Goal: Information Seeking & Learning: Learn about a topic

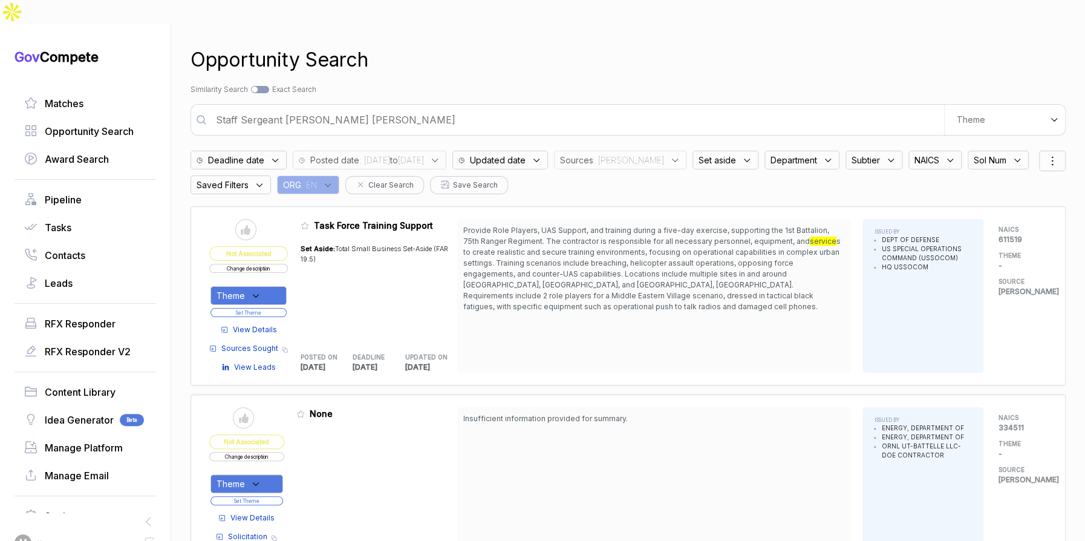
click at [656, 154] on span ": sam" at bounding box center [628, 160] width 71 height 13
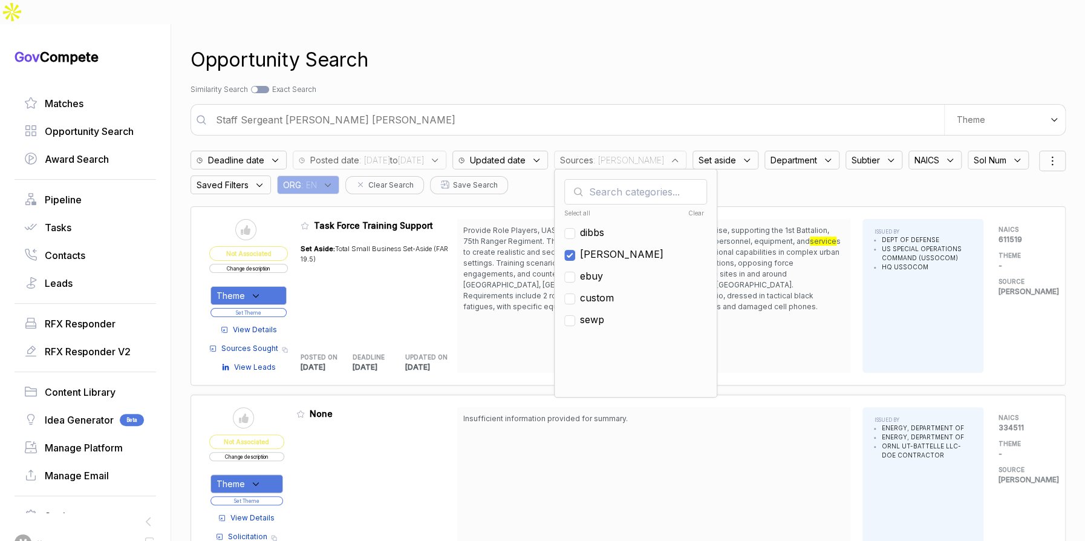
drag, startPoint x: 636, startPoint y: 230, endPoint x: 637, endPoint y: 250, distance: 20.0
click at [636, 247] on span "[PERSON_NAME]" at bounding box center [621, 254] width 83 height 15
checkbox input "false"
click at [603, 269] on span "ebuy" at bounding box center [591, 276] width 23 height 15
checkbox input "true"
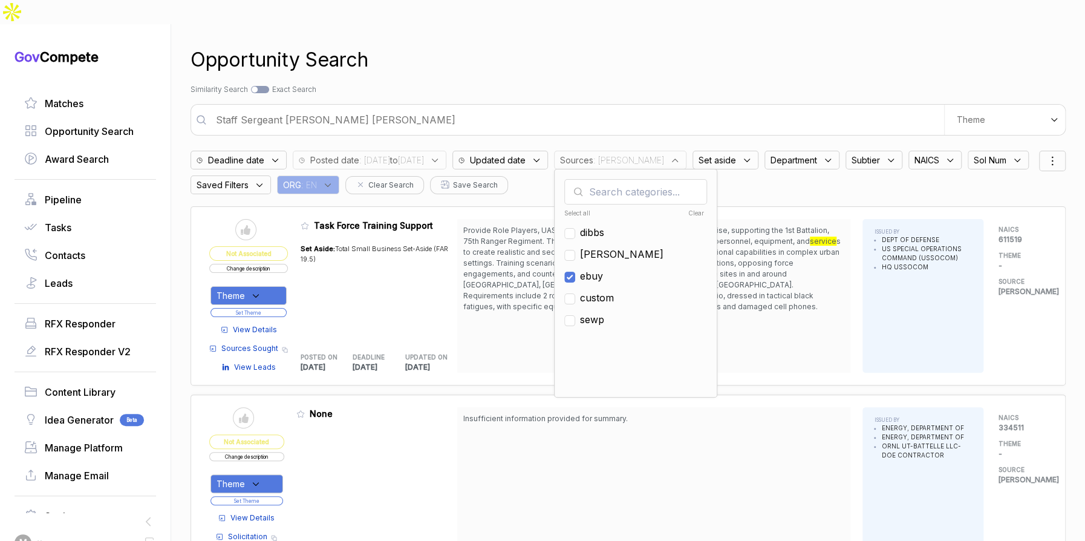
click at [695, 84] on div "Search by Topic Relevance Similarity Search Search by Exact Keyword Match Exact…" at bounding box center [628, 89] width 875 height 11
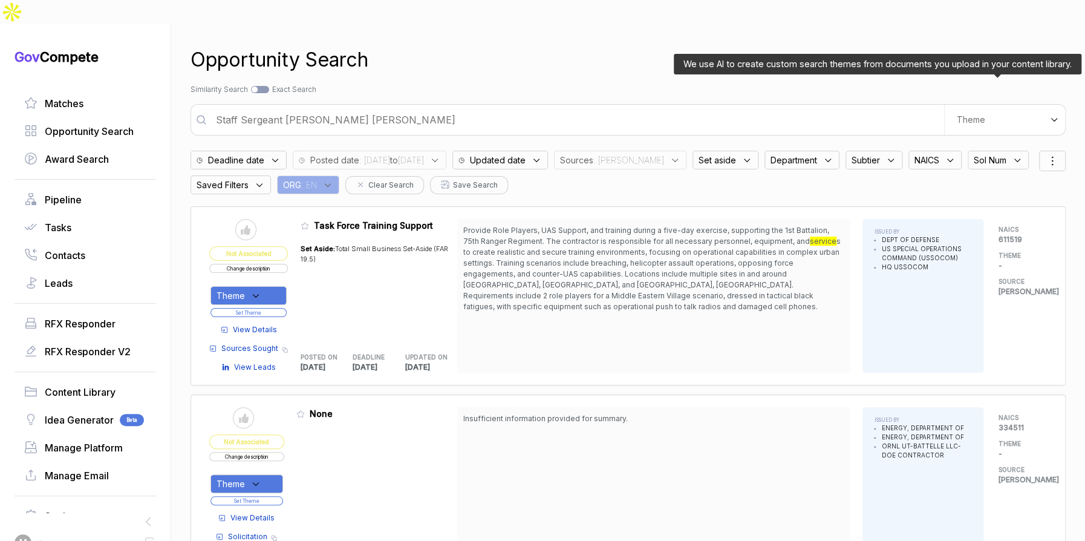
click at [955, 108] on div "Theme" at bounding box center [1004, 120] width 121 height 30
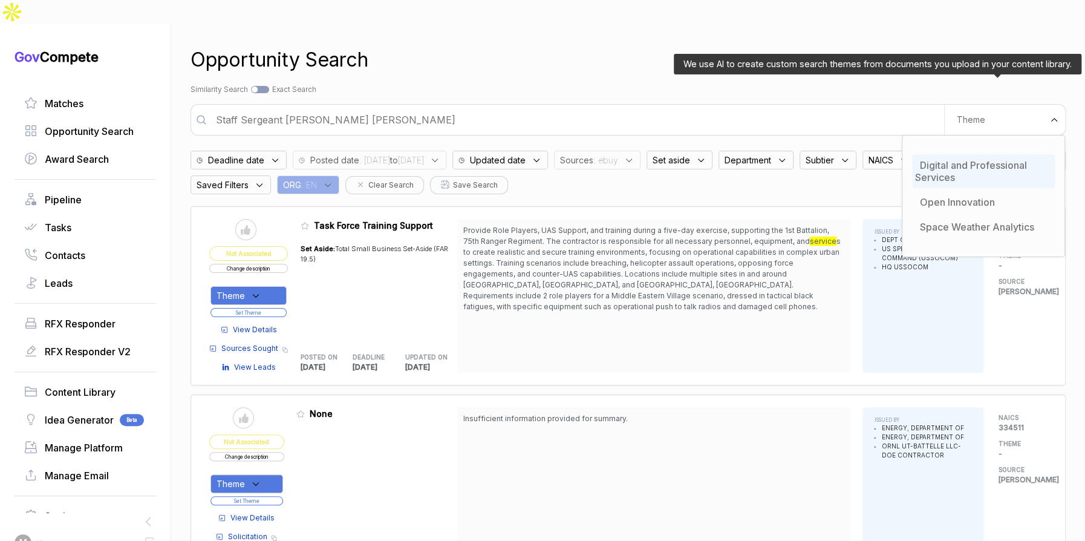
click at [958, 159] on span "Digital and Professional Services" at bounding box center [971, 171] width 112 height 24
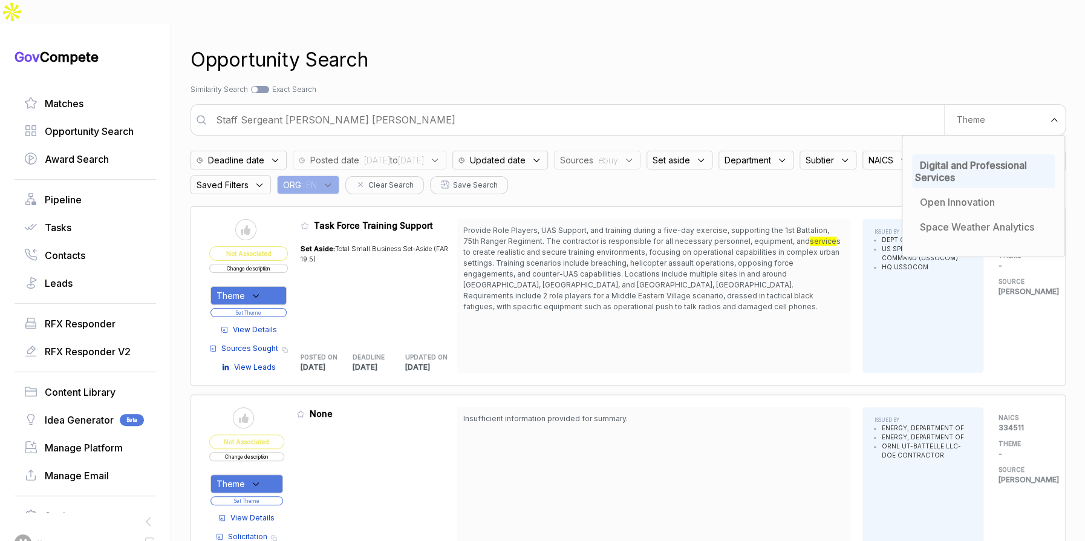
click at [870, 45] on div "Opportunity Search" at bounding box center [628, 59] width 875 height 29
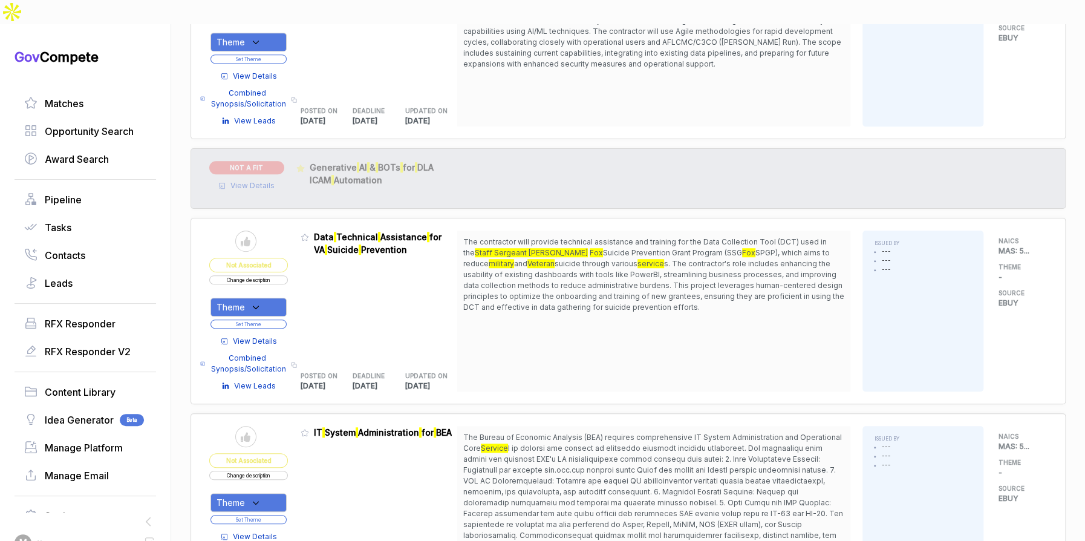
scroll to position [449, 0]
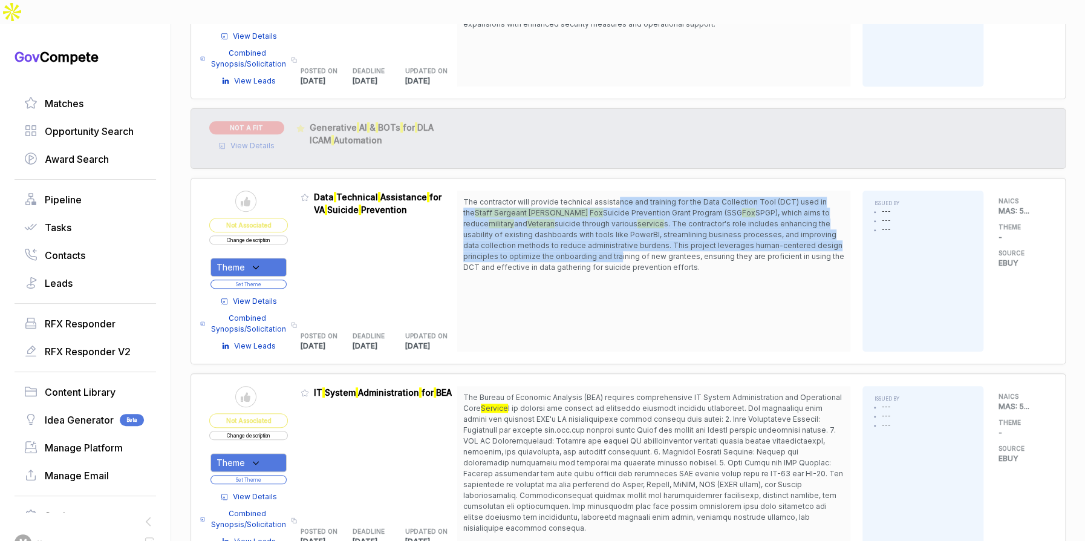
drag, startPoint x: 621, startPoint y: 175, endPoint x: 604, endPoint y: 247, distance: 73.2
click at [619, 237] on span "The contractor will provide technical assistance and training for the Data Coll…" at bounding box center [653, 235] width 381 height 76
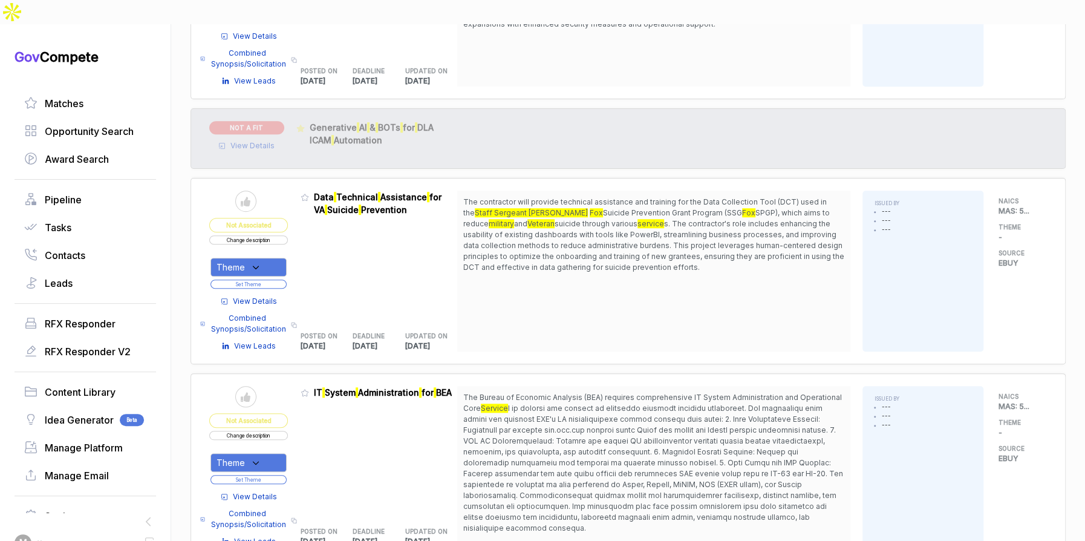
click at [255, 296] on span "View Details" at bounding box center [255, 301] width 44 height 11
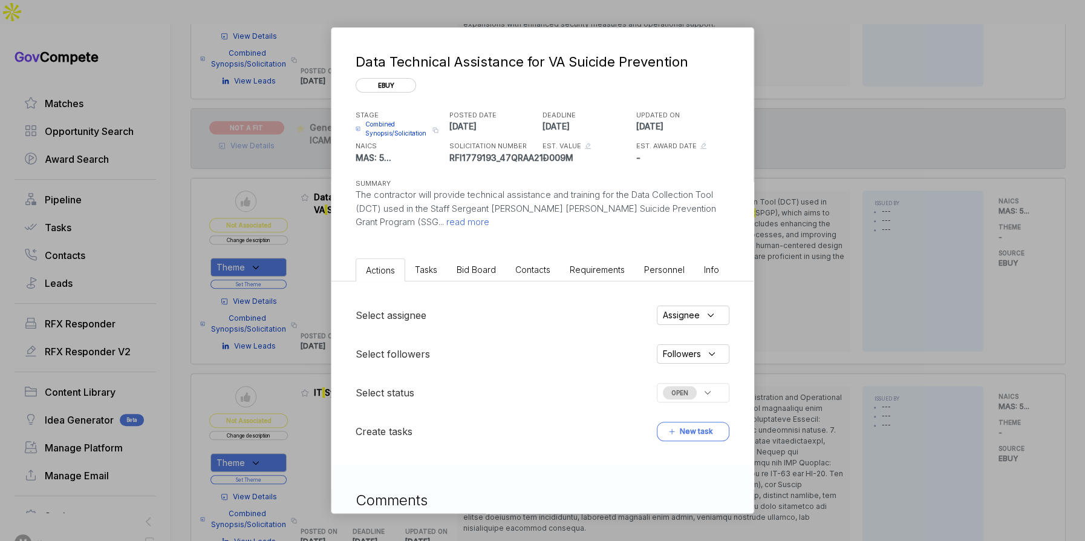
click at [487, 260] on li "Bid Board" at bounding box center [476, 269] width 59 height 22
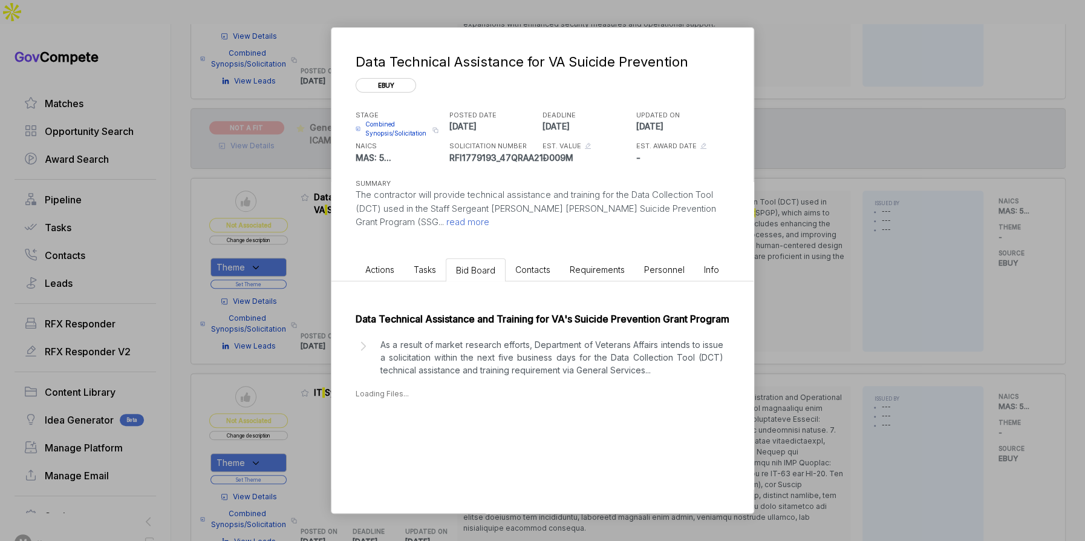
click at [472, 376] on p "As a result of market research efforts, Department of Veterans Affairs intends …" at bounding box center [551, 357] width 343 height 38
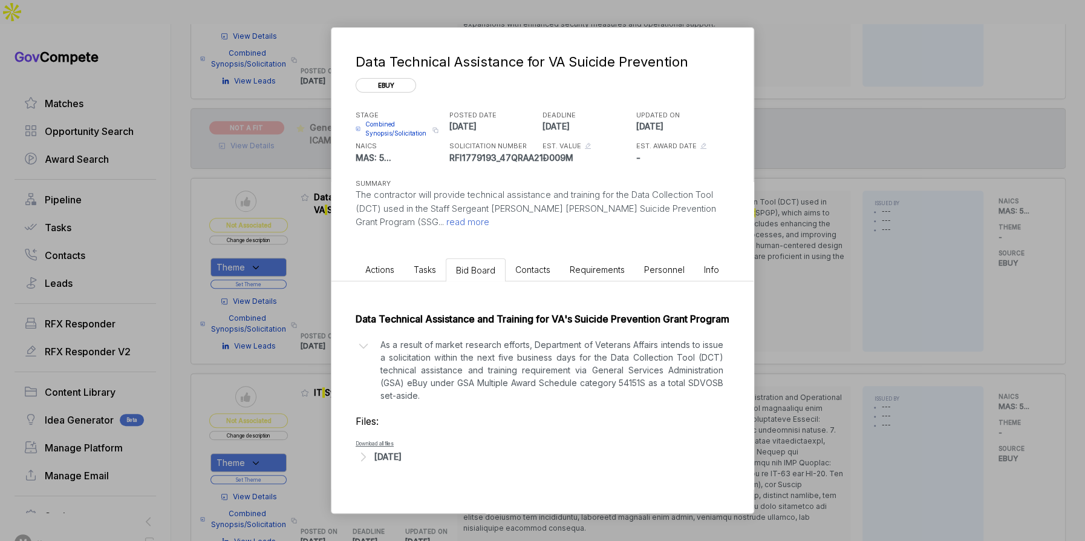
click at [412, 478] on div "Data Technical Assistance and Training for VA's Suicide Prevention Grant Progra…" at bounding box center [542, 384] width 422 height 207
click at [402, 463] on div "Aug 27, 2025" at bounding box center [387, 456] width 27 height 13
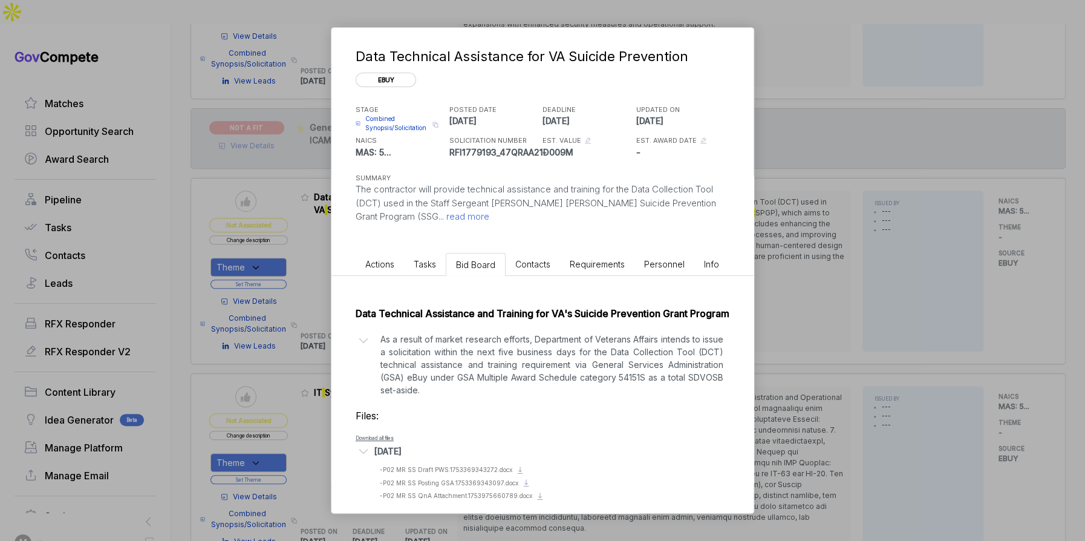
scroll to position [30, 0]
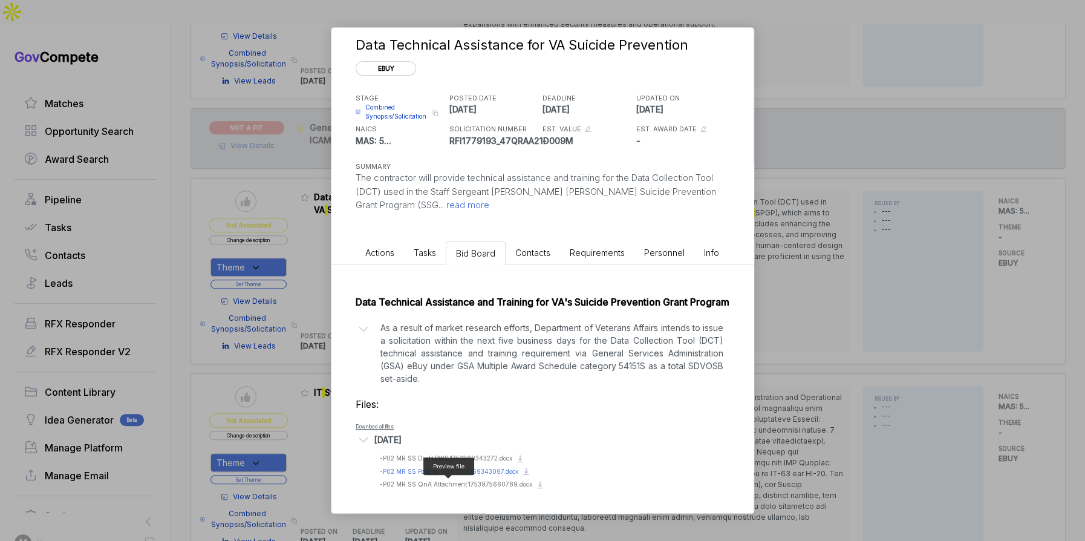
click at [477, 472] on span "- P02 MR SS Posting GSA.1753369343097.docx" at bounding box center [449, 470] width 138 height 7
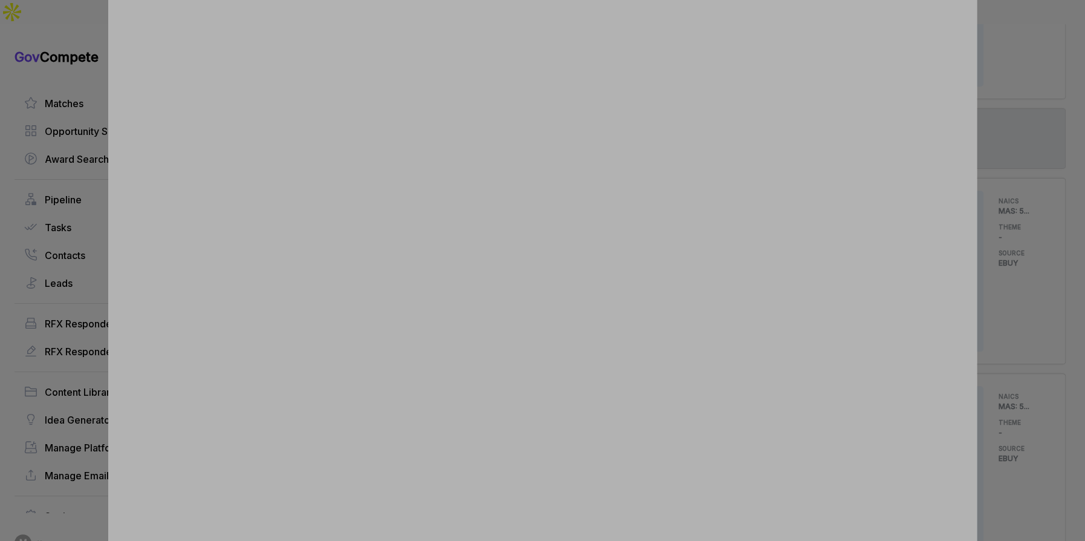
drag, startPoint x: 1020, startPoint y: 330, endPoint x: 979, endPoint y: 340, distance: 42.5
click at [1019, 330] on div at bounding box center [542, 270] width 1085 height 541
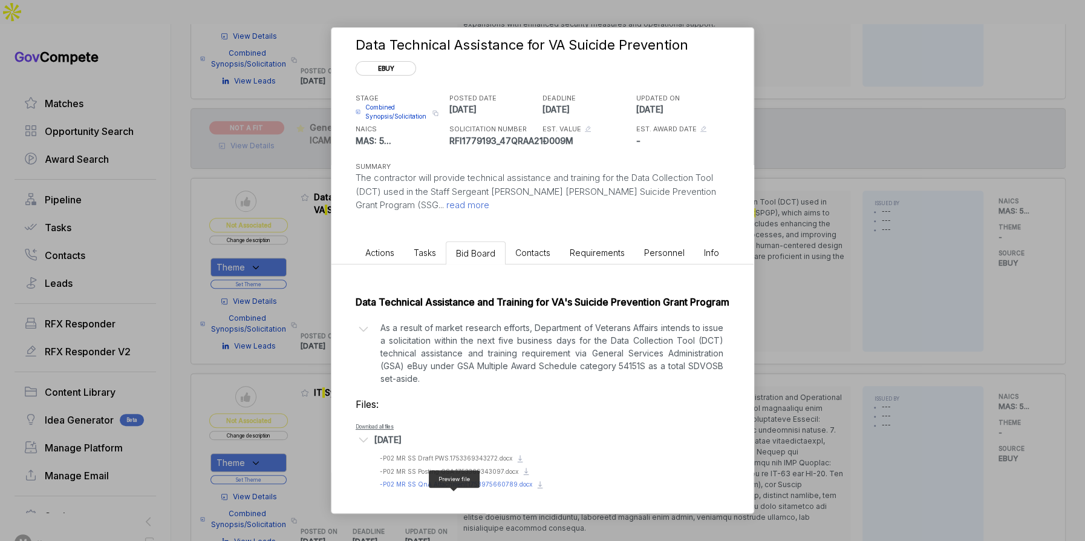
click at [473, 481] on span "- P02 MR SS QnA Attachment.1753975660789.docx" at bounding box center [456, 483] width 152 height 7
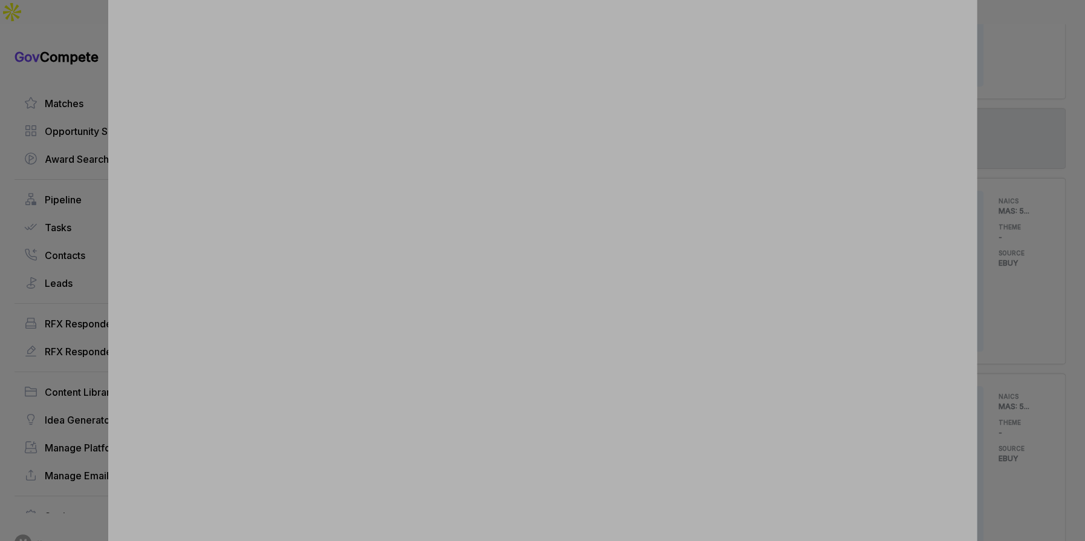
click at [997, 333] on div at bounding box center [542, 270] width 1085 height 541
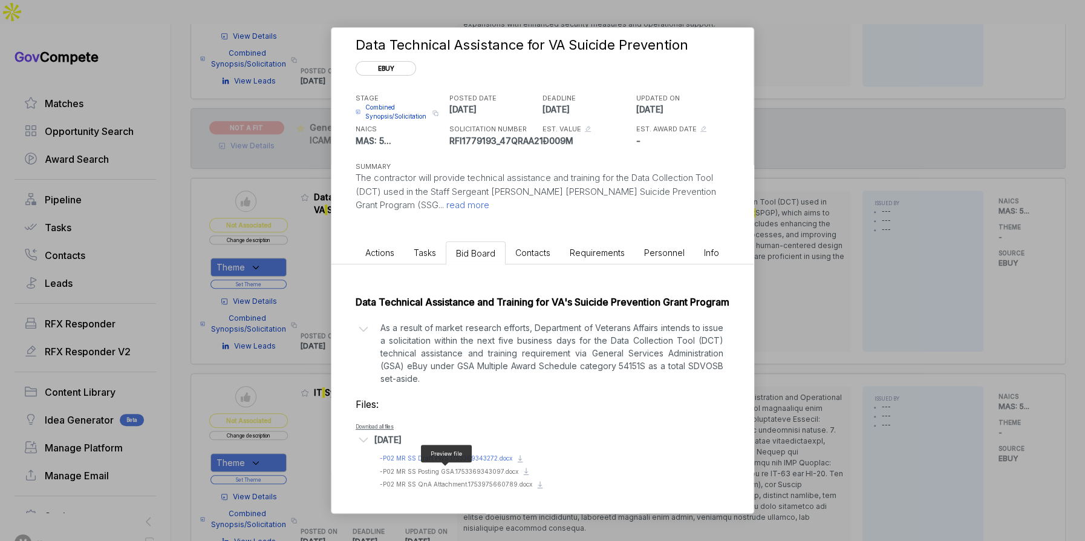
click at [448, 461] on span "- P02 MR SS Draft PWS.1753369343272.docx" at bounding box center [446, 457] width 132 height 7
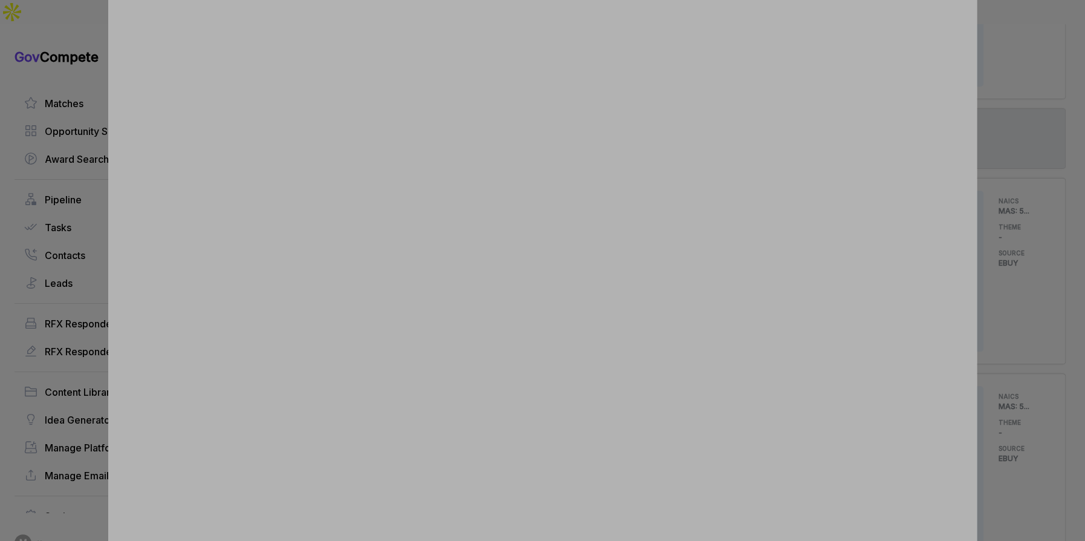
click at [1011, 462] on div at bounding box center [542, 270] width 1085 height 541
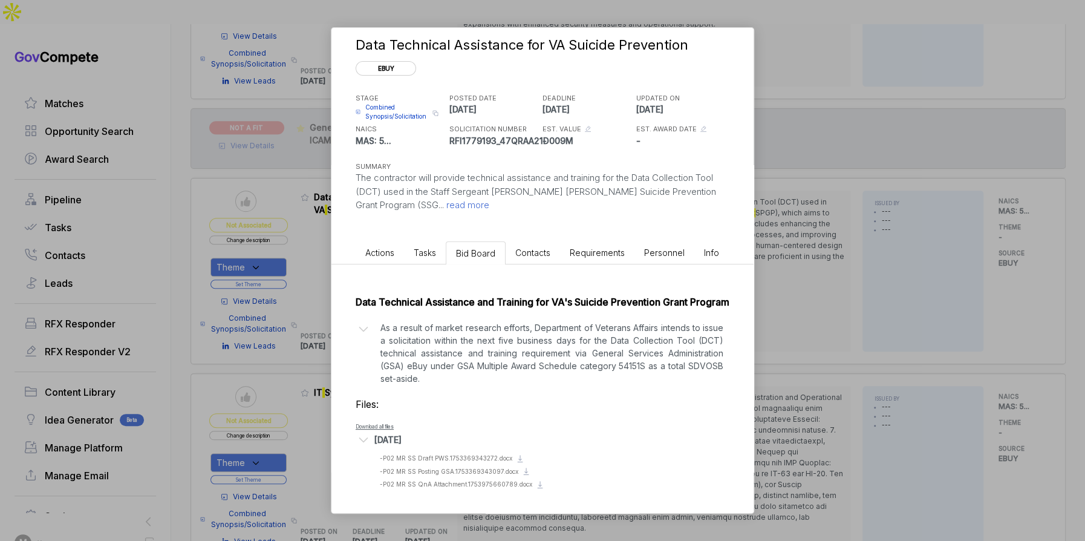
click at [491, 340] on p "As a result of market research efforts, Department of Veterans Affairs intends …" at bounding box center [551, 353] width 343 height 64
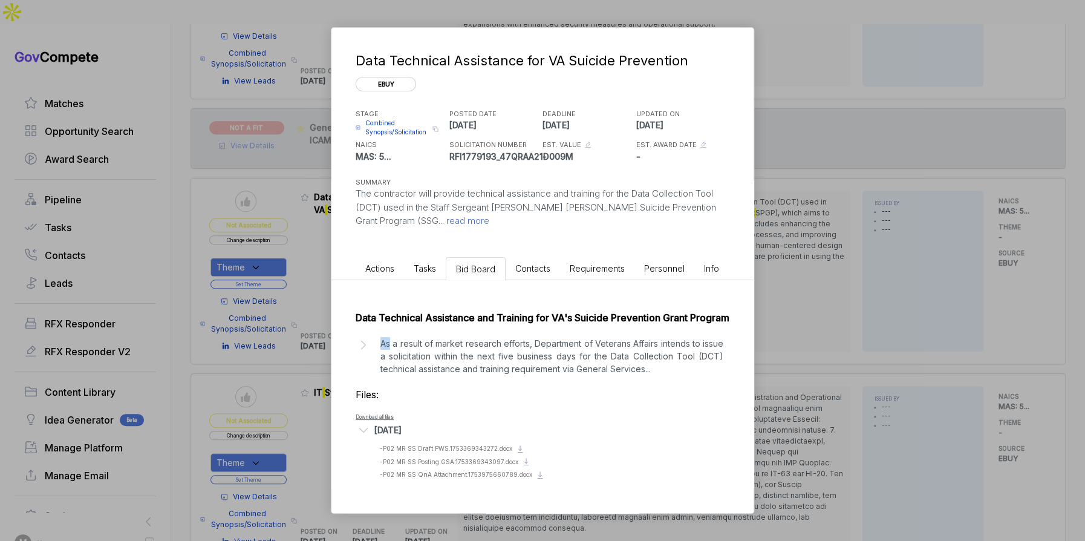
click at [491, 340] on div "Data Technical Assistance and Training for VA's Suicide Prevention Grant Progra…" at bounding box center [542, 392] width 422 height 224
click at [493, 357] on p "As a result of market research efforts, Department of Veterans Affairs intends …" at bounding box center [551, 356] width 343 height 38
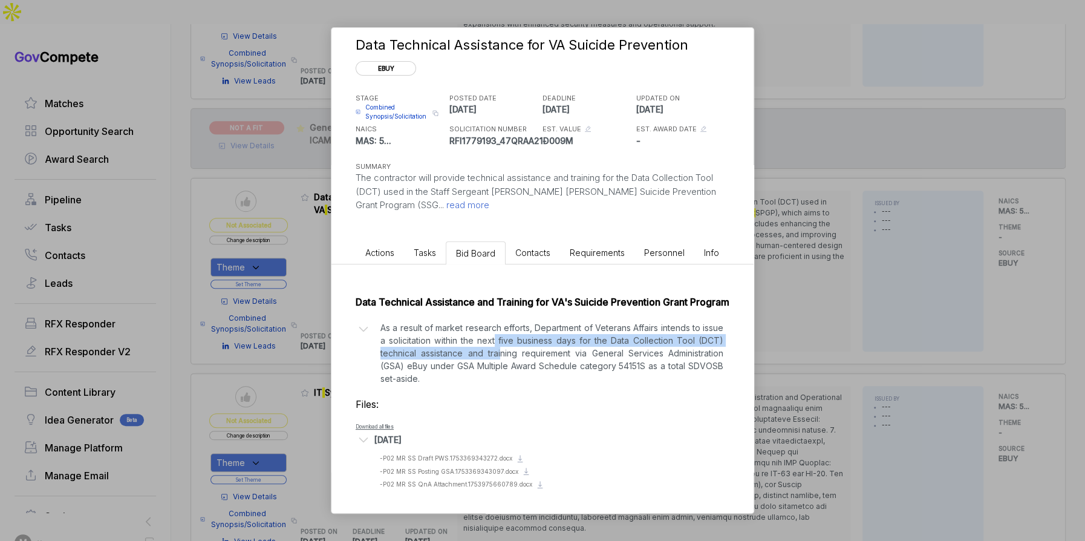
drag, startPoint x: 498, startPoint y: 338, endPoint x: 502, endPoint y: 347, distance: 9.5
click at [502, 347] on p "As a result of market research efforts, Department of Veterans Affairs intends …" at bounding box center [551, 353] width 343 height 64
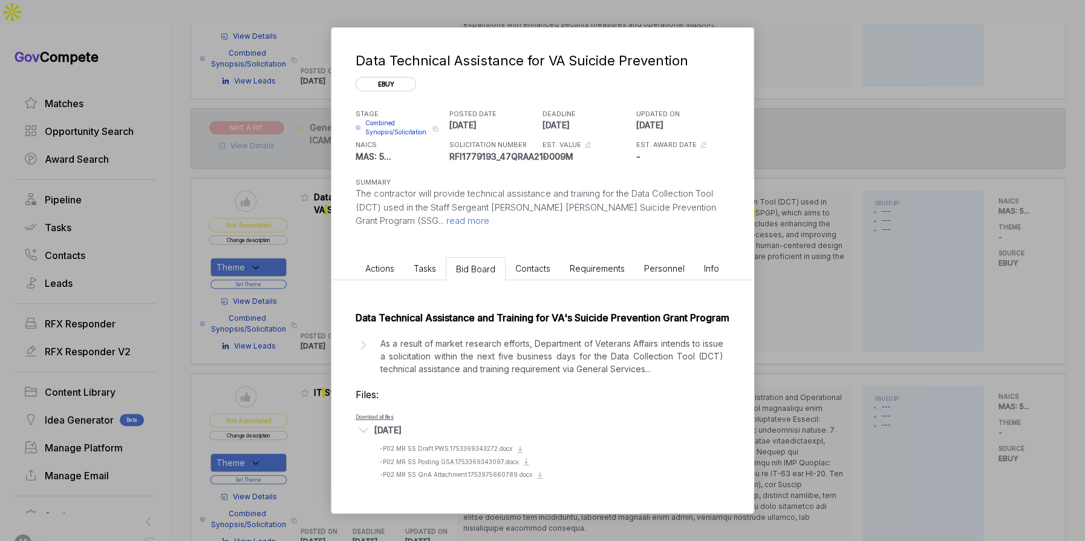
click at [471, 375] on p "As a result of market research efforts, Department of Veterans Affairs intends …" at bounding box center [551, 356] width 343 height 38
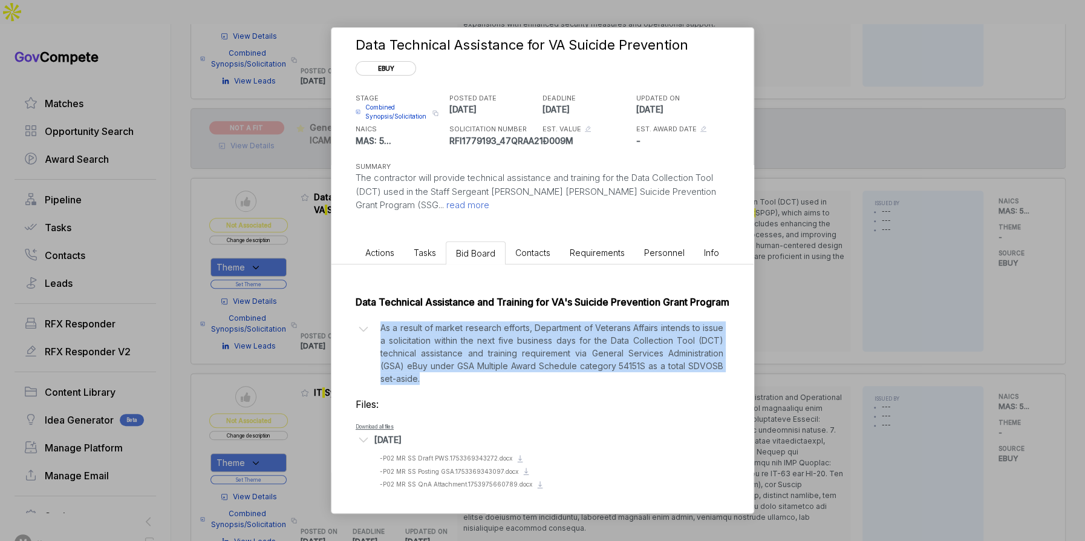
drag, startPoint x: 453, startPoint y: 379, endPoint x: 379, endPoint y: 329, distance: 89.7
click at [379, 329] on div "As a result of market research efforts, Department of Veterans Affairs intends …" at bounding box center [551, 353] width 355 height 64
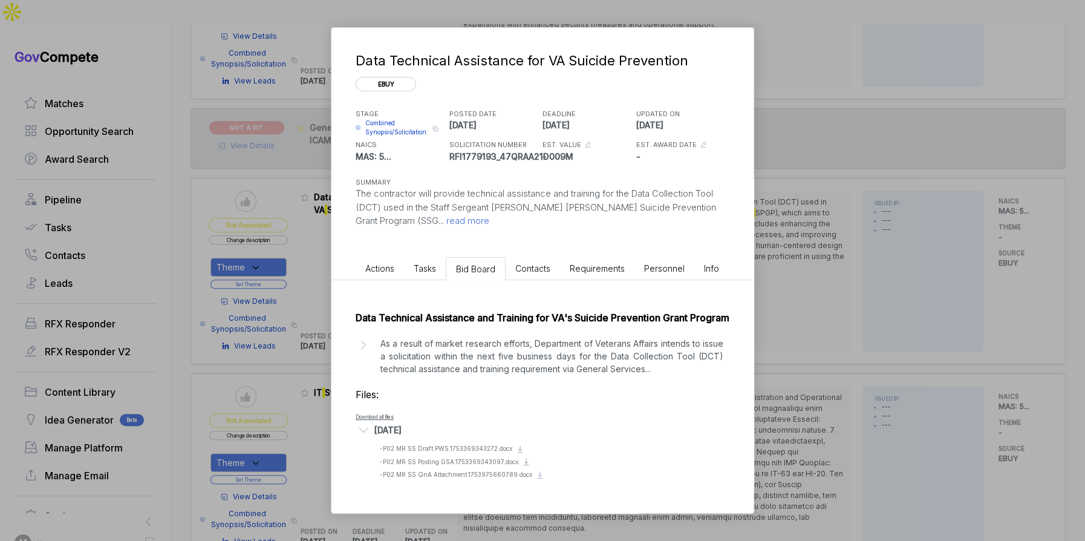
drag, startPoint x: 511, startPoint y: 369, endPoint x: 520, endPoint y: 370, distance: 8.5
click at [512, 369] on p "As a result of market research efforts, Department of Veterans Affairs intends …" at bounding box center [551, 356] width 343 height 38
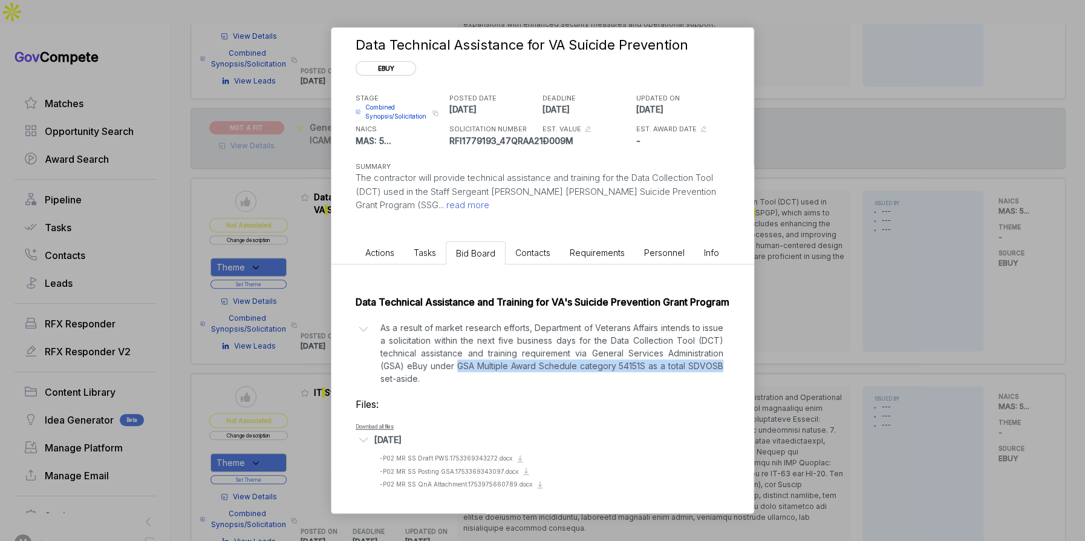
drag, startPoint x: 455, startPoint y: 366, endPoint x: 721, endPoint y: 363, distance: 265.5
click at [721, 363] on p "As a result of market research efforts, Department of Veterans Affairs intends …" at bounding box center [551, 353] width 343 height 64
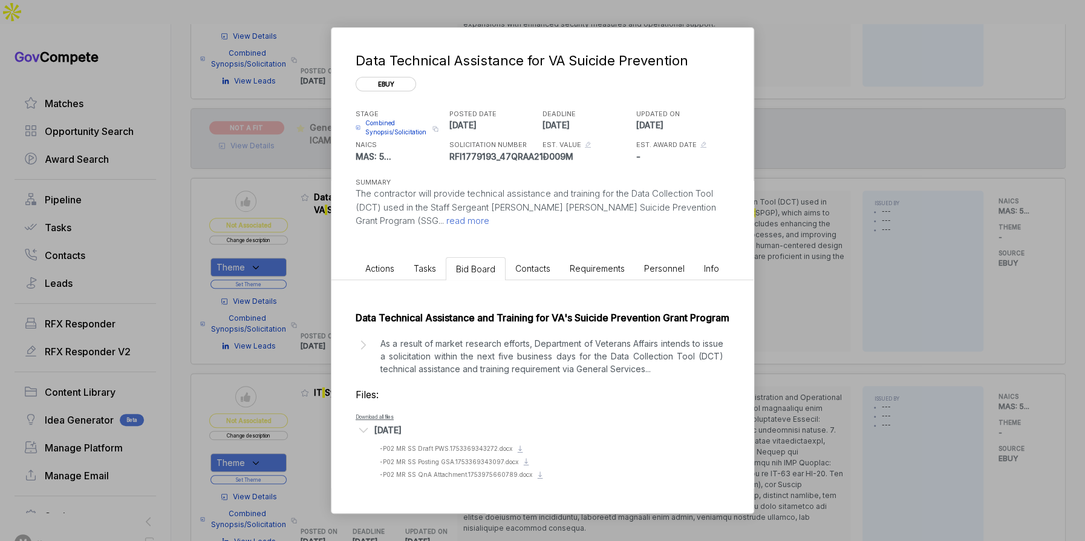
click at [721, 363] on p "As a result of market research efforts, Department of Veterans Affairs intends …" at bounding box center [551, 356] width 343 height 38
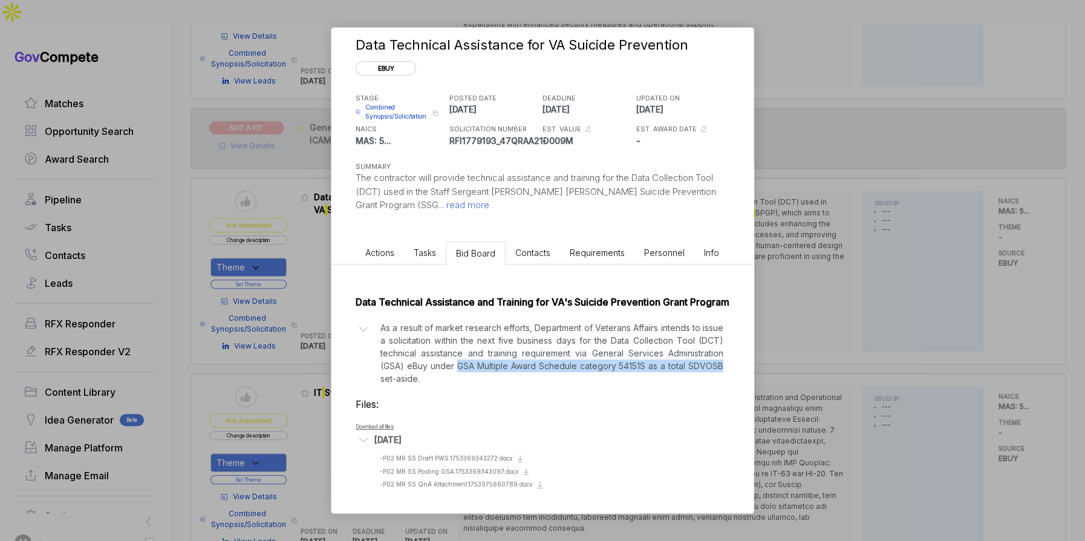
copy p "GSA Multiple Award Schedule category 54151S as a total SDVOSB"
drag, startPoint x: 722, startPoint y: 365, endPoint x: 458, endPoint y: 365, distance: 263.1
click at [458, 365] on p "As a result of market research efforts, Department of Veterans Affairs intends …" at bounding box center [551, 353] width 343 height 64
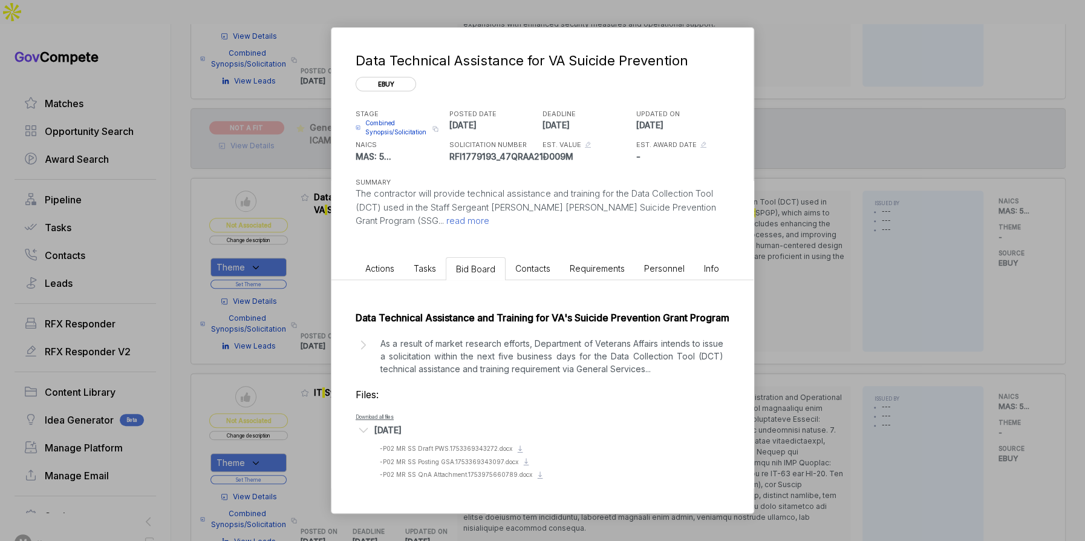
scroll to position [5, 0]
click at [444, 215] on span "read more" at bounding box center [466, 220] width 45 height 11
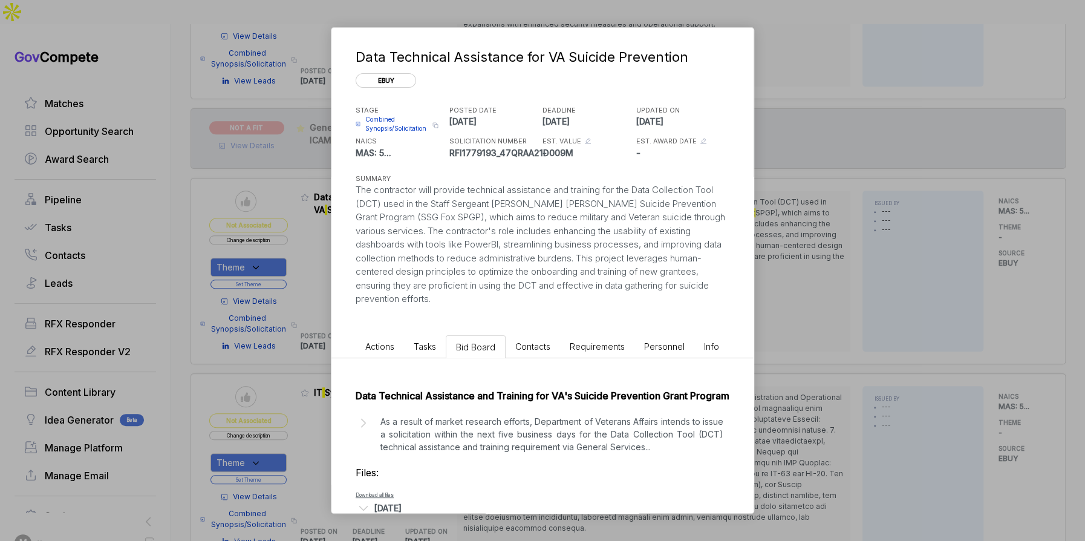
scroll to position [30, 0]
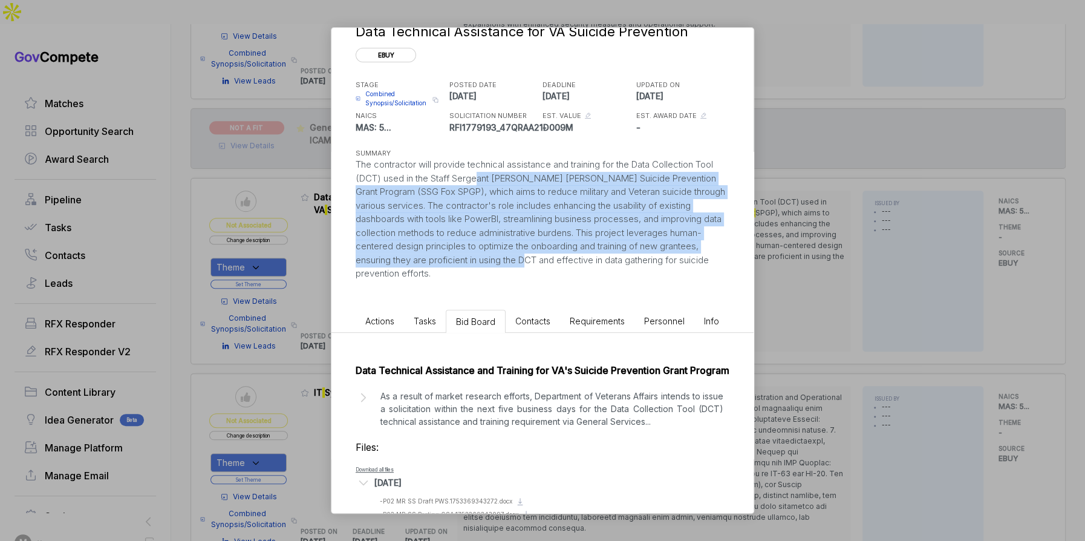
drag, startPoint x: 483, startPoint y: 174, endPoint x: 676, endPoint y: 262, distance: 211.6
click at [520, 264] on div "The contractor will provide technical assistance and training for the Data Coll…" at bounding box center [543, 219] width 374 height 123
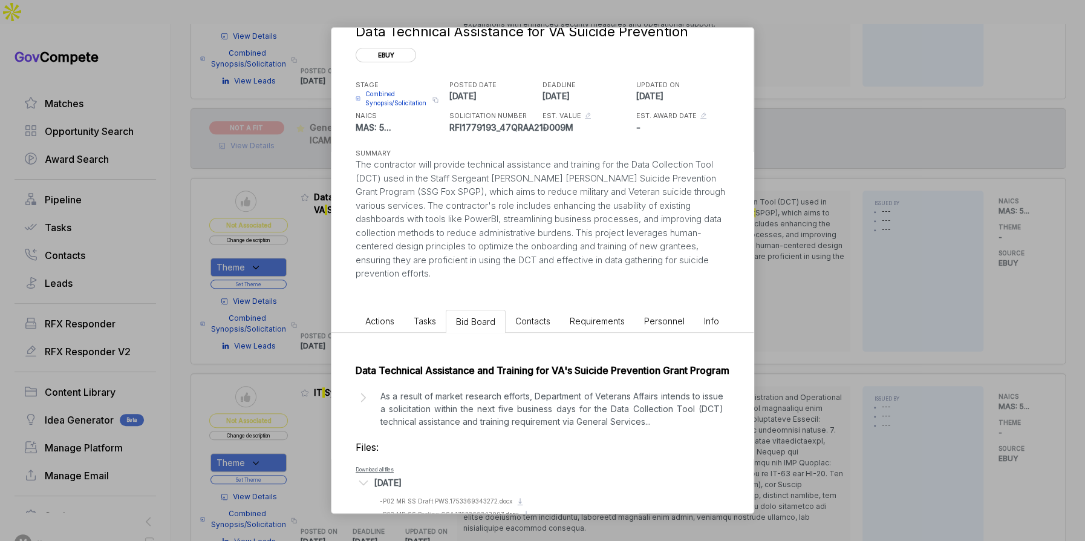
click at [854, 262] on div "Data Technical Assistance for VA Suicide Prevention ebuy STAGE Combined Synopsi…" at bounding box center [542, 270] width 1085 height 541
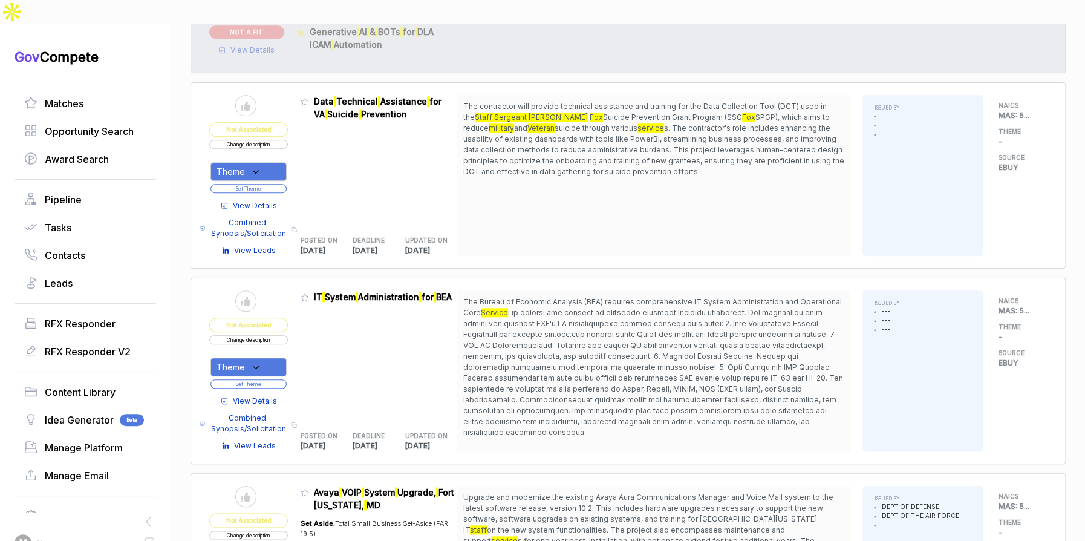
scroll to position [557, 0]
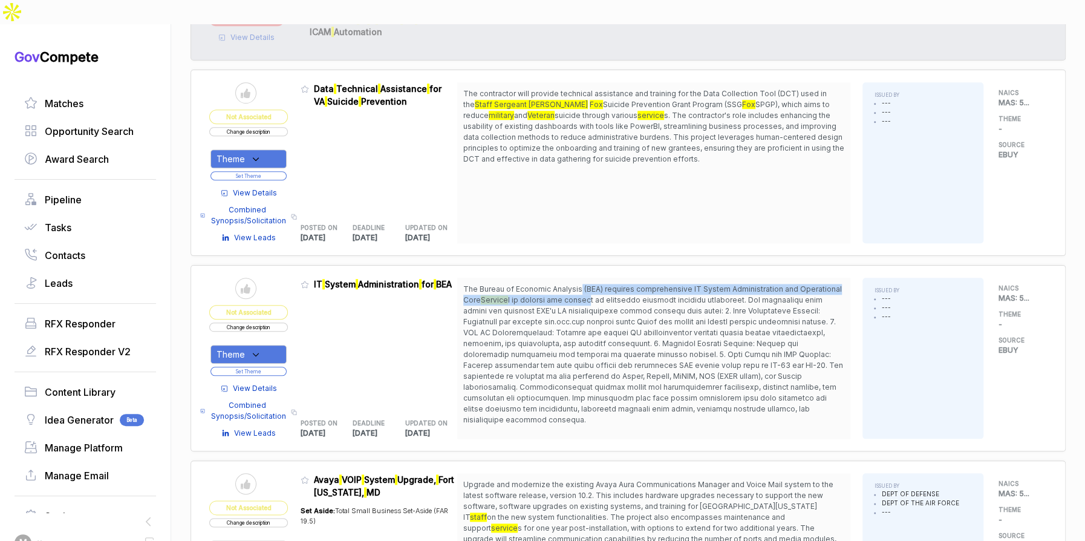
drag, startPoint x: 585, startPoint y: 257, endPoint x: 591, endPoint y: 275, distance: 18.9
click at [591, 284] on span "The Bureau of Economic Analysis (BEA) requires comprehensive IT System Administ…" at bounding box center [653, 355] width 381 height 142
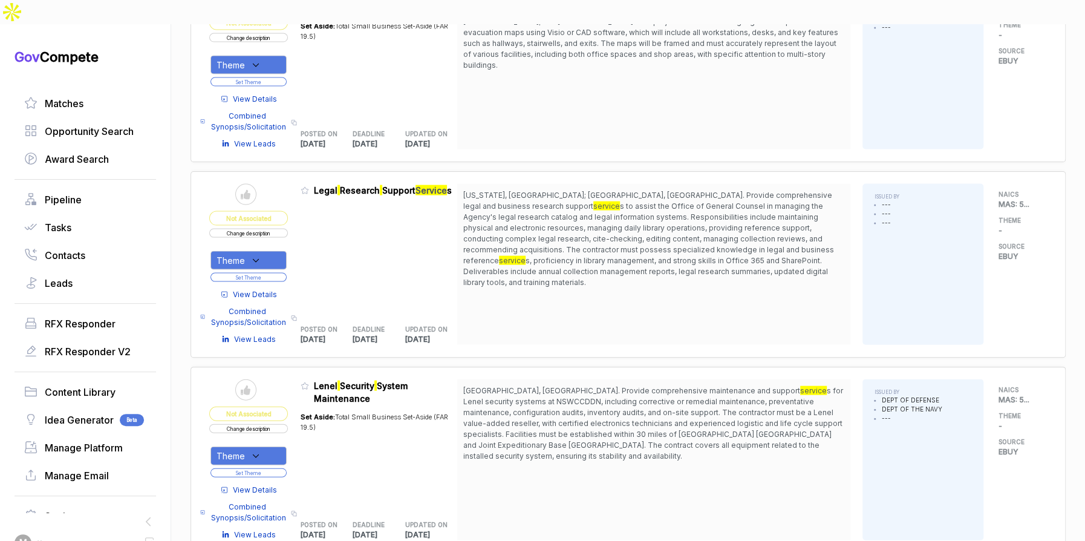
scroll to position [1435, 0]
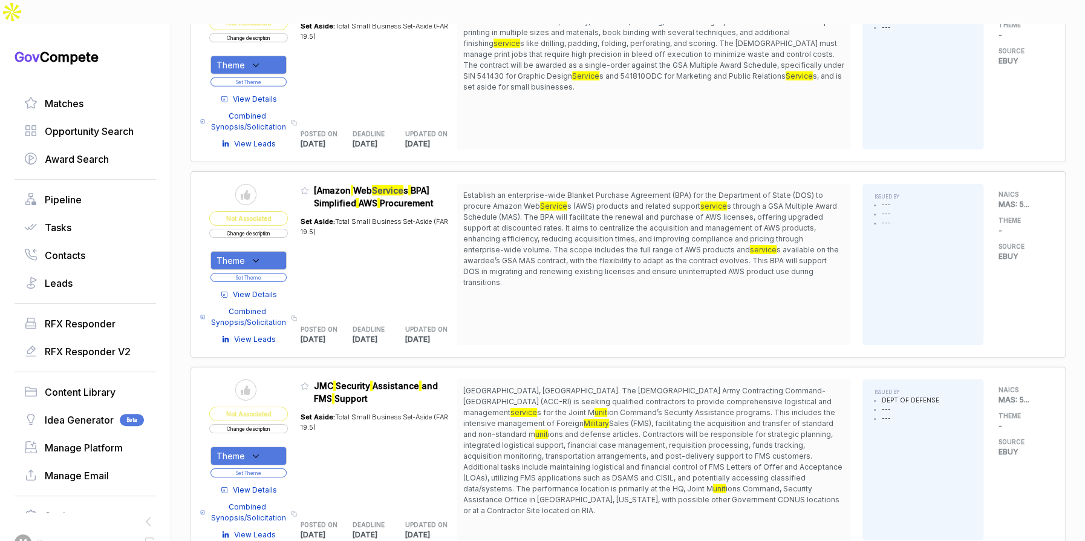
scroll to position [2215, 0]
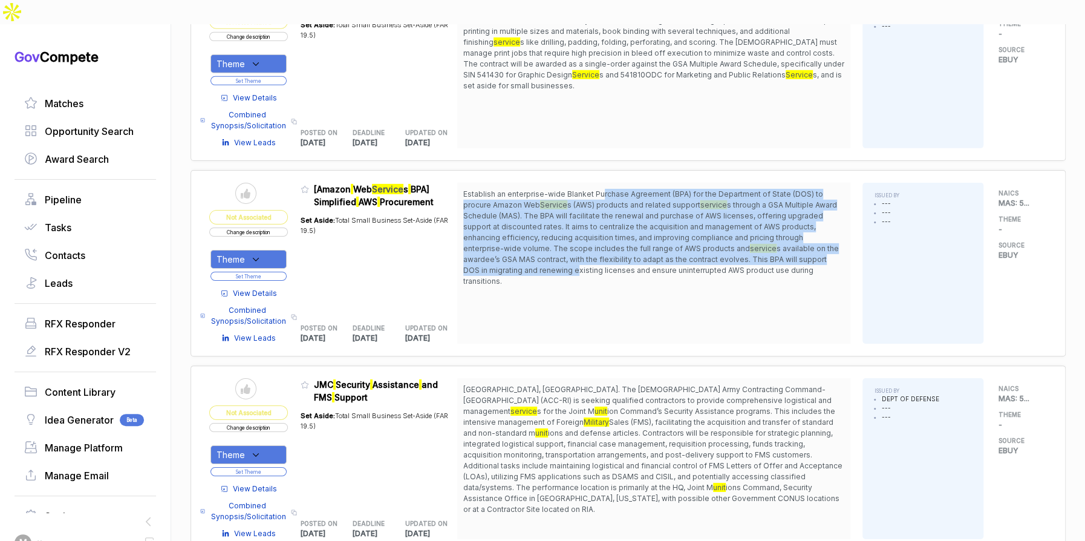
drag, startPoint x: 605, startPoint y: 161, endPoint x: 585, endPoint y: 235, distance: 76.4
click at [585, 235] on span "Establish an enterprise-wide Blanket Purchase Agreement (BPA) for the Departmen…" at bounding box center [653, 238] width 381 height 98
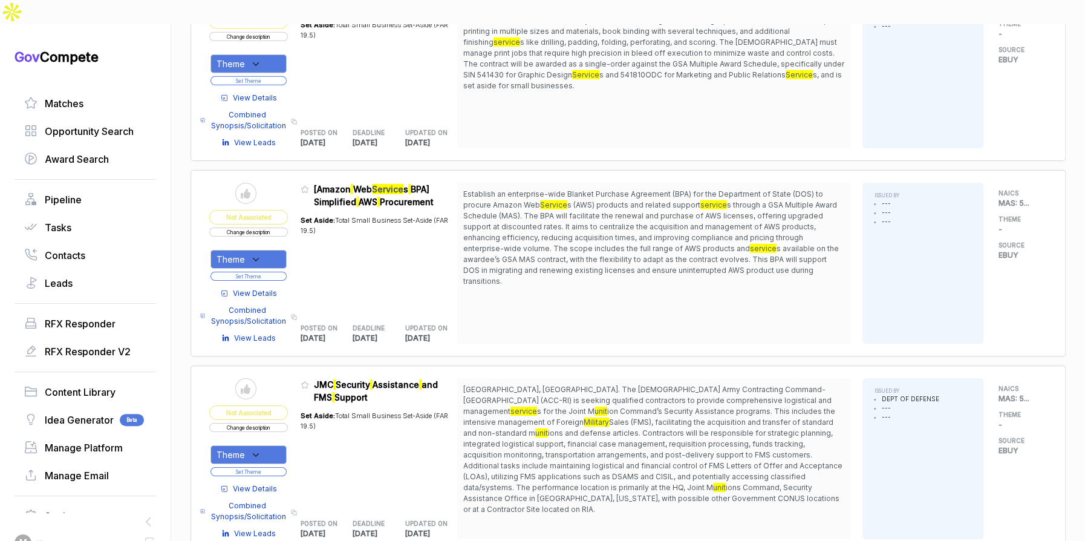
click at [264, 288] on span "View Details" at bounding box center [255, 293] width 44 height 11
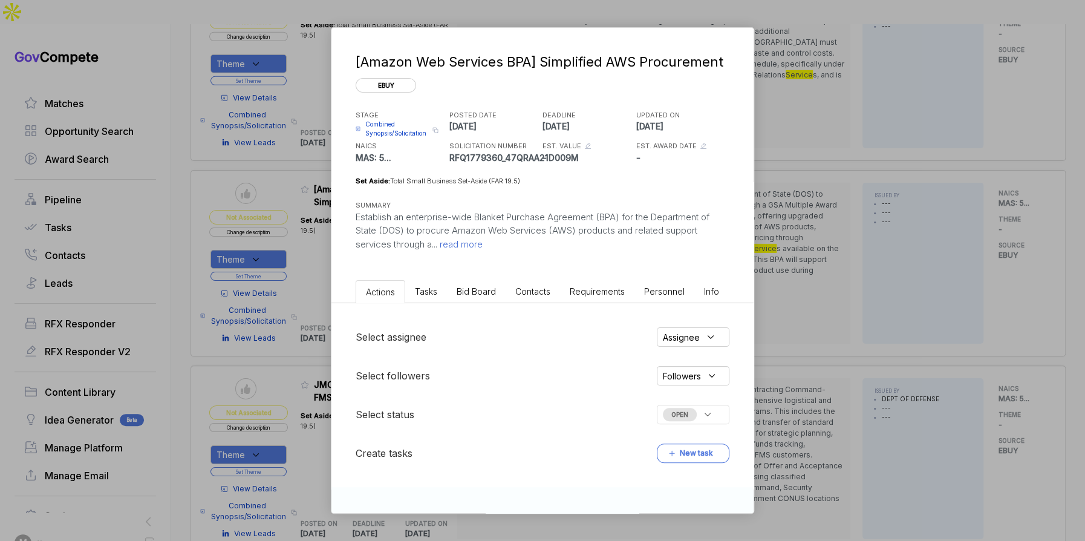
click at [488, 299] on li "Bid Board" at bounding box center [476, 291] width 59 height 22
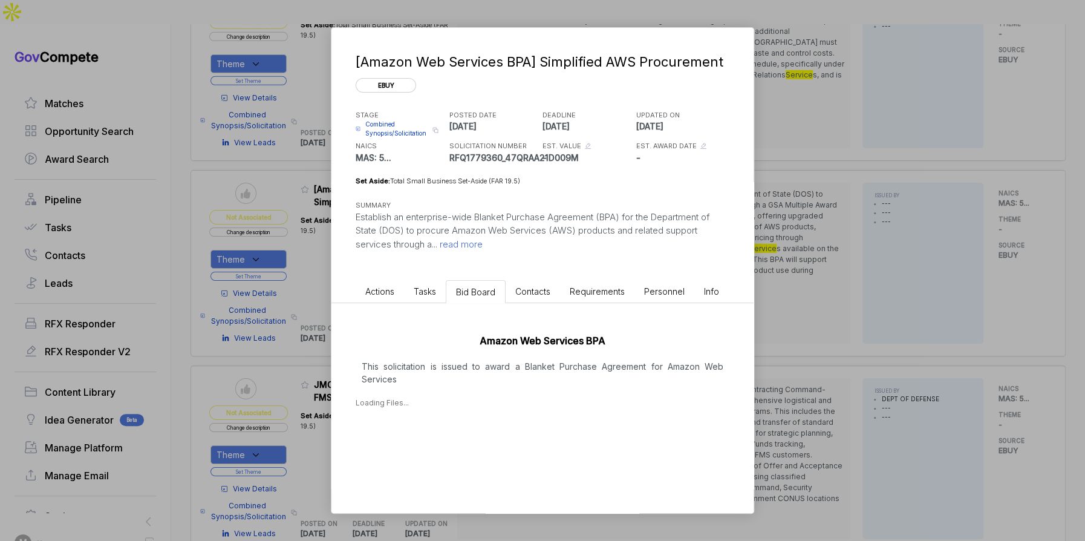
click at [504, 360] on p "This solicitation is issued to award a Blanket Purchase Agreement for Amazon We…" at bounding box center [543, 372] width 374 height 25
click at [422, 446] on div "Aug 27, 2025" at bounding box center [543, 440] width 374 height 16
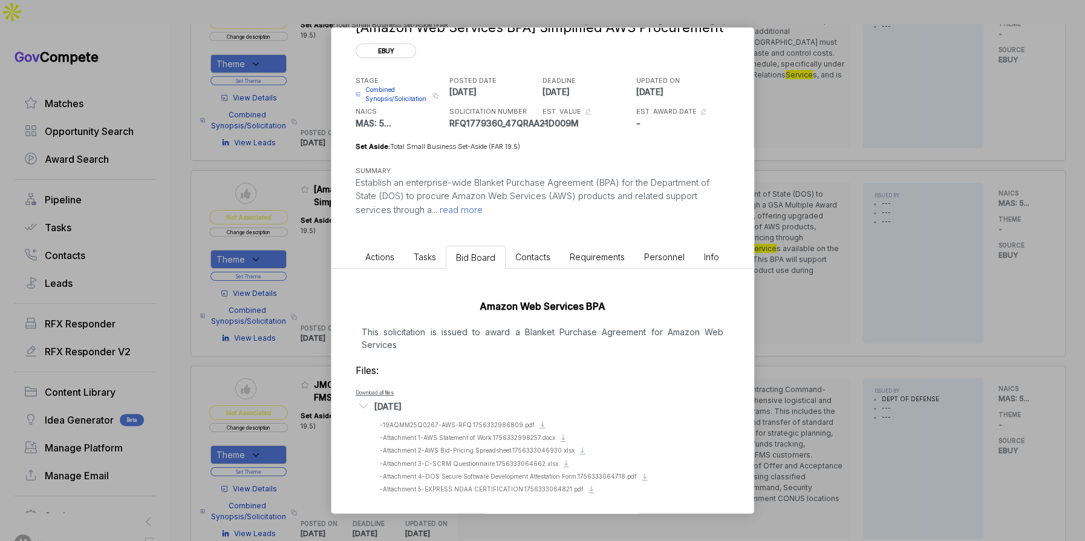
scroll to position [37, 0]
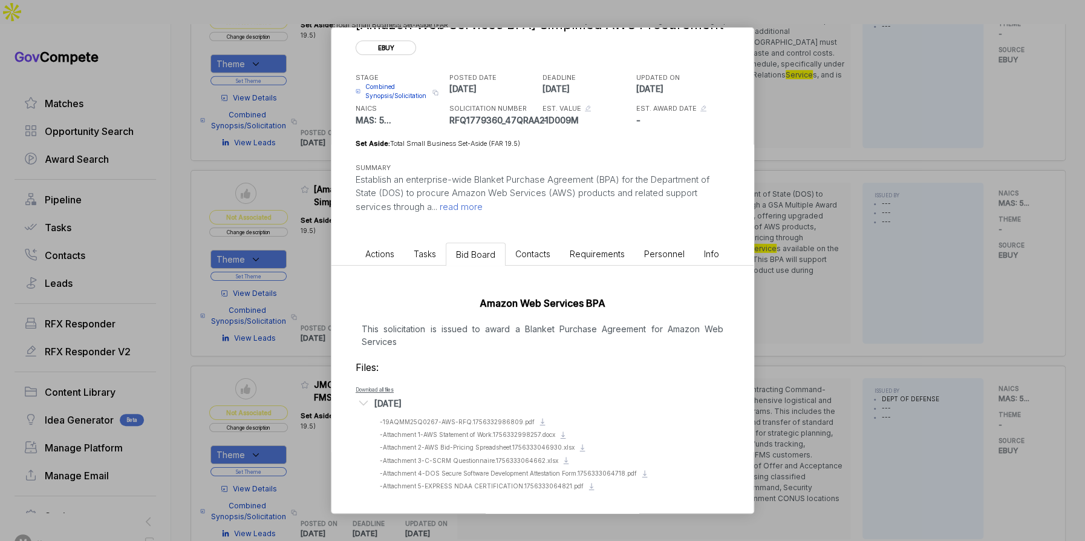
click at [898, 261] on div "[Amazon Web Services BPA] Simplified AWS Procurement ebuy STAGE Combined Synops…" at bounding box center [542, 270] width 1085 height 541
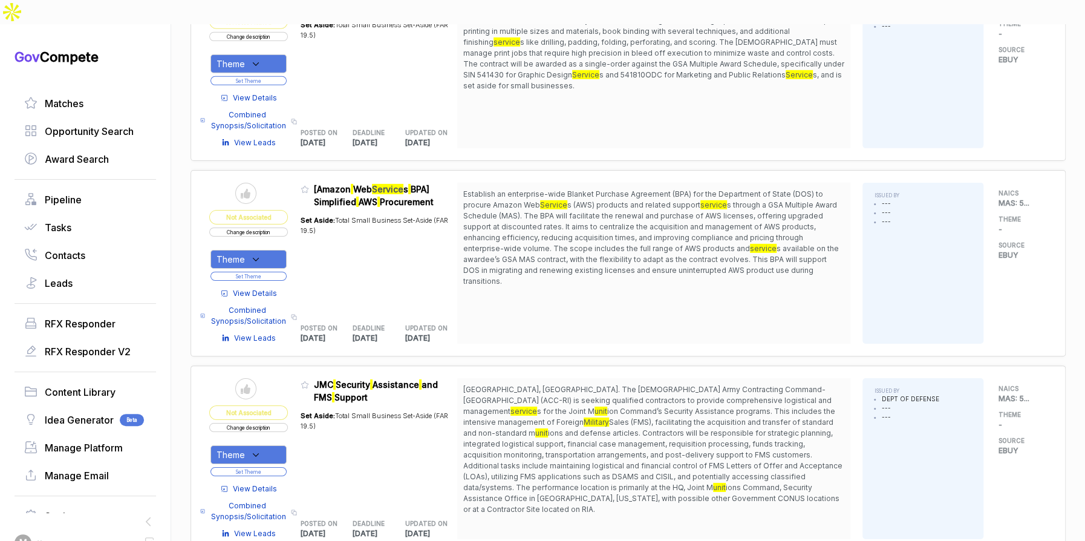
click at [687, 200] on span "s through a GSA Multiple Award Schedule (MAS). The BPA will facilitate the rene…" at bounding box center [650, 226] width 374 height 53
click at [259, 288] on span "View Details" at bounding box center [255, 293] width 44 height 11
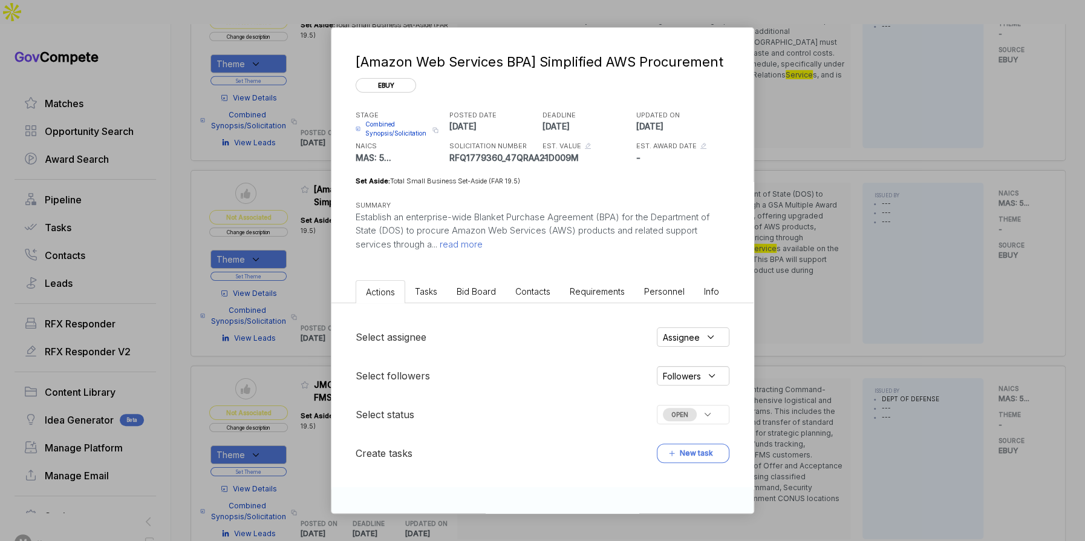
click at [478, 288] on span "Bid Board" at bounding box center [476, 291] width 39 height 10
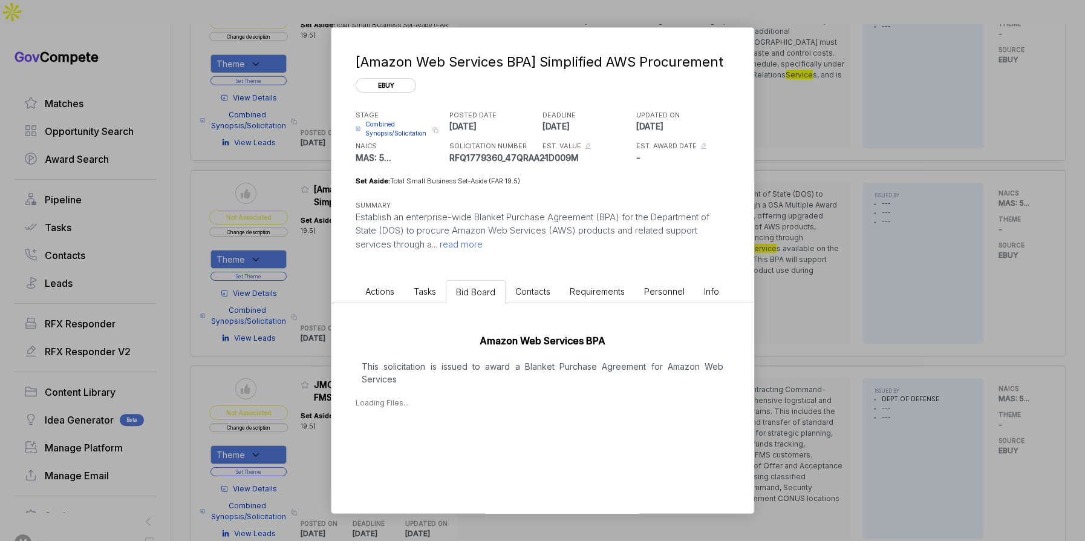
click at [492, 405] on div "Loading Files..." at bounding box center [543, 402] width 374 height 11
click at [402, 443] on div "Aug 27, 2025" at bounding box center [387, 440] width 27 height 13
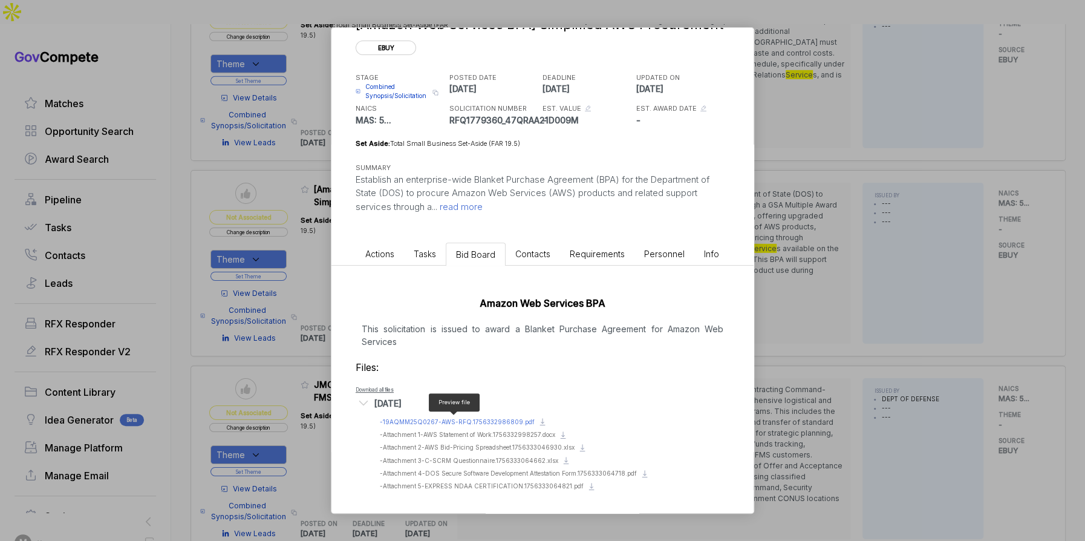
click at [501, 419] on span "- 19AQMM25Q0267-AWS-RFQ.1756332986809.pdf" at bounding box center [457, 421] width 155 height 7
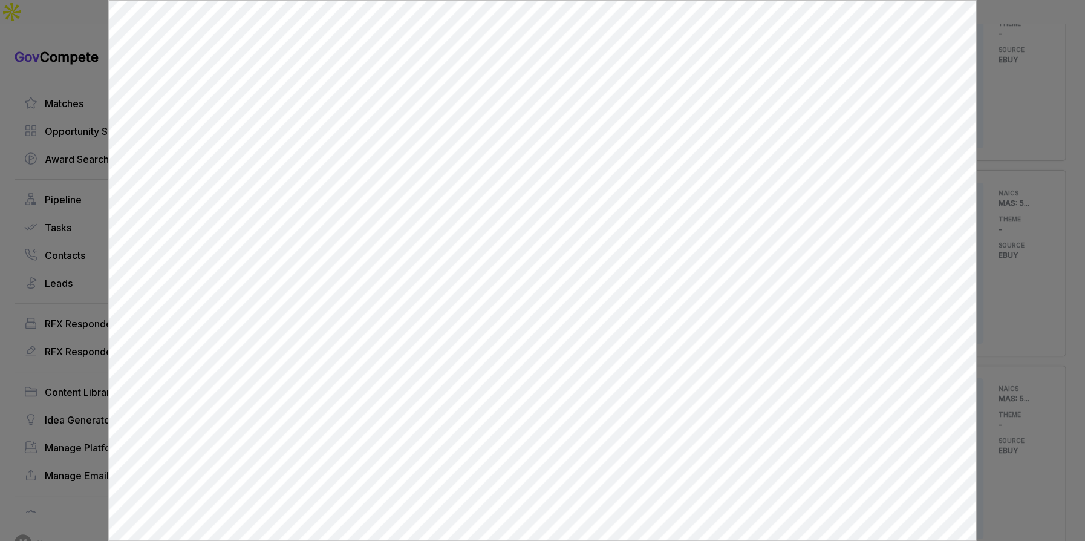
scroll to position [0, 0]
click at [1000, 285] on div at bounding box center [542, 270] width 1085 height 541
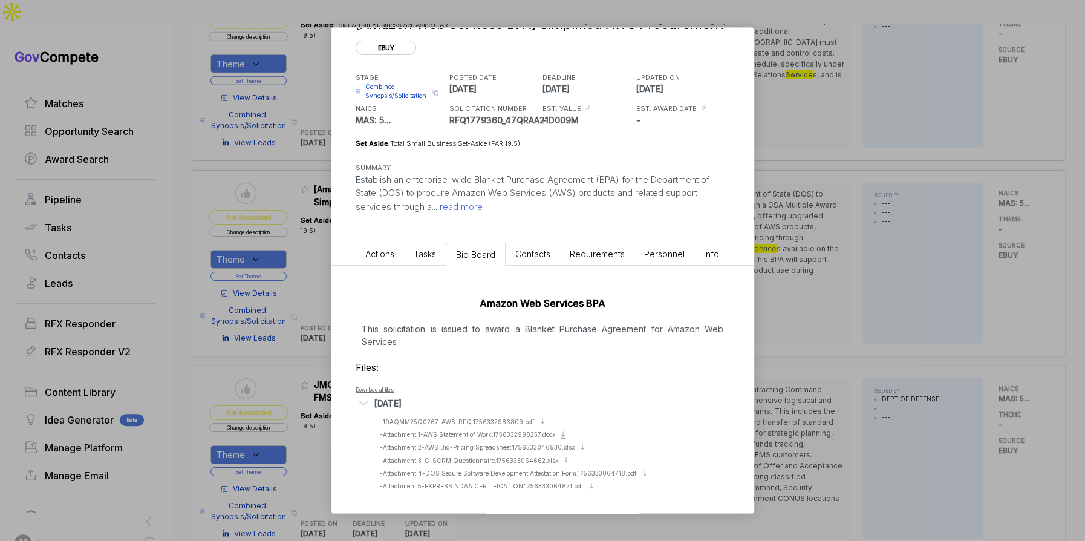
drag, startPoint x: 999, startPoint y: 285, endPoint x: 979, endPoint y: 285, distance: 20.6
click at [999, 285] on div "[Amazon Web Services BPA] Simplified AWS Procurement ebuy STAGE Combined Synops…" at bounding box center [542, 270] width 1085 height 541
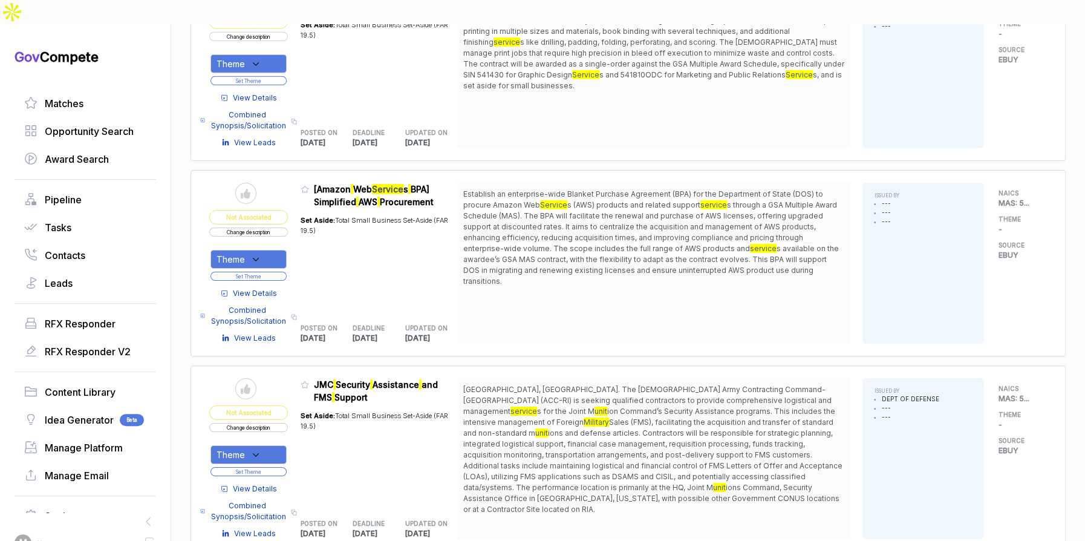
click at [283, 227] on button "Change description" at bounding box center [248, 231] width 79 height 9
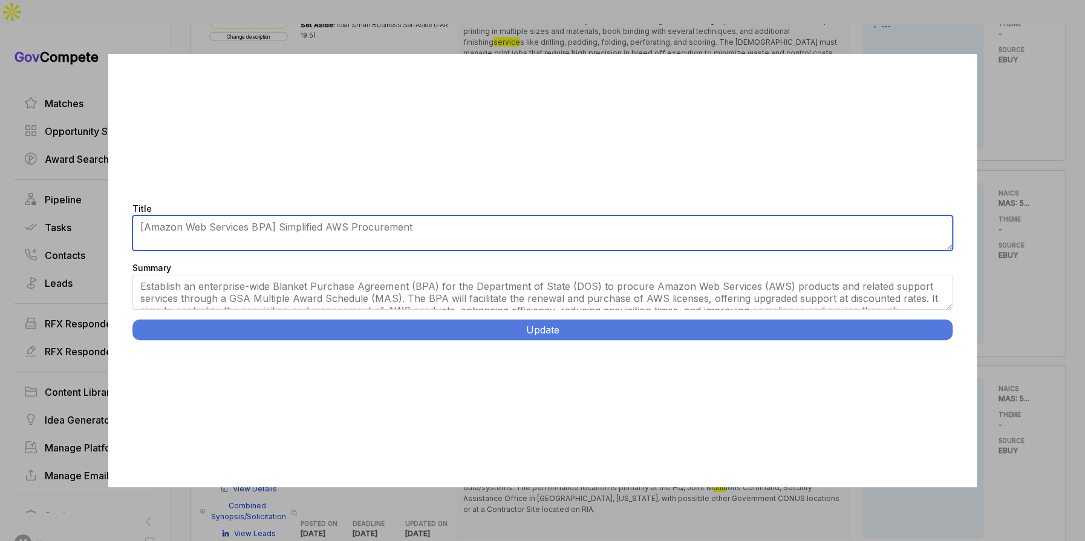
drag, startPoint x: 305, startPoint y: 230, endPoint x: 339, endPoint y: 225, distance: 34.2
click at [305, 230] on textarea "[Amazon Web Services BPA] Simplified AWS Procurement" at bounding box center [541, 232] width 819 height 35
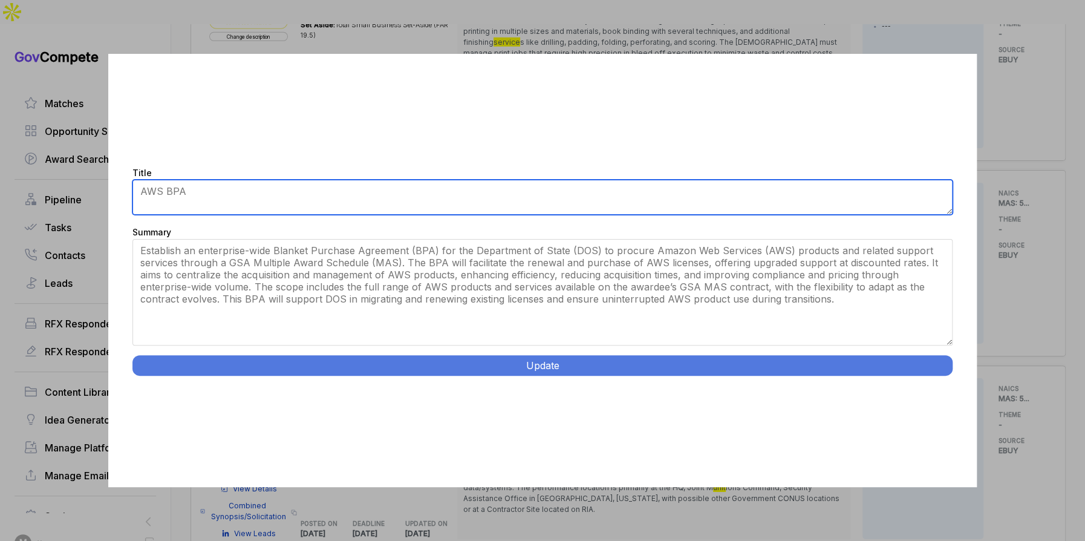
drag, startPoint x: 946, startPoint y: 307, endPoint x: 938, endPoint y: 381, distance: 74.8
click at [942, 381] on div "Title [Amazon Web Services BPA] Simplified AWS Procurement Summary Establish an…" at bounding box center [542, 270] width 868 height 432
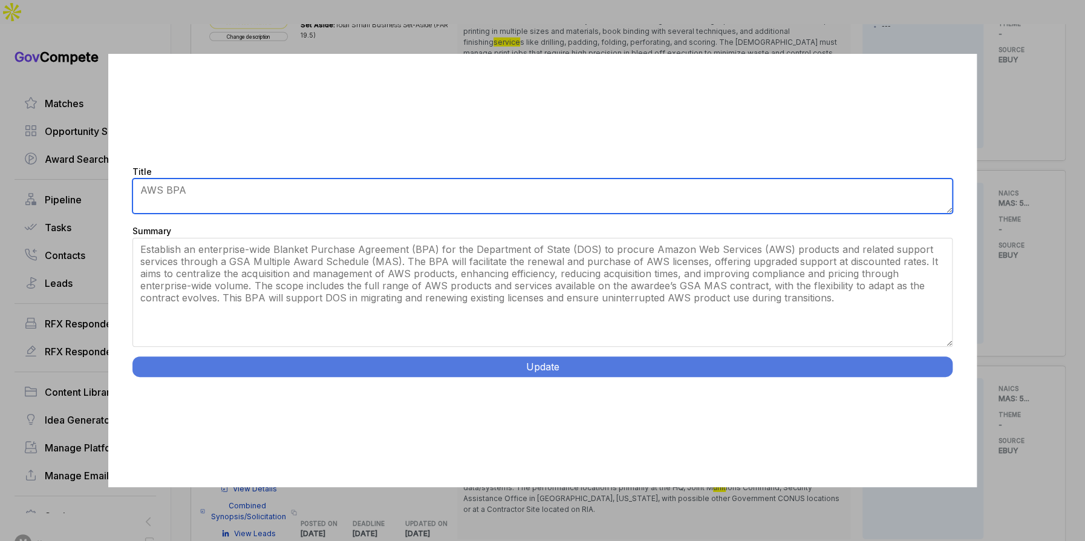
type textarea "AWS BPA"
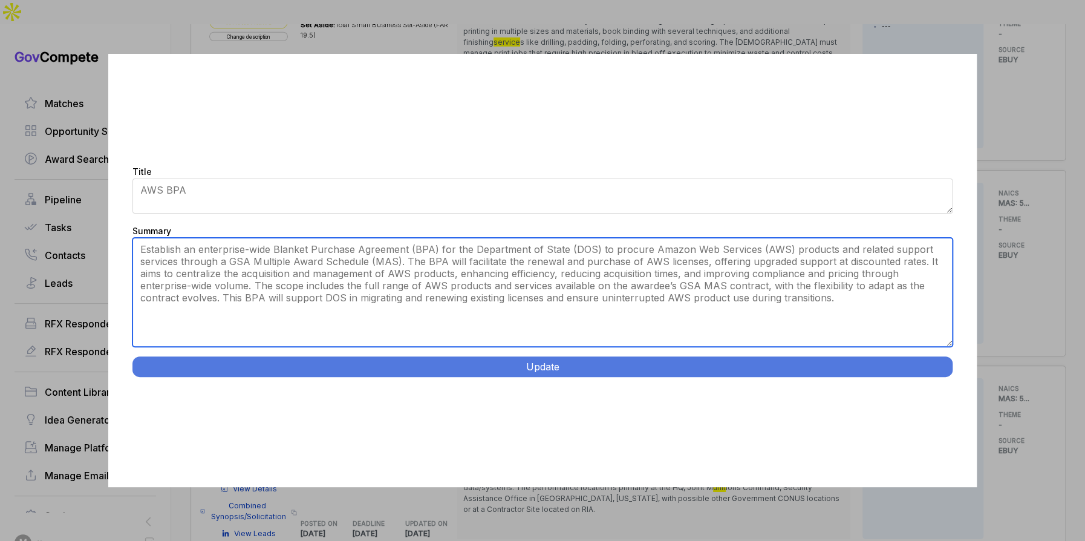
click at [417, 284] on textarea "Establish an enterprise-wide Blanket Purchase Agreement (BPA) for the Departmen…" at bounding box center [541, 292] width 819 height 109
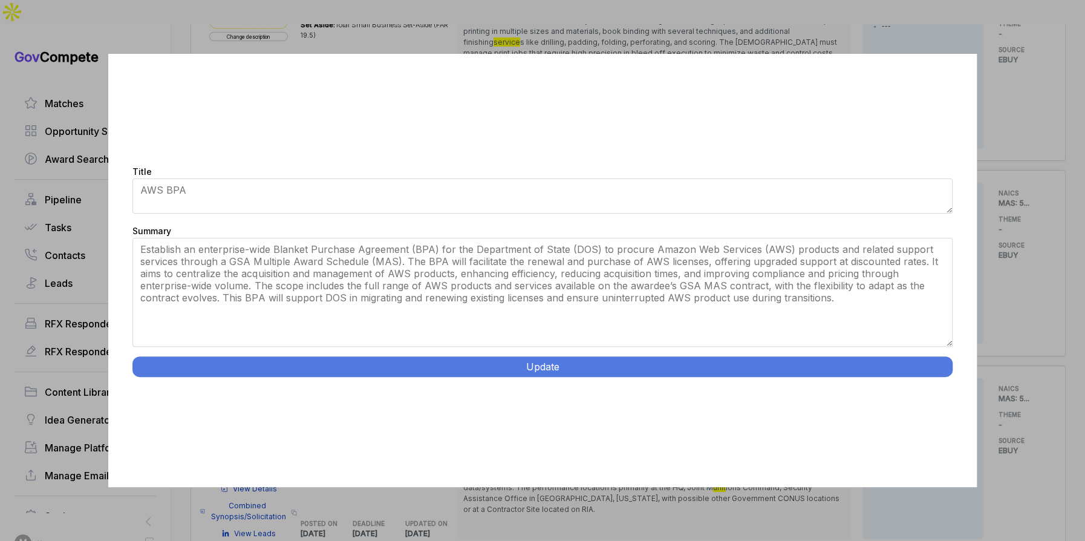
drag, startPoint x: 1005, startPoint y: 239, endPoint x: 767, endPoint y: 264, distance: 238.9
click at [1005, 239] on div "Title [Amazon Web Services BPA] Simplified AWS Procurement Summary Establish an…" at bounding box center [542, 270] width 1085 height 541
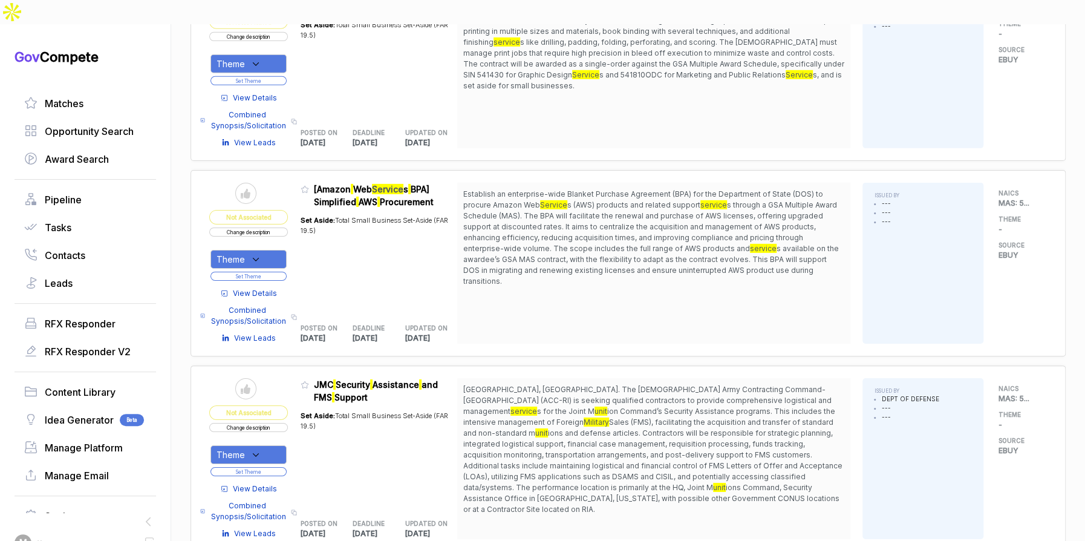
click at [261, 288] on span "View Details" at bounding box center [255, 293] width 44 height 11
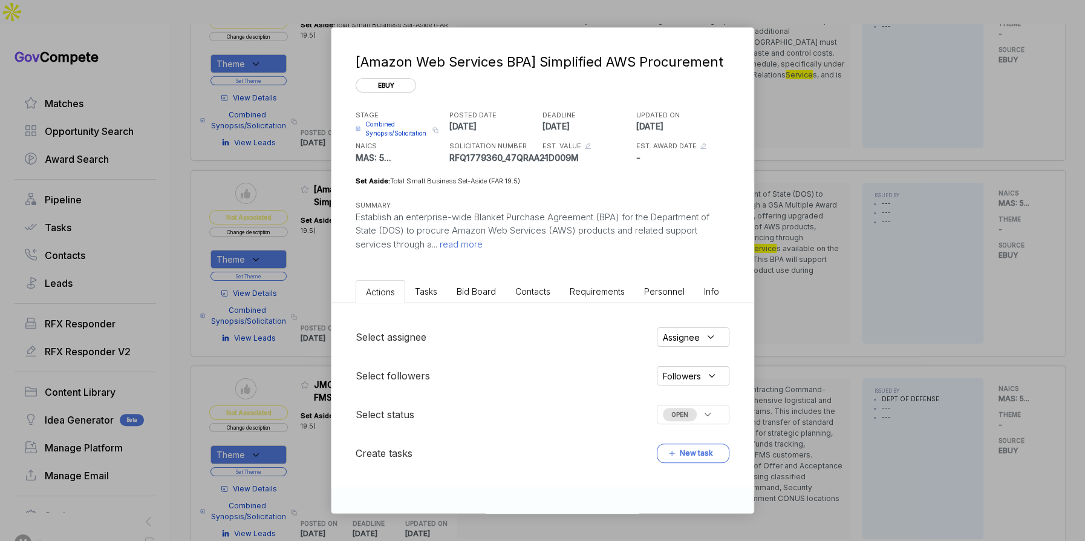
click at [471, 287] on span "Bid Board" at bounding box center [476, 291] width 39 height 10
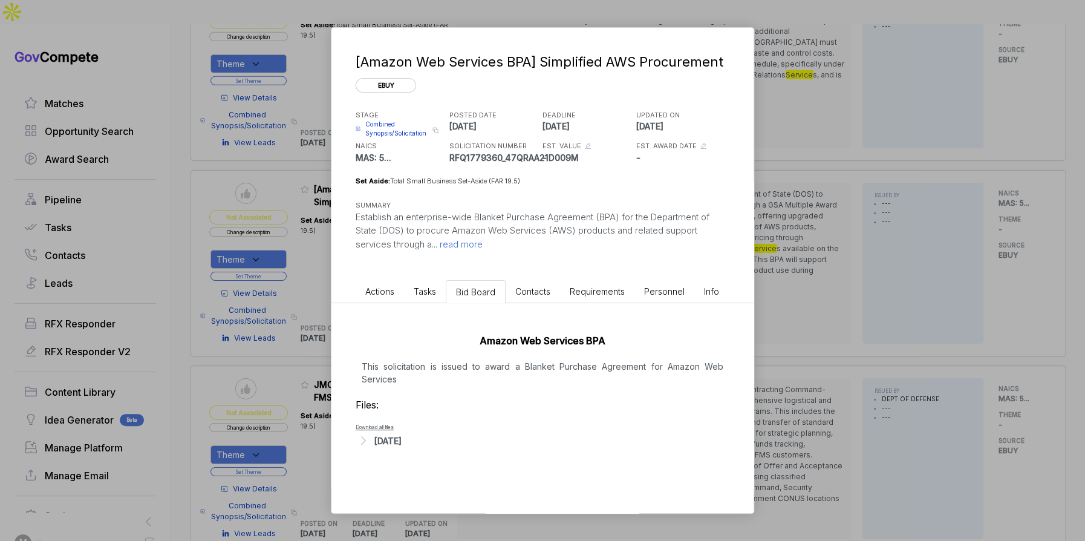
click at [393, 437] on div "Aug 27, 2025" at bounding box center [387, 440] width 27 height 13
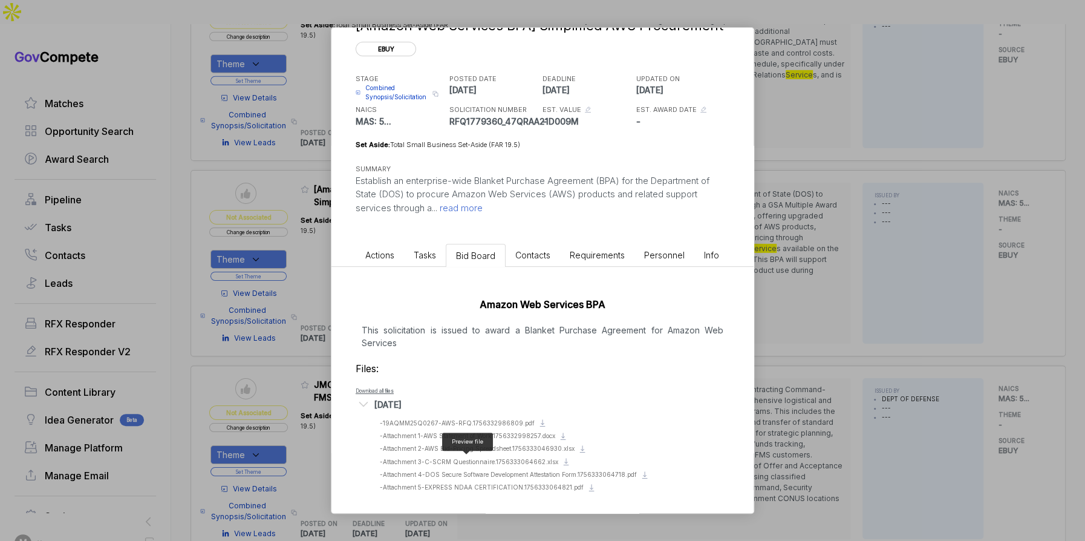
scroll to position [37, 0]
click at [523, 431] on span "- Attachment 1-AWS Statement of Work.1756332998257.docx" at bounding box center [467, 434] width 175 height 7
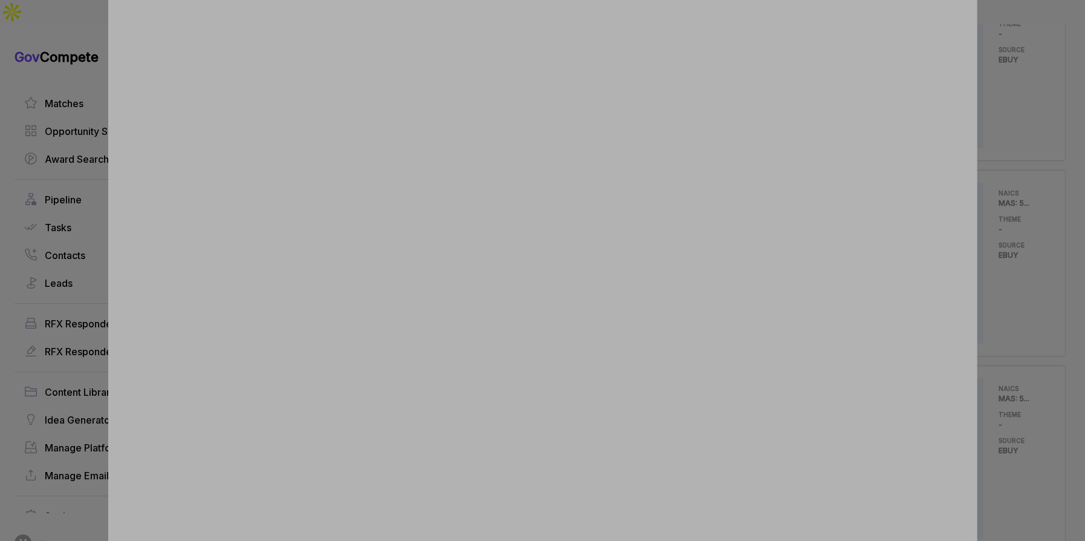
click at [989, 250] on div at bounding box center [542, 270] width 1085 height 541
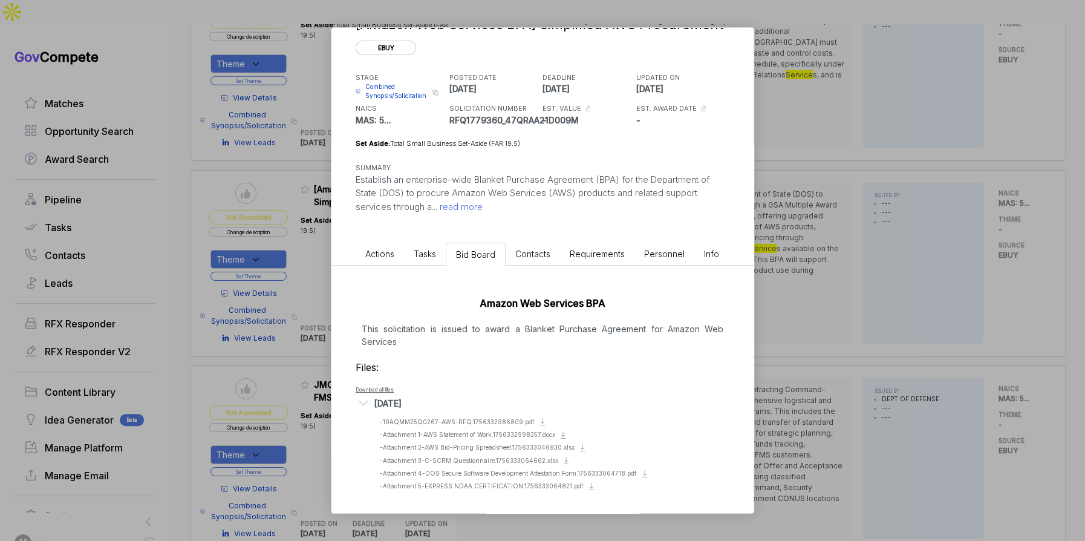
click at [979, 255] on div "[Amazon Web Services BPA] Simplified AWS Procurement ebuy STAGE Combined Synops…" at bounding box center [542, 270] width 1085 height 541
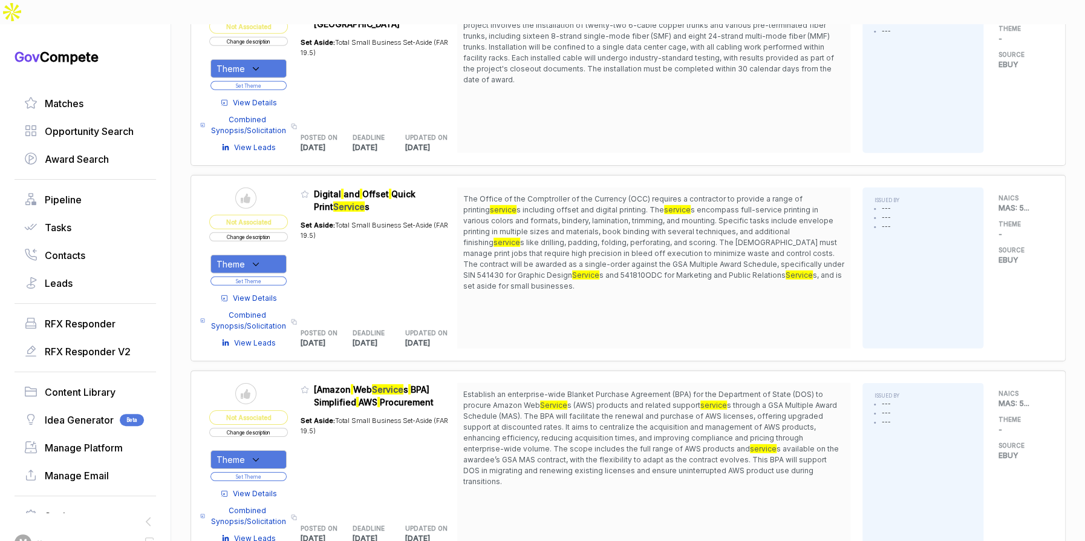
scroll to position [1952, 0]
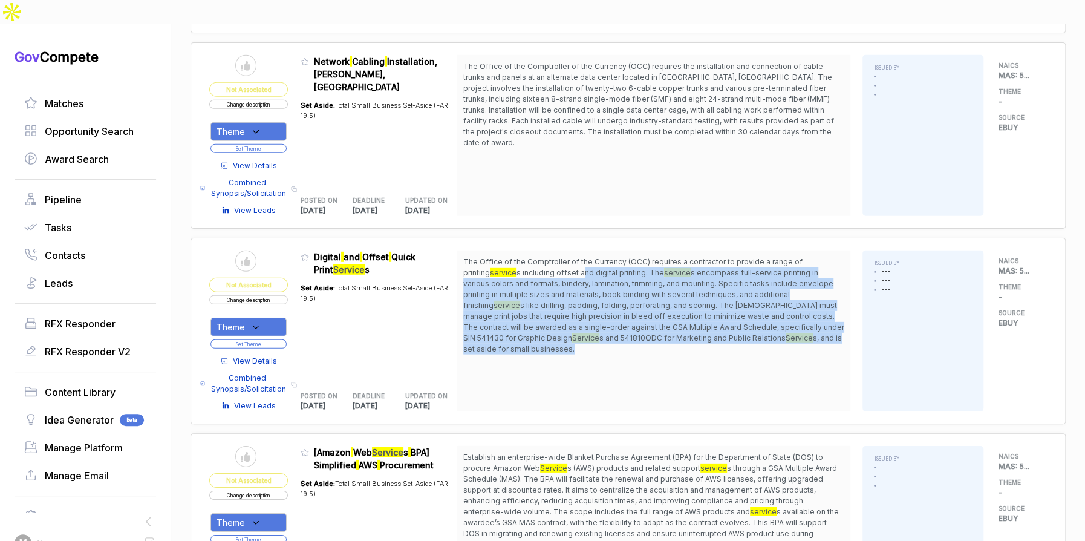
drag, startPoint x: 559, startPoint y: 241, endPoint x: 572, endPoint y: 319, distance: 79.0
click at [573, 316] on span "The Office of the Comptroller of the Currency (OCC) requires a contractor to pr…" at bounding box center [653, 305] width 381 height 98
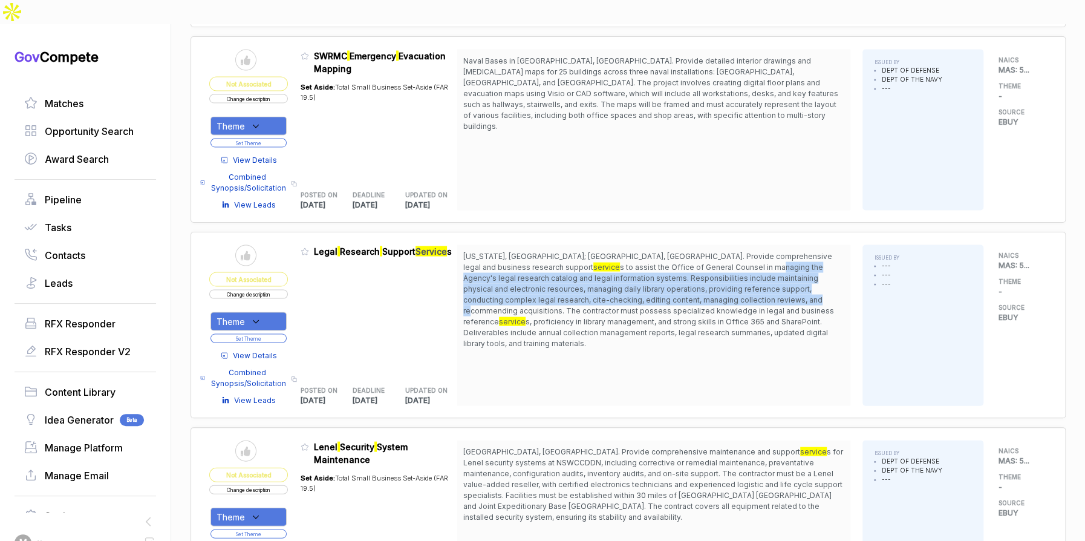
scroll to position [1370, 0]
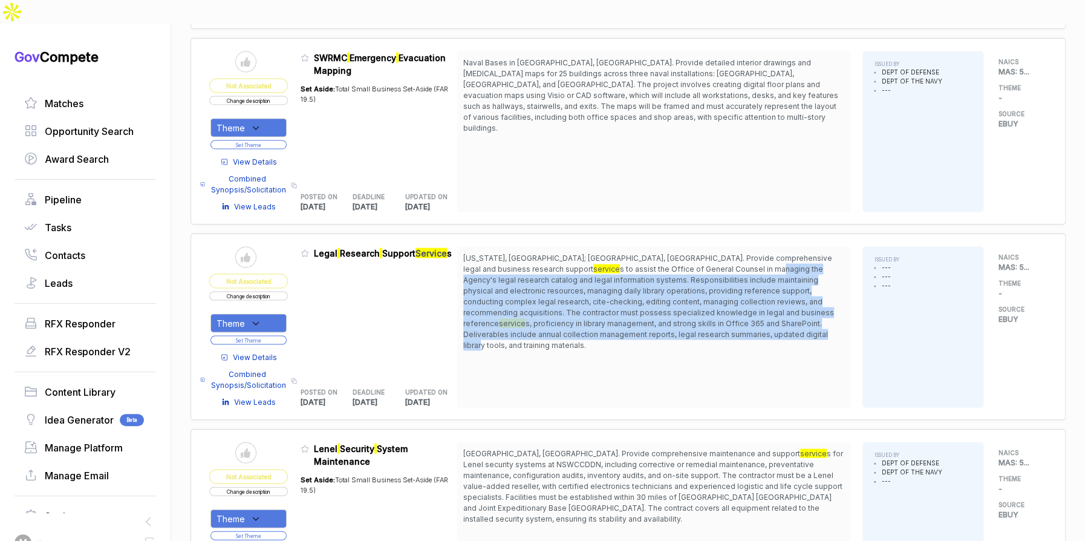
drag, startPoint x: 616, startPoint y: 234, endPoint x: 634, endPoint y: 304, distance: 72.5
click at [634, 304] on span "Washington, DC; Denver, CO. Provide comprehensive legal and business research s…" at bounding box center [653, 301] width 381 height 98
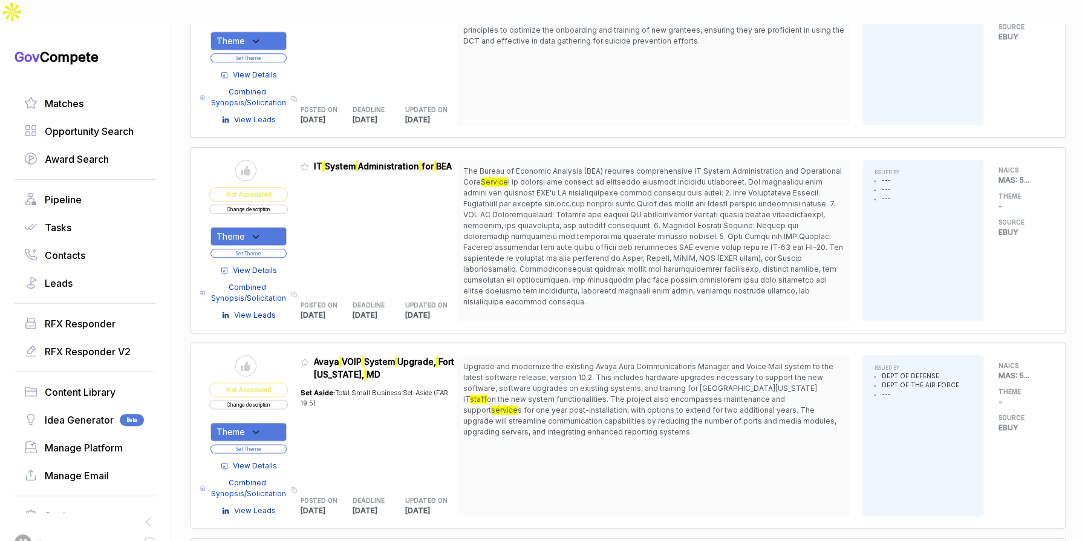
scroll to position [494, 0]
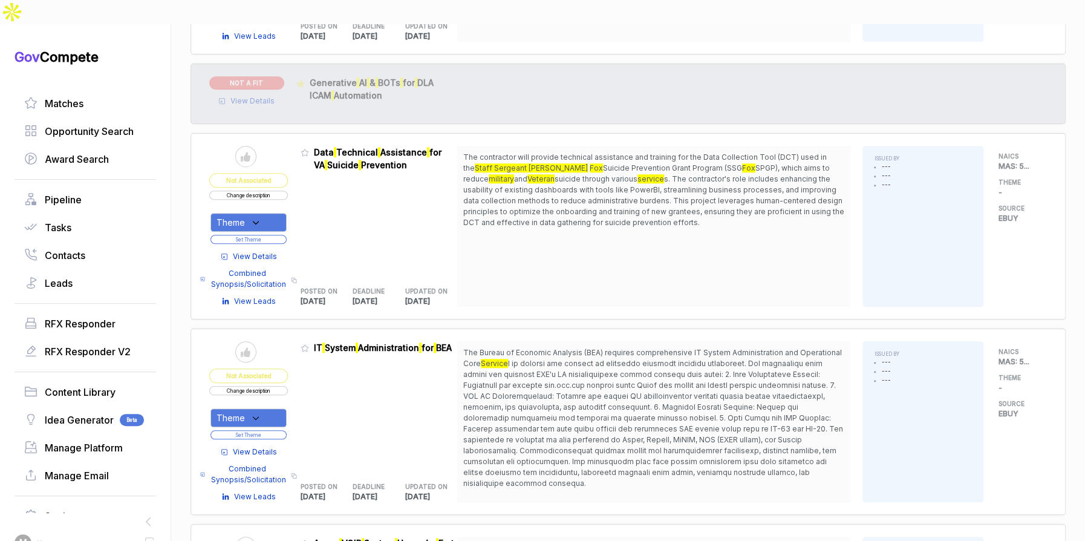
click at [279, 386] on button "Change description" at bounding box center [248, 390] width 79 height 9
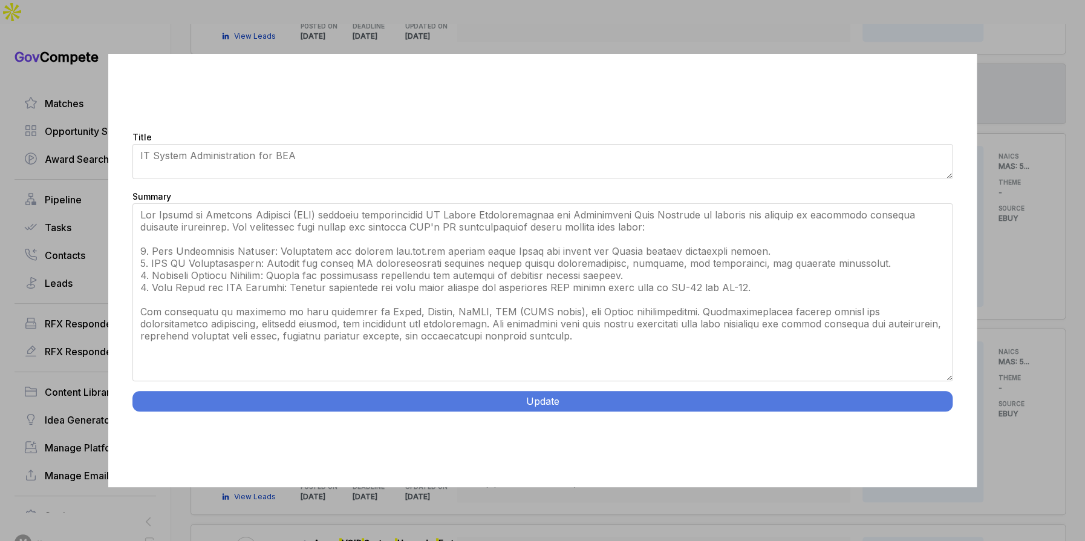
drag, startPoint x: 947, startPoint y: 307, endPoint x: 917, endPoint y: 449, distance: 145.9
click at [917, 449] on div "Title IT System Administration for BEA Summary Update" at bounding box center [542, 270] width 868 height 432
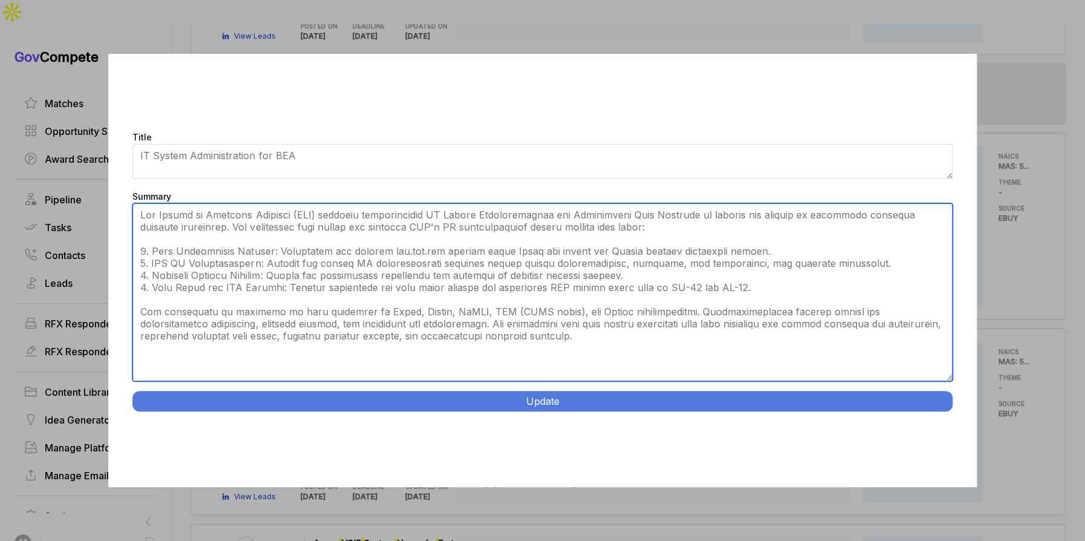
click at [380, 230] on textarea "Summary" at bounding box center [541, 292] width 819 height 178
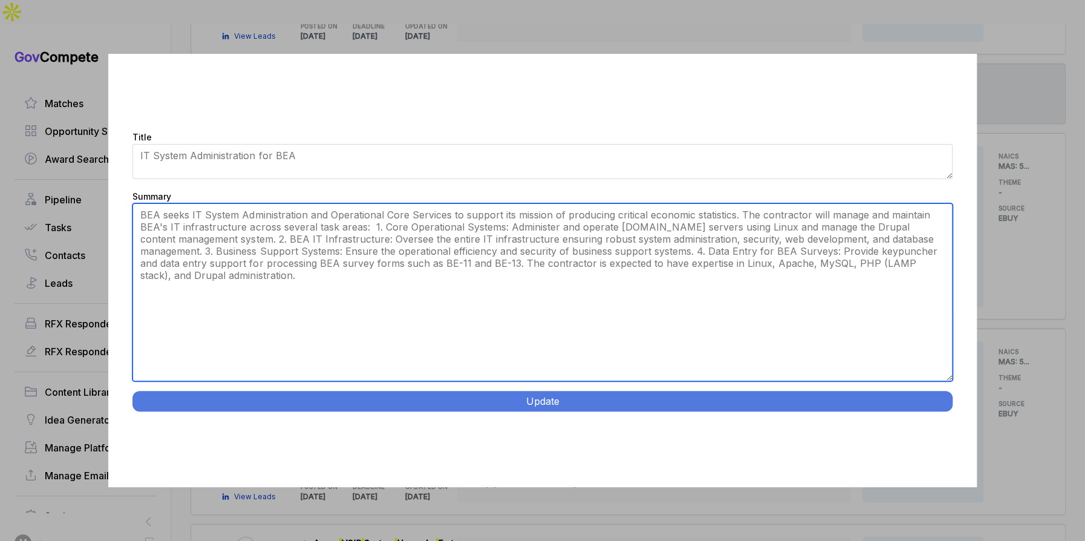
click at [423, 285] on textarea "Summary" at bounding box center [541, 292] width 819 height 178
type textarea "BEA seeks IT System Administration and Operational Core Services to support its…"
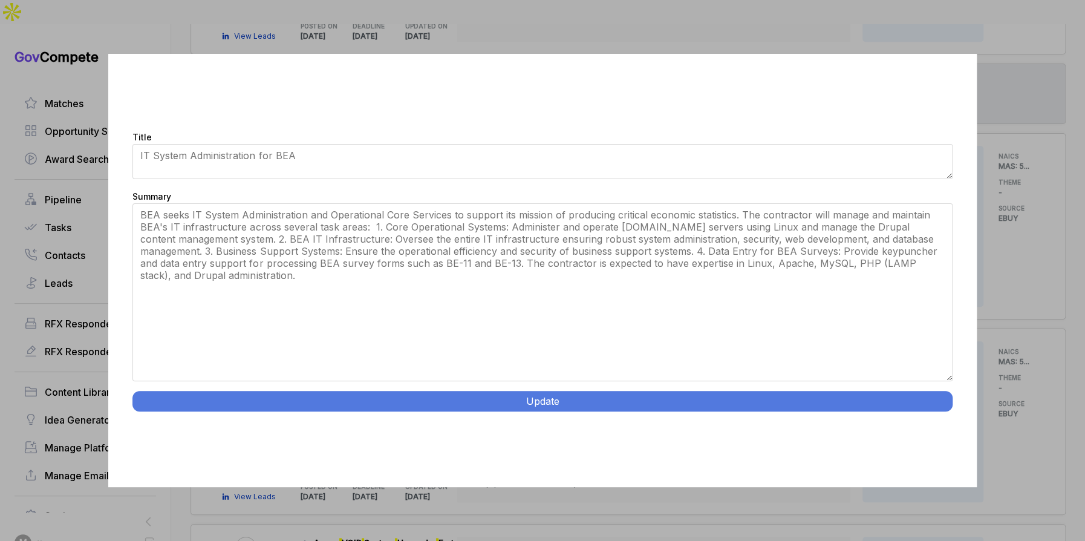
click at [455, 406] on button "Update" at bounding box center [541, 401] width 819 height 21
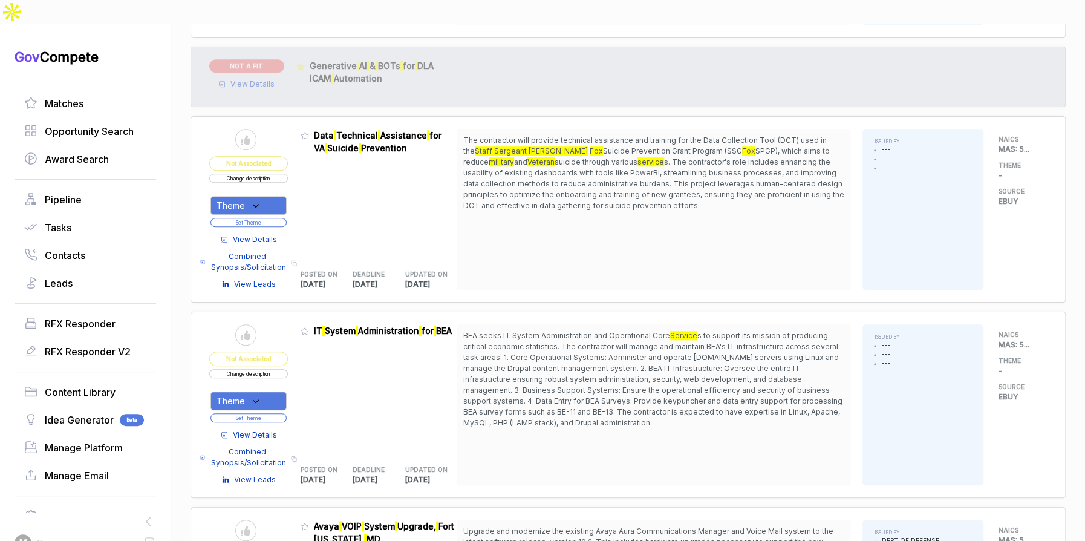
scroll to position [631, 0]
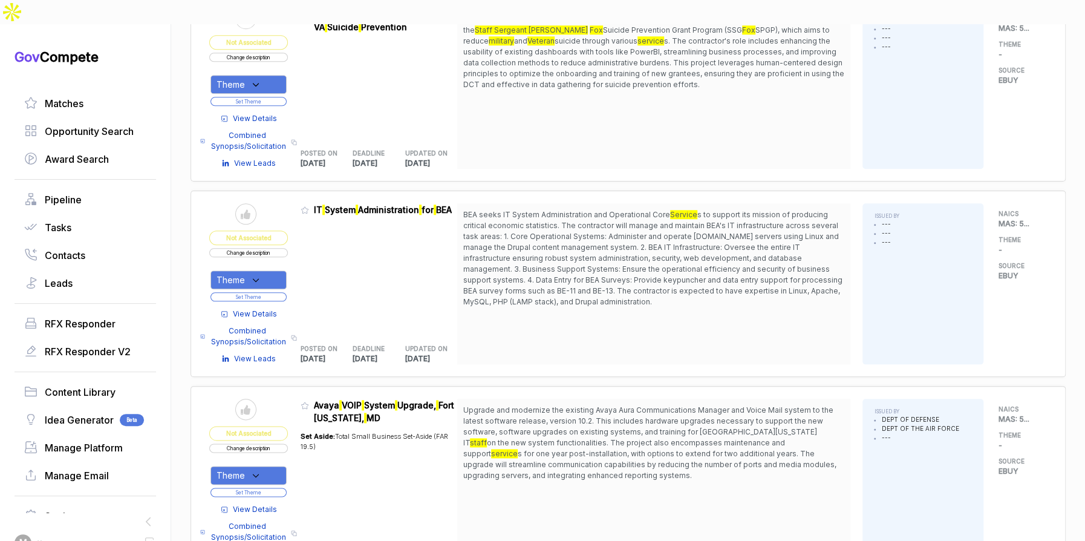
click at [261, 270] on div "Theme" at bounding box center [248, 279] width 76 height 19
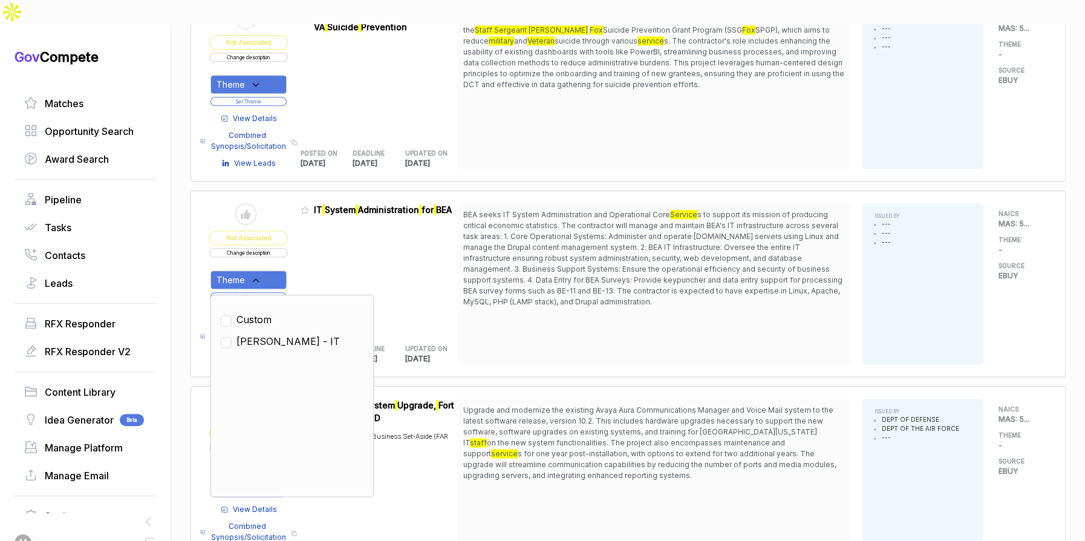
drag, startPoint x: 278, startPoint y: 311, endPoint x: 311, endPoint y: 262, distance: 59.6
click at [281, 334] on span "SAM - IT" at bounding box center [287, 341] width 103 height 15
checkbox input "true"
drag, startPoint x: 309, startPoint y: 256, endPoint x: 302, endPoint y: 259, distance: 7.9
click at [302, 259] on table "Send to Pipeline Not Associated Change description Theme Clear Custom SAM - IT …" at bounding box center [333, 283] width 248 height 161
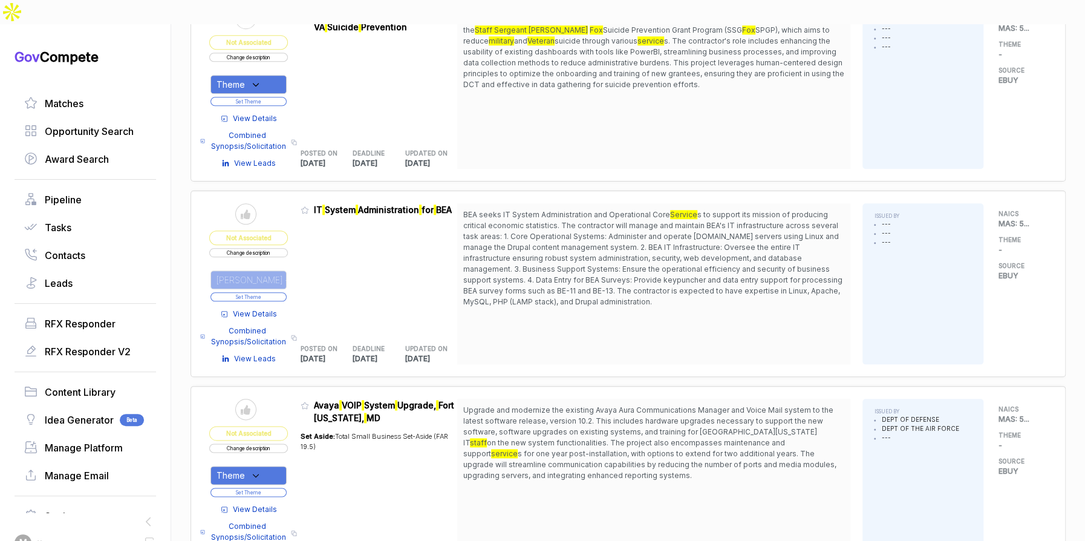
click at [282, 292] on button "Set Theme" at bounding box center [248, 296] width 76 height 9
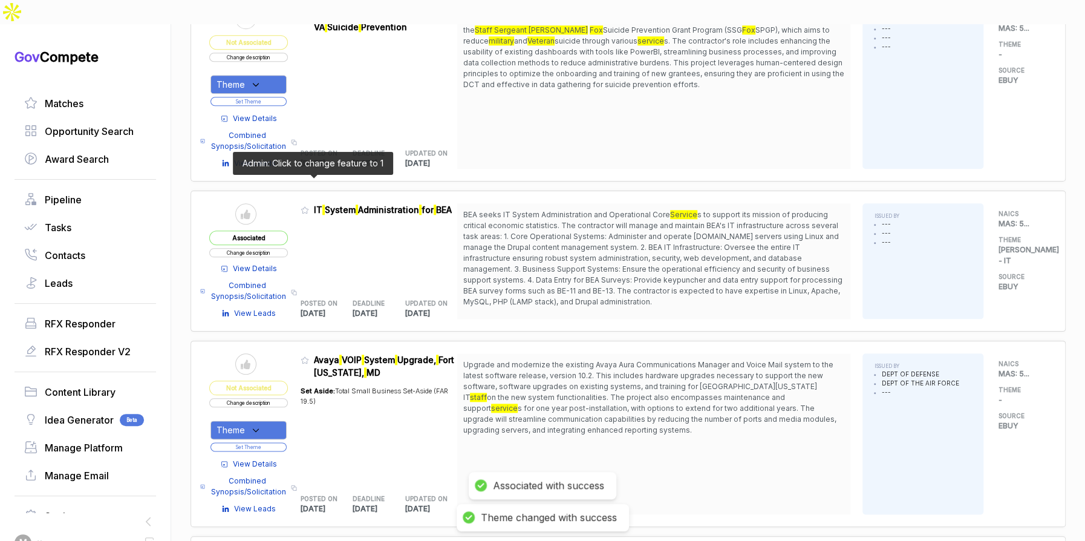
click at [309, 206] on icon at bounding box center [305, 210] width 8 height 8
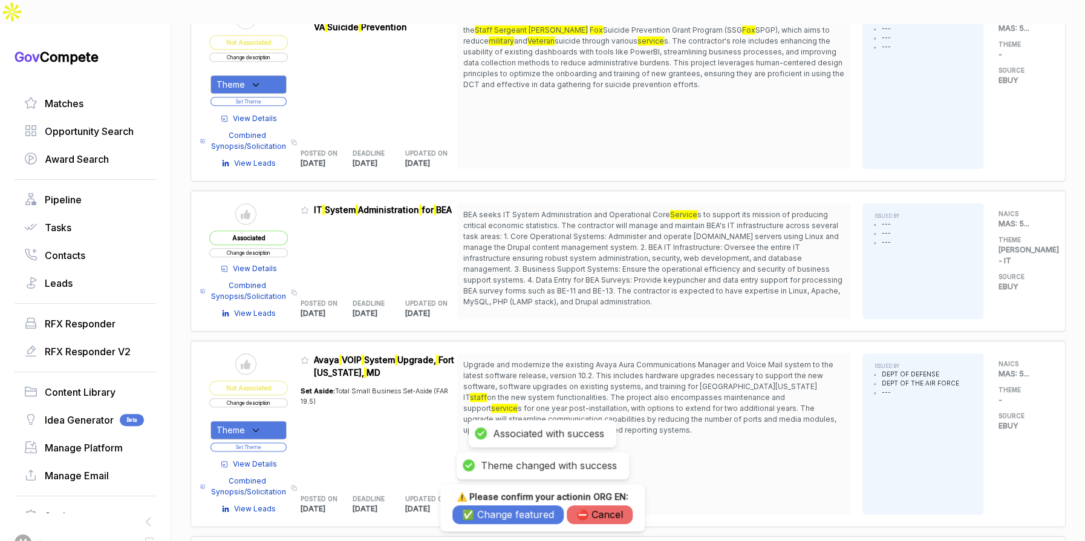
click at [478, 510] on button "✅ Change featured" at bounding box center [507, 514] width 111 height 19
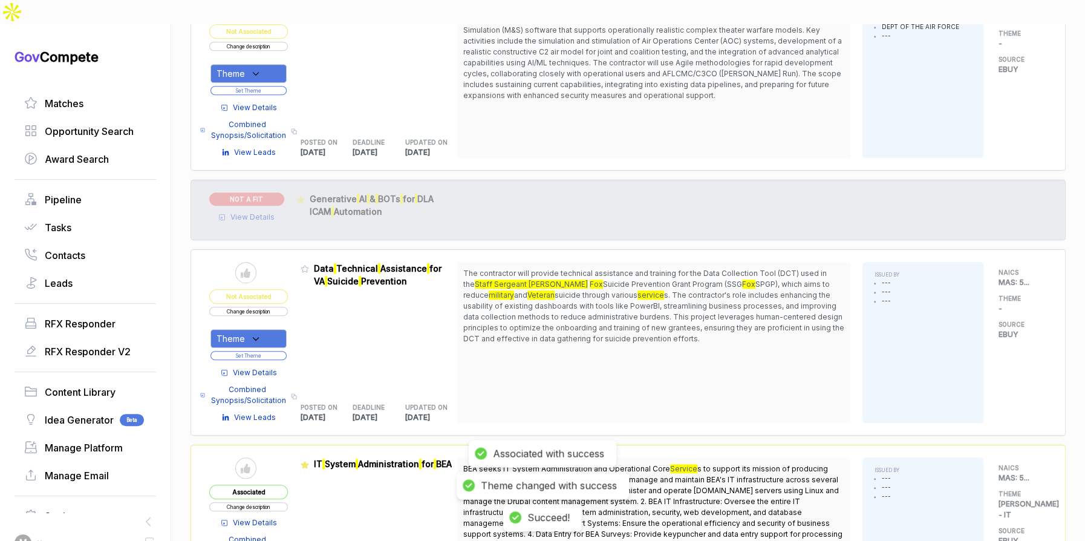
scroll to position [375, 0]
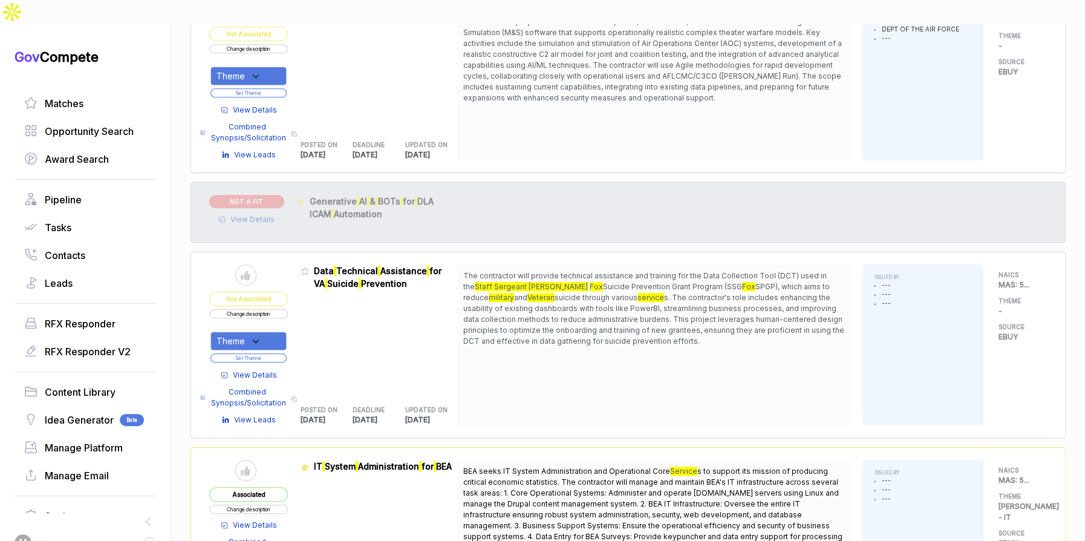
click at [271, 309] on button "Change description" at bounding box center [248, 313] width 79 height 9
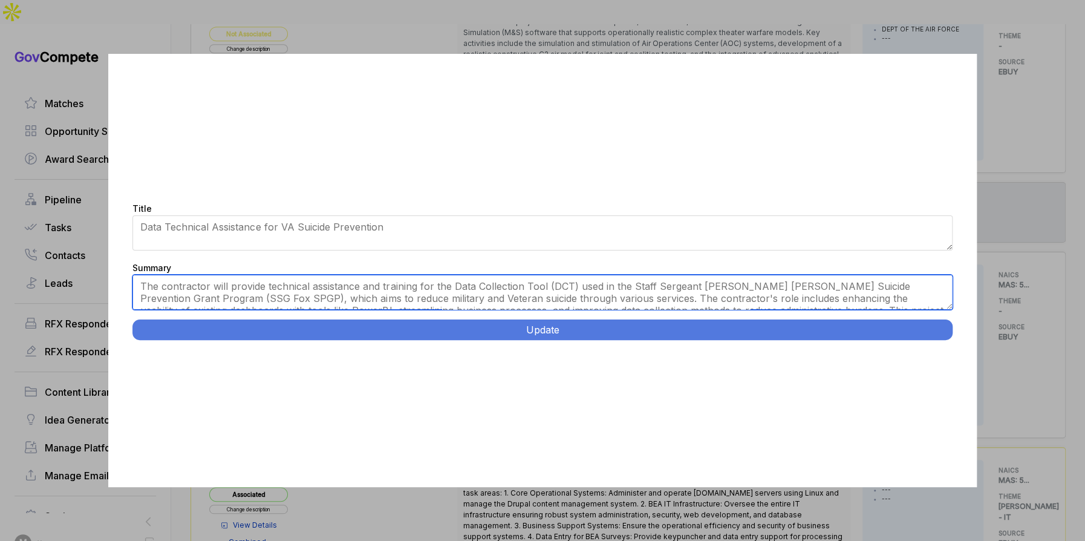
drag, startPoint x: 290, startPoint y: 290, endPoint x: 302, endPoint y: 289, distance: 12.1
click at [291, 290] on textarea "The contractor will provide technical assistance and training for the Data Coll…" at bounding box center [541, 292] width 819 height 35
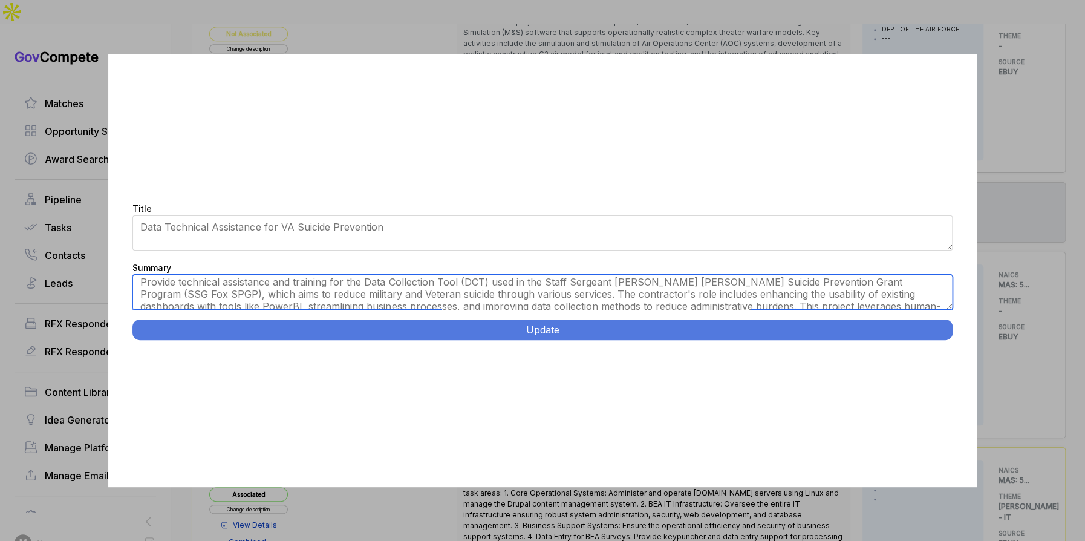
type textarea "Provide technical assistance and training for the Data Collection Tool (DCT) us…"
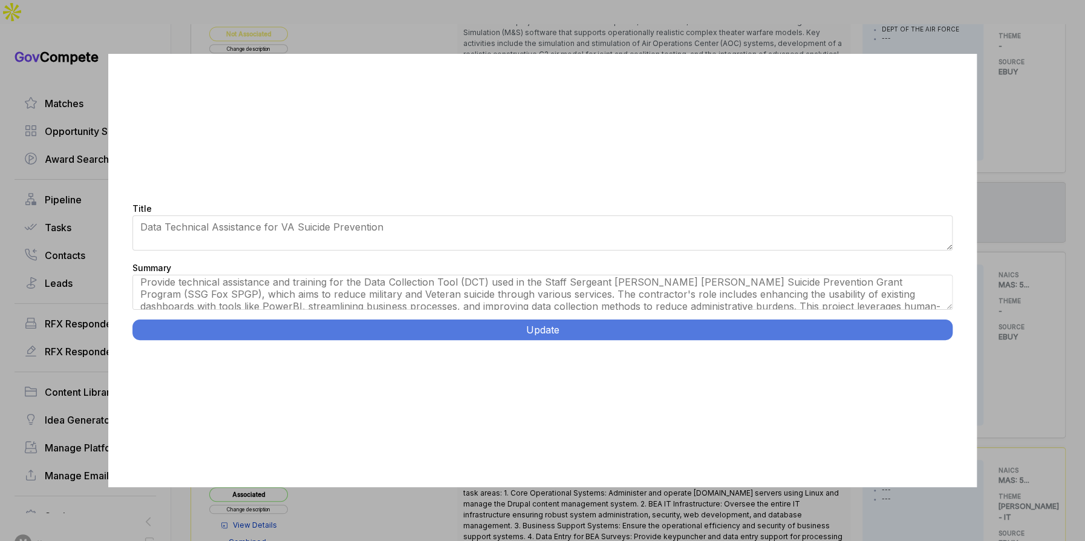
click at [495, 330] on button "Update" at bounding box center [541, 329] width 819 height 21
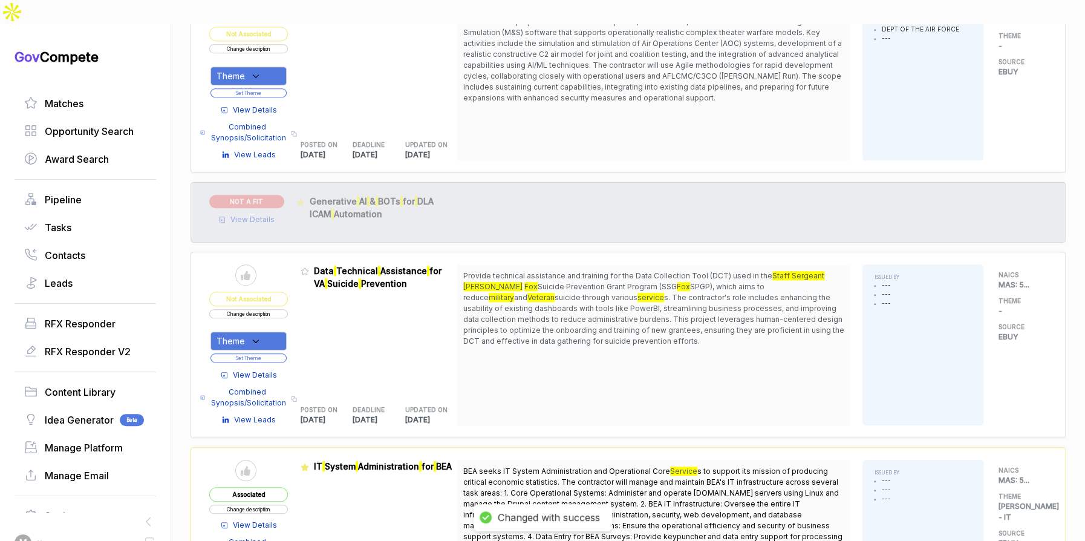
click at [261, 336] on icon at bounding box center [255, 341] width 11 height 11
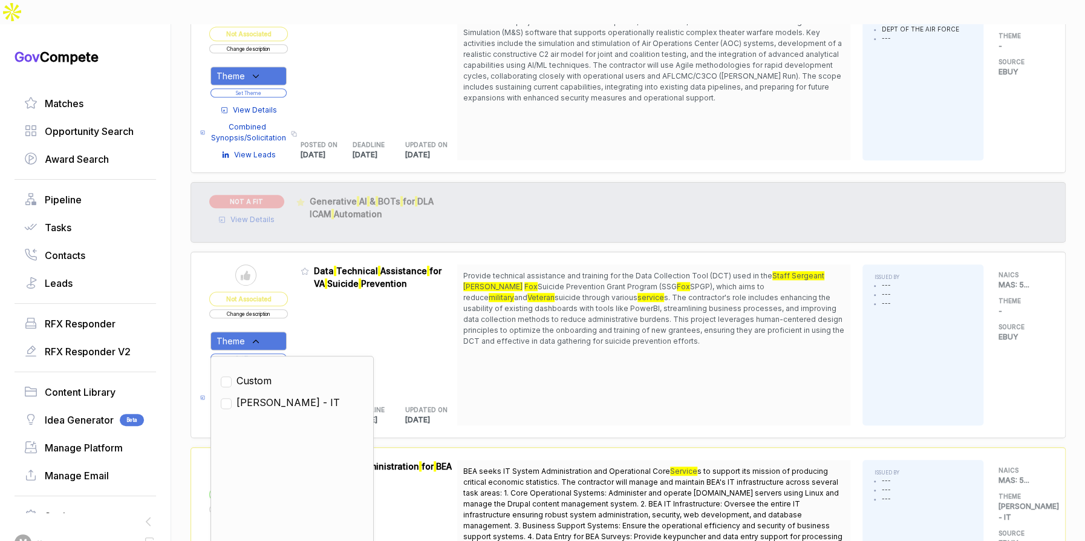
click at [264, 395] on span "SAM - IT" at bounding box center [287, 402] width 103 height 15
checkbox input "true"
drag, startPoint x: 320, startPoint y: 312, endPoint x: 304, endPoint y: 321, distance: 18.2
click at [318, 314] on div "Admin: Click to change feature to 1 RFI1779193_47QRAA21D009M Data Technical Ass…" at bounding box center [379, 344] width 157 height 161
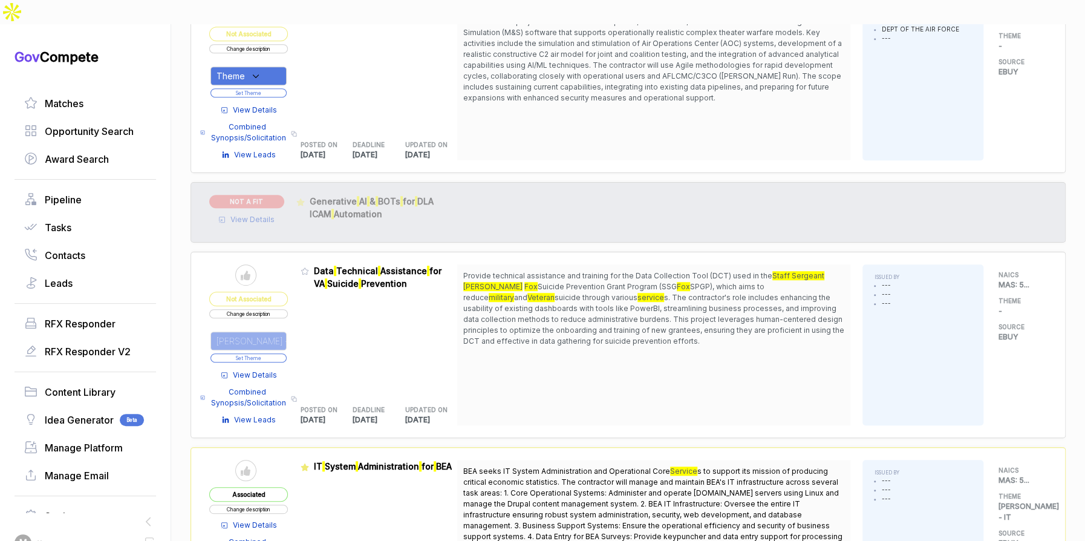
click at [282, 353] on button "Set Theme" at bounding box center [248, 357] width 76 height 9
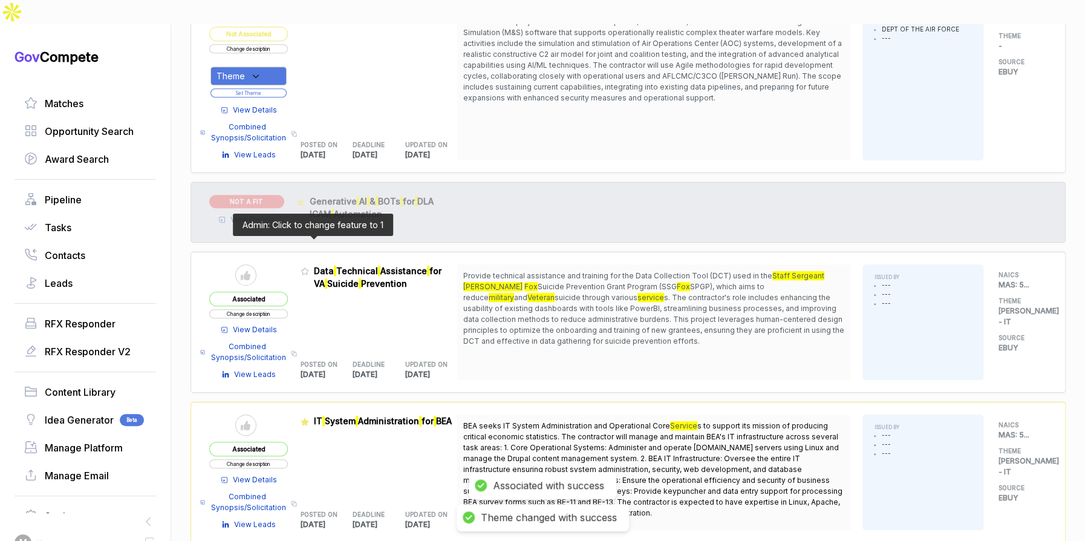
click at [309, 267] on icon at bounding box center [305, 271] width 8 height 8
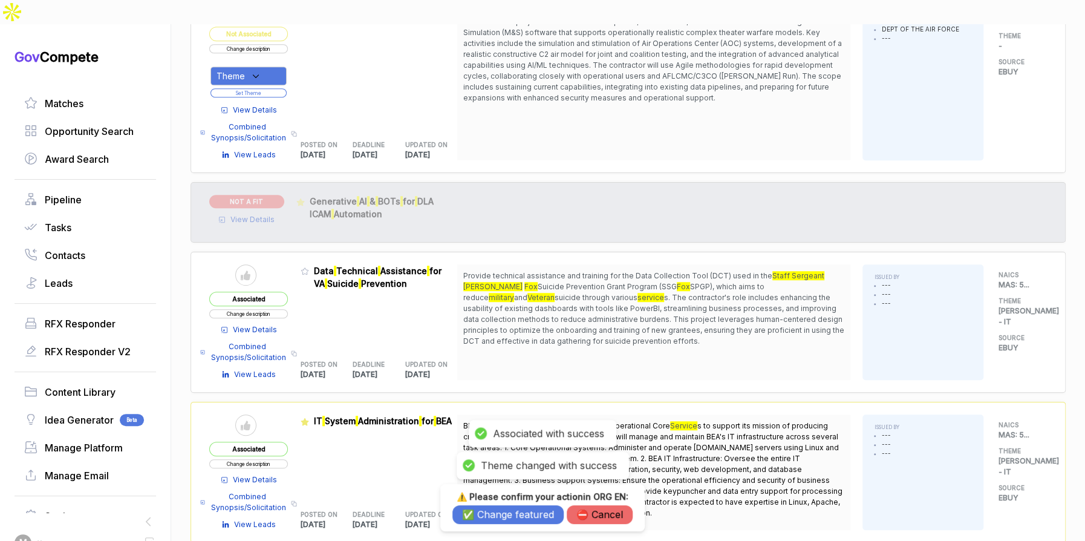
click at [518, 513] on button "✅ Change featured" at bounding box center [507, 514] width 111 height 19
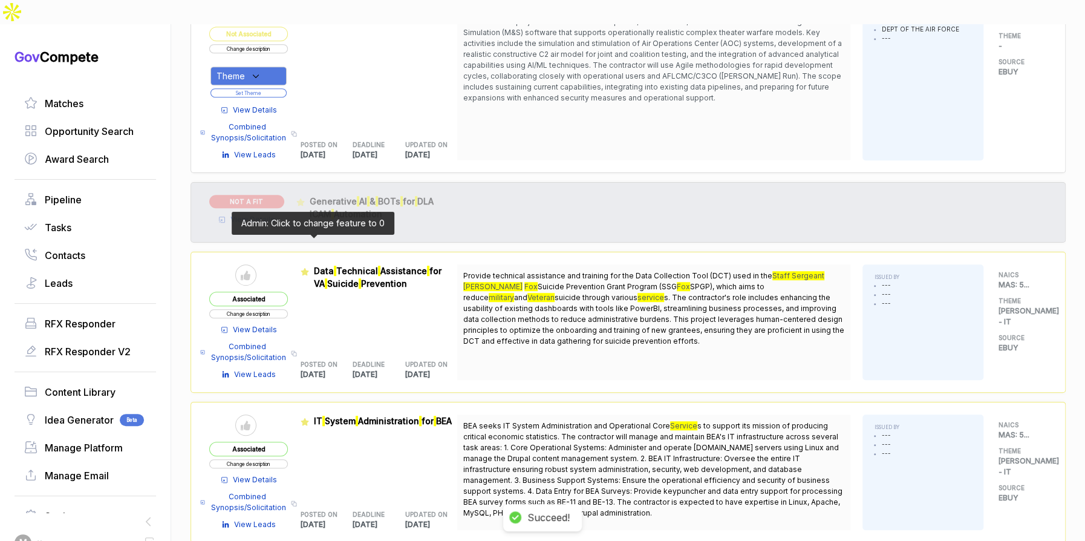
click at [309, 267] on icon at bounding box center [305, 271] width 8 height 8
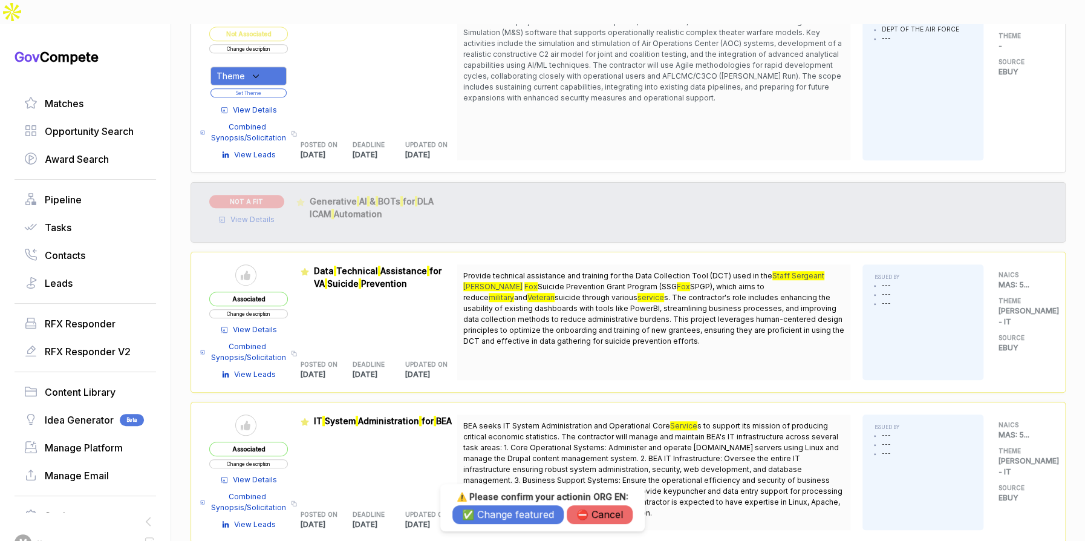
click at [533, 514] on button "✅ Change featured" at bounding box center [507, 514] width 111 height 19
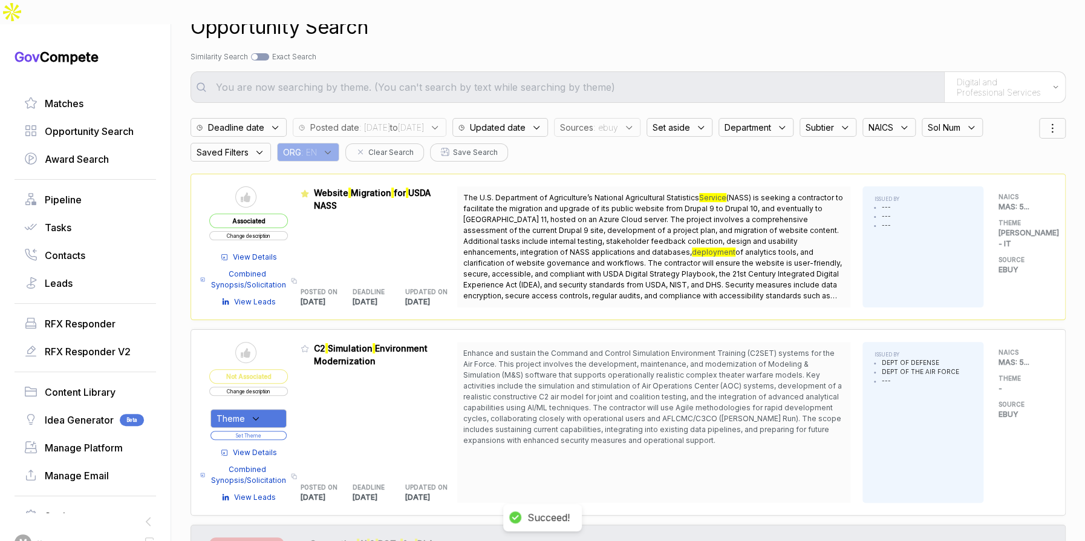
scroll to position [0, 0]
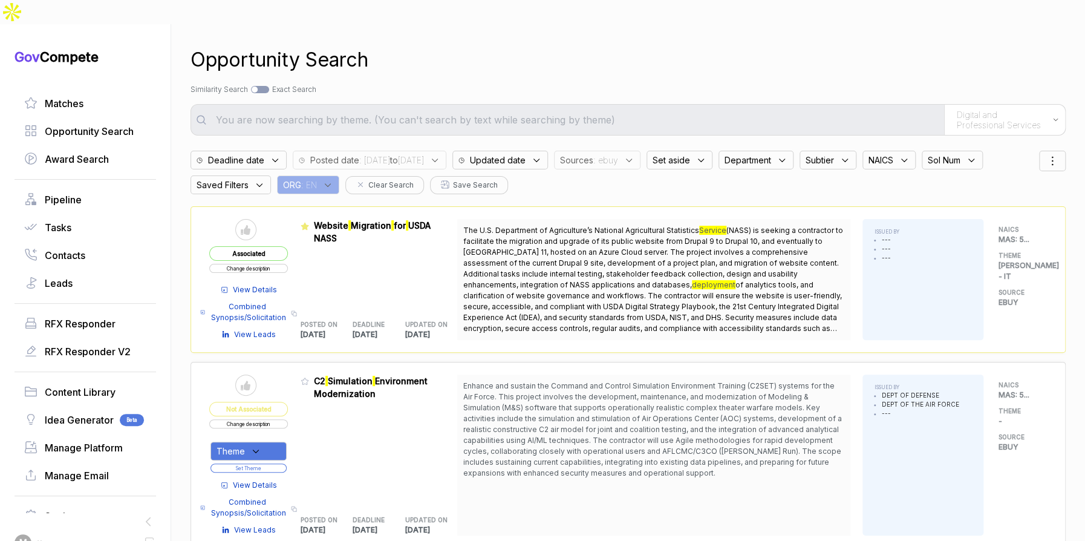
drag, startPoint x: 645, startPoint y: 135, endPoint x: 645, endPoint y: 142, distance: 6.7
click at [618, 154] on span ": ebuy" at bounding box center [605, 160] width 25 height 13
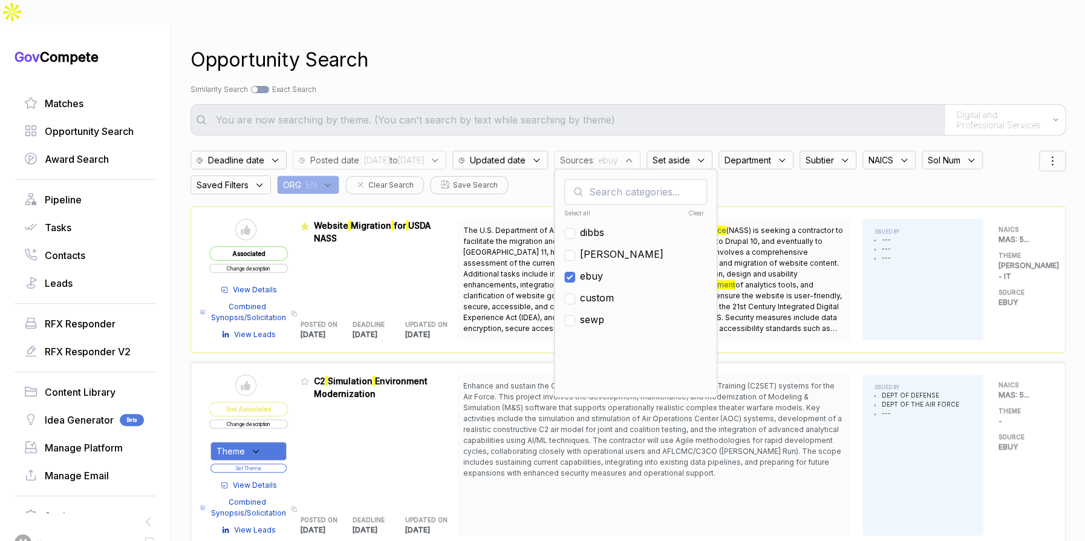
drag, startPoint x: 631, startPoint y: 250, endPoint x: 631, endPoint y: 229, distance: 21.8
click at [603, 269] on span "ebuy" at bounding box center [591, 276] width 23 height 15
checkbox input "false"
click at [631, 247] on span "sam" at bounding box center [621, 254] width 83 height 15
checkbox input "true"
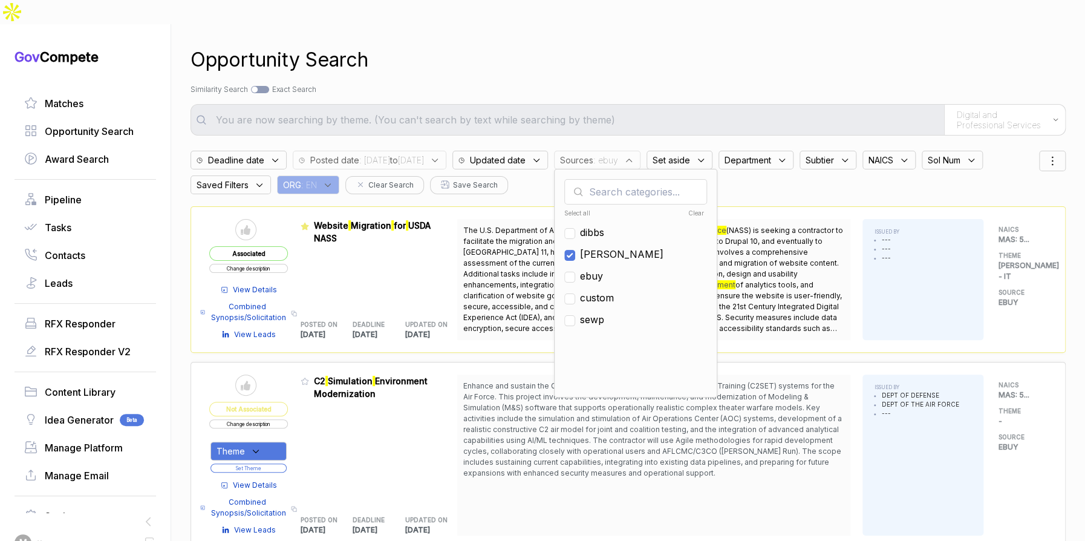
click at [640, 24] on div "Opportunity Search Search by Topic Relevance Similarity Search Search by Exact …" at bounding box center [628, 294] width 875 height 541
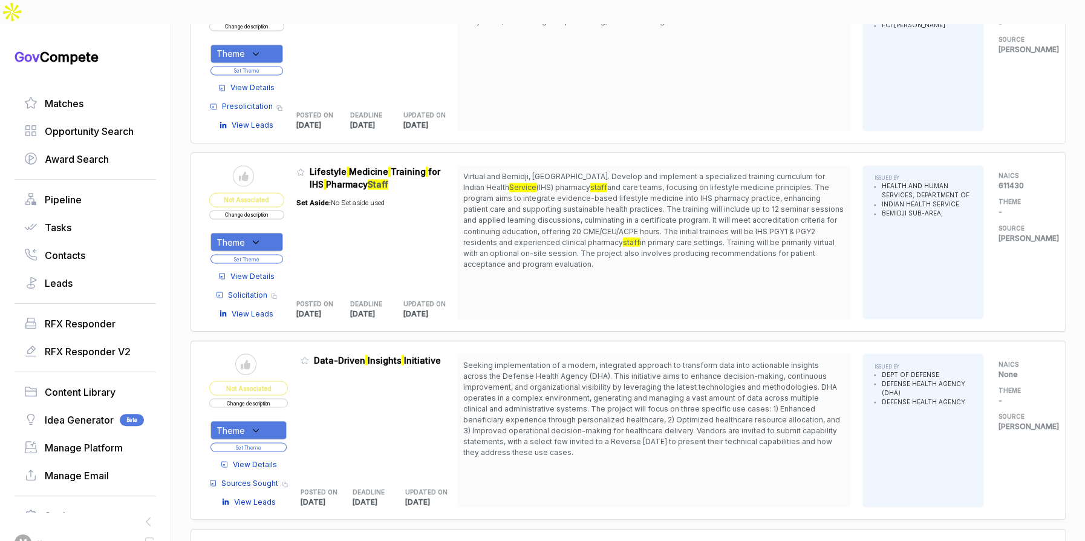
scroll to position [1282, 0]
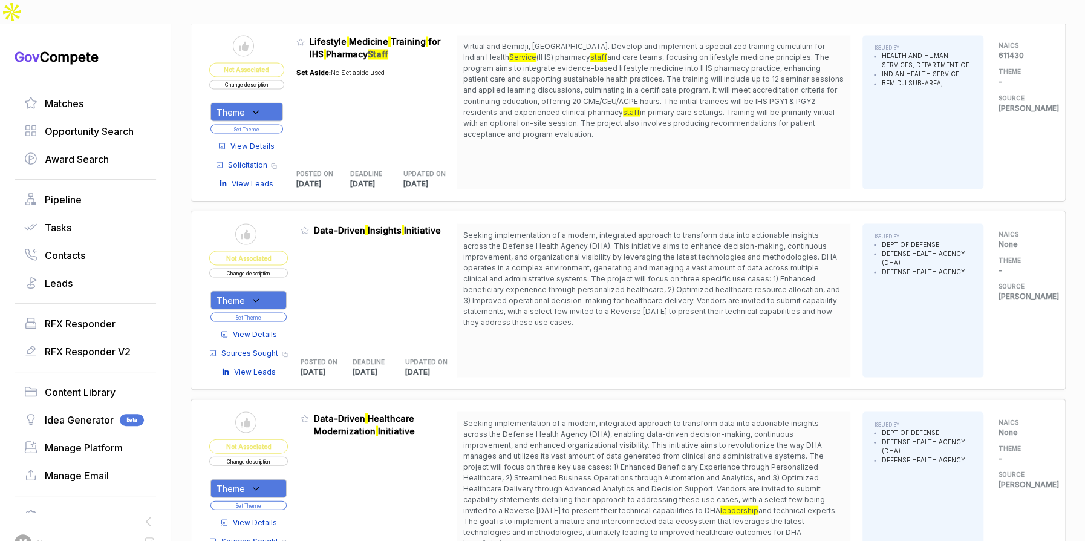
drag, startPoint x: 680, startPoint y: 204, endPoint x: 668, endPoint y: 288, distance: 84.2
click at [668, 288] on span "Seeking implementation of a modern, integrated approach to transform data into …" at bounding box center [653, 278] width 381 height 98
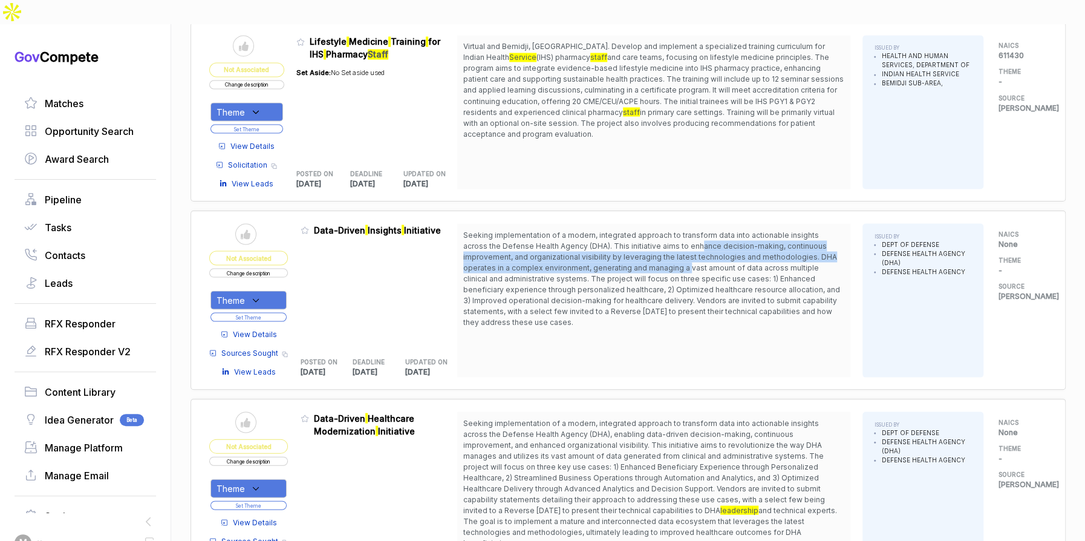
drag, startPoint x: 679, startPoint y: 215, endPoint x: 692, endPoint y: 242, distance: 30.0
click at [692, 242] on span "Seeking implementation of a modern, integrated approach to transform data into …" at bounding box center [653, 278] width 381 height 98
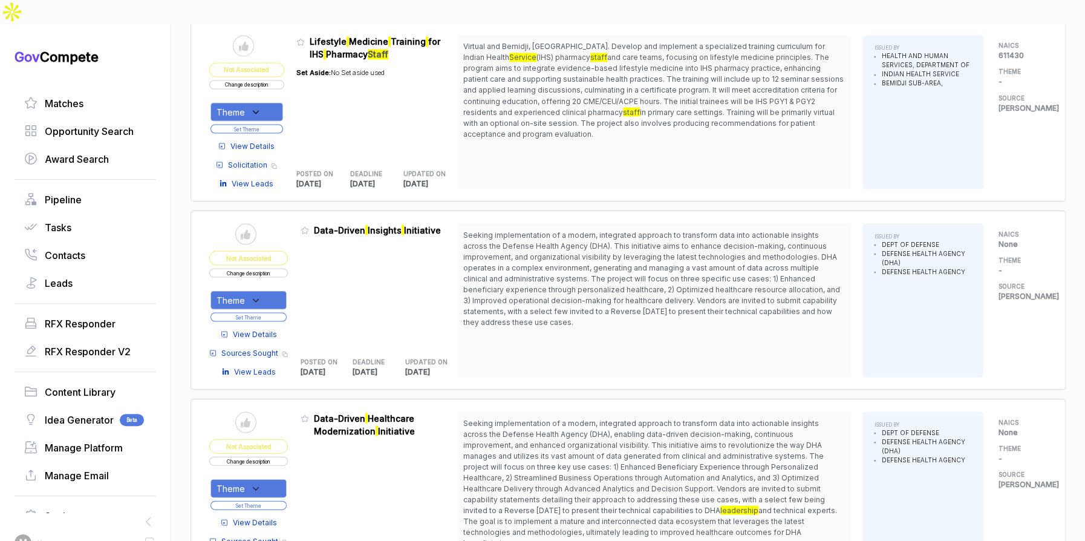
click at [669, 275] on span "Seeking implementation of a modern, integrated approach to transform data into …" at bounding box center [651, 278] width 377 height 96
click at [267, 290] on div "Theme" at bounding box center [248, 299] width 76 height 19
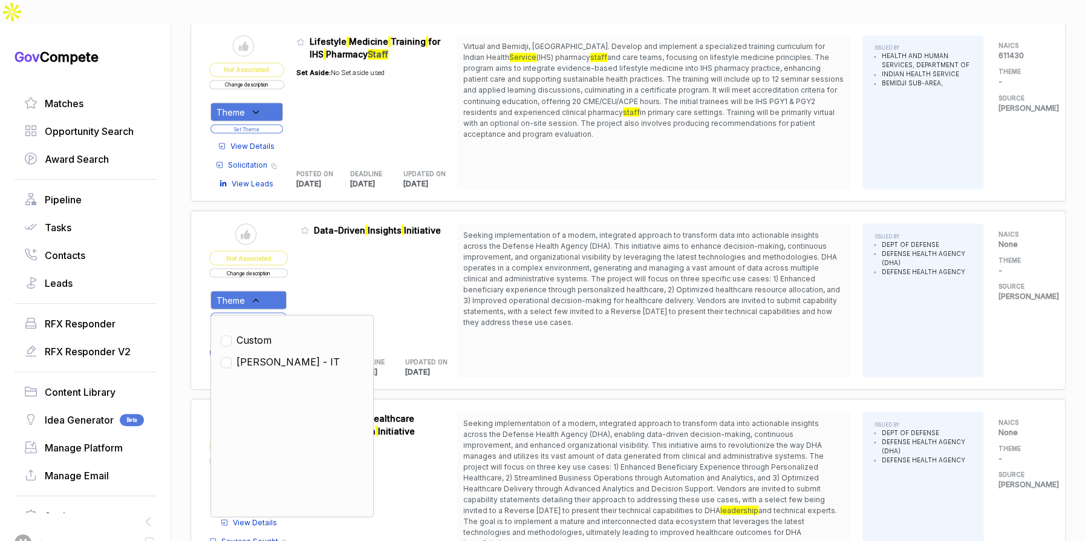
drag, startPoint x: 276, startPoint y: 332, endPoint x: 299, endPoint y: 278, distance: 59.3
click at [277, 354] on span "SAM - IT" at bounding box center [287, 361] width 103 height 15
checkbox input "true"
drag, startPoint x: 306, startPoint y: 263, endPoint x: 293, endPoint y: 281, distance: 21.7
click at [304, 266] on table "Send to Pipeline Not Associated Change description Theme Clear Custom SAM - IT …" at bounding box center [333, 300] width 248 height 154
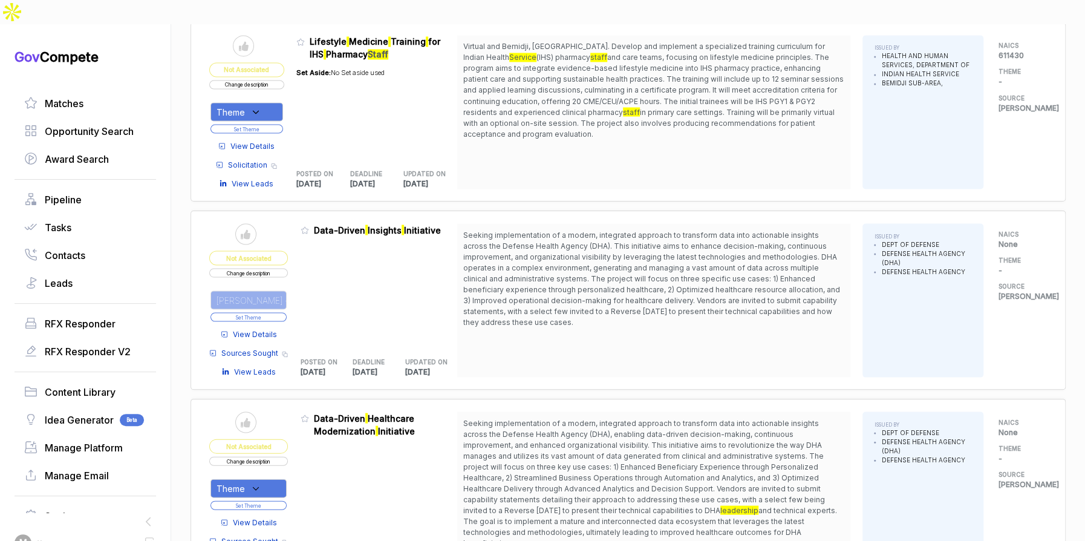
drag, startPoint x: 285, startPoint y: 288, endPoint x: 297, endPoint y: 252, distance: 38.6
click at [285, 312] on button "Set Theme" at bounding box center [248, 316] width 76 height 9
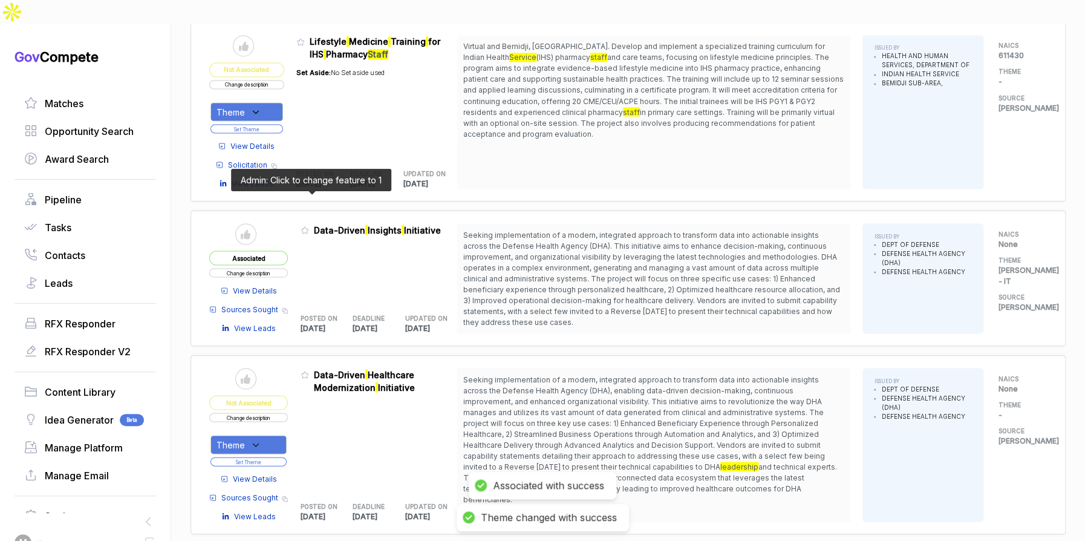
click at [308, 227] on icon at bounding box center [304, 230] width 7 height 7
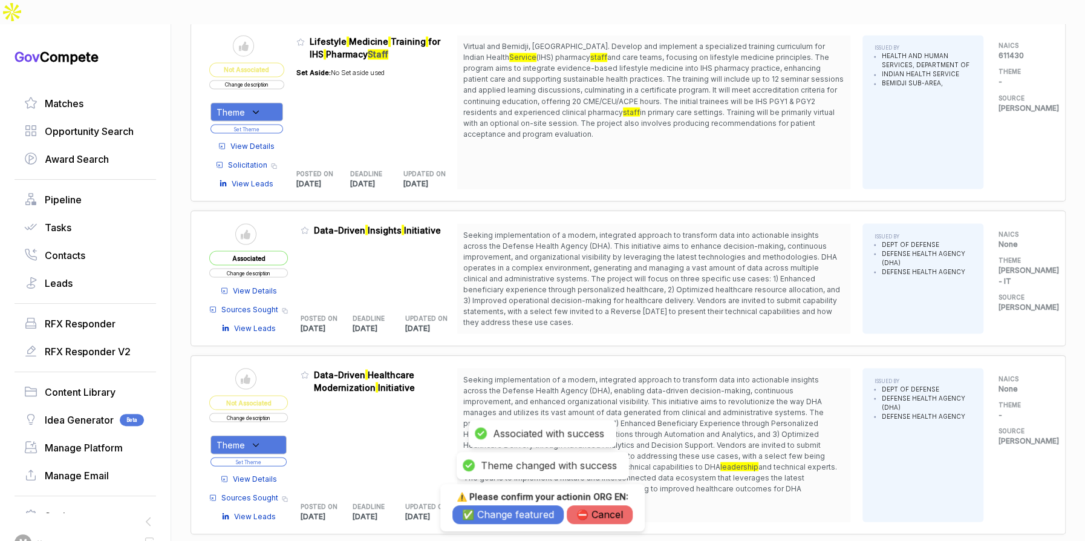
click at [493, 508] on button "✅ Change featured" at bounding box center [507, 514] width 111 height 19
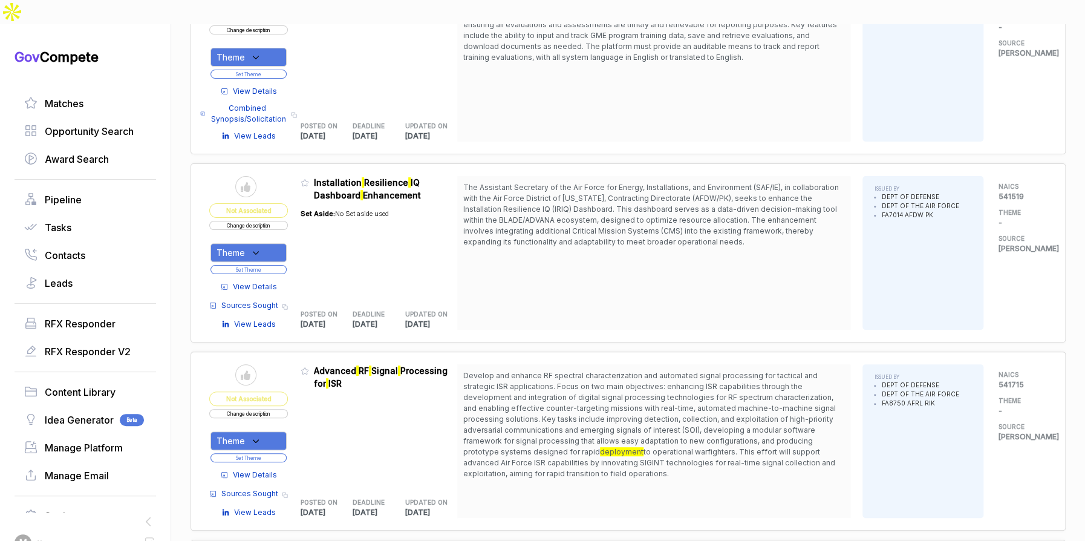
scroll to position [2993, 0]
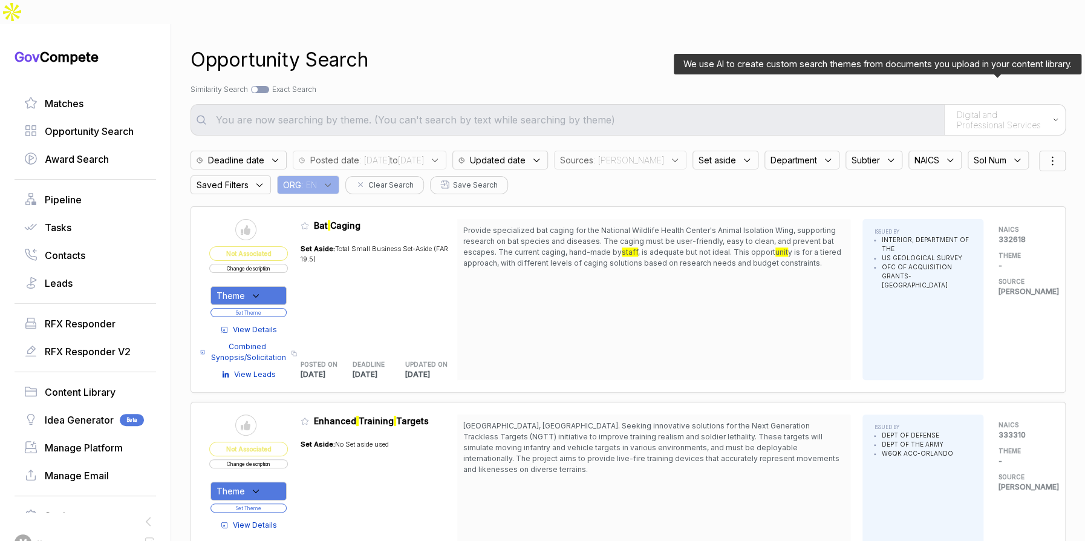
drag, startPoint x: 991, startPoint y: 96, endPoint x: 989, endPoint y: 103, distance: 8.0
click at [991, 109] on span "Digital and Professional Services" at bounding box center [1002, 119] width 90 height 21
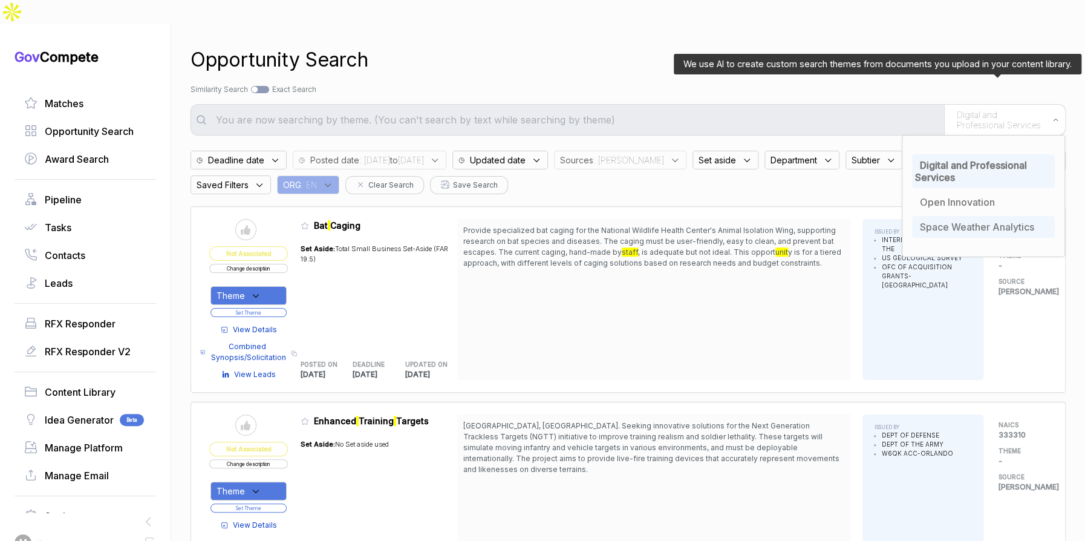
click at [956, 221] on span "Space Weather Analytics" at bounding box center [977, 227] width 114 height 12
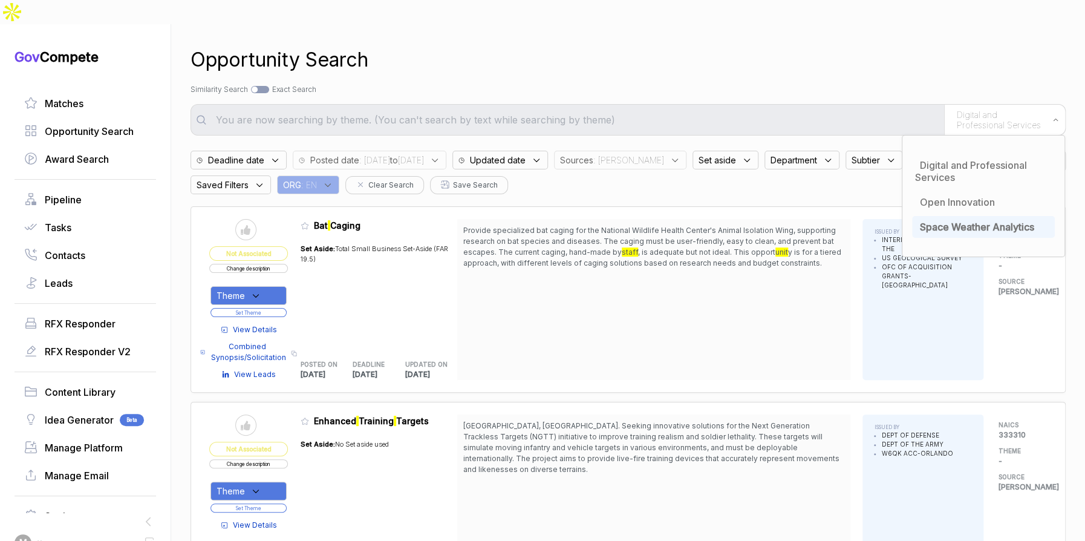
click at [755, 84] on div "Search by Topic Relevance Similarity Search Search by Exact Keyword Match Exact…" at bounding box center [628, 89] width 875 height 11
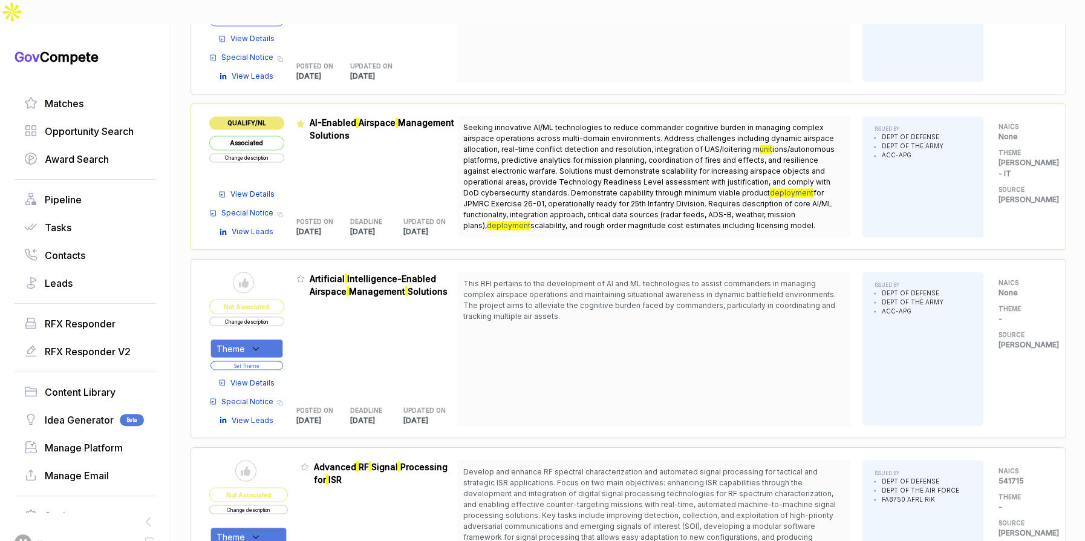
scroll to position [1122, 0]
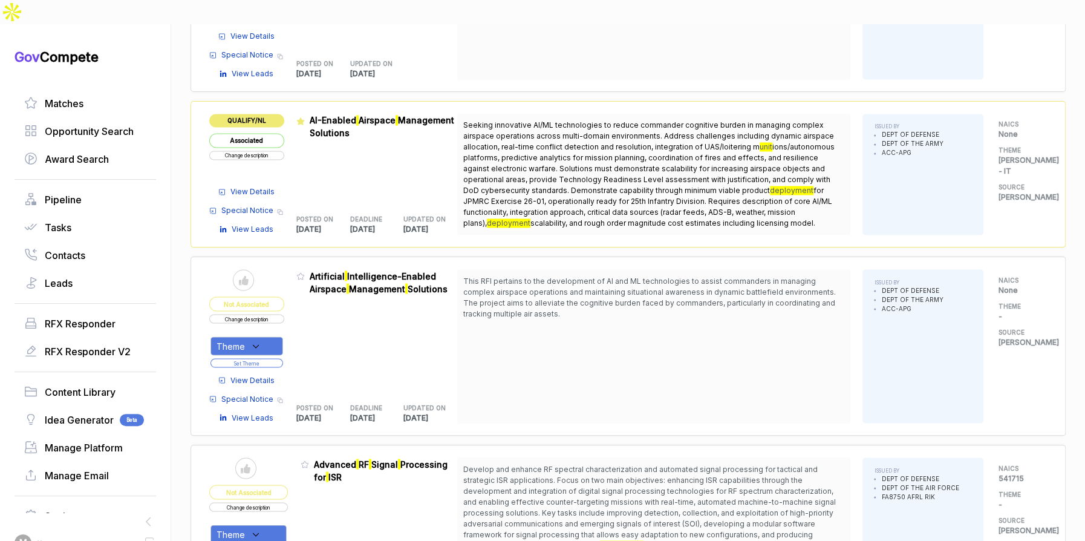
click at [275, 180] on div "View Details Special Notice Copy link View Leads" at bounding box center [246, 207] width 75 height 54
click at [275, 186] on span "View Details" at bounding box center [252, 191] width 44 height 11
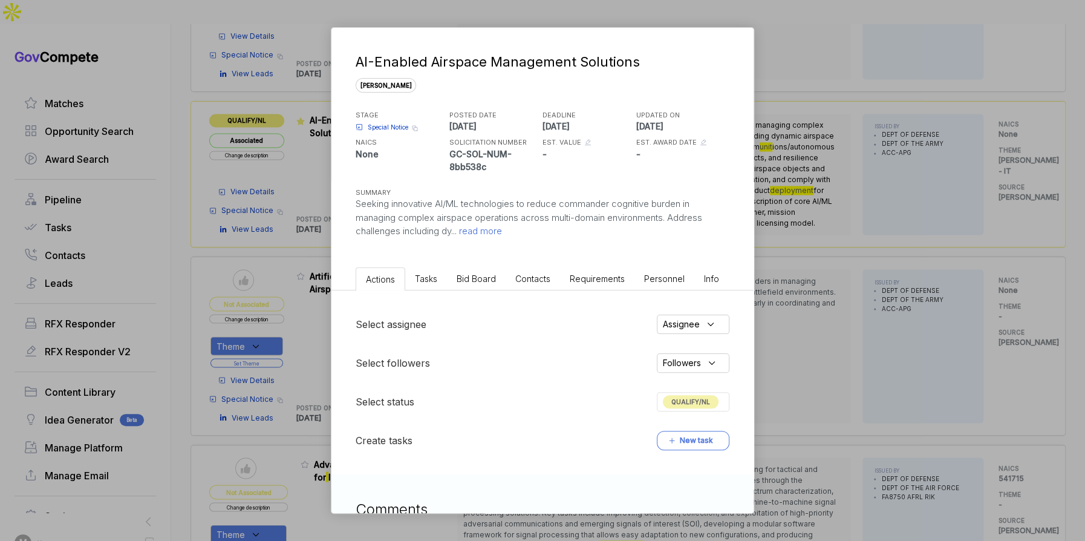
click at [485, 271] on li "Bid Board" at bounding box center [476, 278] width 59 height 22
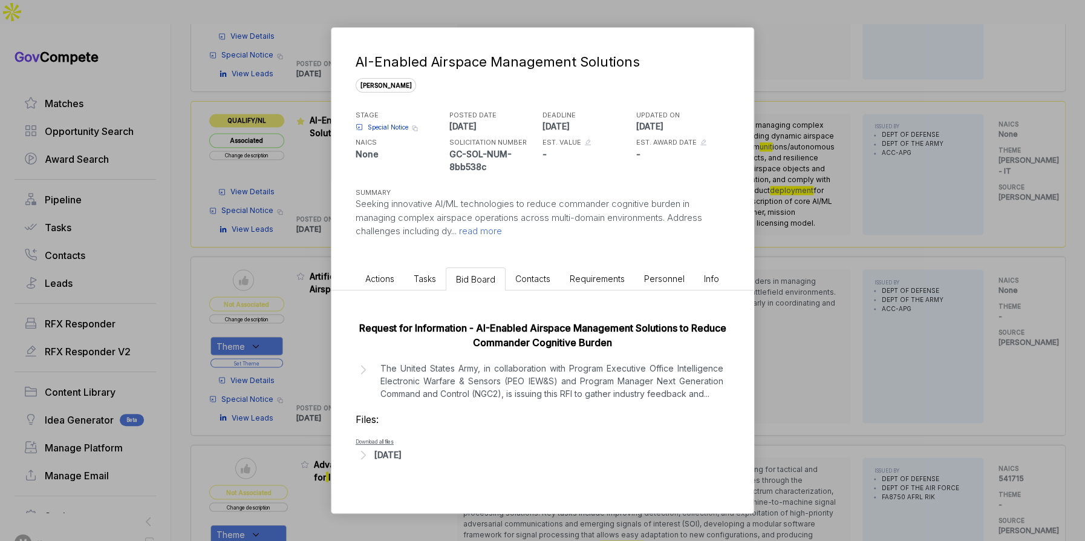
click at [830, 312] on div "AI-Enabled Airspace Management Solutions sam STAGE Special Notice Copy link POS…" at bounding box center [542, 270] width 1085 height 541
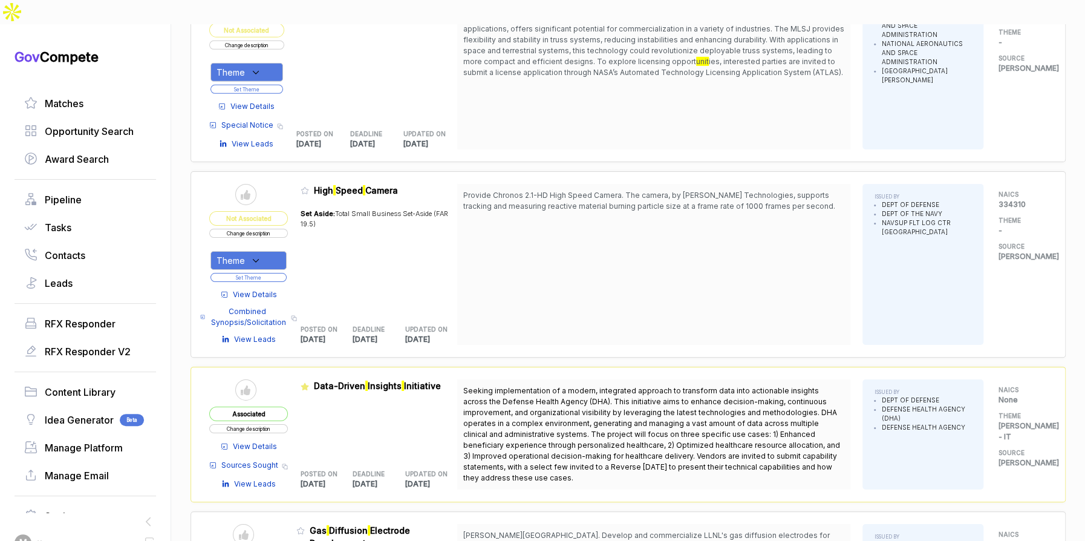
scroll to position [2308, 0]
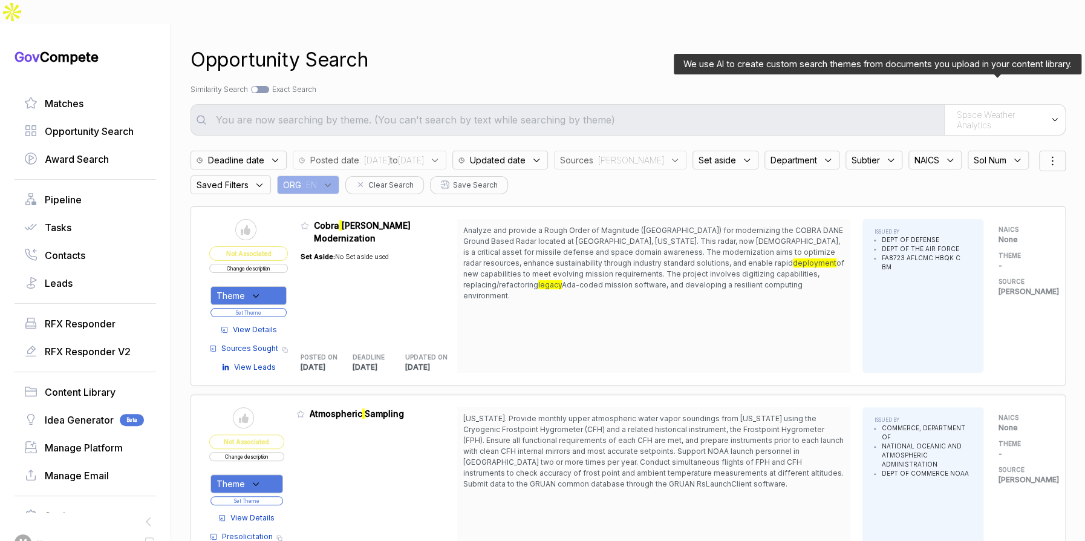
drag, startPoint x: 971, startPoint y: 96, endPoint x: 969, endPoint y: 102, distance: 6.2
click at [970, 109] on span "Space Weather Analytics" at bounding box center [1001, 119] width 88 height 21
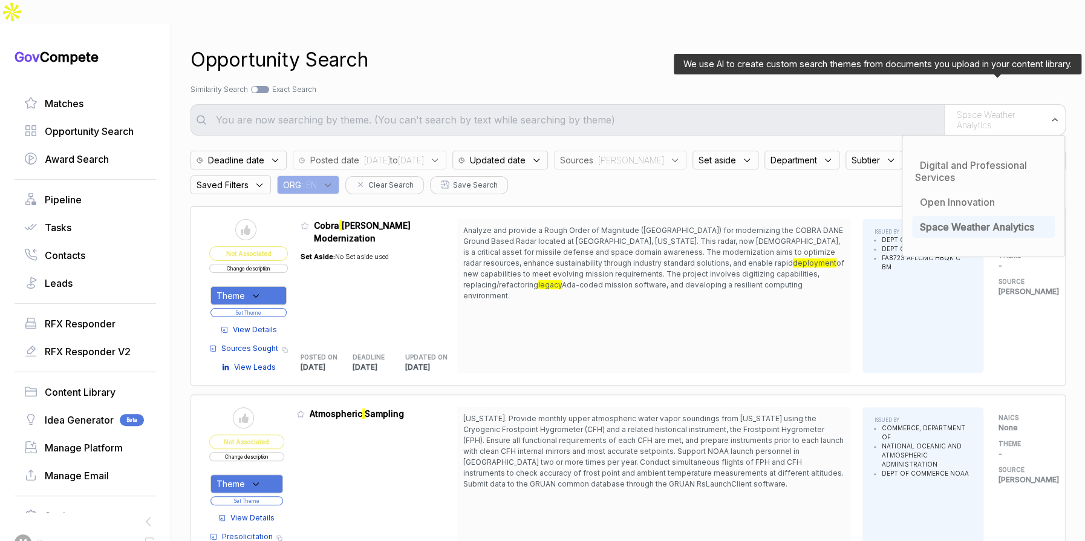
drag, startPoint x: 951, startPoint y: 175, endPoint x: 839, endPoint y: 91, distance: 140.3
click at [951, 196] on span "Open Innovation" at bounding box center [957, 202] width 75 height 12
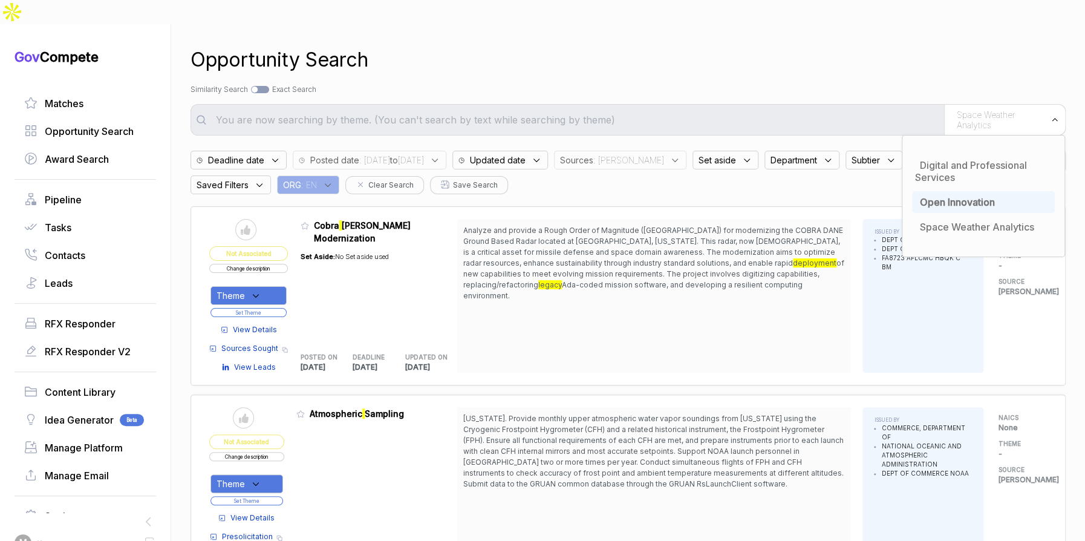
click at [761, 45] on div "Opportunity Search" at bounding box center [628, 59] width 875 height 29
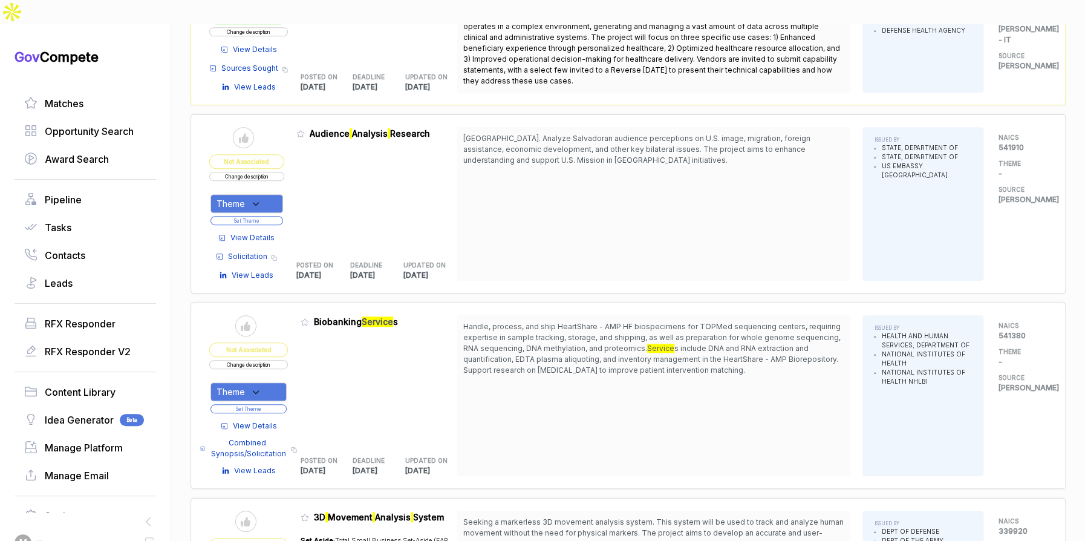
scroll to position [1020, 0]
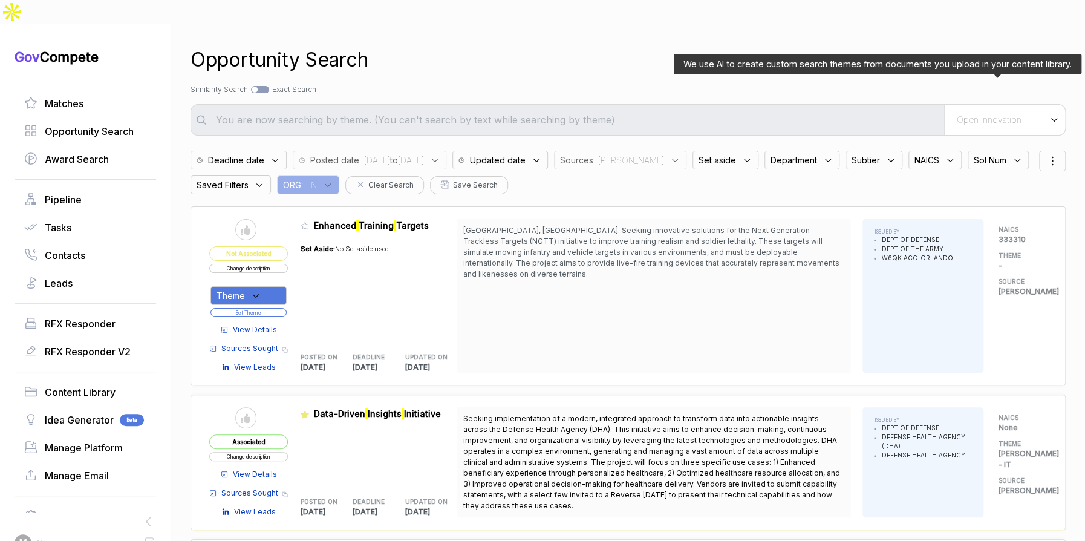
click at [996, 105] on div "Open Innovation" at bounding box center [1004, 120] width 121 height 30
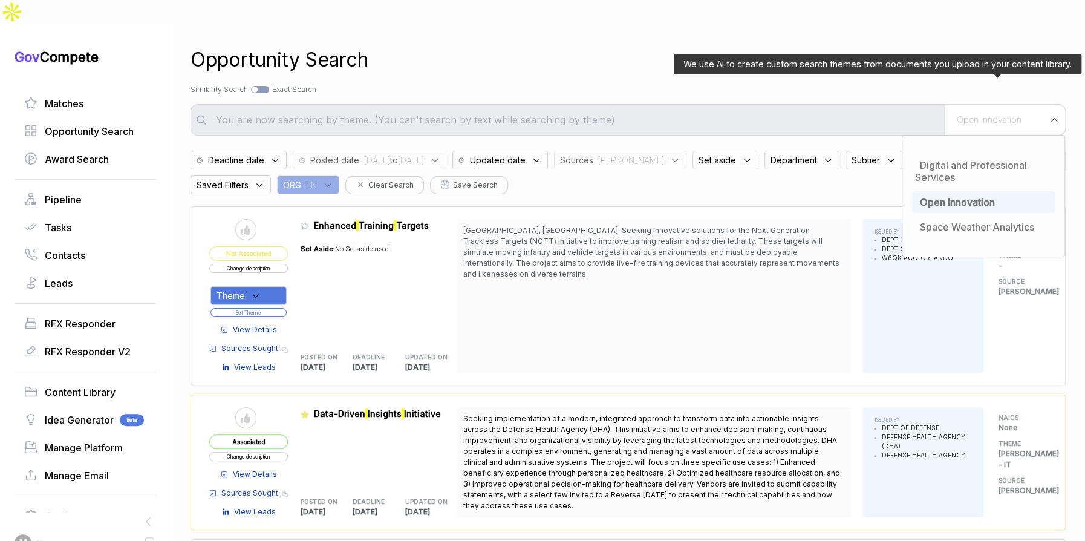
click at [954, 196] on span "Open Innovation" at bounding box center [957, 202] width 75 height 12
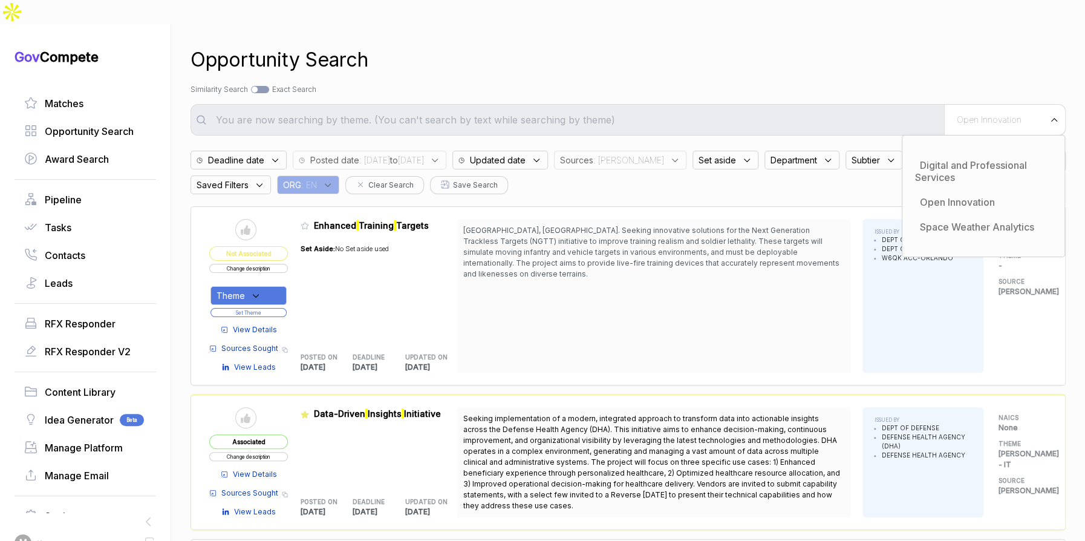
click at [582, 59] on div "Opportunity Search Search by Topic Relevance Similarity Search Search by Exact …" at bounding box center [628, 294] width 875 height 541
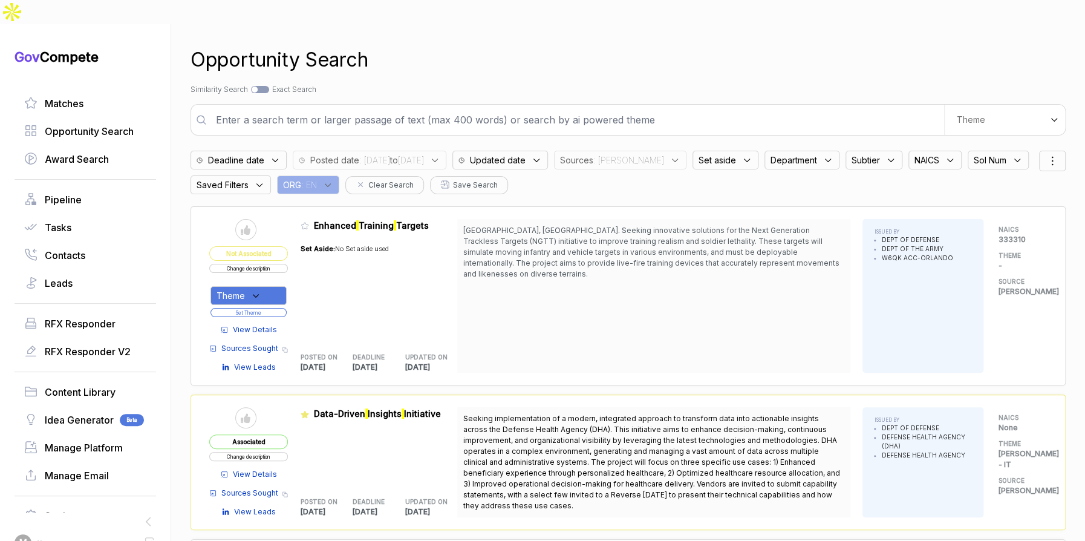
click at [574, 108] on input "text" at bounding box center [576, 120] width 735 height 24
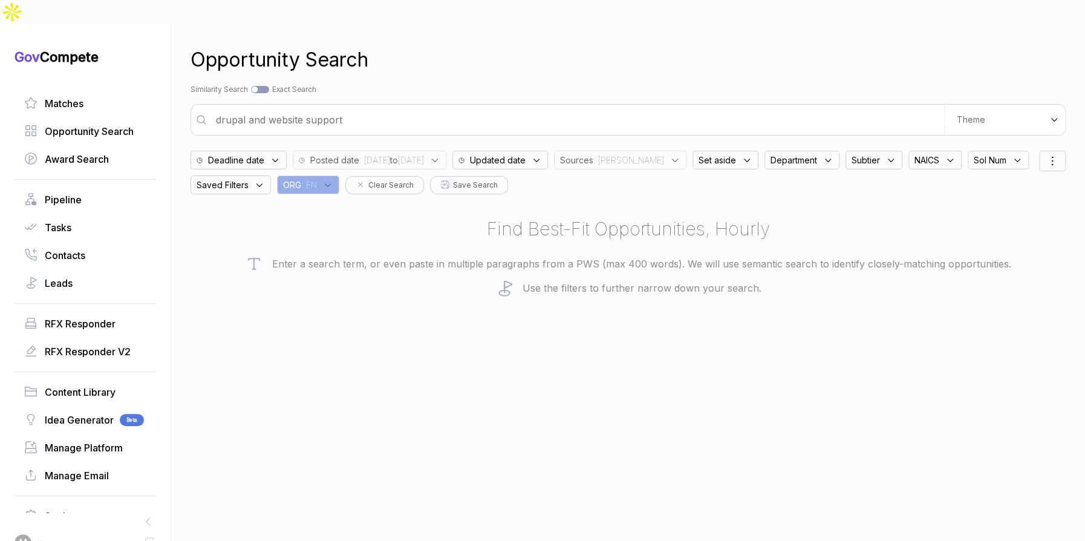
type input "drupal and website support"
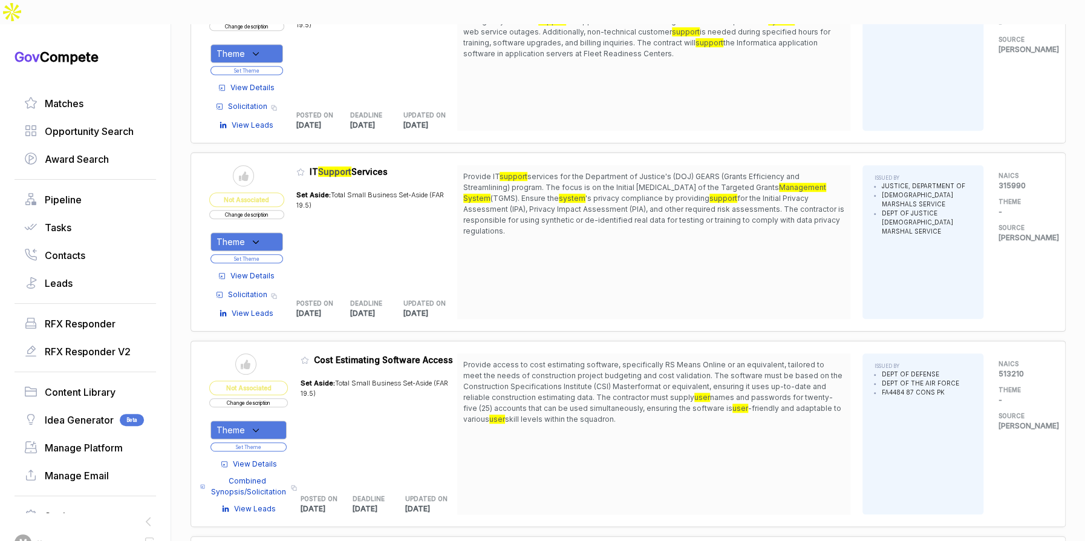
scroll to position [451, 0]
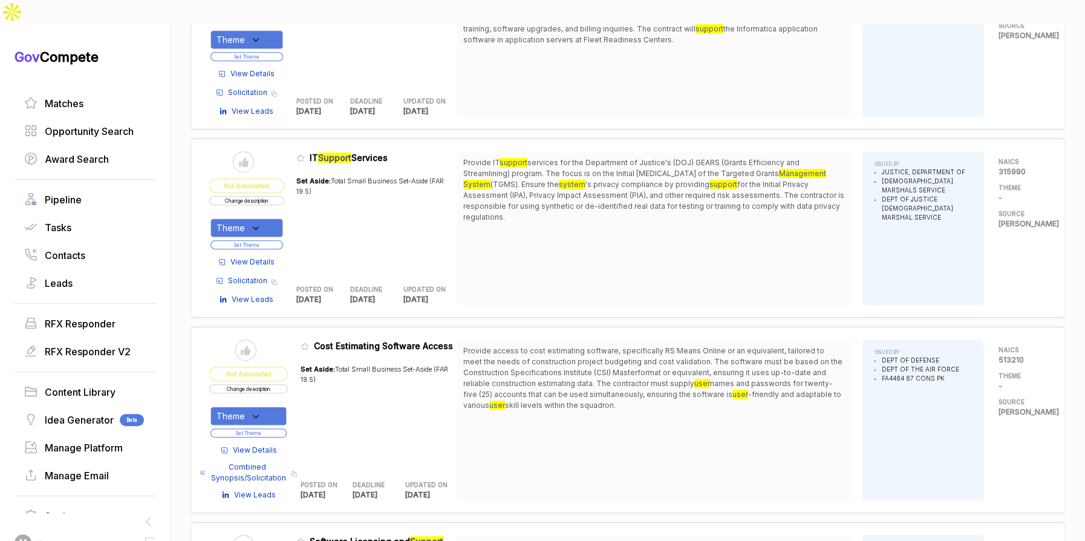
drag, startPoint x: 665, startPoint y: 148, endPoint x: 662, endPoint y: 191, distance: 43.0
click at [663, 191] on span "Provide IT support services for the Department of Justice's (DOJ) GEARS (Grants…" at bounding box center [653, 189] width 381 height 65
click at [265, 256] on span "View Details" at bounding box center [252, 261] width 44 height 11
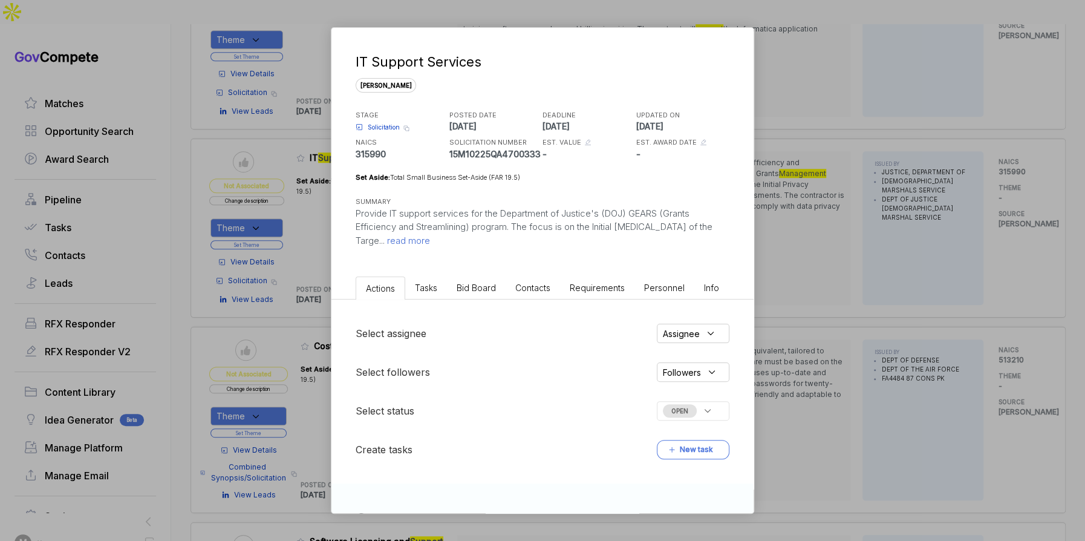
click at [461, 281] on li "Bid Board" at bounding box center [476, 287] width 59 height 22
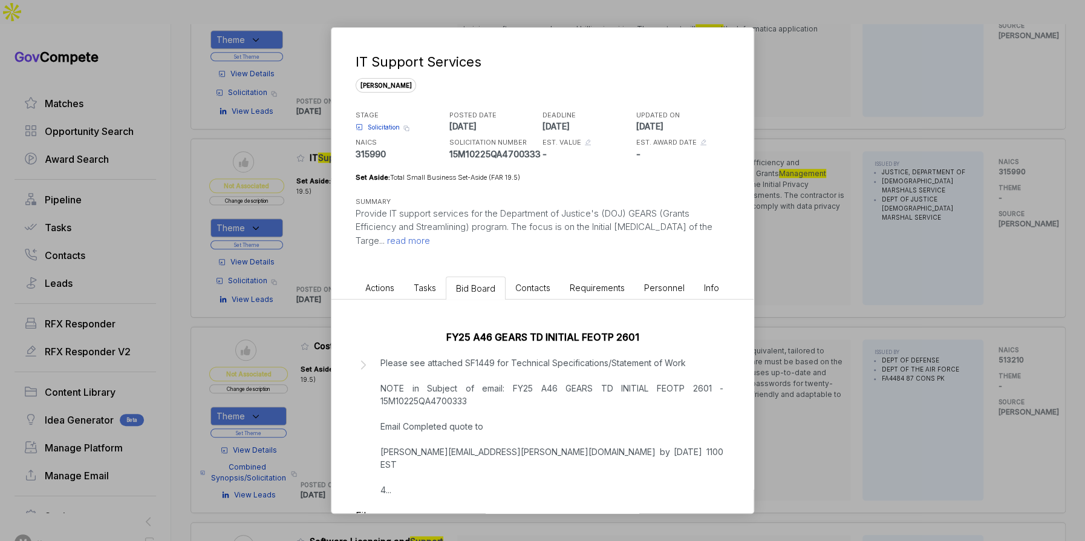
click at [486, 399] on p "Please see attached SF1449 for Technical Specifications/Statement of Work NOTE …" at bounding box center [551, 426] width 343 height 140
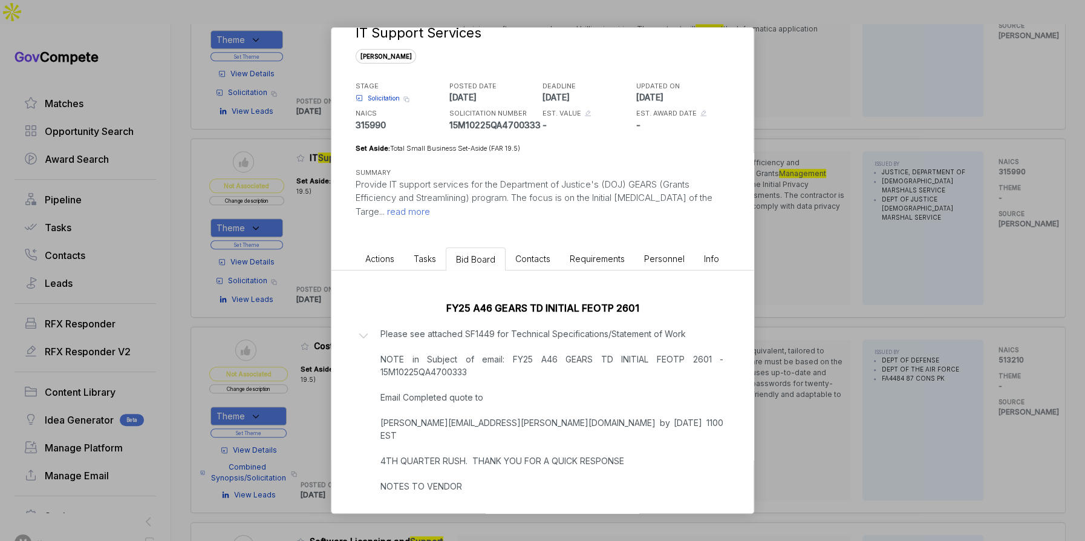
scroll to position [235, 0]
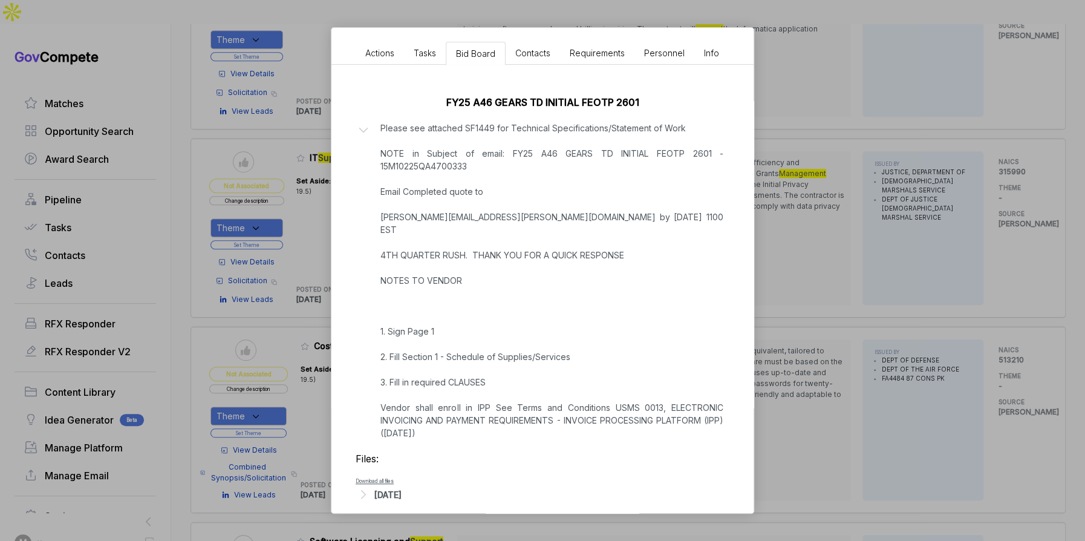
click at [408, 489] on div "FY25 A46 GEARS TD INITIAL FEOTP 2601 Please see attached SF1449 for Technical S…" at bounding box center [542, 295] width 422 height 461
click at [402, 488] on div "Aug 28, 2025" at bounding box center [387, 494] width 27 height 13
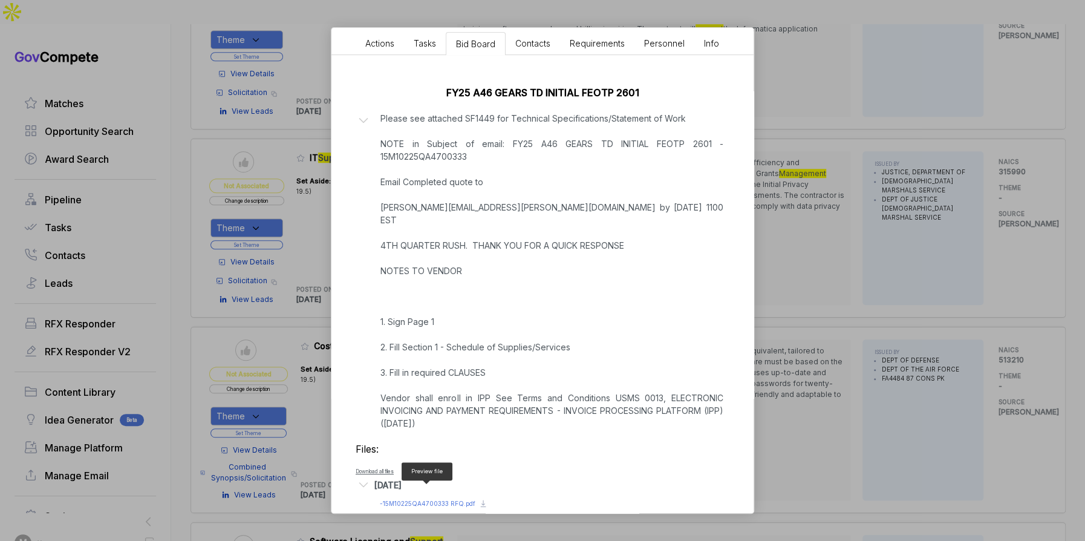
scroll to position [250, 0]
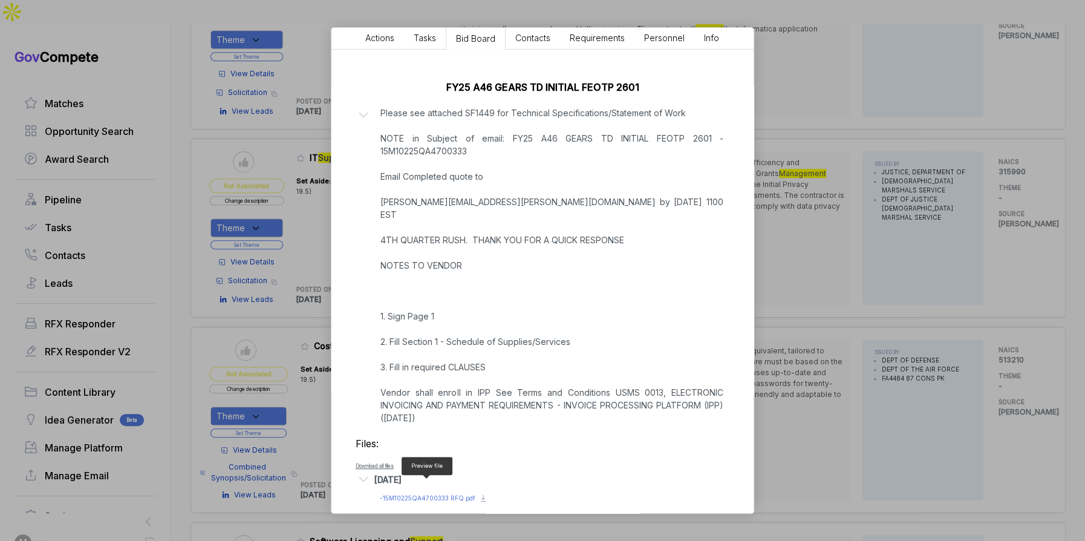
click at [434, 494] on span "- 15M10225QA4700333 RFQ.pdf" at bounding box center [428, 497] width 96 height 7
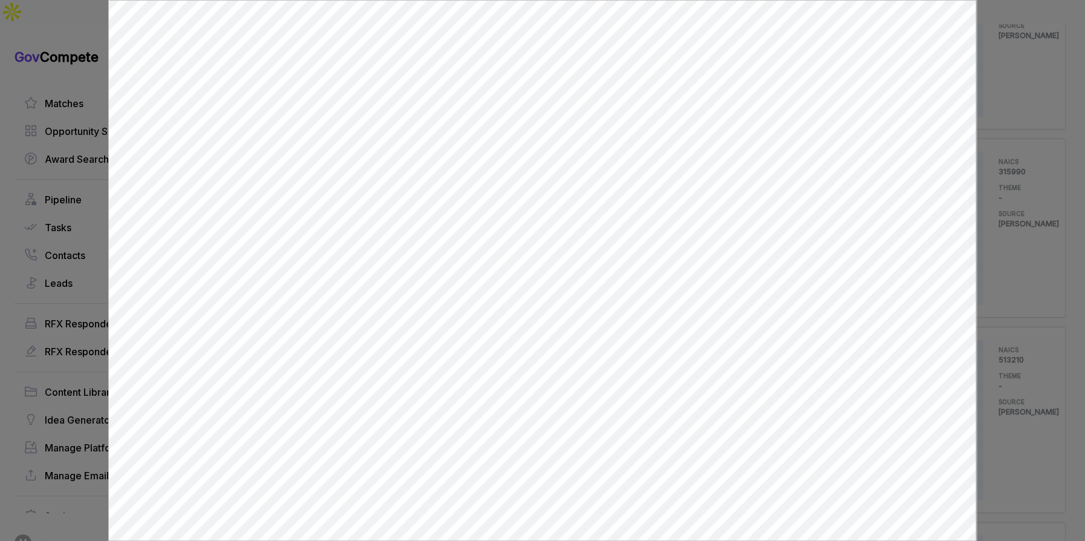
scroll to position [0, 0]
click at [996, 259] on div at bounding box center [542, 270] width 1085 height 541
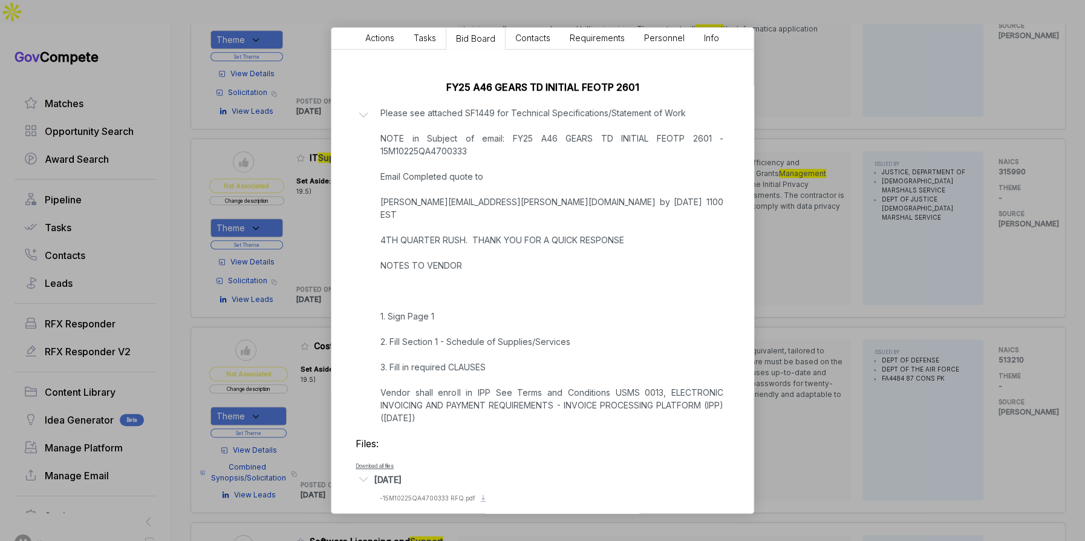
click at [989, 264] on div "IT Support Services sam STAGE Solicitation Copy link POSTED DATE 2025-08-28 DEA…" at bounding box center [542, 270] width 1085 height 541
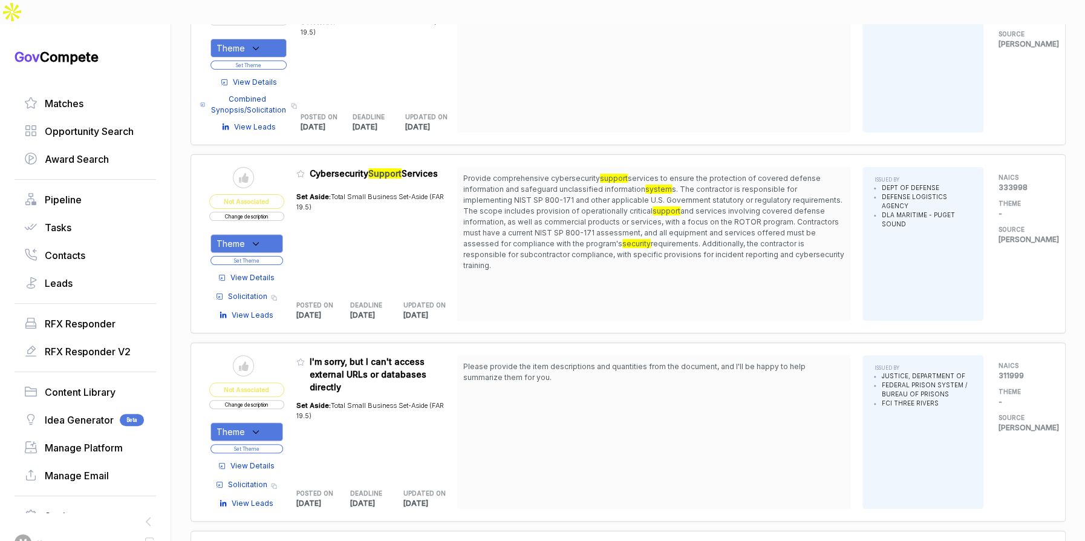
scroll to position [2885, 0]
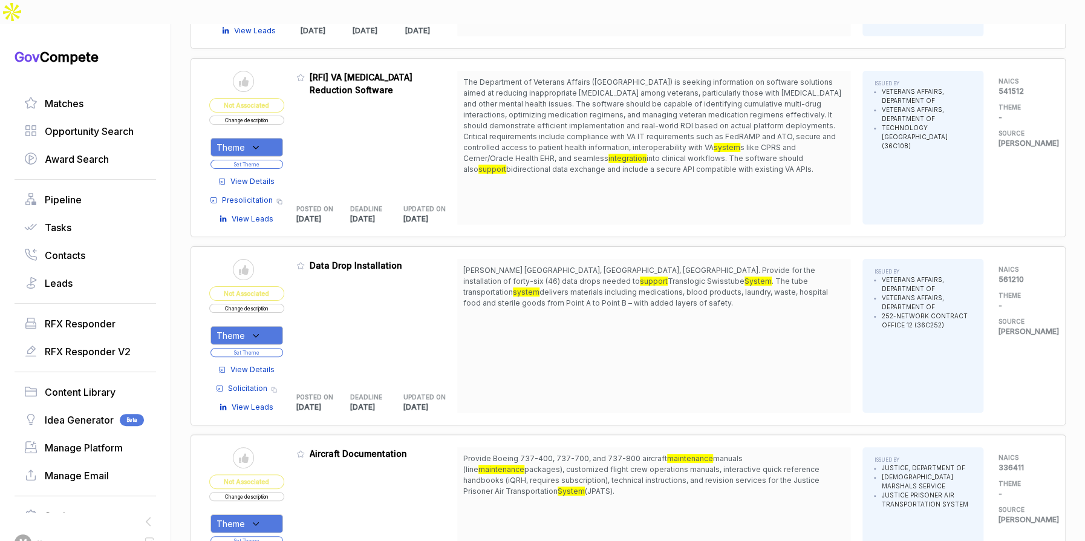
scroll to position [4686, 0]
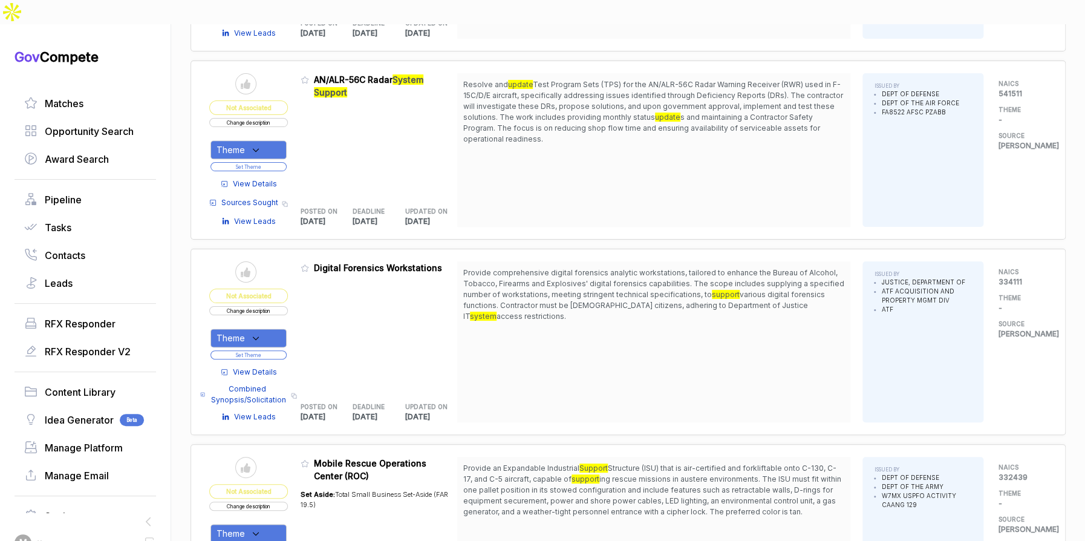
scroll to position [6151, 0]
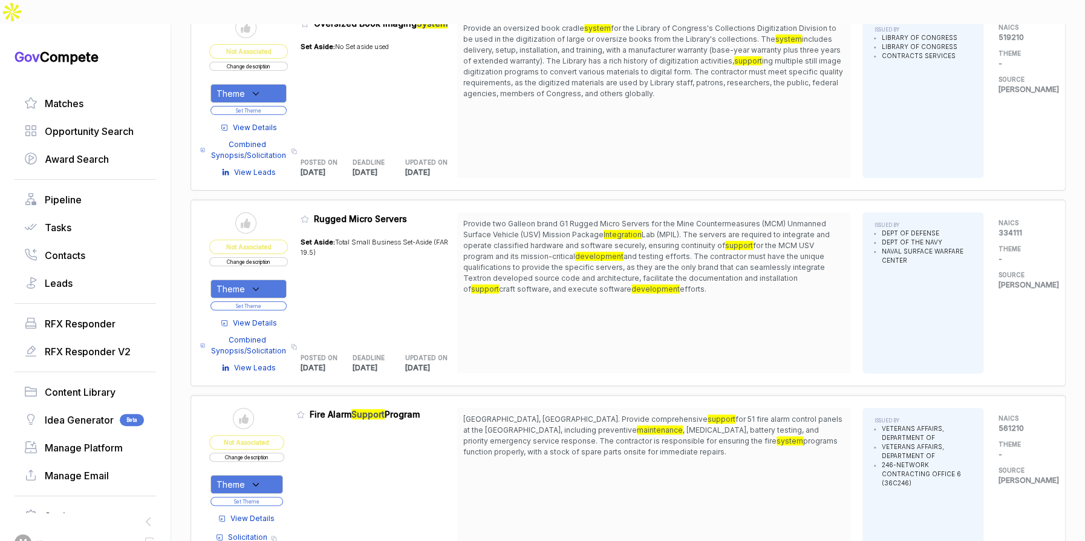
scroll to position [8189, 0]
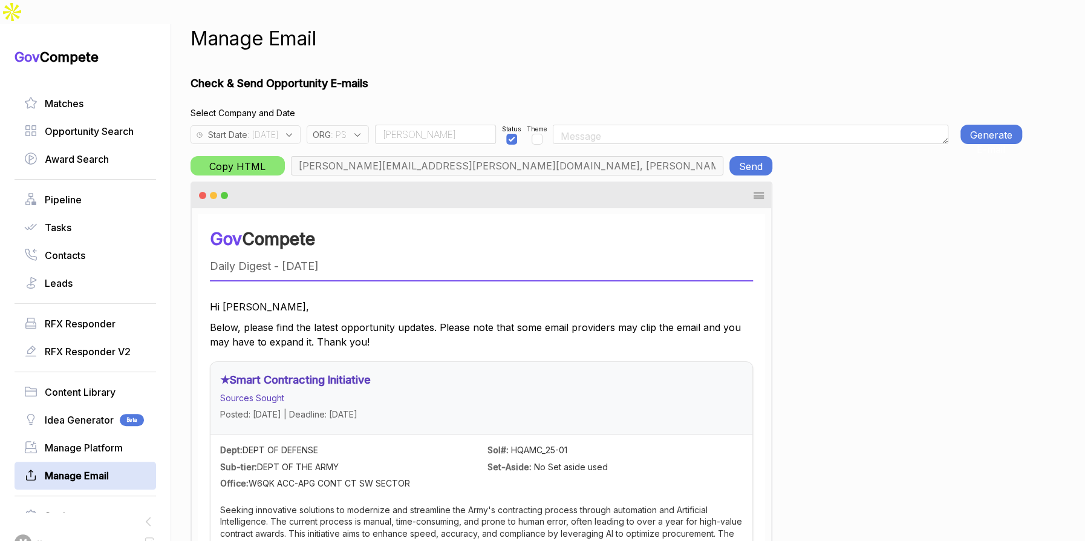
click at [301, 125] on div "Start Date : 2025-08-25" at bounding box center [246, 134] width 110 height 19
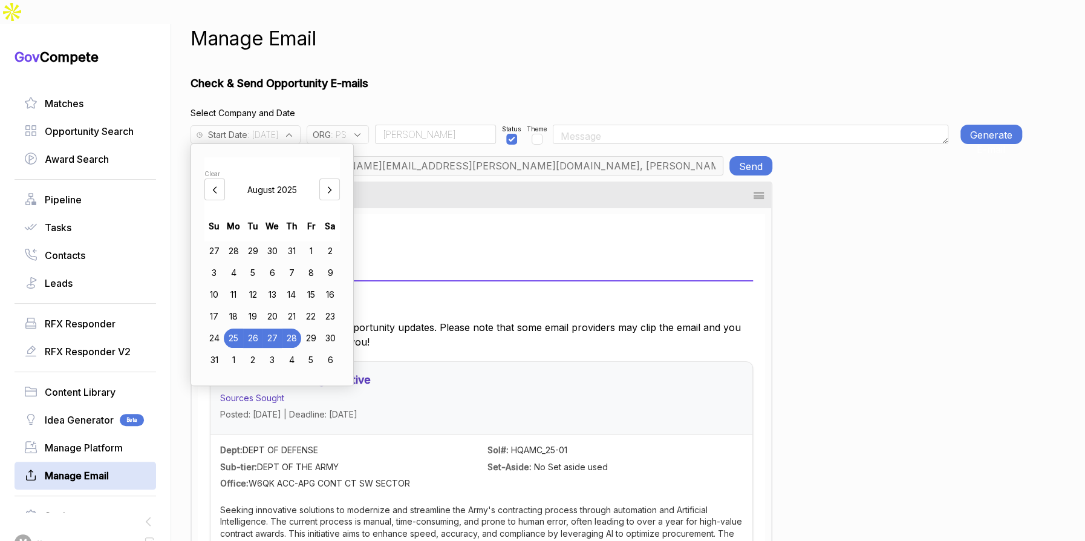
click at [275, 328] on div "27" at bounding box center [271, 337] width 19 height 19
click at [457, 75] on h1 "Check & Send Opportunity E-mails" at bounding box center [607, 83] width 832 height 16
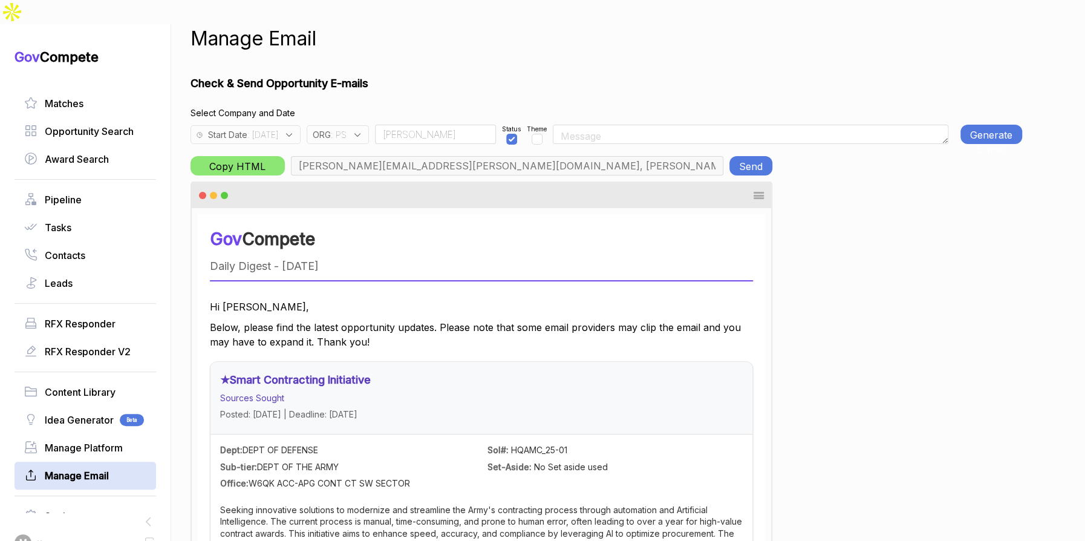
drag, startPoint x: 378, startPoint y: 107, endPoint x: 380, endPoint y: 117, distance: 10.4
click at [369, 125] on div "ORG : PS" at bounding box center [338, 134] width 62 height 19
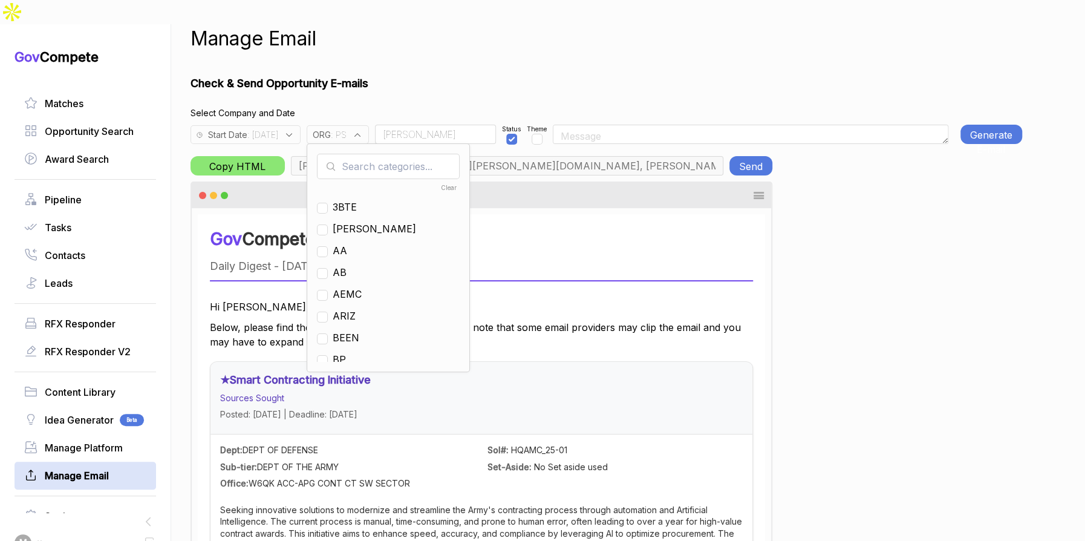
click at [382, 154] on input "text" at bounding box center [388, 166] width 143 height 25
checkbox input "true"
type input "ps"
drag, startPoint x: 367, startPoint y: 181, endPoint x: 372, endPoint y: 159, distance: 22.9
click at [346, 200] on span "PS" at bounding box center [339, 207] width 13 height 15
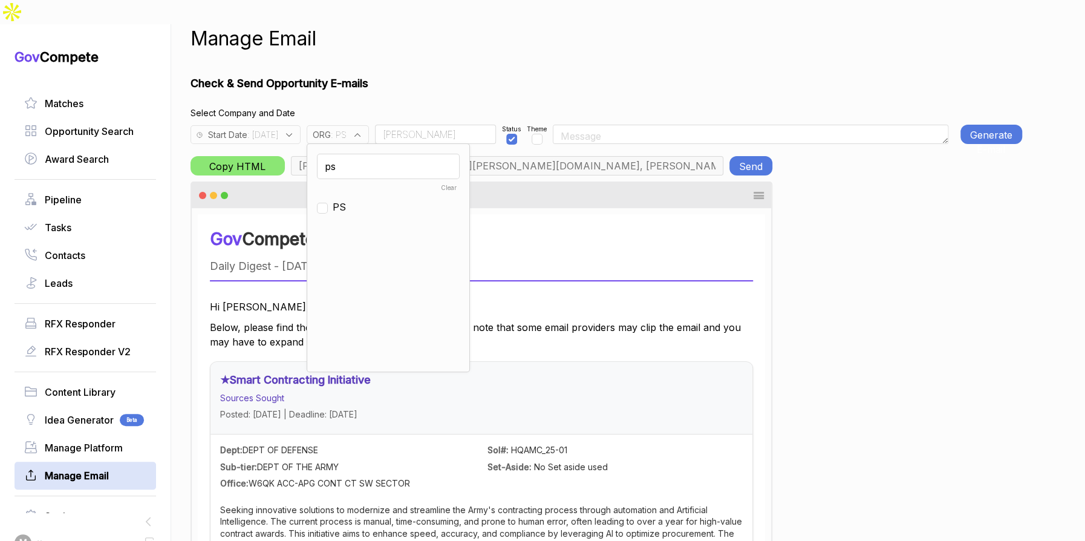
checkbox input "false"
click at [374, 154] on input "ps" at bounding box center [388, 166] width 143 height 25
type input "en"
drag, startPoint x: 368, startPoint y: 195, endPoint x: 388, endPoint y: 151, distance: 48.5
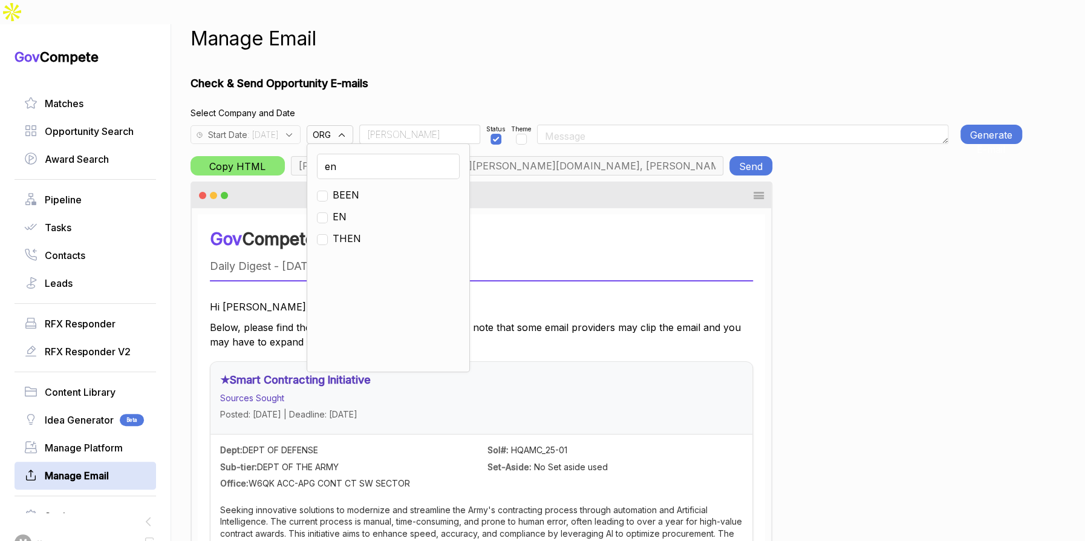
click at [347, 209] on span "EN" at bounding box center [340, 216] width 14 height 15
checkbox input "true"
click at [411, 143] on div "en Clear BEEN EN THEN" at bounding box center [388, 257] width 163 height 229
click at [414, 125] on input "Rudy" at bounding box center [419, 134] width 121 height 19
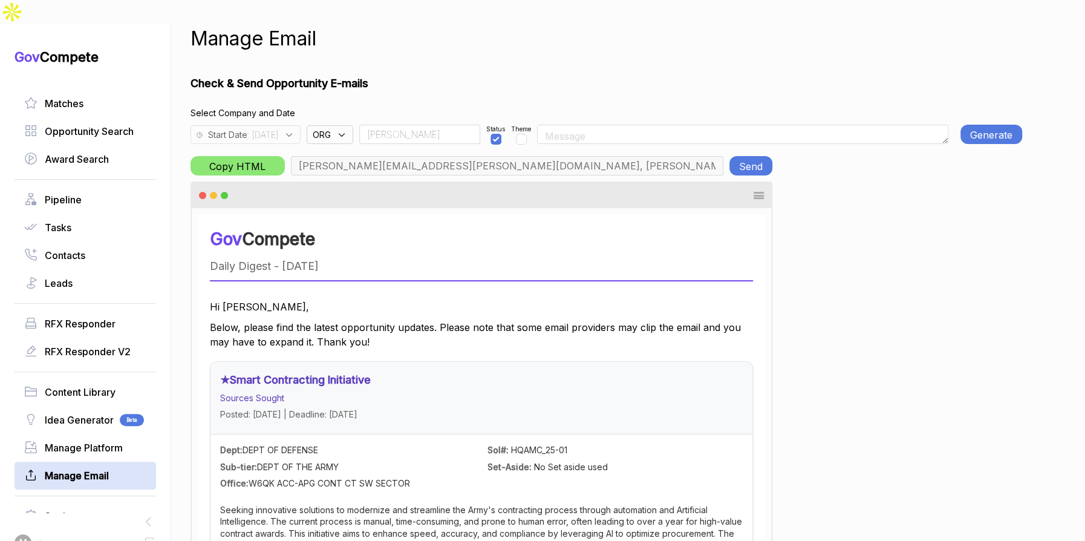
click at [414, 125] on input "Rudy" at bounding box center [419, 134] width 121 height 19
type input "max@macronometry.com, pwilson@ensembleconsultancy.com, nreyna@ensembleconsultan…"
type input "Team"
click at [972, 125] on button "Generate E-mail" at bounding box center [991, 134] width 62 height 19
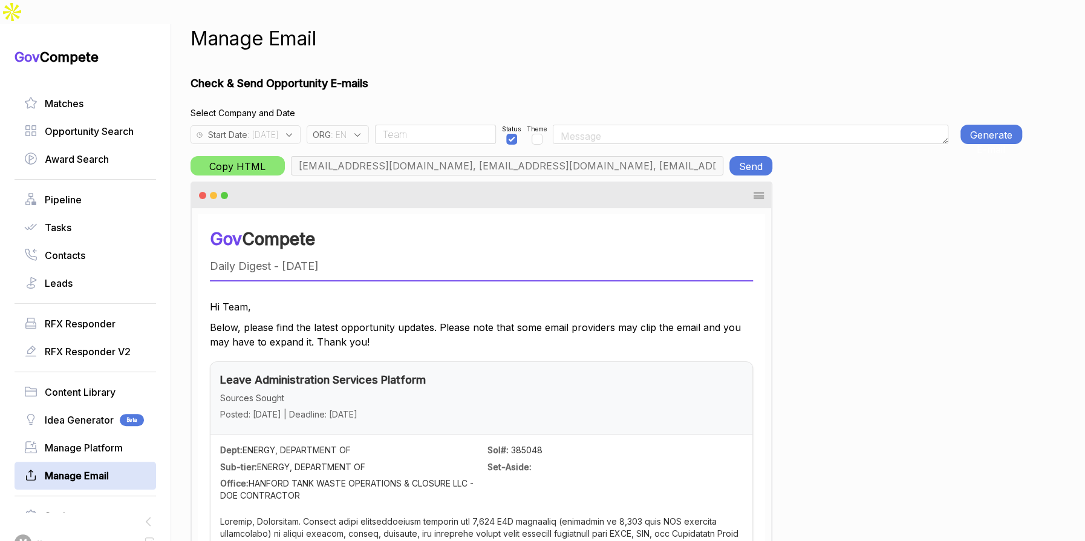
click at [986, 125] on button "Generate E-mail" at bounding box center [991, 134] width 62 height 19
click at [756, 156] on button "Send" at bounding box center [750, 165] width 43 height 19
click at [363, 129] on icon at bounding box center [357, 134] width 11 height 11
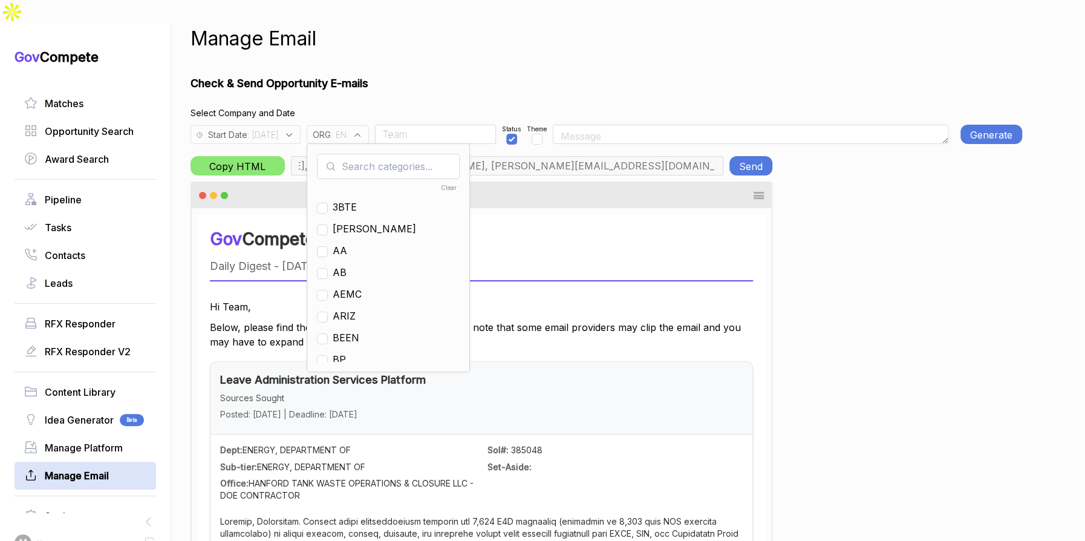
click at [399, 154] on input "text" at bounding box center [388, 166] width 143 height 25
drag, startPoint x: 364, startPoint y: 245, endPoint x: 366, endPoint y: 239, distance: 6.5
click at [347, 265] on span "EN" at bounding box center [340, 272] width 14 height 15
checkbox input "false"
click at [376, 154] on input "e" at bounding box center [388, 166] width 143 height 25
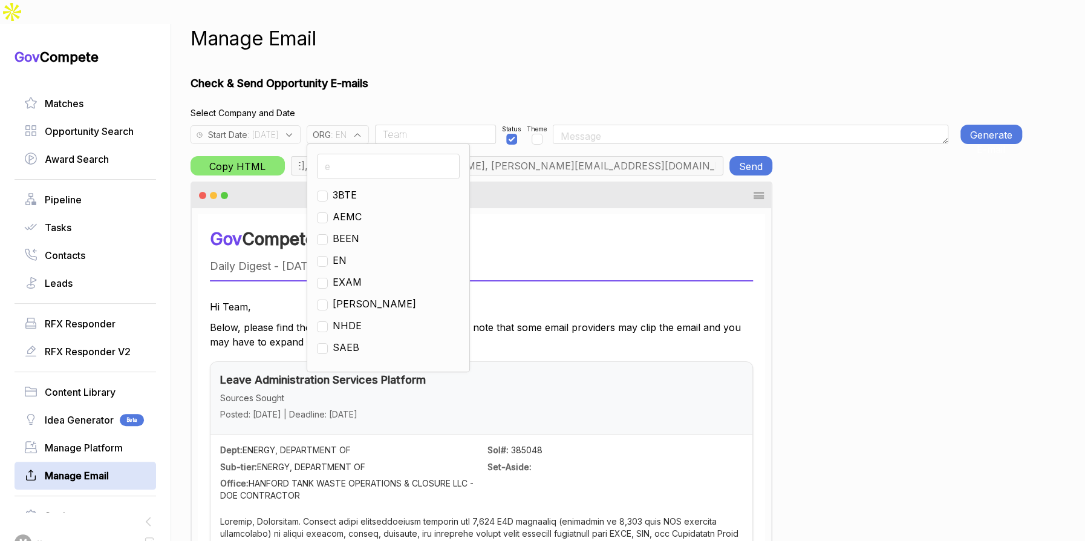
click at [376, 154] on input "e" at bounding box center [388, 166] width 143 height 25
type input "ja"
click at [370, 187] on span "[PERSON_NAME]" at bounding box center [374, 194] width 83 height 15
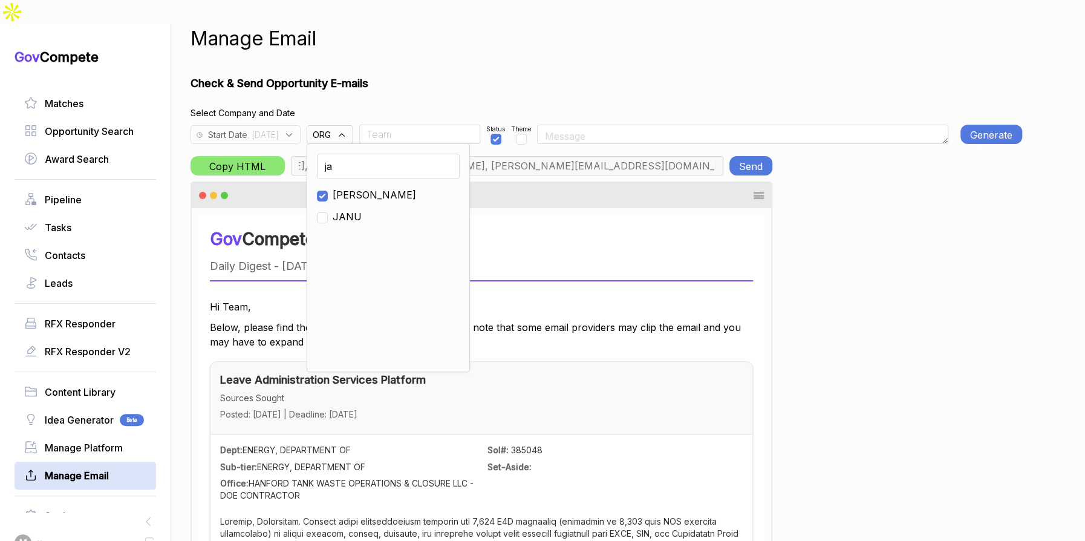
checkbox input "true"
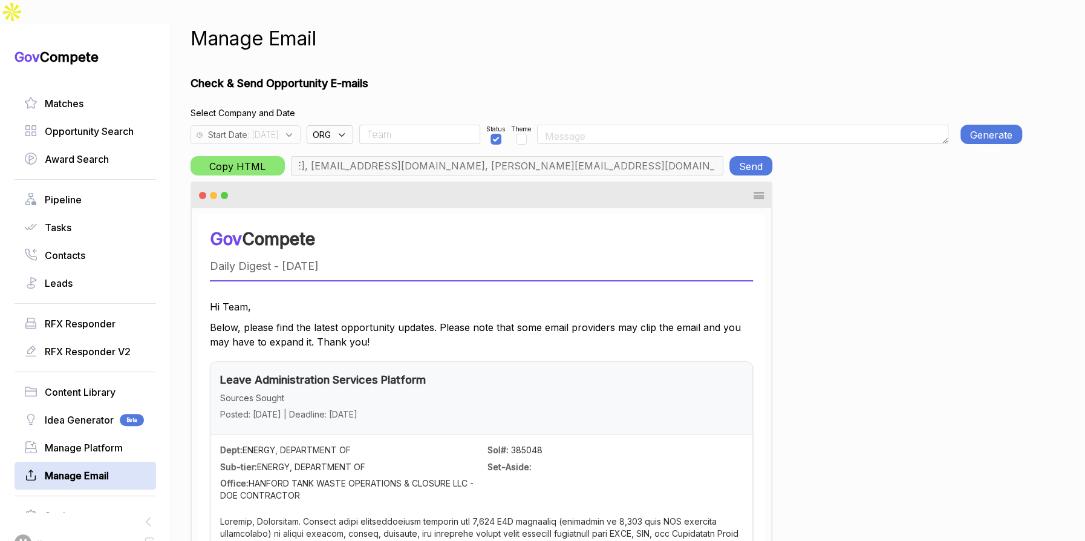
type input "m.pulk@janus-ag.com, a.jones@janus-ag.com, t.davis@janus-ag.com, j.milstead@jan…"
click at [966, 125] on button "Generate E-mail" at bounding box center [991, 134] width 62 height 19
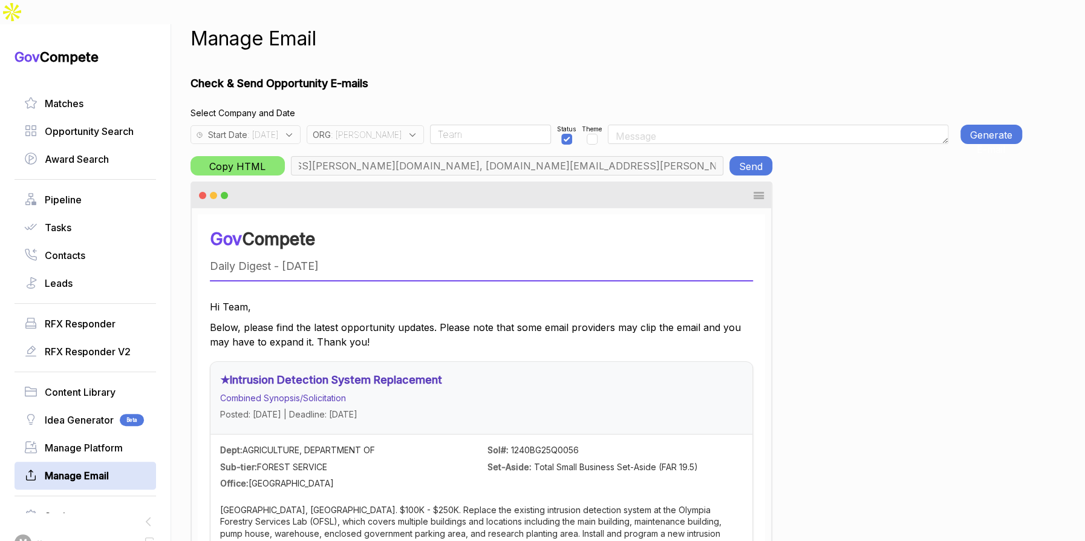
click at [278, 128] on span ": 2025-08-27" at bounding box center [262, 134] width 31 height 13
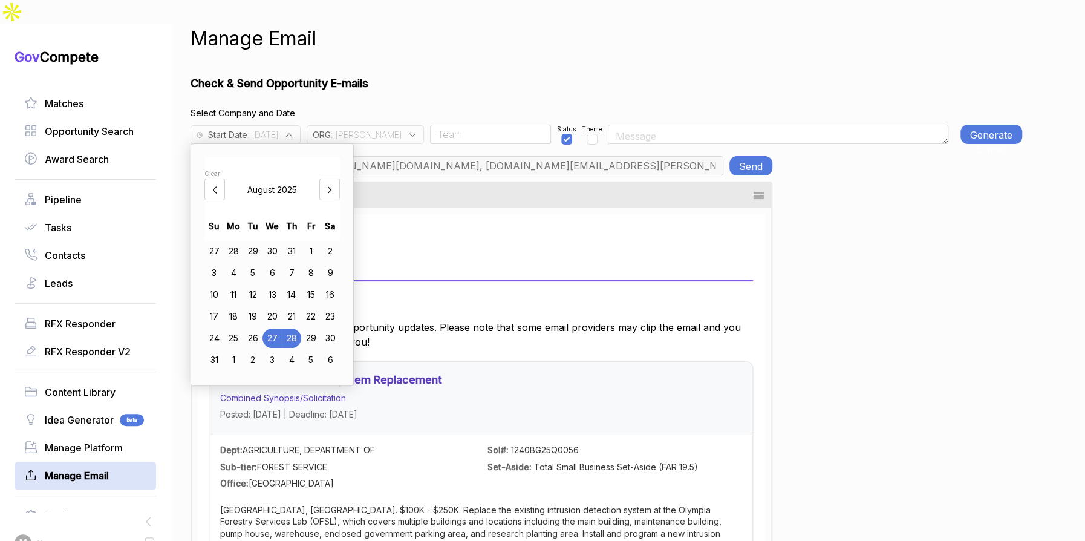
click at [467, 75] on h1 "Check & Send Opportunity E-mails" at bounding box center [607, 83] width 832 height 16
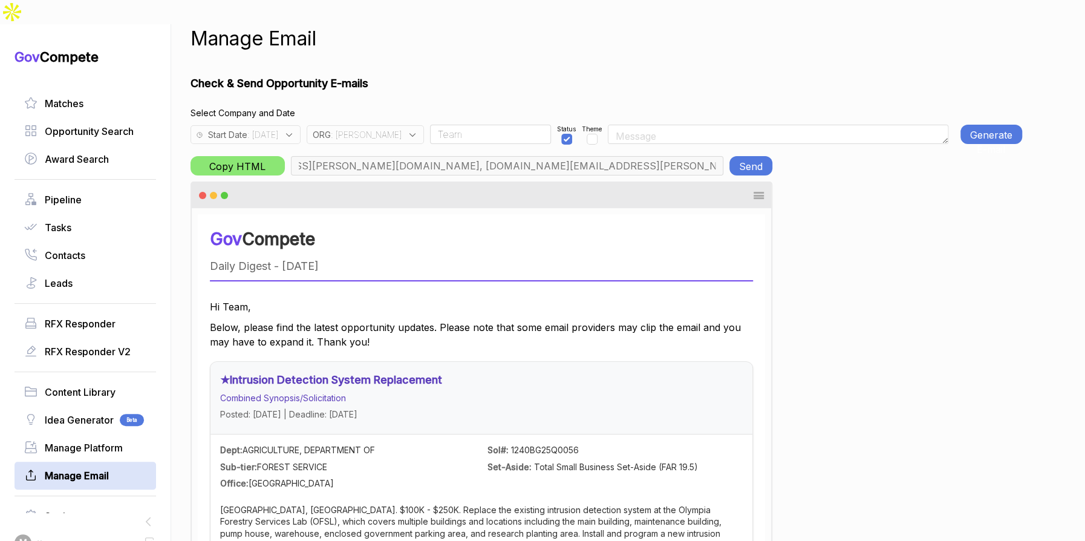
click at [987, 125] on button "Generate E-mail" at bounding box center [991, 134] width 62 height 19
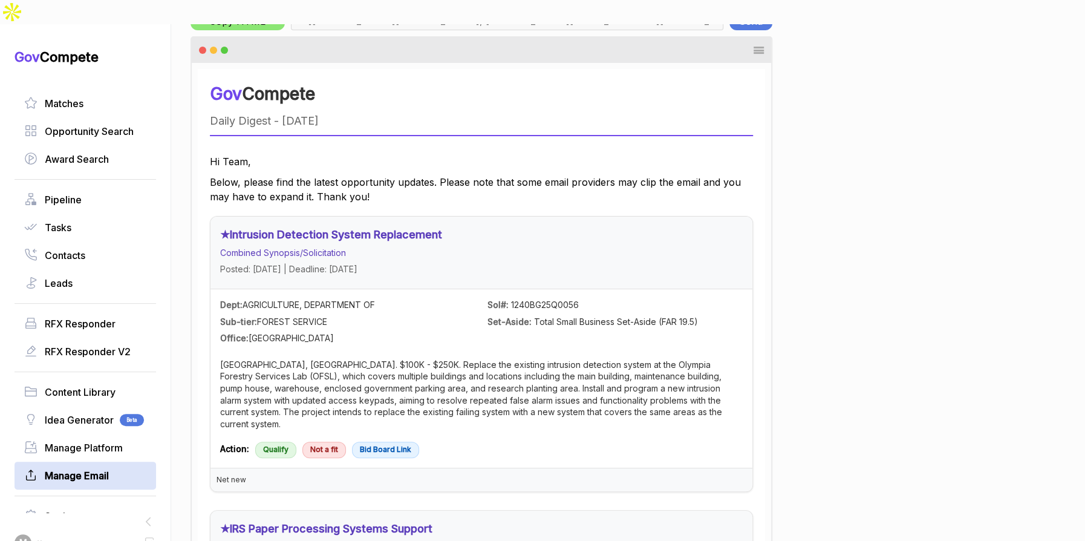
scroll to position [0, 0]
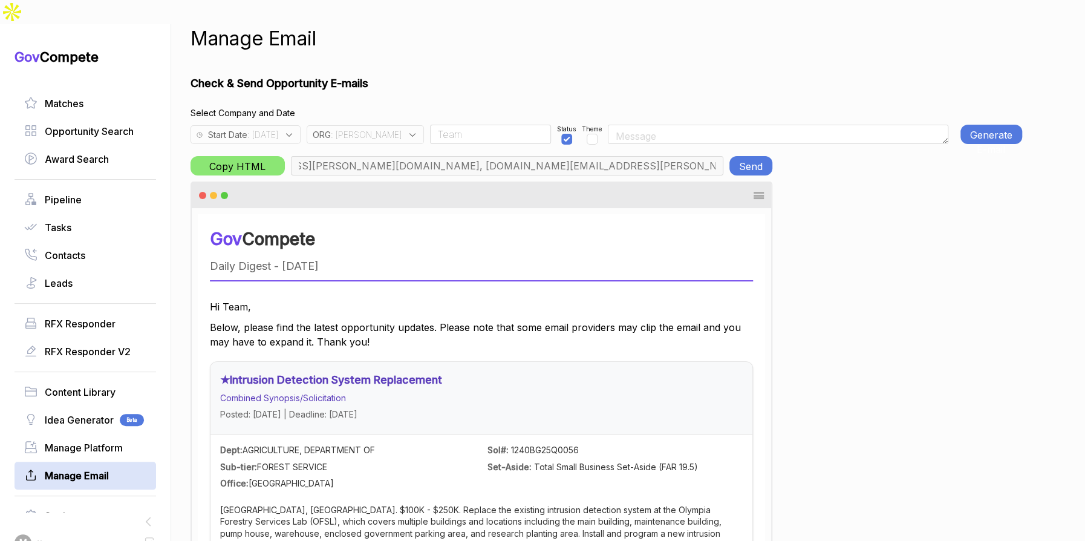
click at [751, 156] on button "Send" at bounding box center [750, 165] width 43 height 19
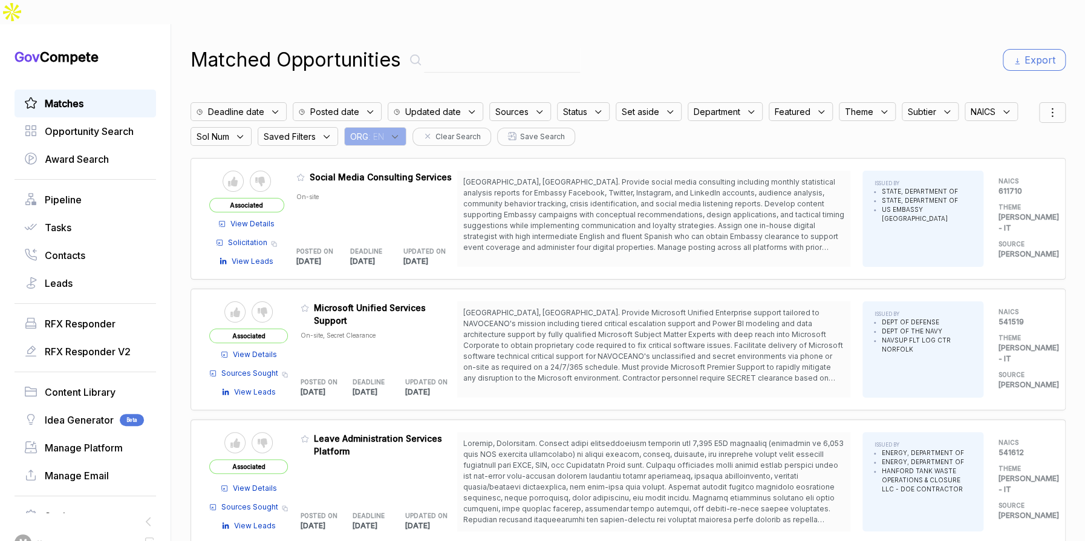
click at [1045, 105] on icon at bounding box center [1052, 112] width 15 height 15
click at [907, 96] on div "Subtier" at bounding box center [933, 108] width 63 height 25
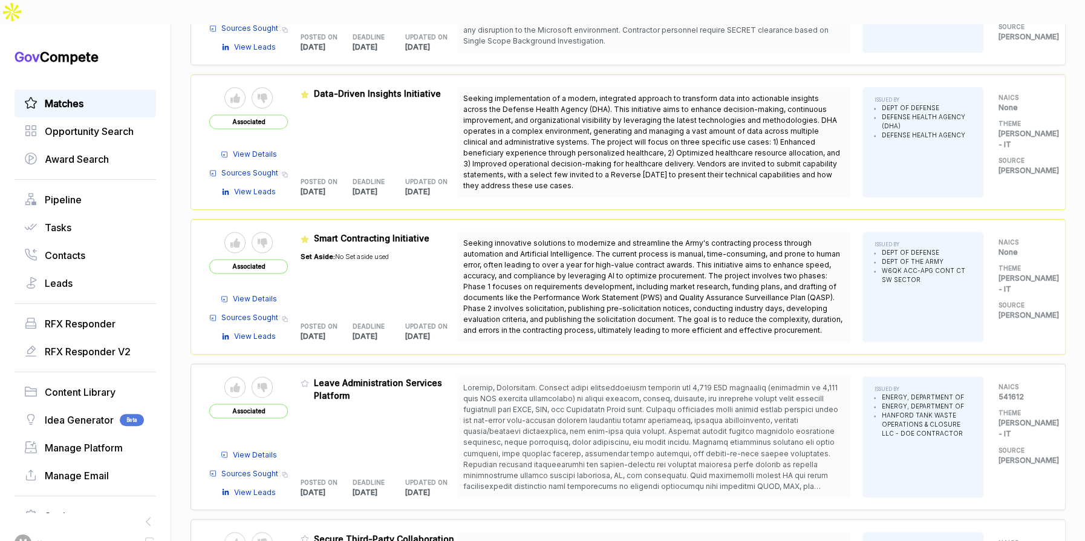
scroll to position [1000, 0]
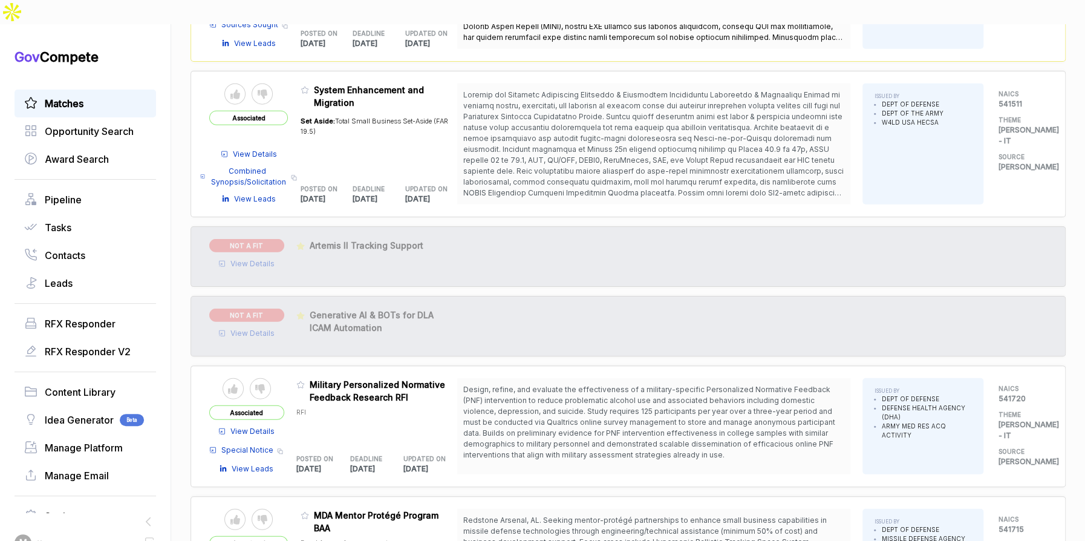
scroll to position [1686, 0]
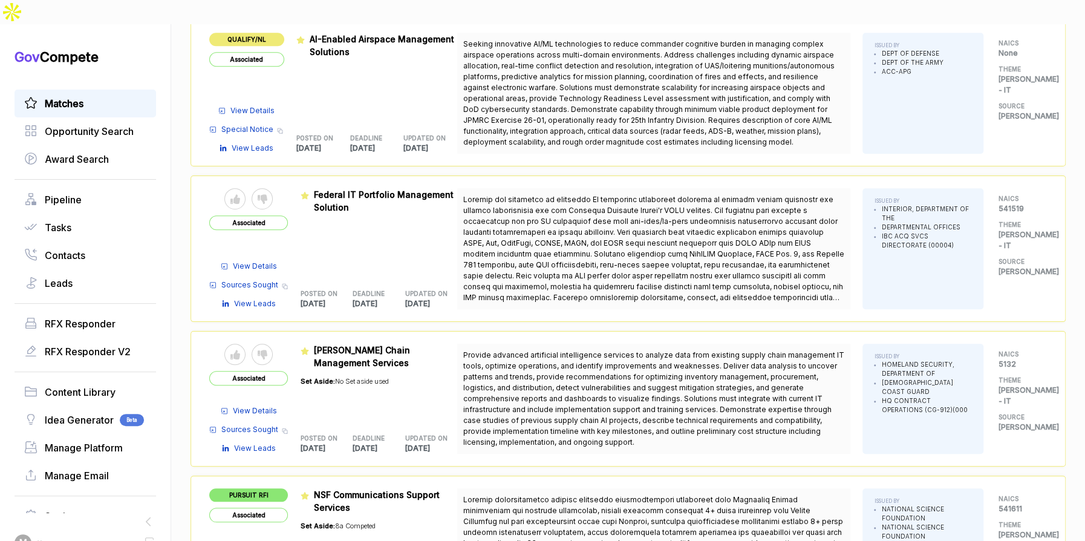
scroll to position [3193, 0]
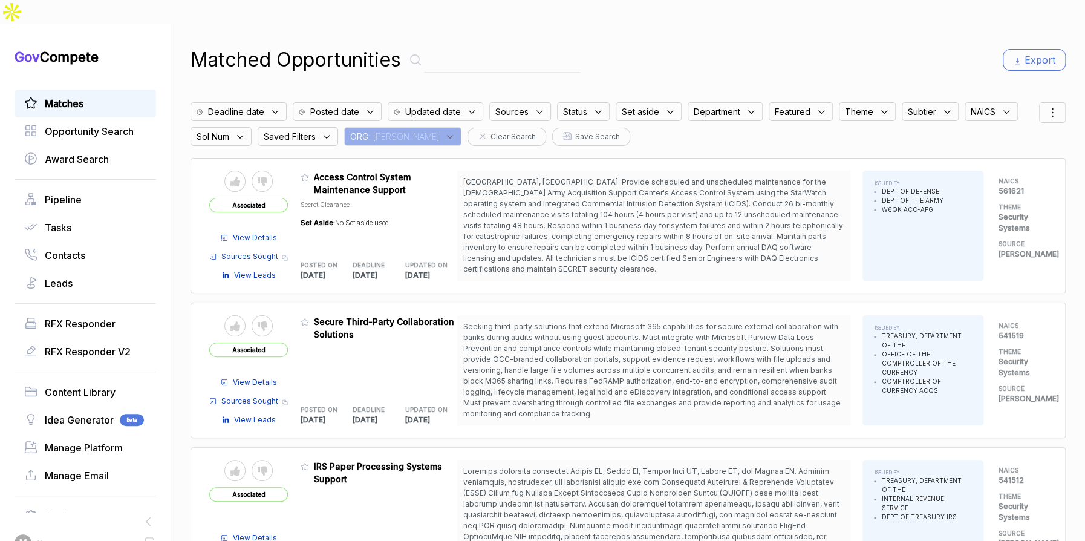
drag, startPoint x: 1040, startPoint y: 84, endPoint x: 1044, endPoint y: 93, distance: 9.2
click at [1045, 105] on icon at bounding box center [1052, 112] width 15 height 15
click at [1004, 155] on span "Sorting" at bounding box center [1011, 161] width 28 height 13
click at [828, 45] on div "Matched Opportunities Export" at bounding box center [628, 59] width 875 height 29
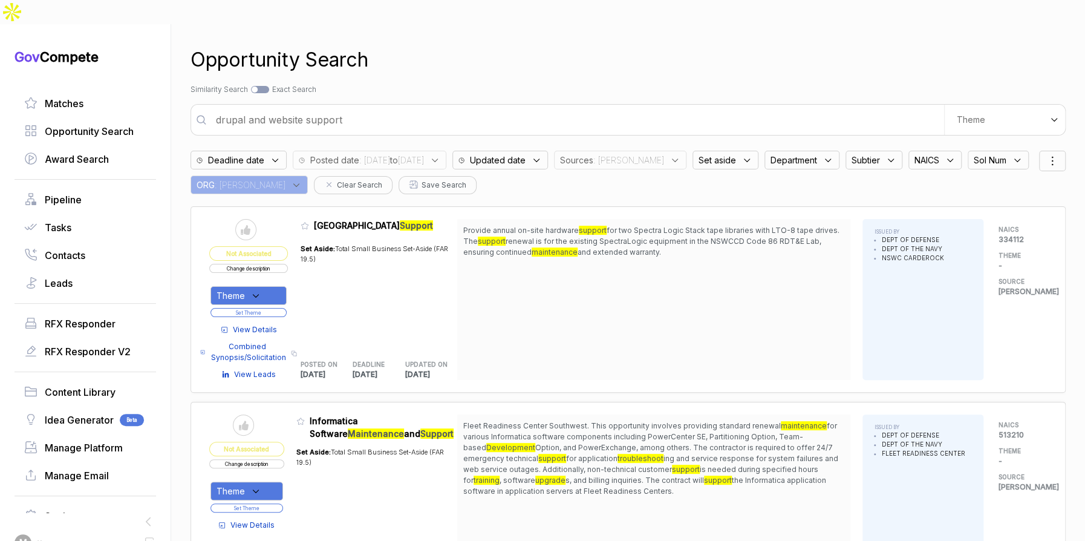
click at [758, 108] on input "drupal and website support" at bounding box center [576, 120] width 735 height 24
type input "information security"
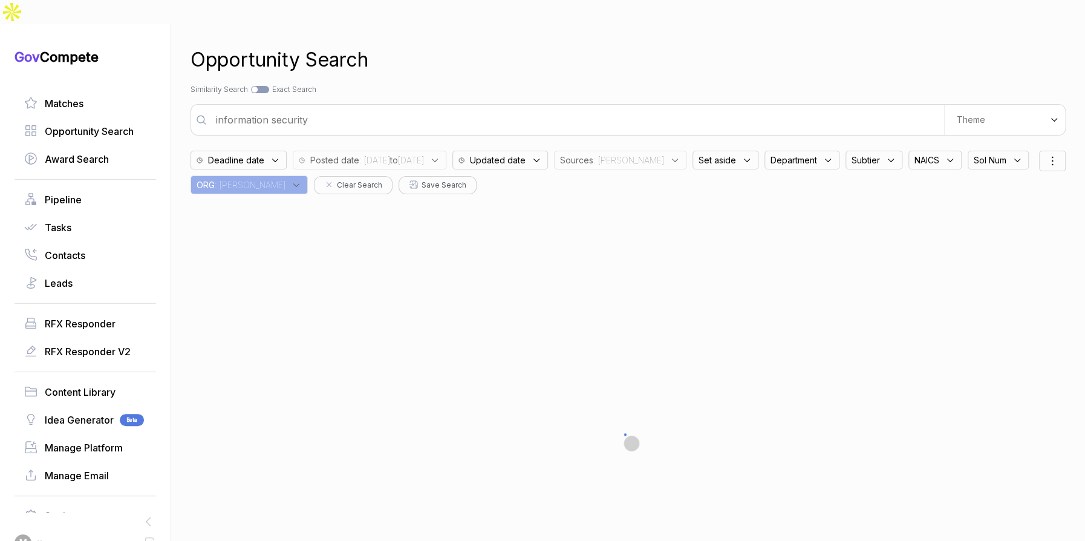
click at [657, 154] on span ": sam" at bounding box center [628, 160] width 71 height 13
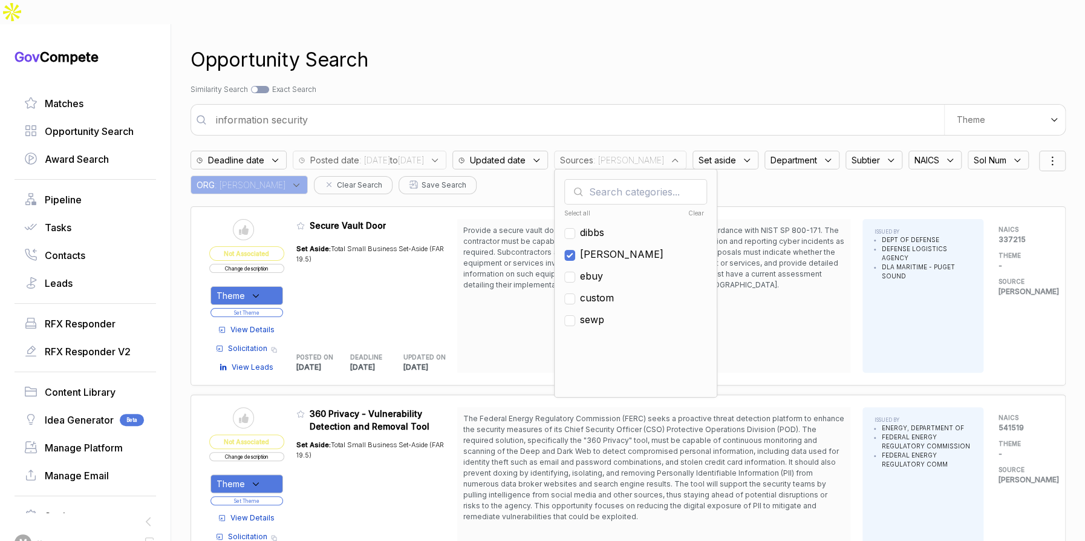
drag, startPoint x: 638, startPoint y: 226, endPoint x: 636, endPoint y: 247, distance: 21.3
click at [637, 247] on span "sam" at bounding box center [621, 254] width 83 height 15
checkbox input "false"
drag, startPoint x: 636, startPoint y: 249, endPoint x: 647, endPoint y: 117, distance: 131.7
click at [603, 269] on span "ebuy" at bounding box center [591, 276] width 23 height 15
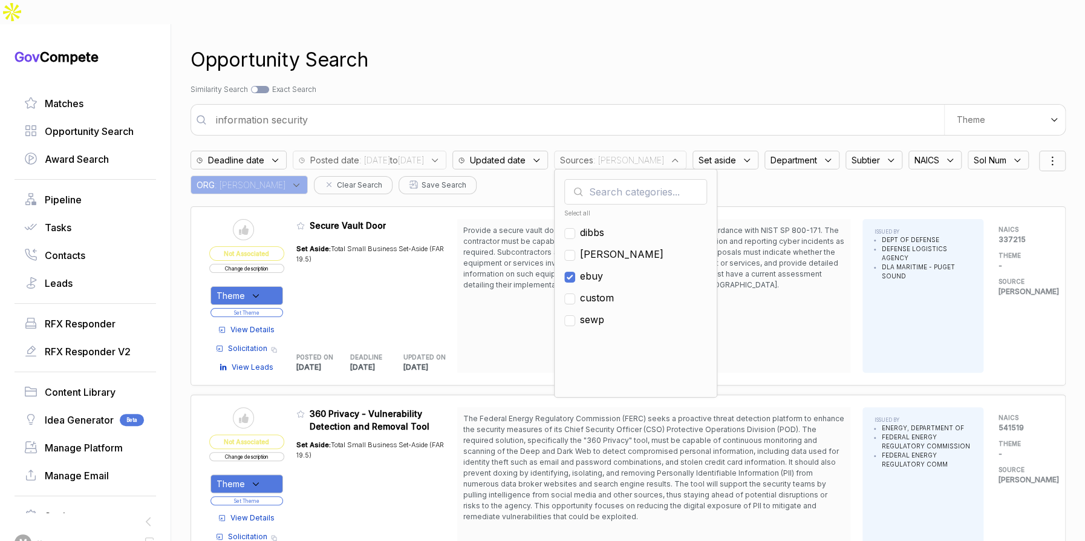
checkbox input "true"
click at [675, 45] on div "Opportunity Search" at bounding box center [628, 59] width 875 height 29
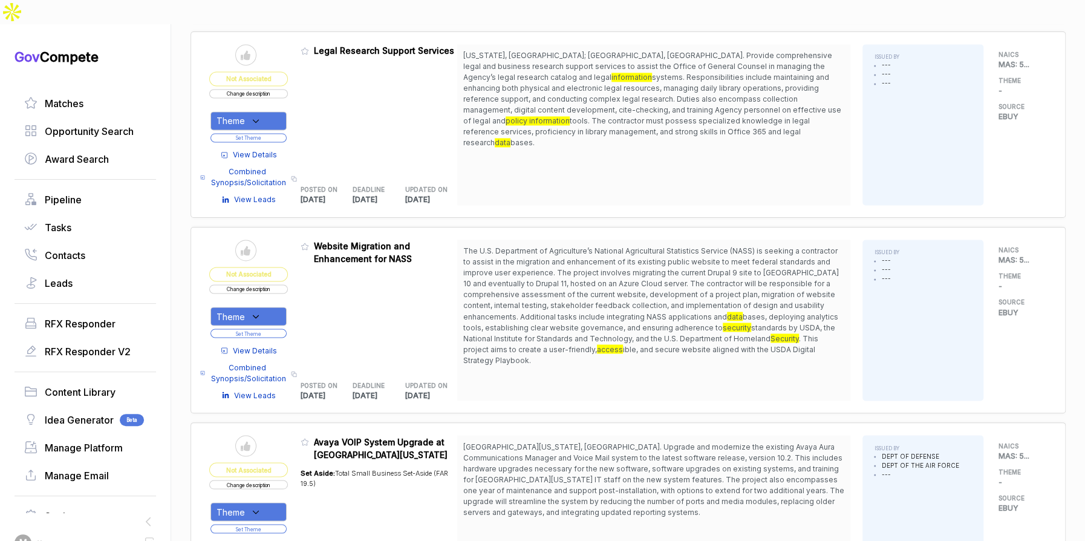
scroll to position [1065, 0]
drag, startPoint x: 628, startPoint y: 229, endPoint x: 653, endPoint y: 276, distance: 53.8
click at [654, 295] on span "The U.S. Department of Agriculture’s National Agricultural Statistics Service (…" at bounding box center [653, 307] width 381 height 120
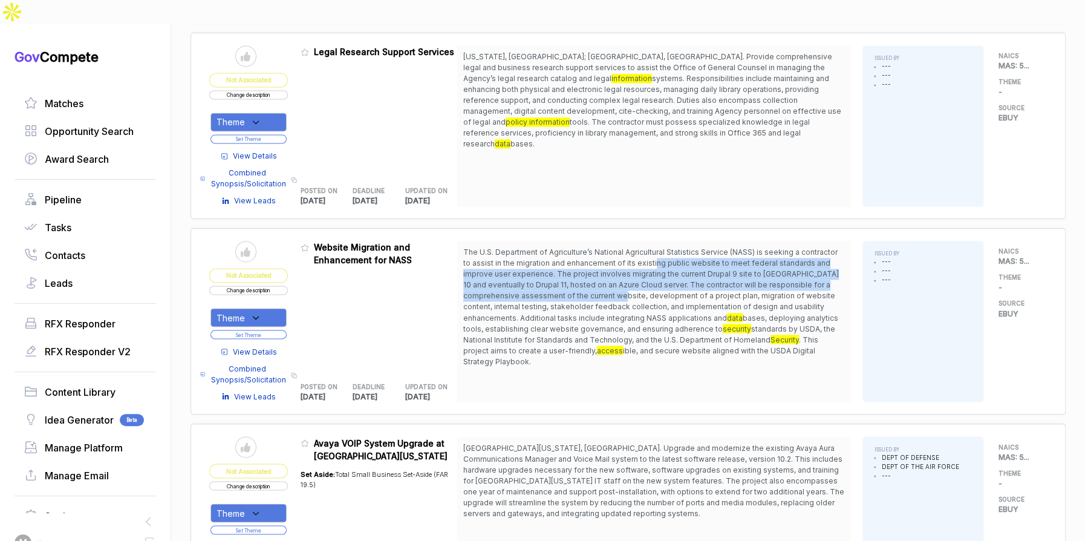
drag, startPoint x: 658, startPoint y: 237, endPoint x: 663, endPoint y: 265, distance: 28.2
click at [663, 265] on span "The U.S. Department of Agriculture’s National Agricultural Statistics Service (…" at bounding box center [651, 284] width 376 height 74
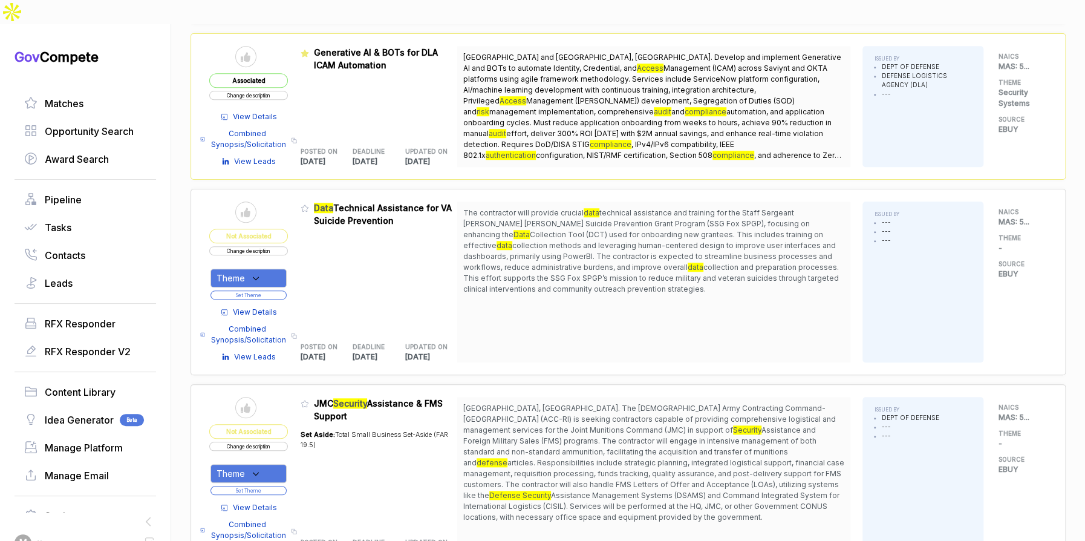
scroll to position [503, 0]
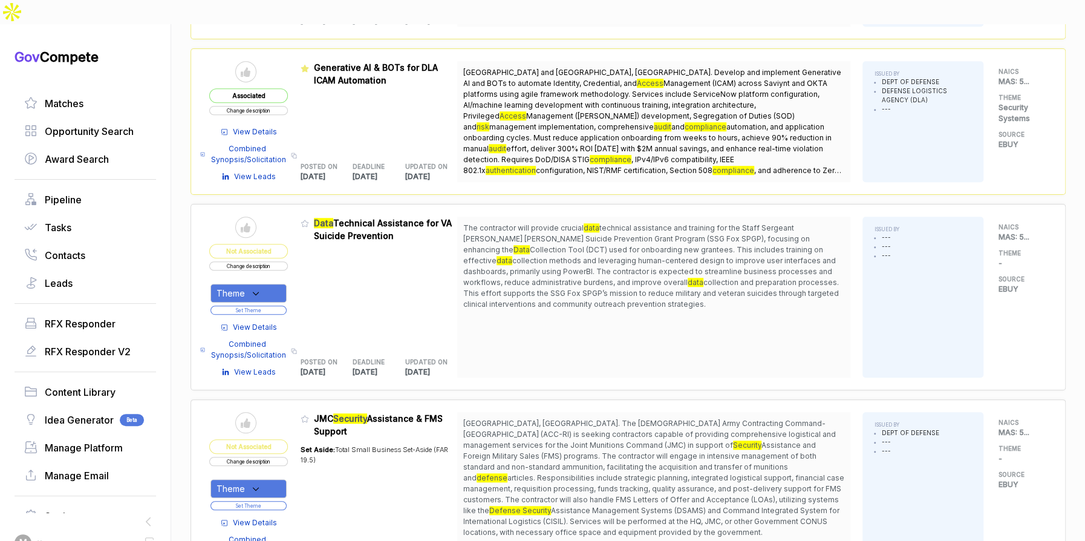
click at [279, 284] on div "Theme" at bounding box center [248, 293] width 76 height 19
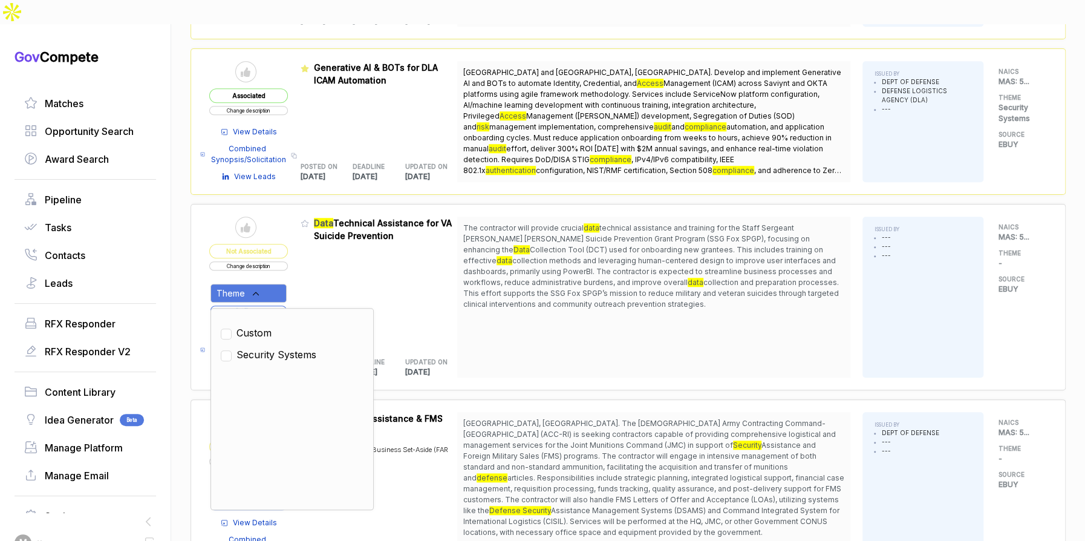
drag, startPoint x: 281, startPoint y: 326, endPoint x: 299, endPoint y: 293, distance: 37.9
click at [282, 347] on span "Security Systems" at bounding box center [276, 354] width 80 height 15
checkbox input "true"
drag, startPoint x: 311, startPoint y: 267, endPoint x: 304, endPoint y: 277, distance: 12.6
click at [311, 268] on div "Admin: Click to change feature to 1 RFI1779193_47QTCA23D00AV Data Technical Ass…" at bounding box center [379, 297] width 157 height 161
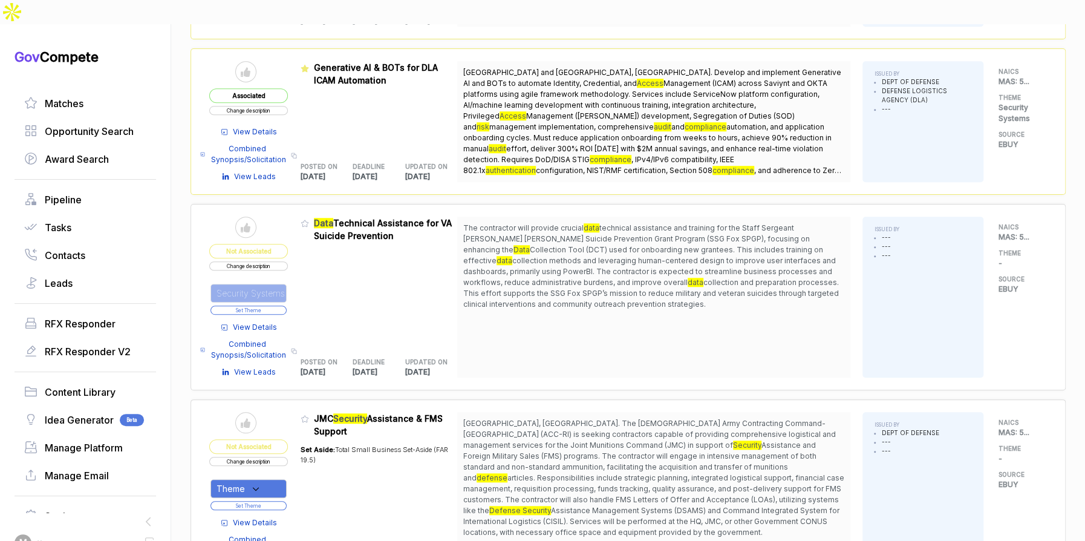
click at [281, 284] on div "Security Systems" at bounding box center [248, 293] width 76 height 19
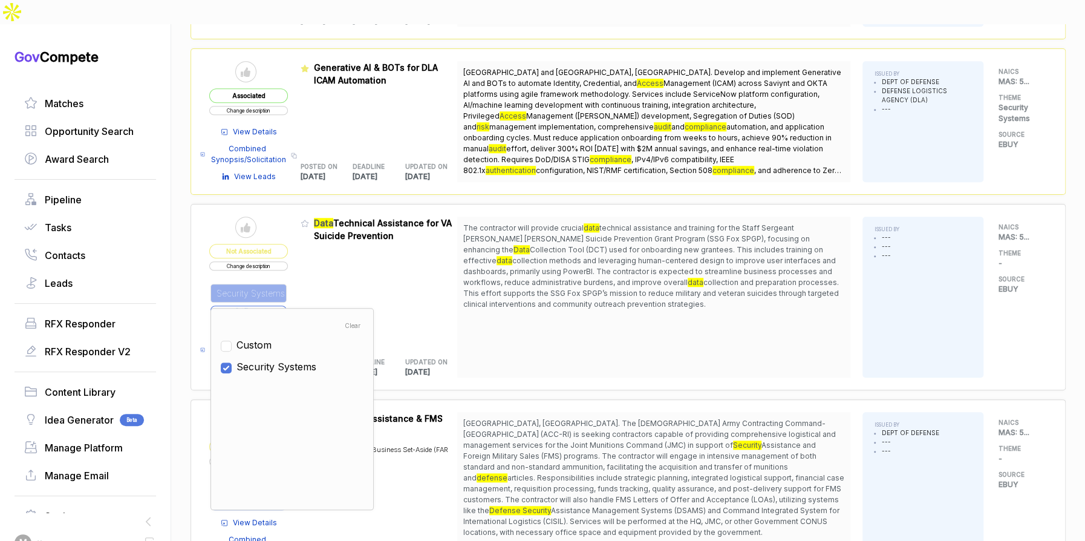
drag, startPoint x: 284, startPoint y: 337, endPoint x: 353, endPoint y: 292, distance: 82.5
click at [292, 329] on ul "Clear Custom Security Systems" at bounding box center [292, 408] width 143 height 181
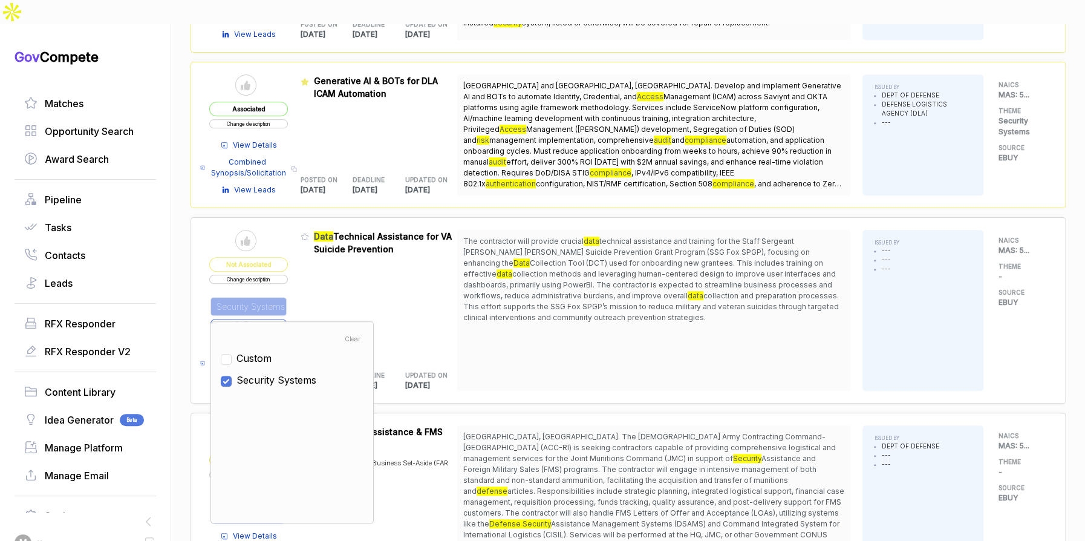
click at [501, 269] on span "collection methods and leveraging human-centered design to improve user interfa…" at bounding box center [649, 284] width 373 height 31
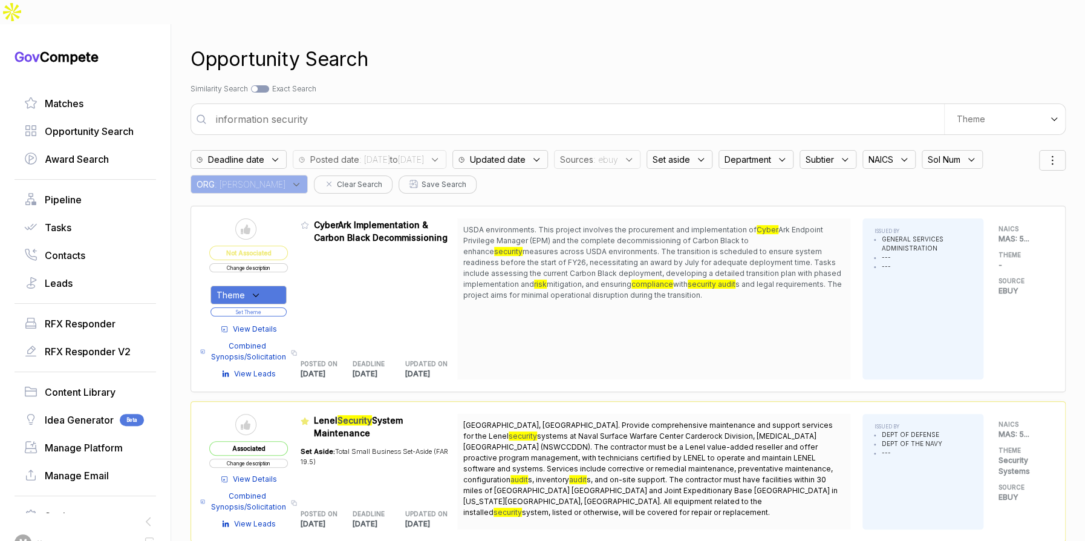
scroll to position [0, 0]
click at [285, 178] on span ": JA" at bounding box center [250, 184] width 71 height 13
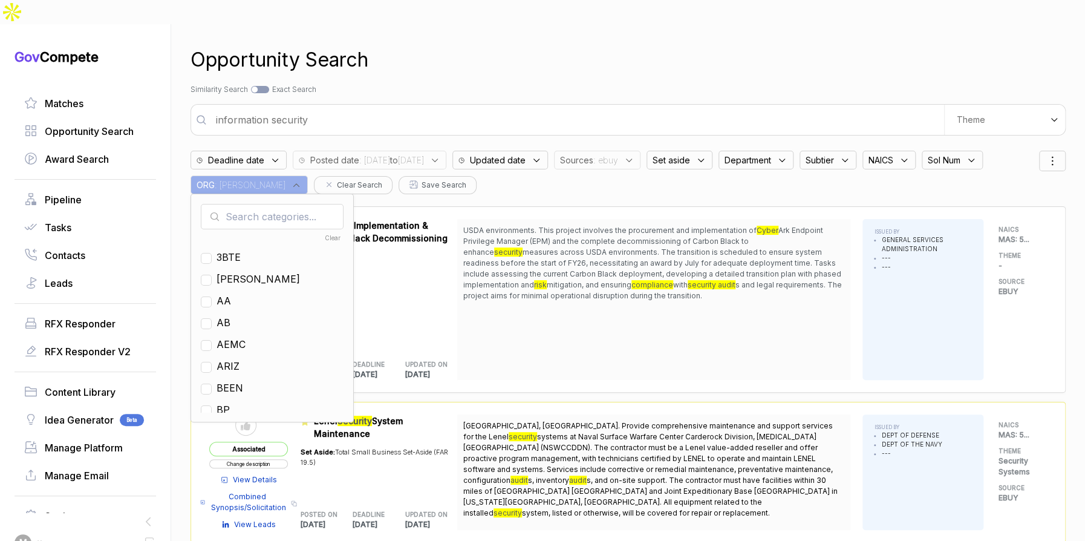
drag, startPoint x: 613, startPoint y: 132, endPoint x: 621, endPoint y: 141, distance: 12.0
click at [593, 154] on span "Sources" at bounding box center [576, 160] width 33 height 13
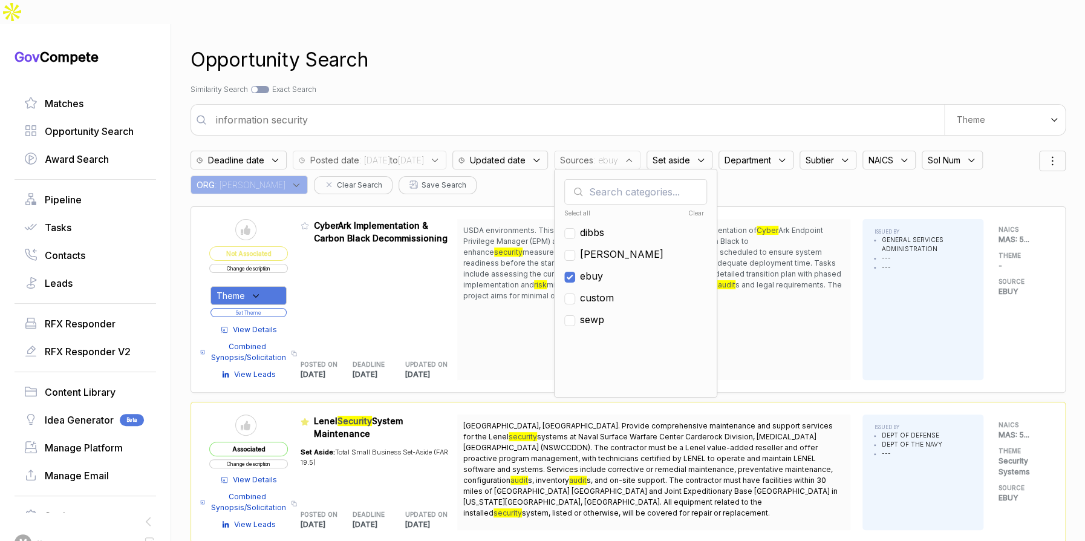
drag, startPoint x: 642, startPoint y: 244, endPoint x: 633, endPoint y: 224, distance: 22.7
click at [603, 269] on span "ebuy" at bounding box center [591, 276] width 23 height 15
checkbox input "false"
click at [633, 247] on span "sam" at bounding box center [621, 254] width 83 height 15
checkbox input "true"
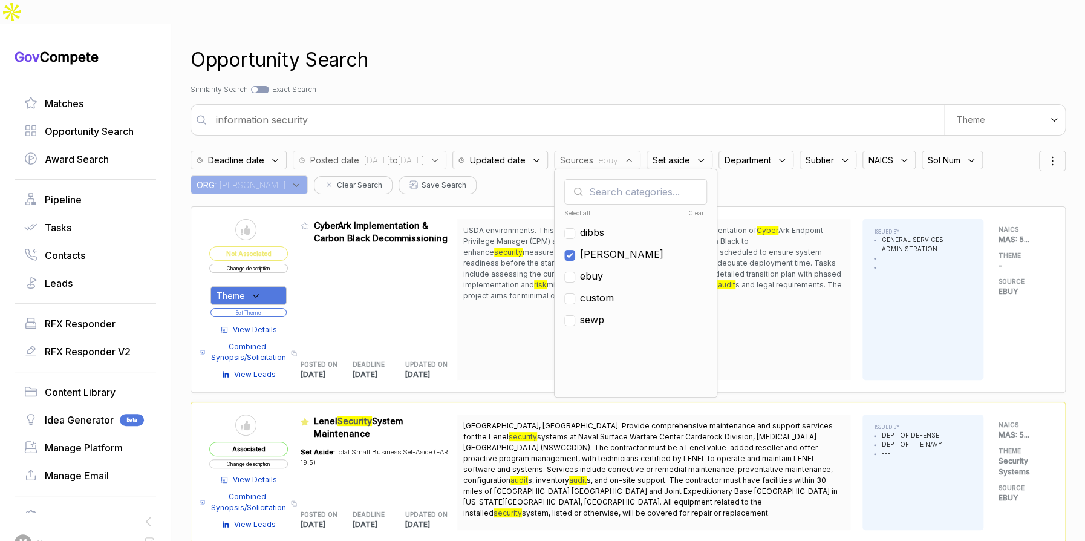
drag, startPoint x: 628, startPoint y: 65, endPoint x: 808, endPoint y: 53, distance: 180.0
click at [628, 84] on div "Search by Topic Relevance Similarity Search Search by Exact Keyword Match Exact…" at bounding box center [628, 89] width 875 height 11
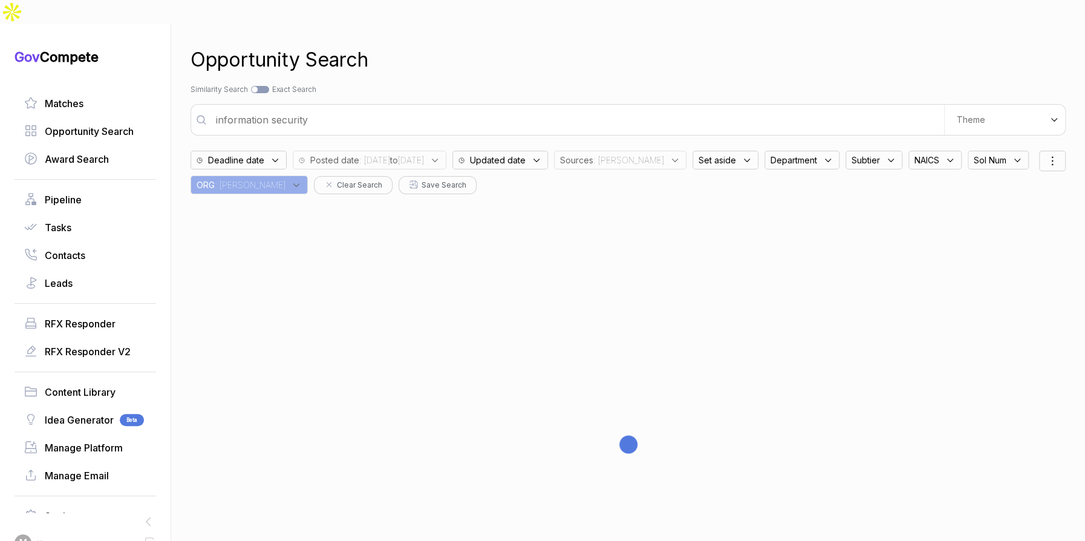
click at [593, 154] on span "Department" at bounding box center [576, 160] width 33 height 13
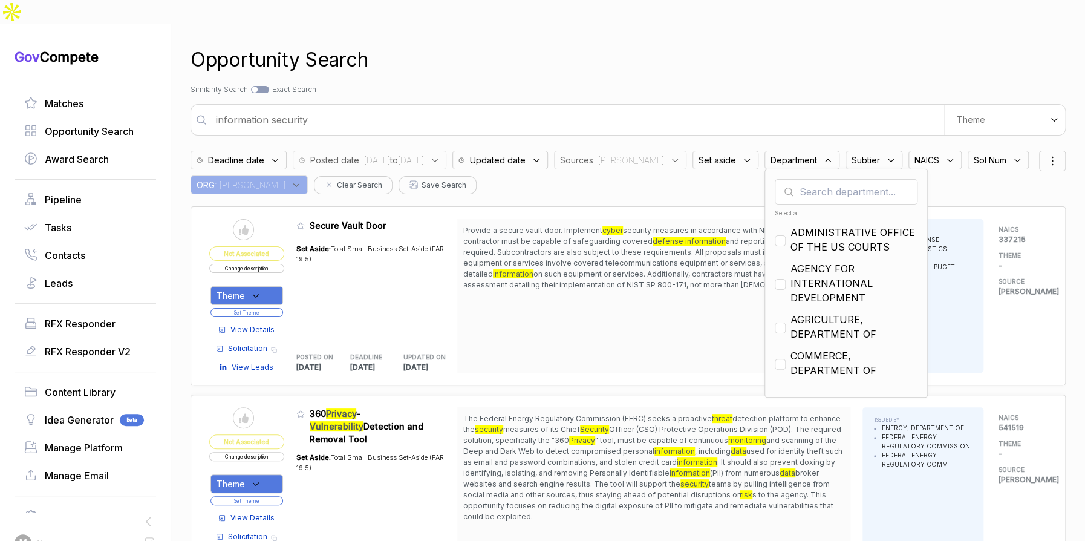
click at [801, 179] on input "text" at bounding box center [846, 191] width 143 height 25
click at [777, 209] on div "Select all" at bounding box center [846, 213] width 143 height 9
checkbox input "true"
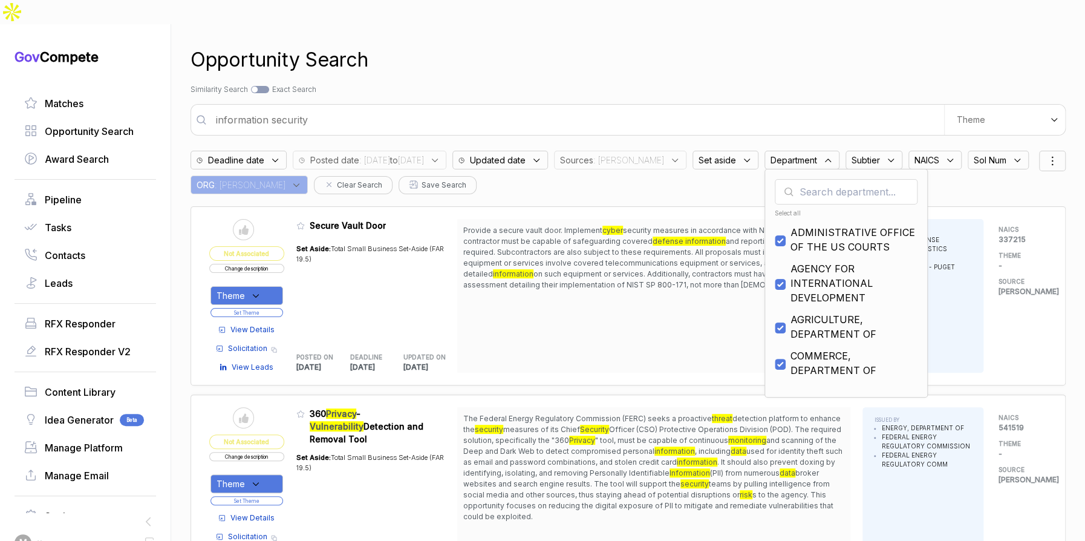
checkbox input "true"
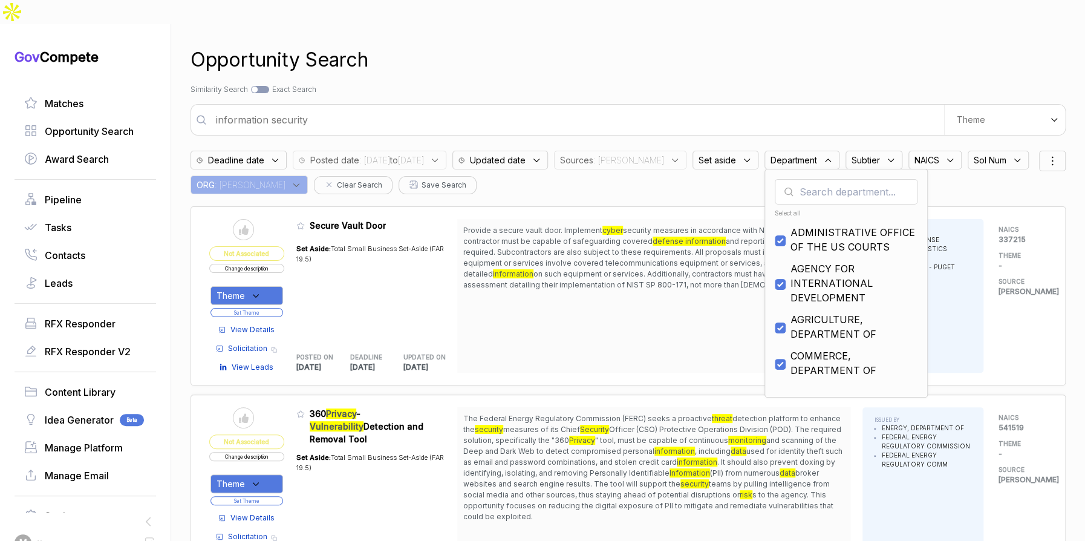
checkbox input "true"
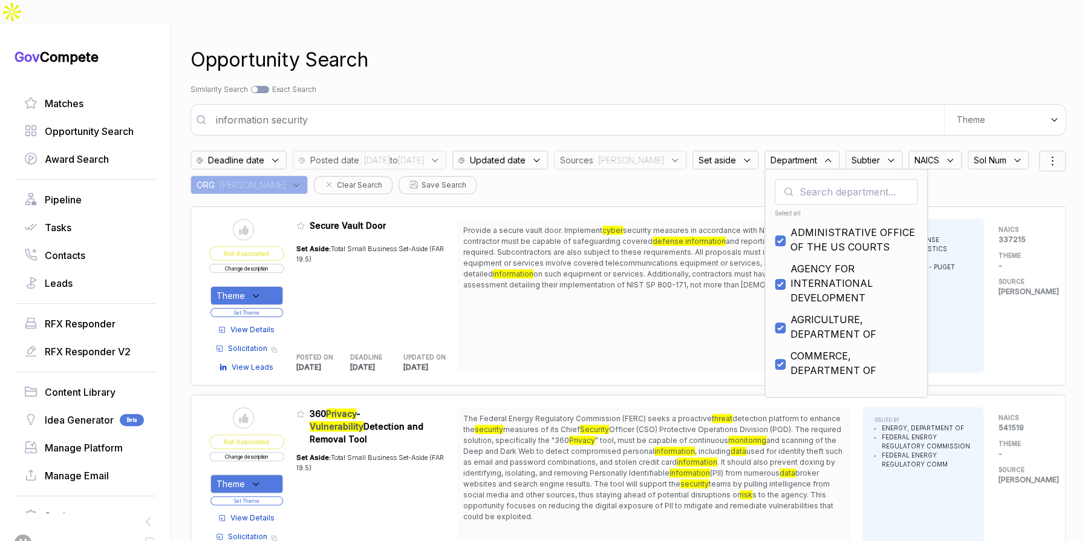
checkbox input "true"
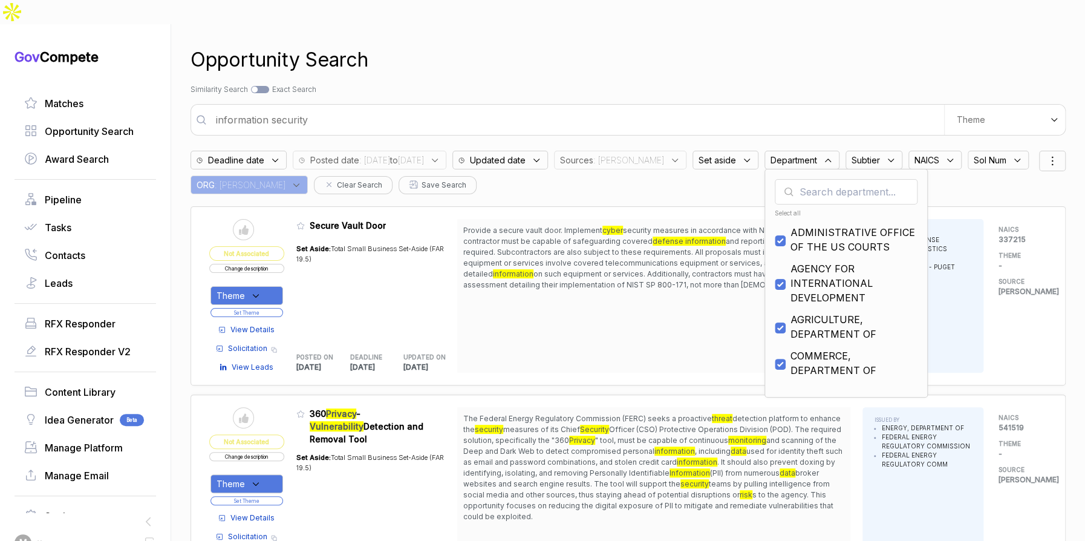
checkbox input "true"
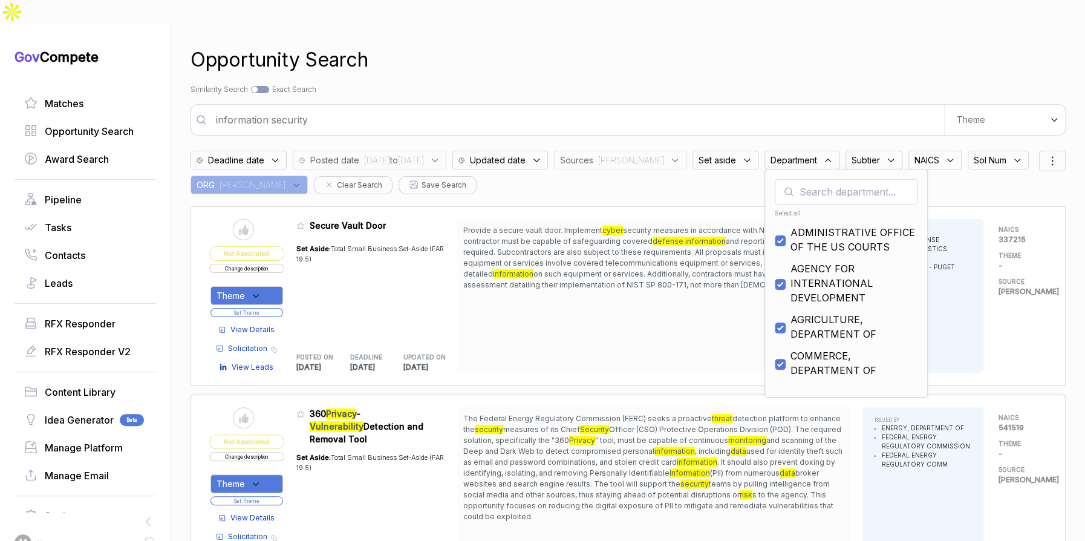
checkbox input "true"
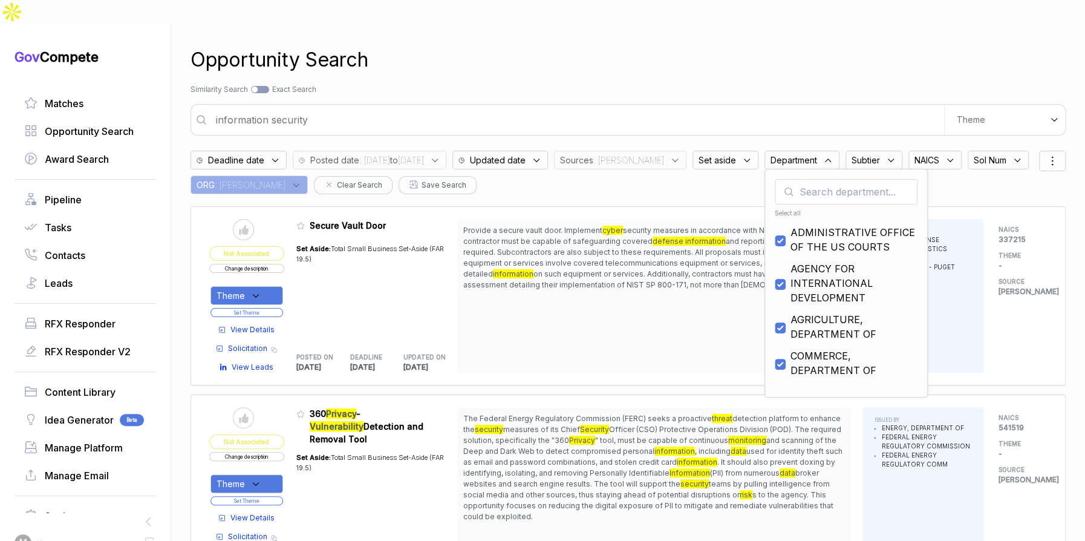
checkbox input "true"
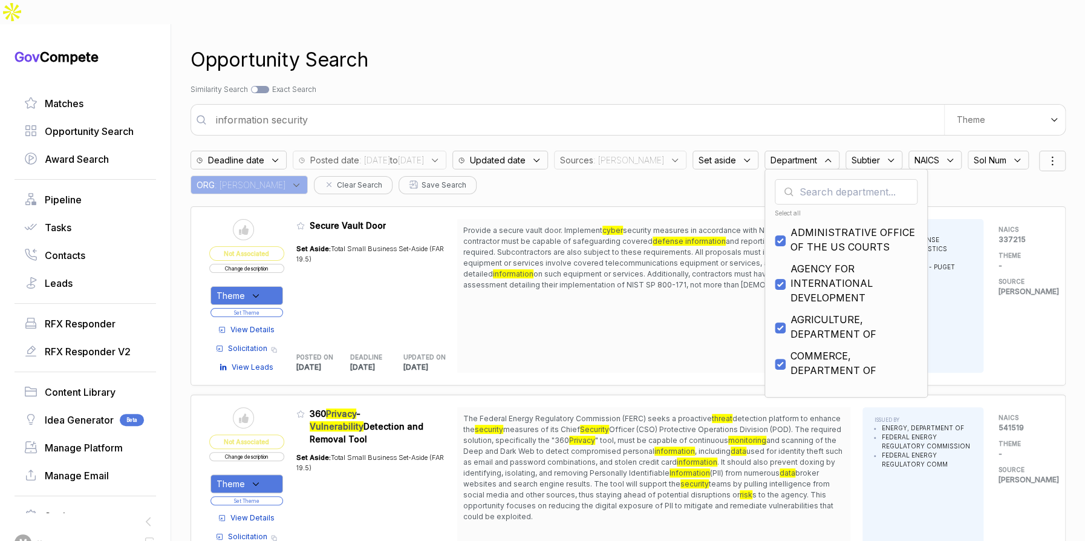
checkbox input "true"
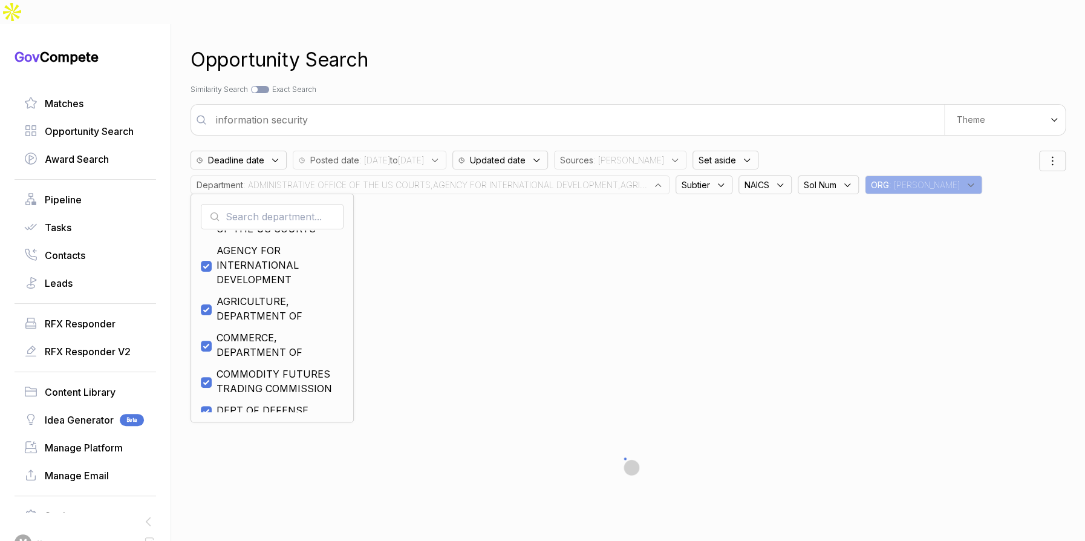
scroll to position [110, 0]
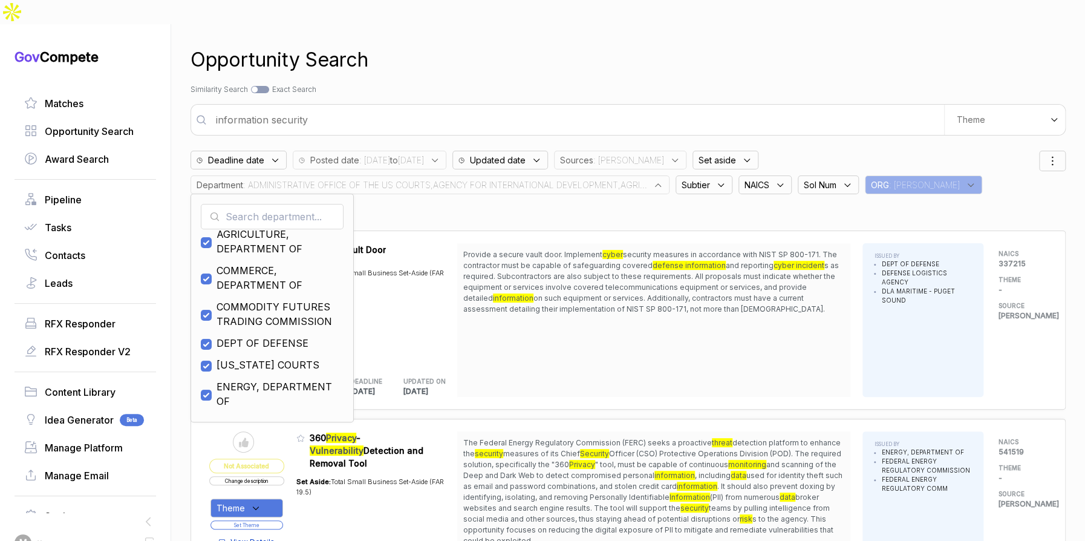
click at [270, 336] on span "DEPT OF DEFENSE" at bounding box center [263, 343] width 92 height 15
checkbox input "false"
click at [579, 45] on div "Opportunity Search" at bounding box center [628, 59] width 875 height 29
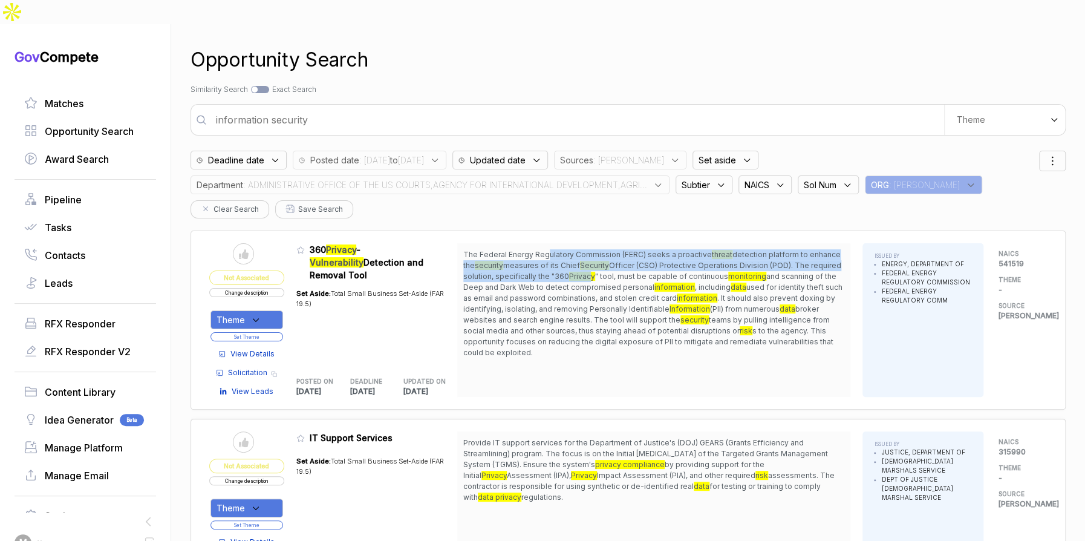
drag, startPoint x: 553, startPoint y: 229, endPoint x: 620, endPoint y: 246, distance: 68.8
click at [620, 249] on span "The Federal Energy Regulatory Commission (FERC) seeks a proactive threat detect…" at bounding box center [653, 303] width 381 height 109
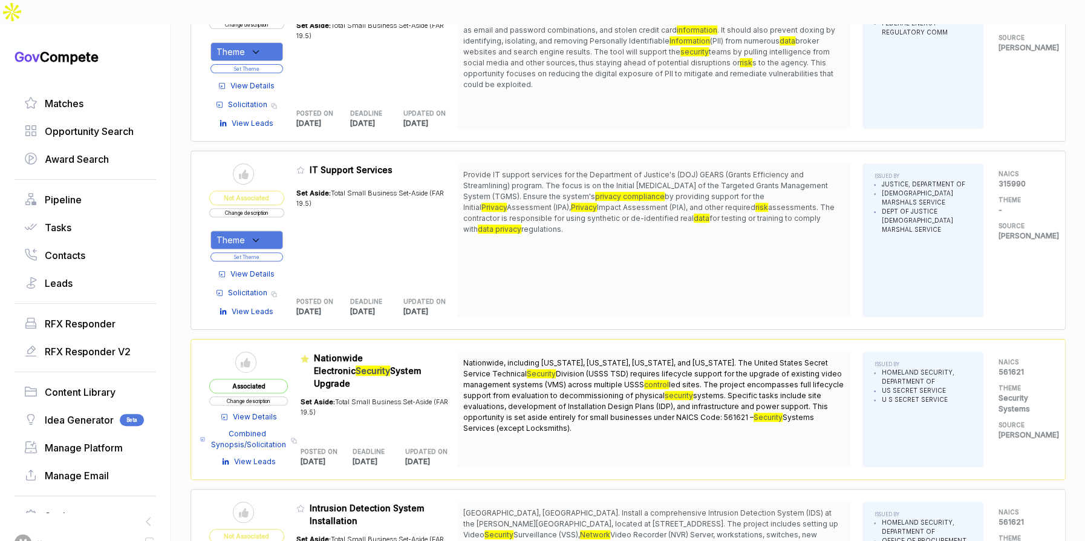
scroll to position [276, 0]
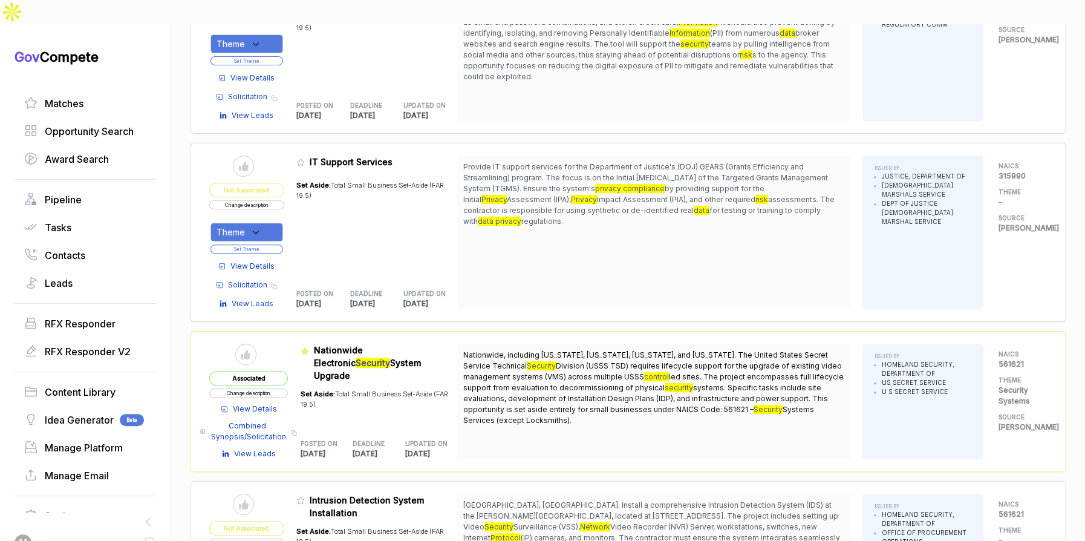
click at [269, 261] on span "View Details" at bounding box center [252, 266] width 44 height 11
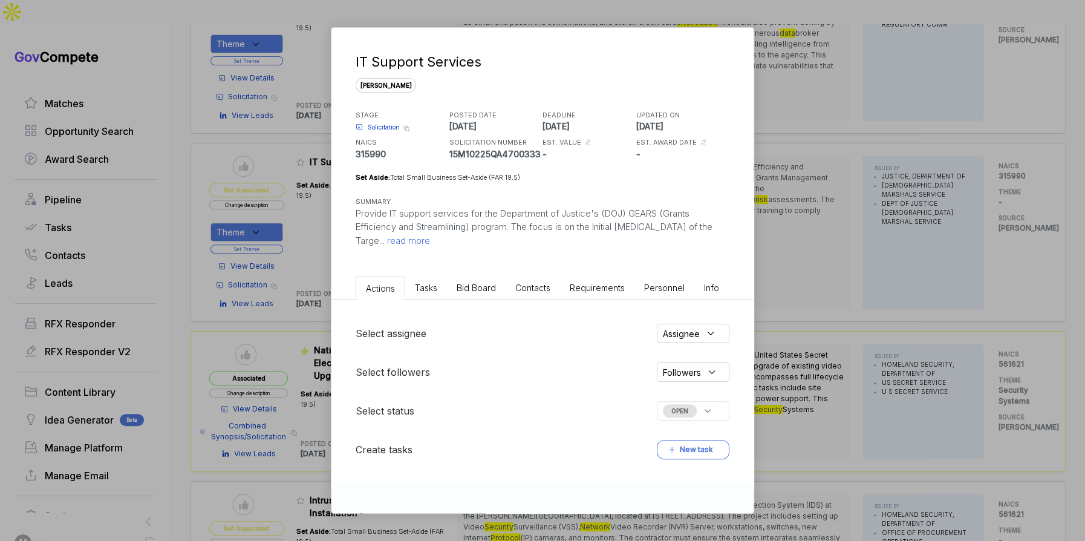
click at [470, 290] on span "Bid Board" at bounding box center [476, 287] width 39 height 10
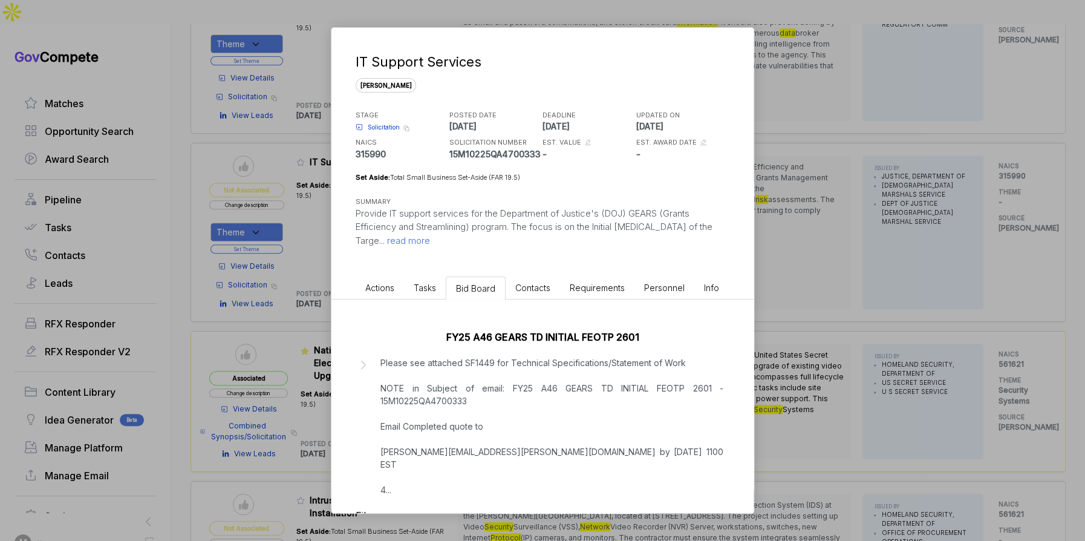
click at [778, 330] on div "IT Support Services sam STAGE Solicitation Copy link POSTED DATE 2025-08-28 DEA…" at bounding box center [542, 270] width 1085 height 541
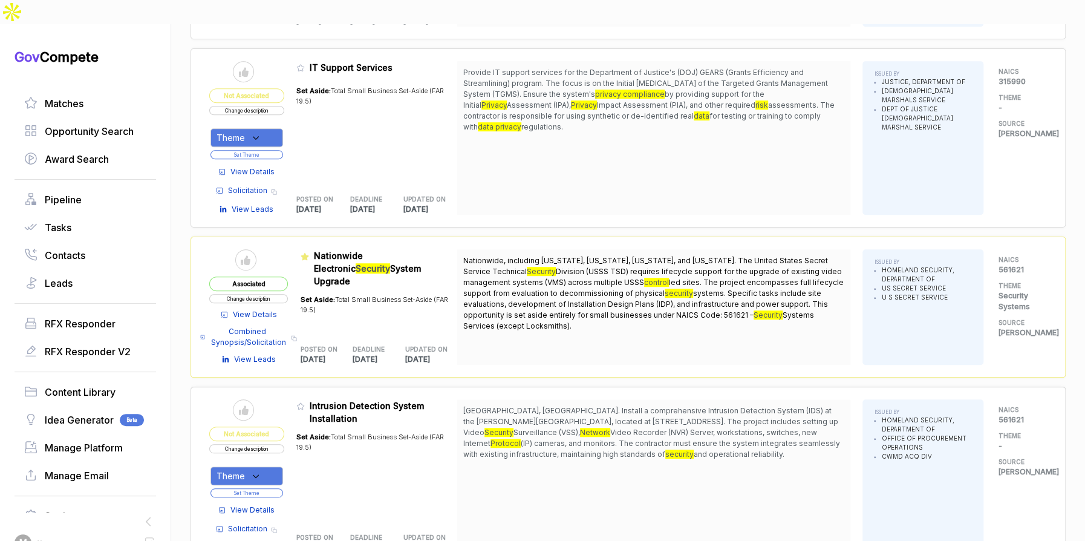
scroll to position [428, 0]
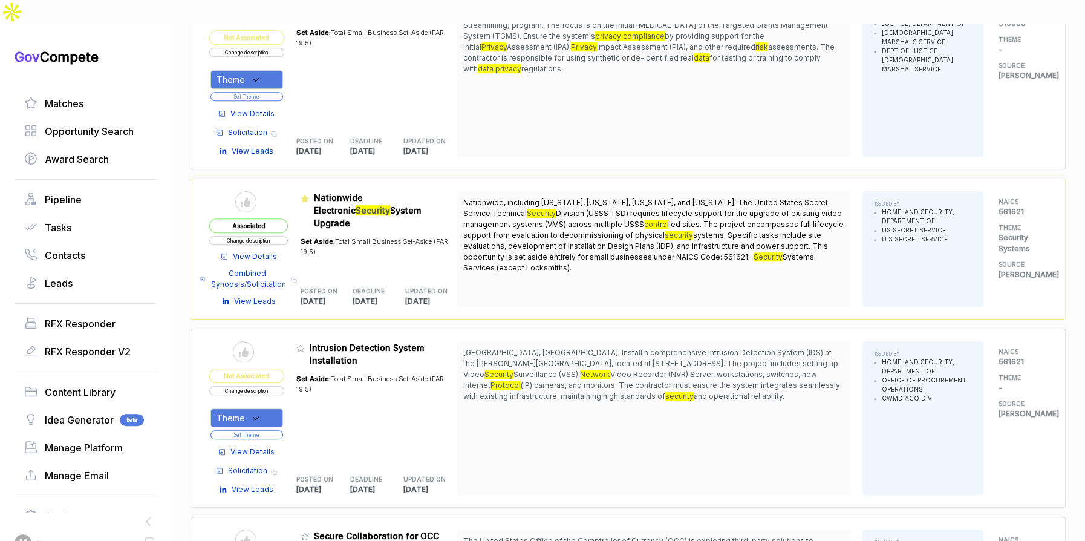
click at [270, 108] on span "View Details" at bounding box center [252, 113] width 44 height 11
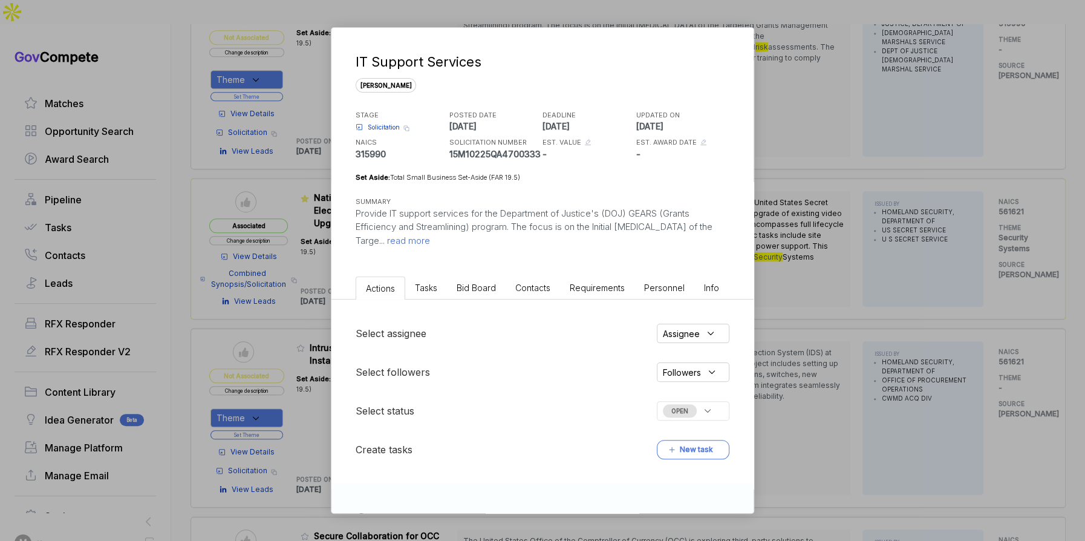
click at [487, 273] on ul "Actions Tasks Bid Board Contacts Requirements Personnel Info" at bounding box center [542, 286] width 422 height 28
click at [494, 286] on span "Bid Board" at bounding box center [476, 287] width 39 height 10
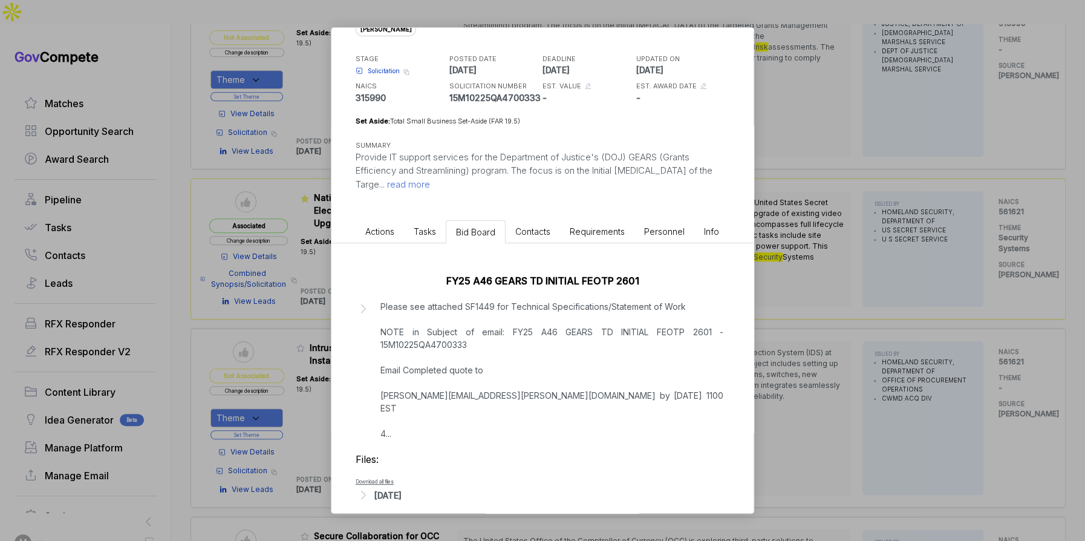
drag, startPoint x: 455, startPoint y: 414, endPoint x: 463, endPoint y: 400, distance: 16.0
click at [456, 411] on p "Please see attached SF1449 for Technical Specifications/Statement of Work NOTE …" at bounding box center [551, 370] width 343 height 140
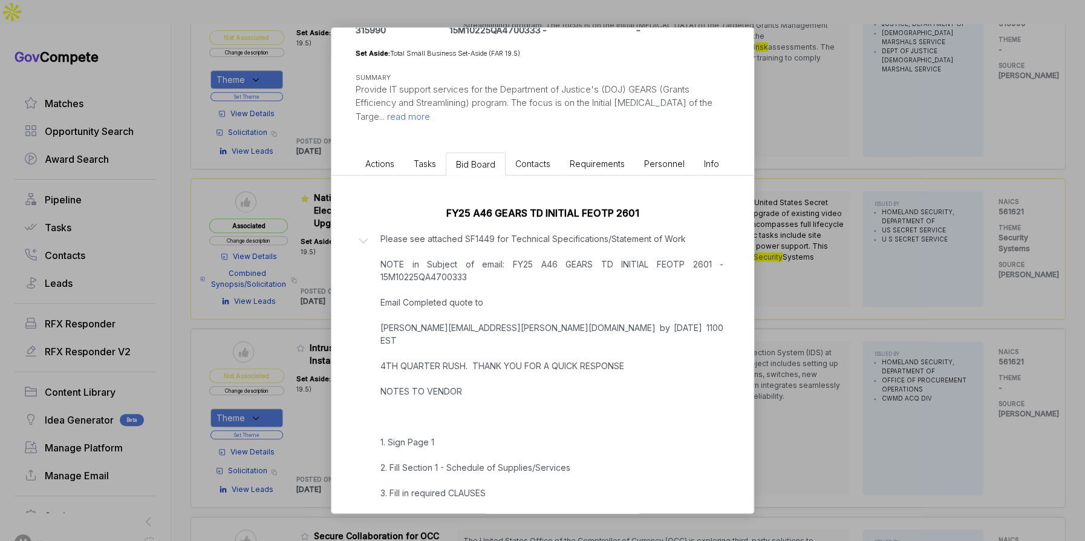
scroll to position [235, 0]
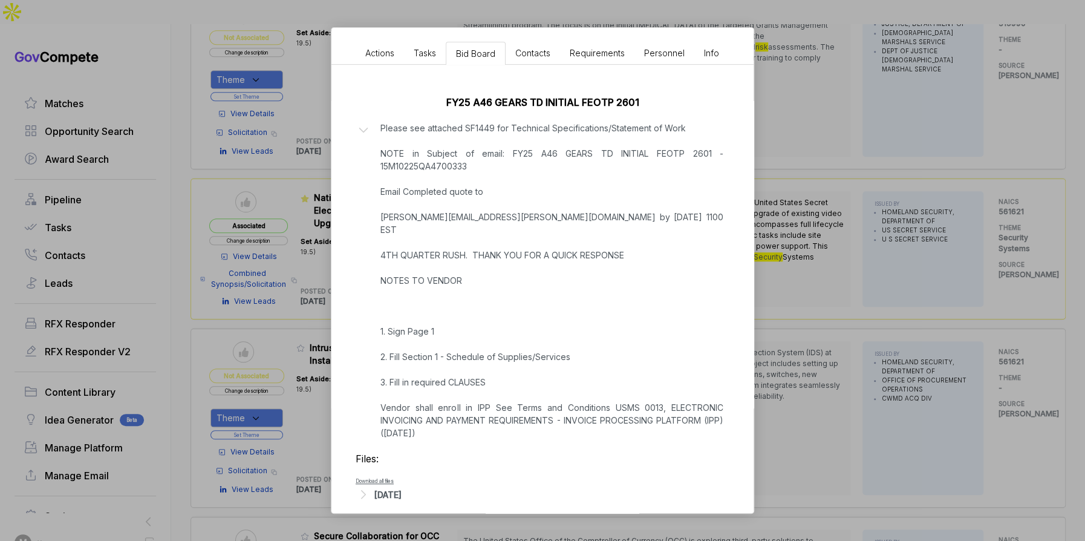
click at [431, 486] on div "Aug 28, 2025" at bounding box center [543, 494] width 374 height 16
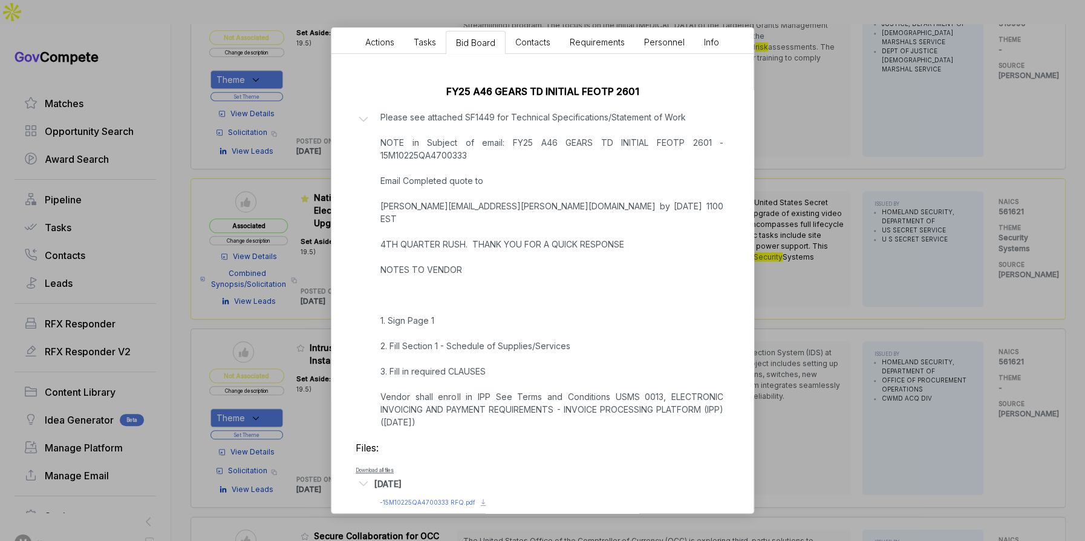
scroll to position [250, 0]
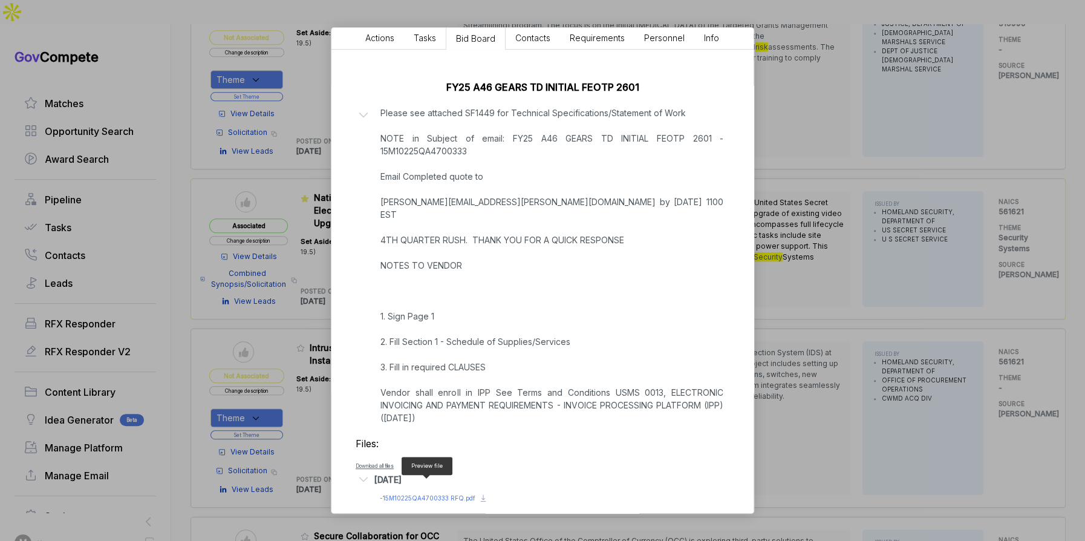
click at [433, 494] on span "- 15M10225QA4700333 RFQ.pdf" at bounding box center [428, 497] width 96 height 7
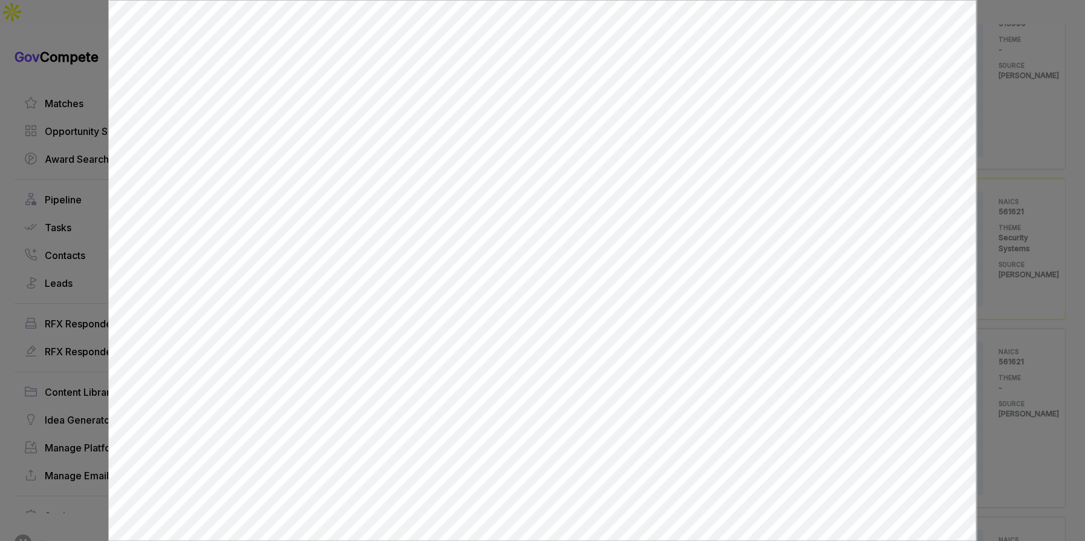
scroll to position [0, 0]
click at [1030, 423] on div at bounding box center [542, 270] width 1085 height 541
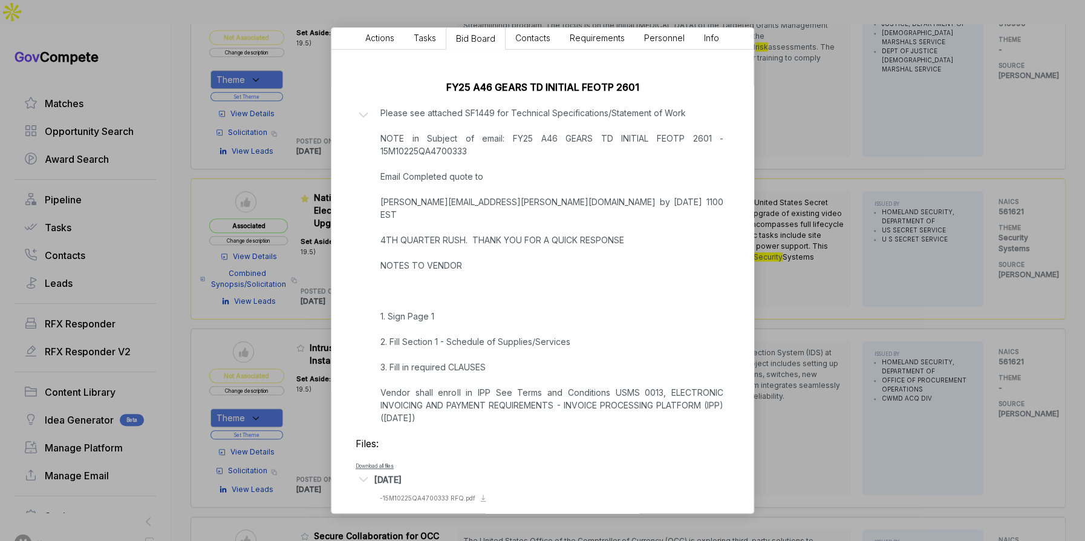
click at [858, 420] on div "IT Support Services sam STAGE Solicitation Copy link POSTED DATE 2025-08-28 DEA…" at bounding box center [542, 270] width 1085 height 541
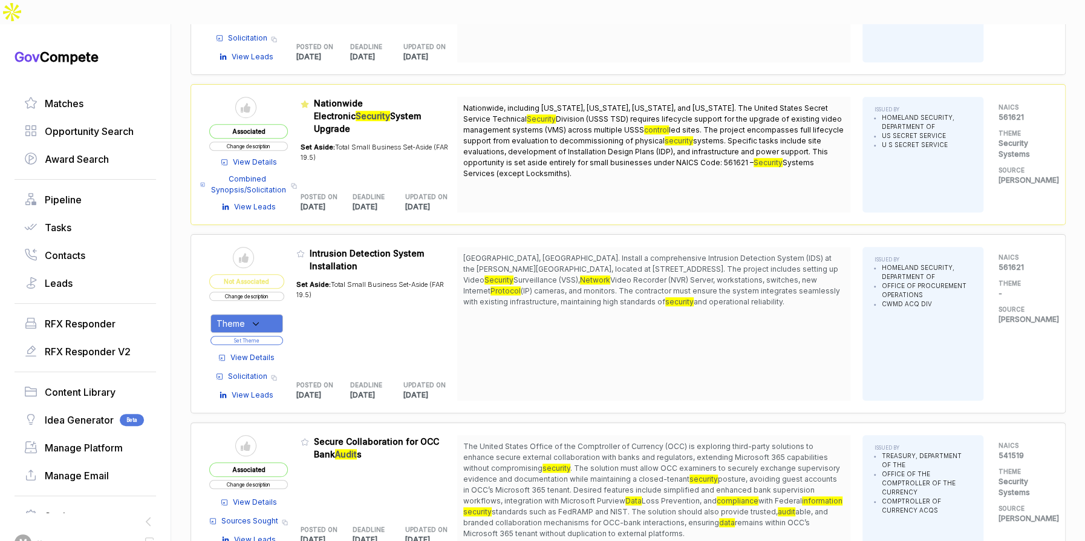
scroll to position [656, 0]
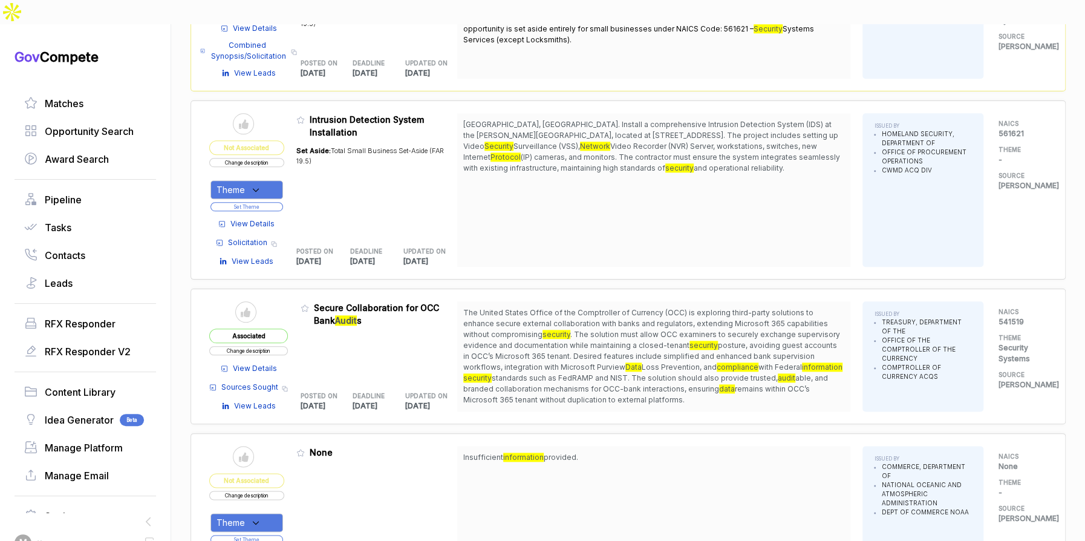
drag, startPoint x: 637, startPoint y: 116, endPoint x: 648, endPoint y: 136, distance: 23.6
click at [648, 136] on span "Cincinnati, OH. Install a comprehensive Intrusion Detection System (IDS) at the…" at bounding box center [653, 146] width 381 height 54
drag, startPoint x: 649, startPoint y: 137, endPoint x: 641, endPoint y: 141, distance: 8.9
click at [694, 163] on span "and operational reliability." at bounding box center [739, 167] width 91 height 9
click at [262, 218] on span "View Details" at bounding box center [252, 223] width 44 height 11
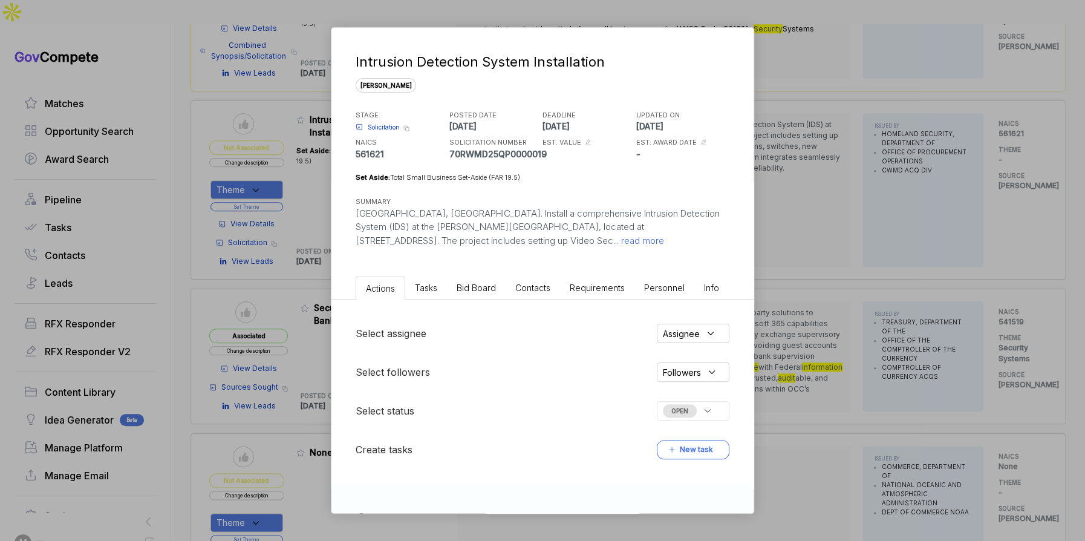
click at [503, 292] on li "Bid Board" at bounding box center [476, 287] width 59 height 22
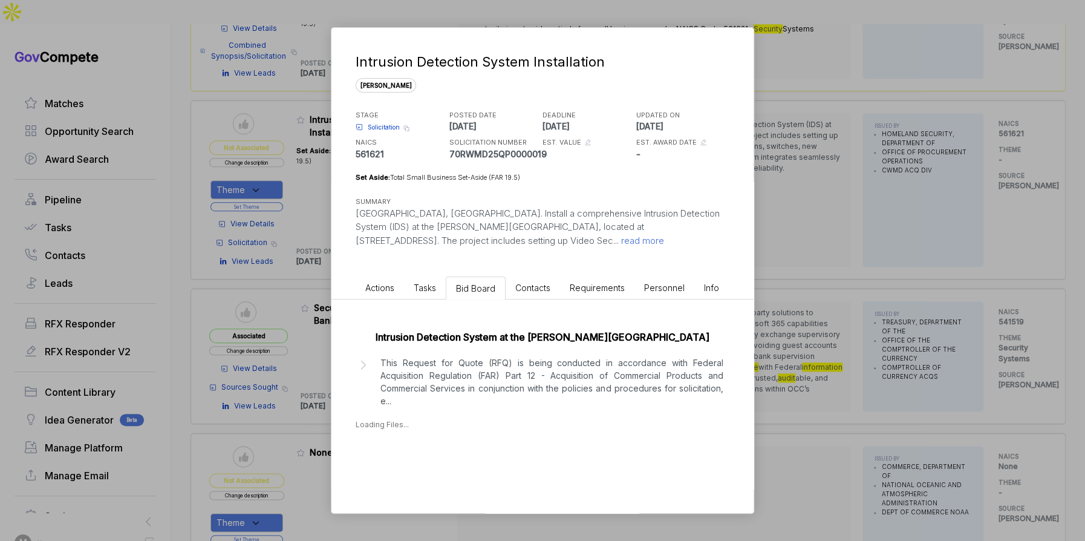
click at [516, 396] on p "This Request for Quote (RFQ) is being conducted in accordance with Federal Acqu…" at bounding box center [551, 381] width 343 height 51
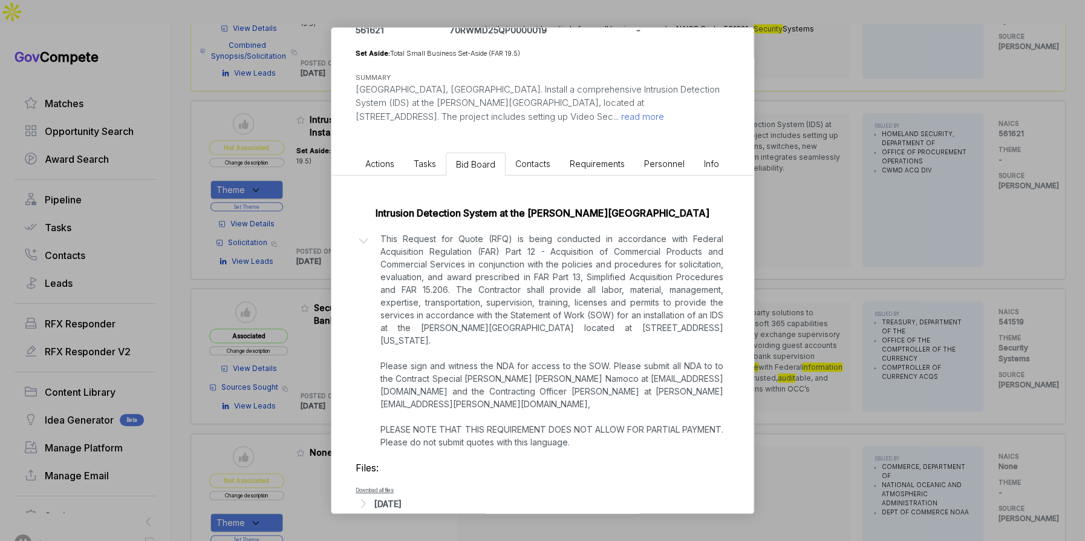
scroll to position [133, 0]
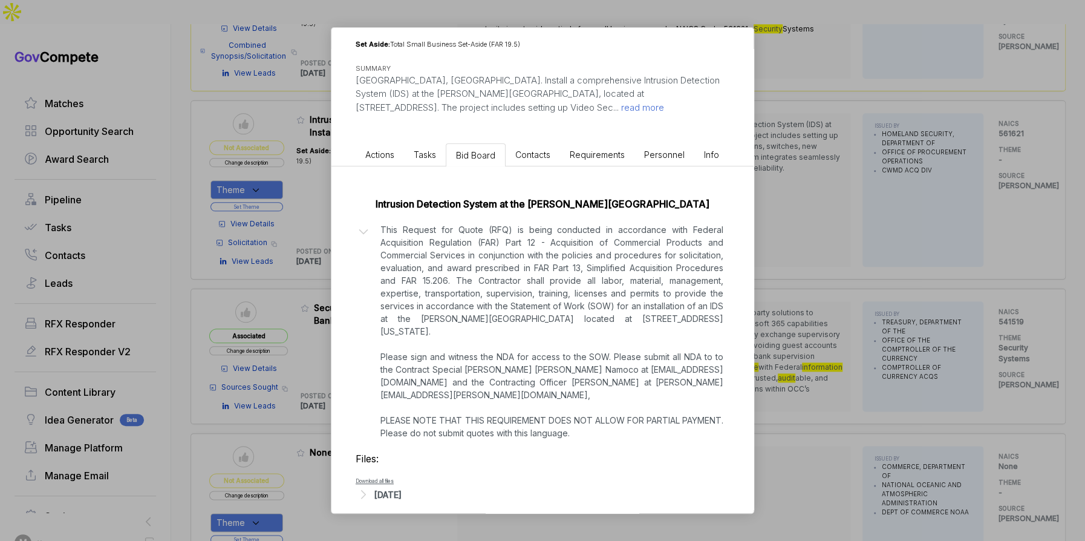
click at [391, 488] on div "Aug 28, 2025" at bounding box center [387, 494] width 27 height 13
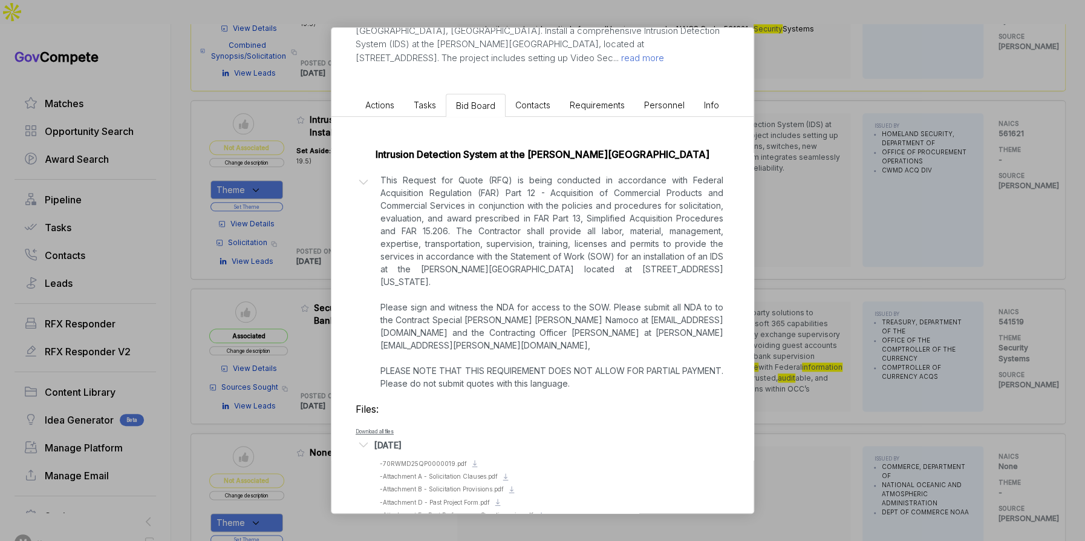
scroll to position [250, 0]
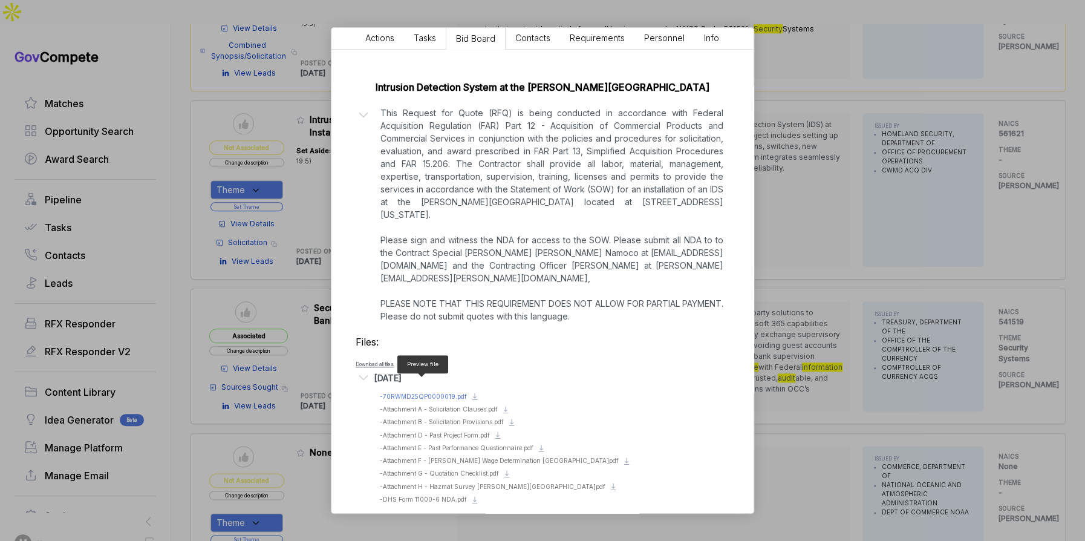
click at [443, 393] on span "- 70RWMD25QP0000019.pdf" at bounding box center [423, 396] width 87 height 7
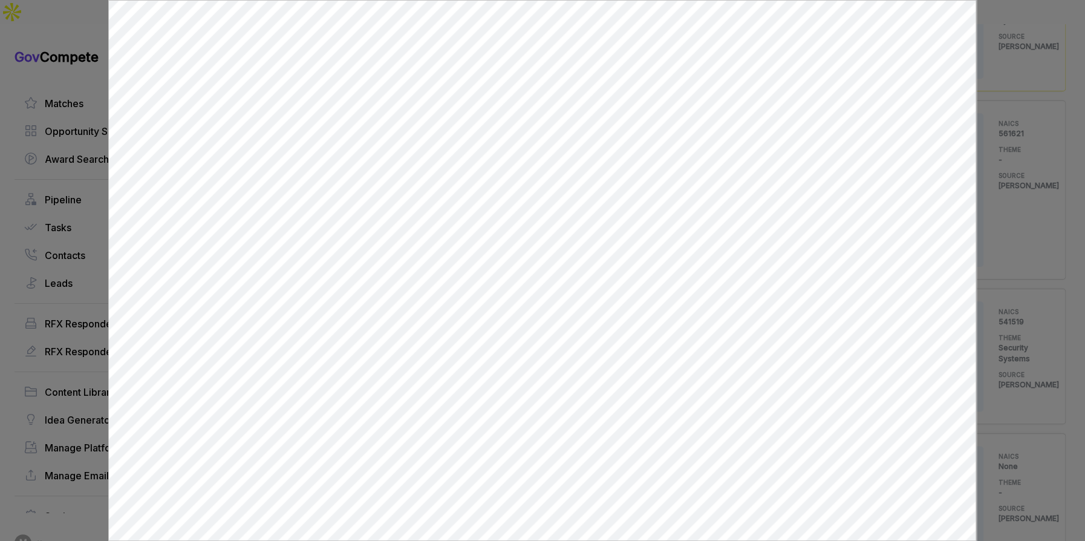
scroll to position [0, 0]
drag, startPoint x: 1017, startPoint y: 246, endPoint x: 1000, endPoint y: 249, distance: 16.6
click at [1010, 247] on div at bounding box center [542, 270] width 1085 height 541
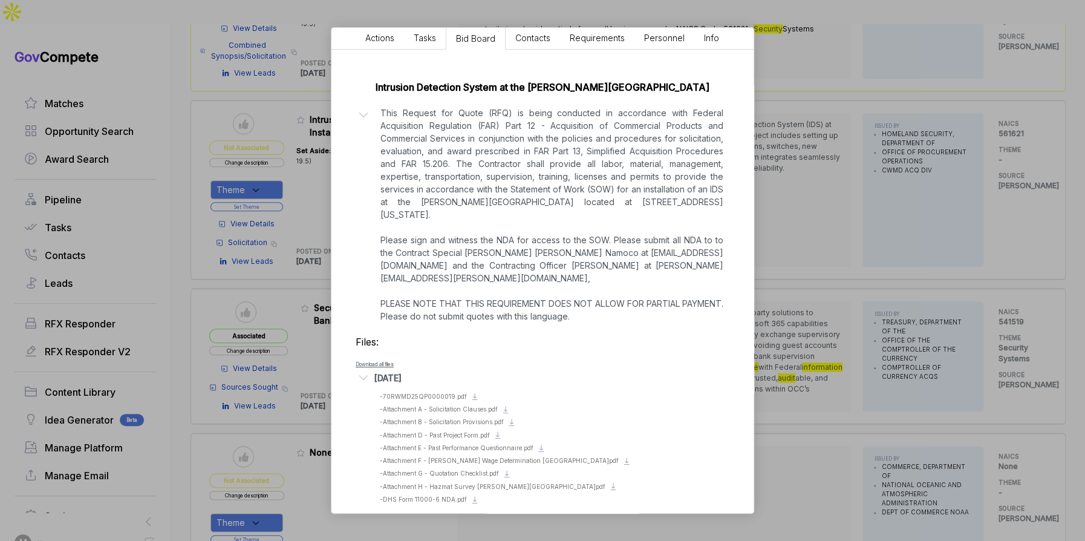
drag, startPoint x: 1000, startPoint y: 249, endPoint x: 945, endPoint y: 249, distance: 55.0
click at [998, 249] on div "Intrusion Detection System Installation sam STAGE Solicitation Copy link POSTED…" at bounding box center [542, 270] width 1085 height 541
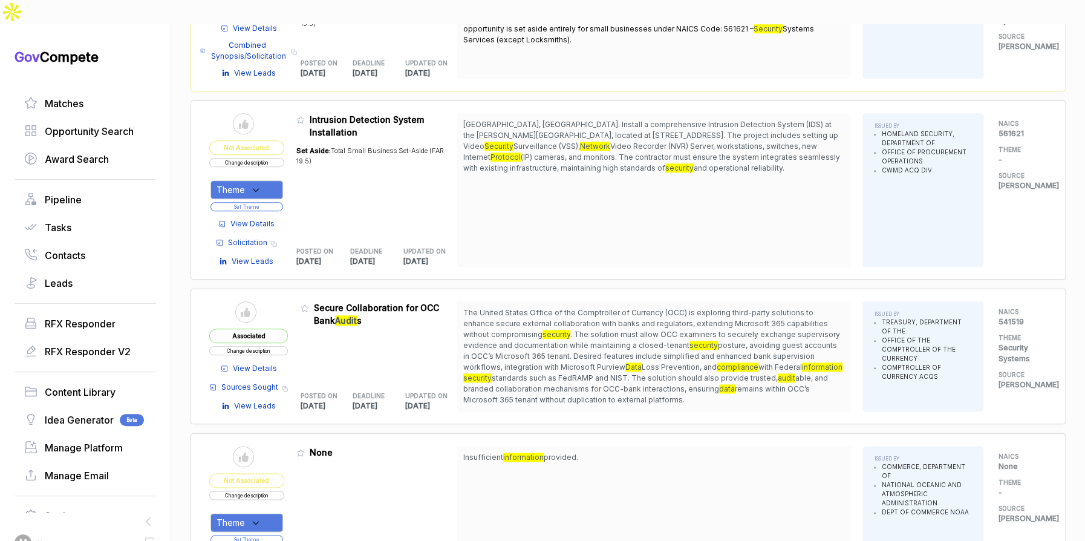
click at [267, 218] on span "View Details" at bounding box center [252, 223] width 44 height 11
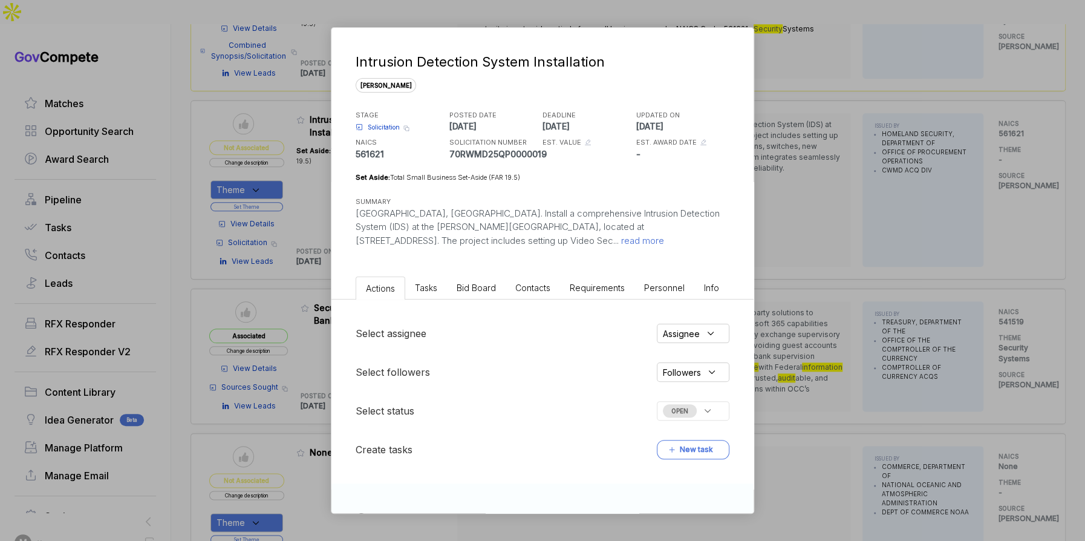
click at [497, 273] on ul "Actions Tasks Bid Board Contacts Requirements Personnel Info" at bounding box center [542, 286] width 422 height 28
click at [489, 292] on span "Bid Board" at bounding box center [476, 287] width 39 height 10
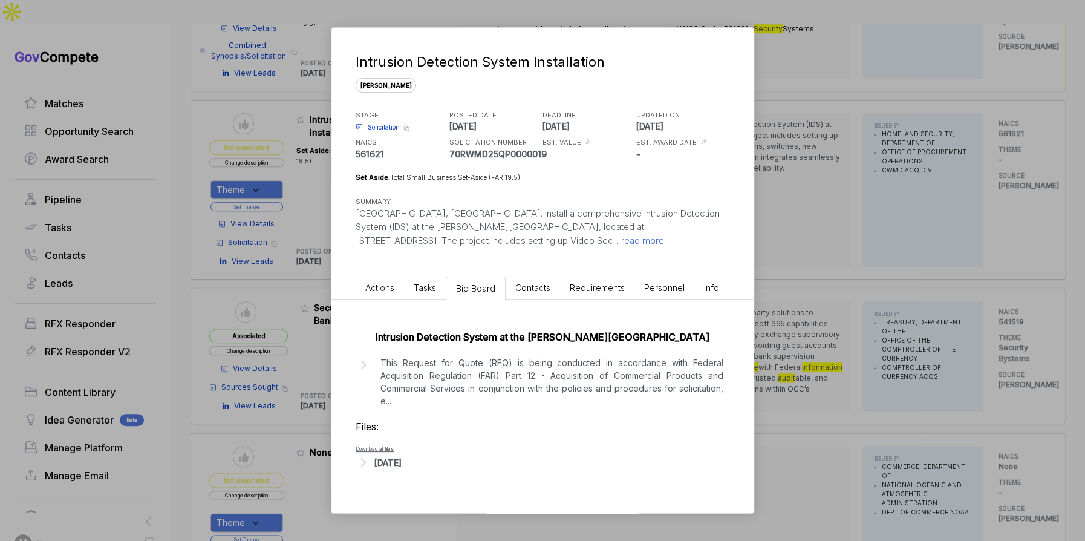
click at [494, 392] on p "This Request for Quote (RFQ) is being conducted in accordance with Federal Acqu…" at bounding box center [551, 381] width 343 height 51
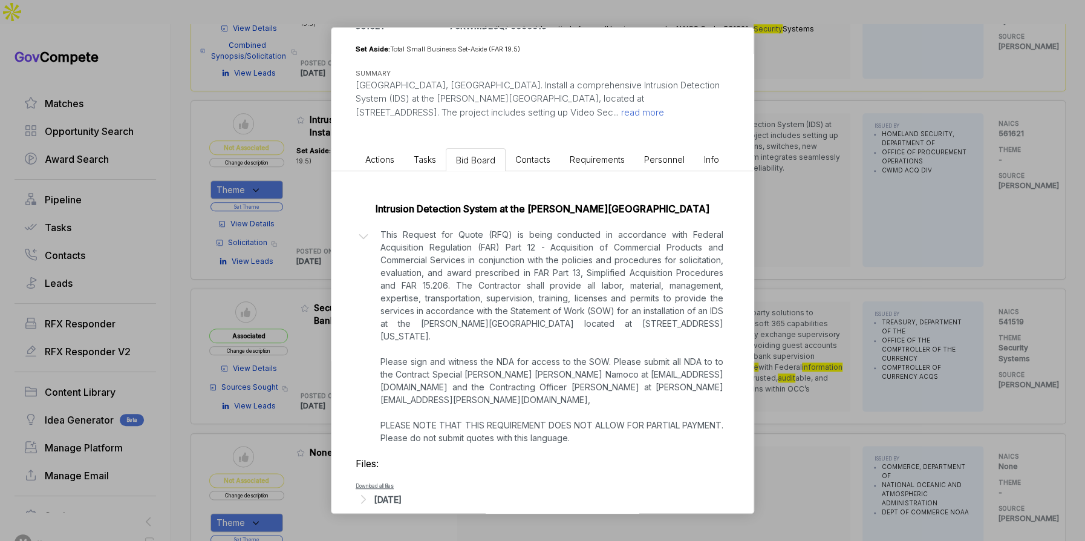
scroll to position [133, 0]
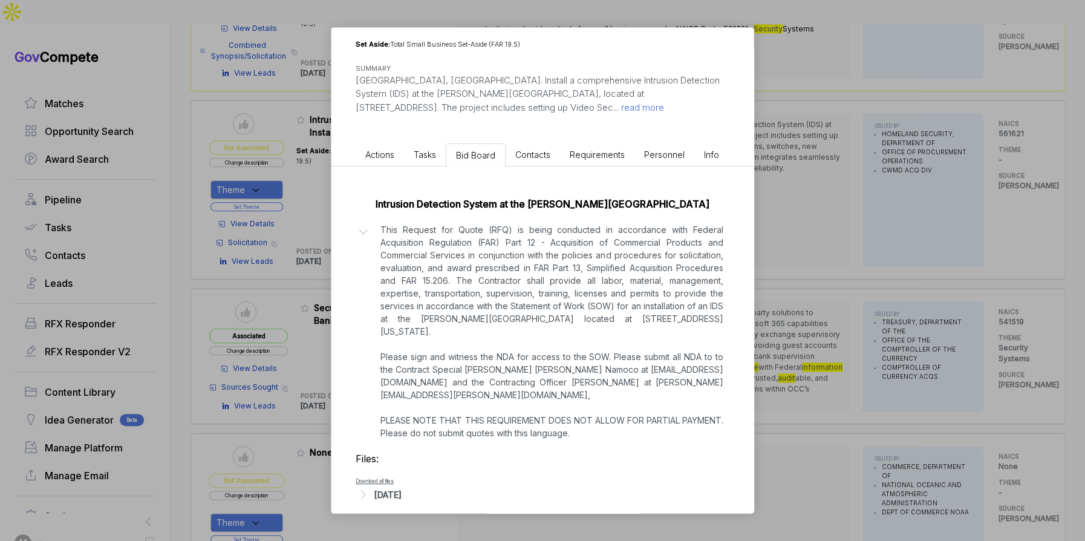
click at [402, 488] on div "Aug 28, 2025" at bounding box center [387, 494] width 27 height 13
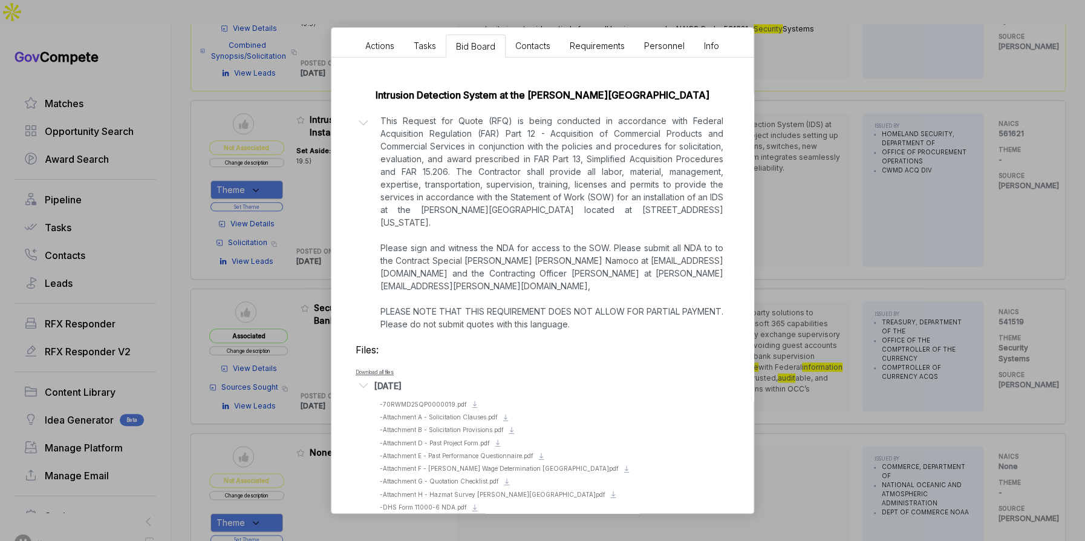
scroll to position [250, 0]
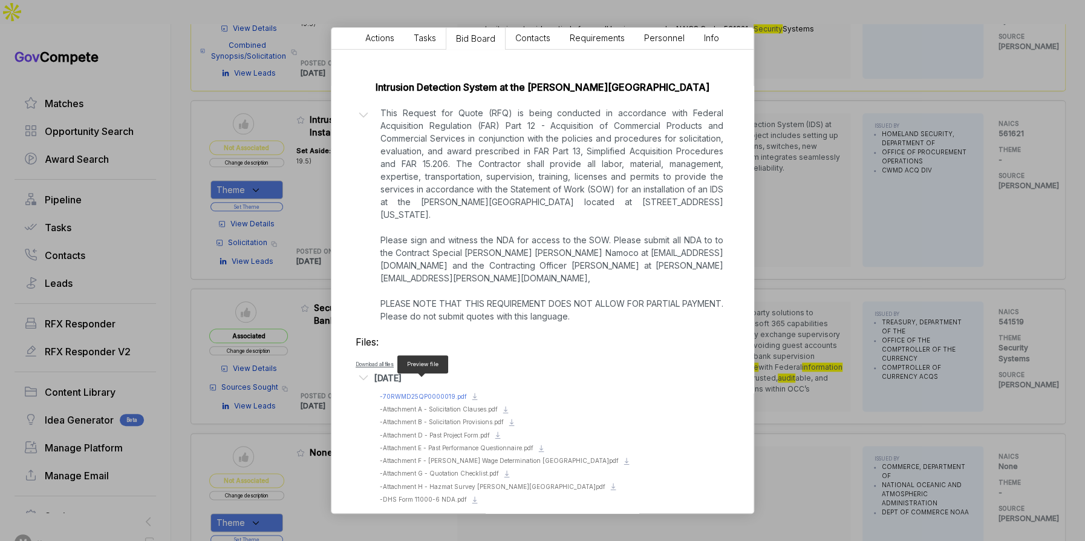
click at [438, 393] on span "- 70RWMD25QP0000019.pdf" at bounding box center [423, 396] width 87 height 7
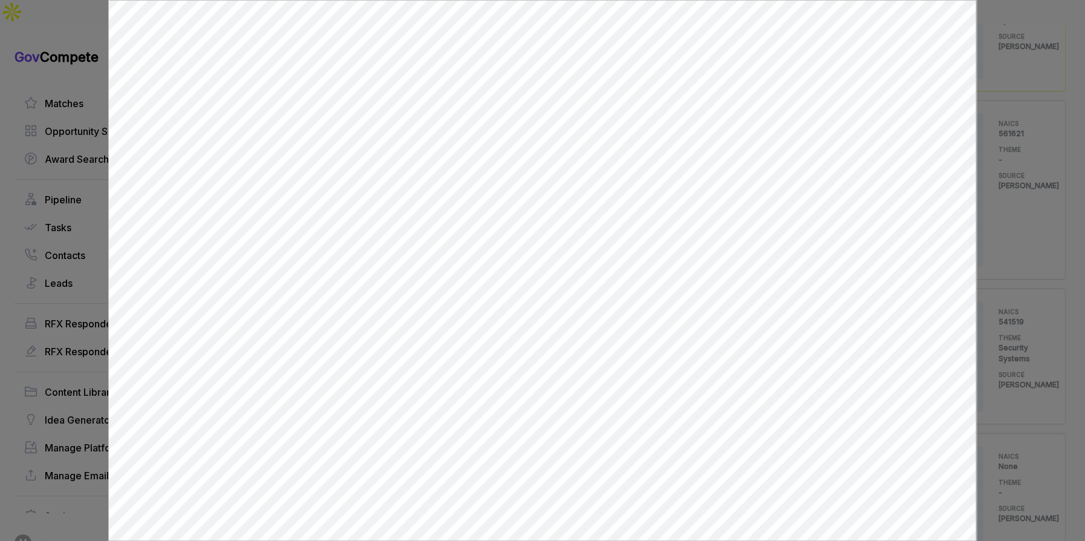
scroll to position [0, 0]
click at [1042, 224] on div at bounding box center [542, 270] width 1085 height 541
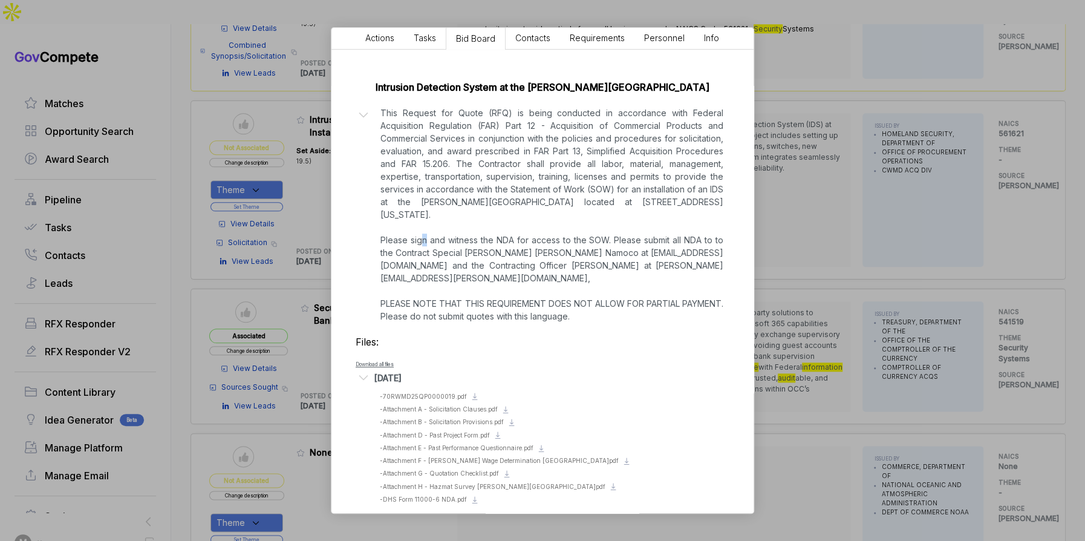
click at [1042, 224] on div "Intrusion Detection System Installation sam STAGE Solicitation Copy link POSTED…" at bounding box center [542, 270] width 1085 height 541
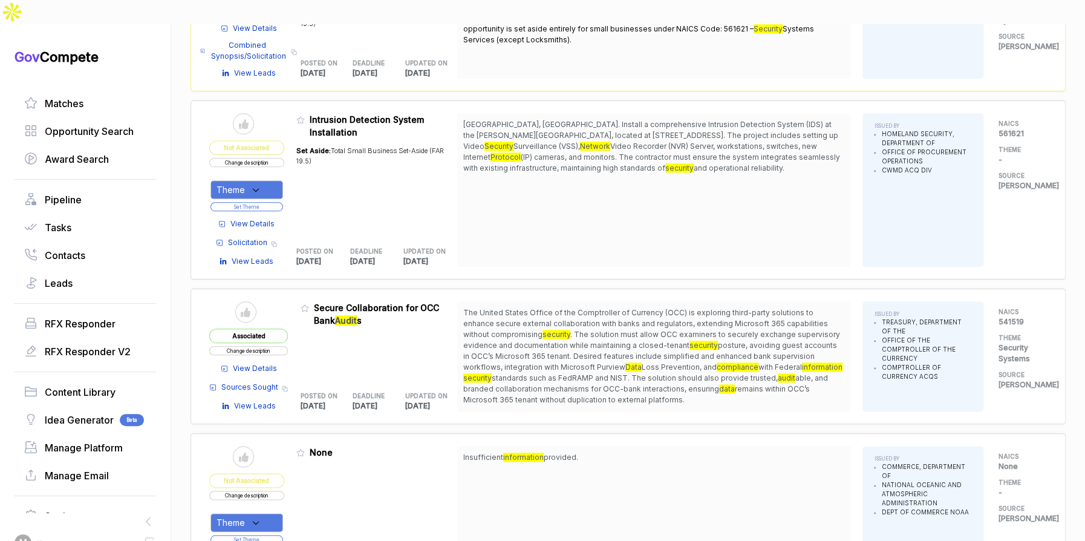
click at [275, 180] on div "Theme" at bounding box center [246, 189] width 73 height 19
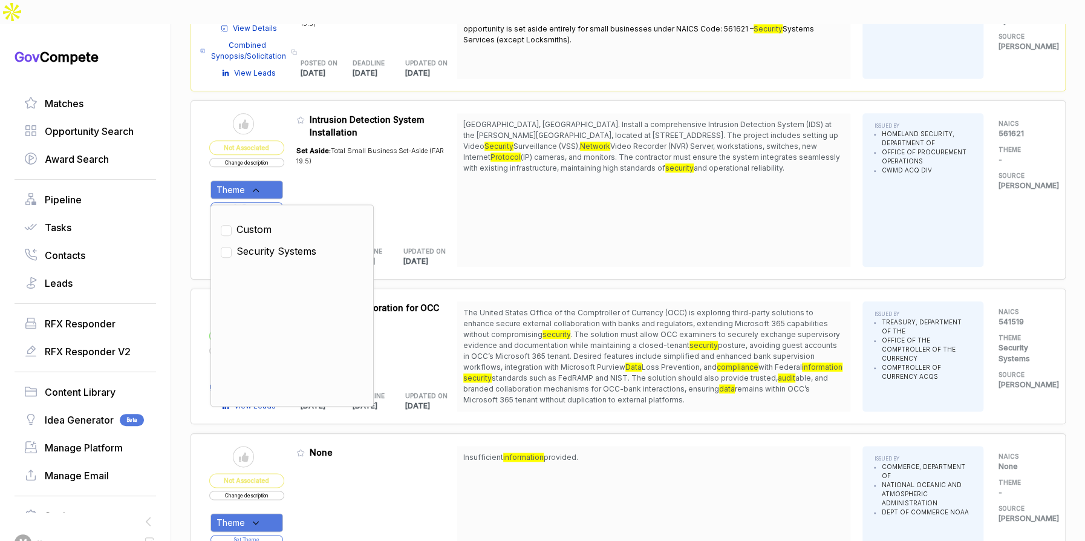
drag, startPoint x: 278, startPoint y: 223, endPoint x: 293, endPoint y: 203, distance: 24.6
click at [279, 244] on span "Security Systems" at bounding box center [276, 251] width 80 height 15
checkbox input "true"
drag, startPoint x: 336, startPoint y: 155, endPoint x: 293, endPoint y: 177, distance: 47.9
click at [333, 157] on div "Set Aside: Total Small Business Set-Aside (FAR 19.5)" at bounding box center [376, 185] width 161 height 95
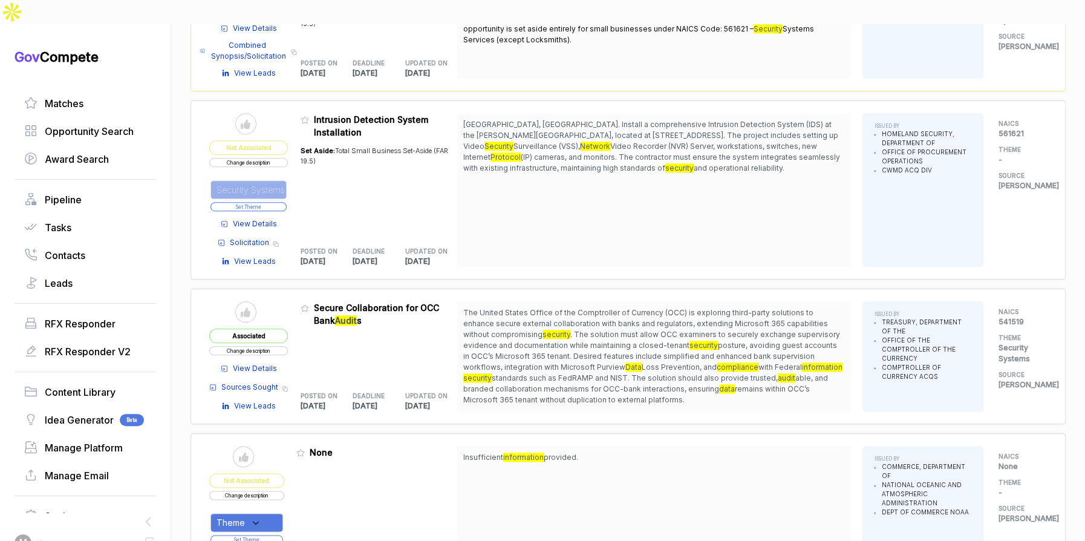
click at [286, 202] on button "Set Theme" at bounding box center [248, 206] width 76 height 9
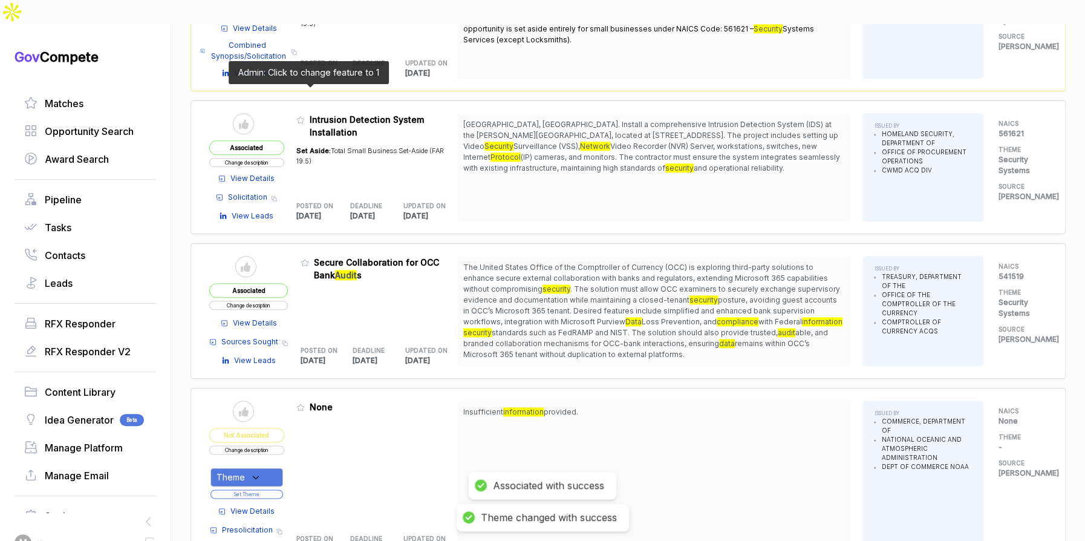
click at [304, 117] on icon at bounding box center [300, 120] width 7 height 7
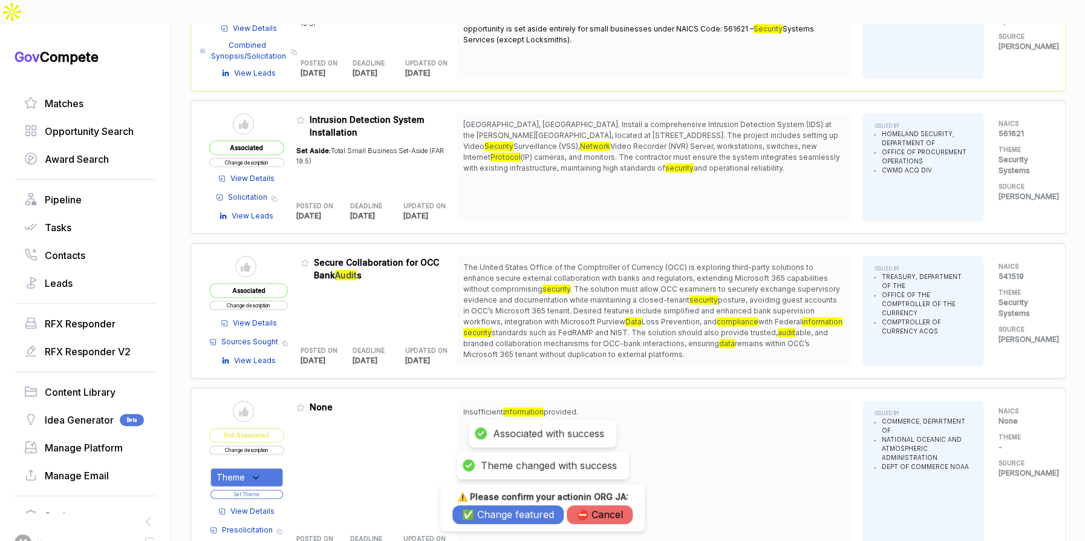
click at [513, 512] on button "✅ Change featured" at bounding box center [507, 514] width 111 height 19
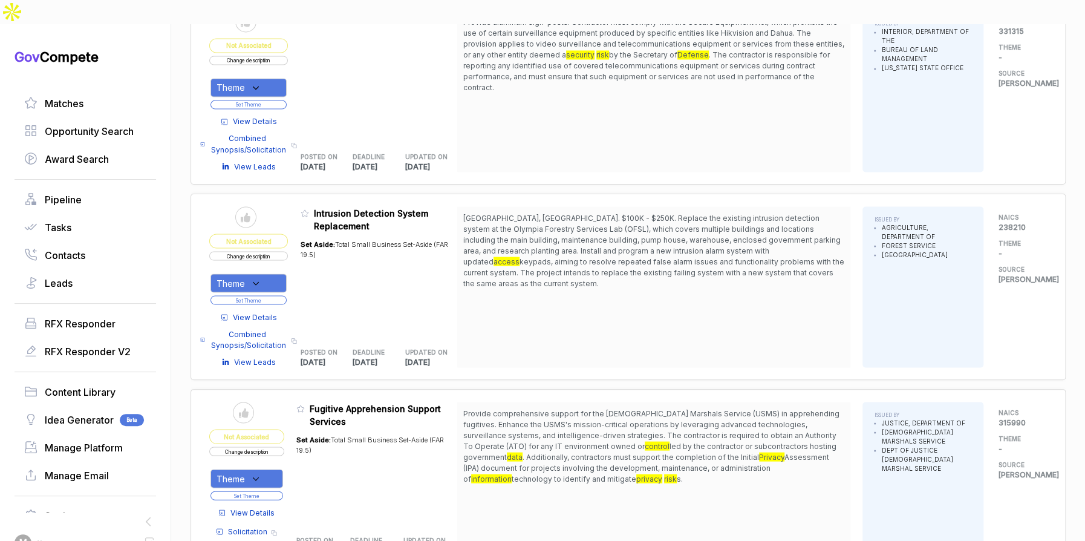
scroll to position [1244, 0]
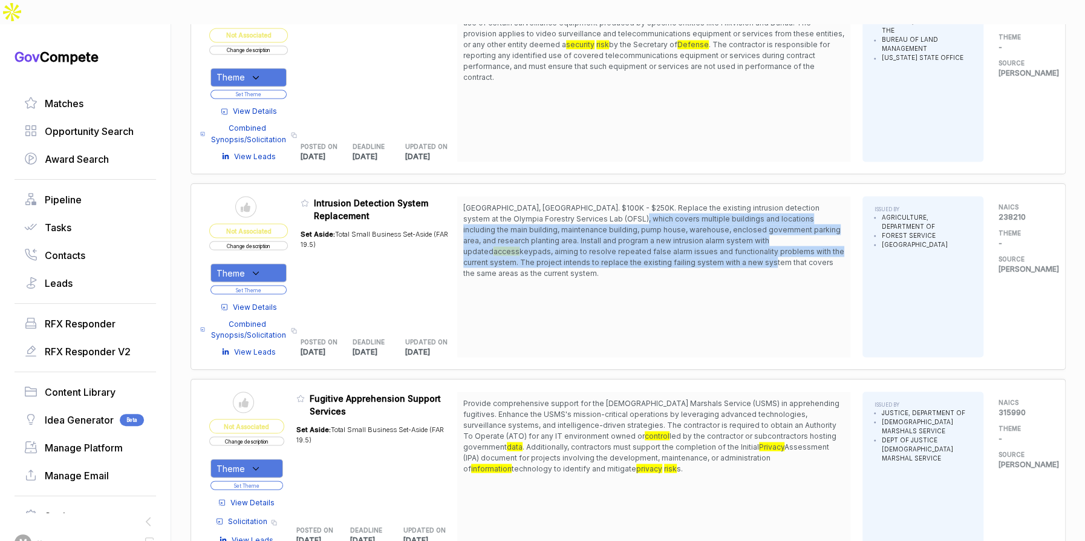
drag, startPoint x: 626, startPoint y: 190, endPoint x: 634, endPoint y: 230, distance: 41.3
click at [634, 230] on span "Olympia, WA. $100K - $250K. Replace the existing intrusion detection system at …" at bounding box center [653, 240] width 381 height 76
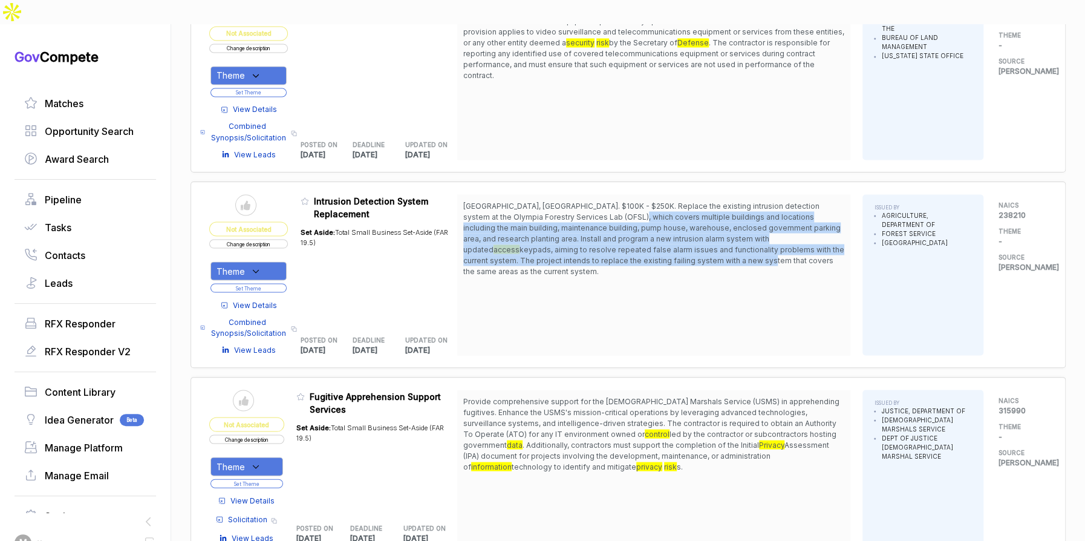
click at [680, 201] on span "Olympia, WA. $100K - $250K. Replace the existing intrusion detection system at …" at bounding box center [651, 227] width 377 height 53
drag, startPoint x: 673, startPoint y: 165, endPoint x: 685, endPoint y: 236, distance: 73.1
click at [685, 236] on div "Olympia, WA. $100K - $250K. Replace the existing intrusion detection system at …" at bounding box center [653, 274] width 393 height 161
click at [725, 244] on span "keypads, aiming to resolve repeated false alarm issues and functionality proble…" at bounding box center [653, 259] width 381 height 31
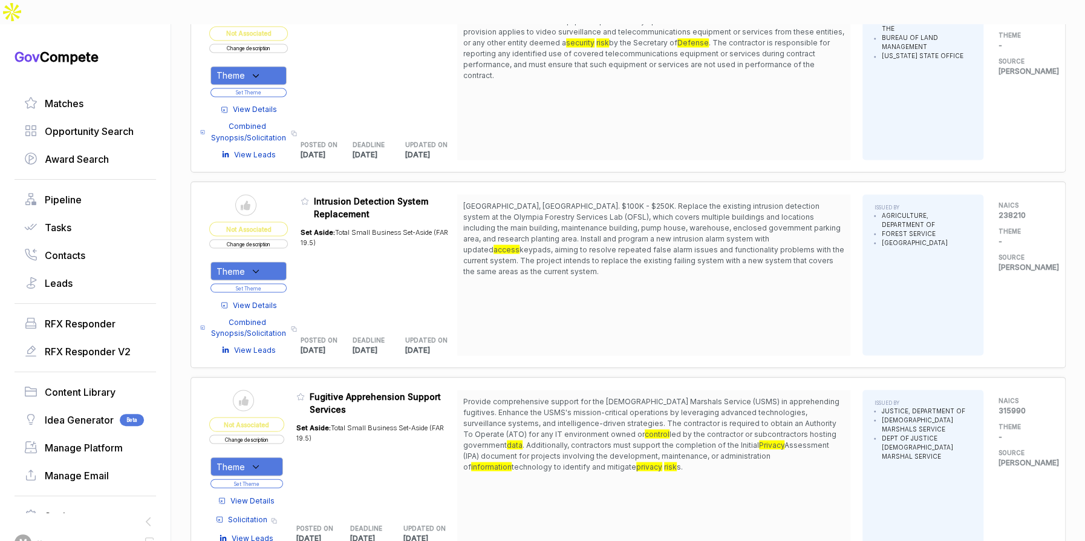
click at [270, 299] on span "View Details" at bounding box center [255, 304] width 44 height 11
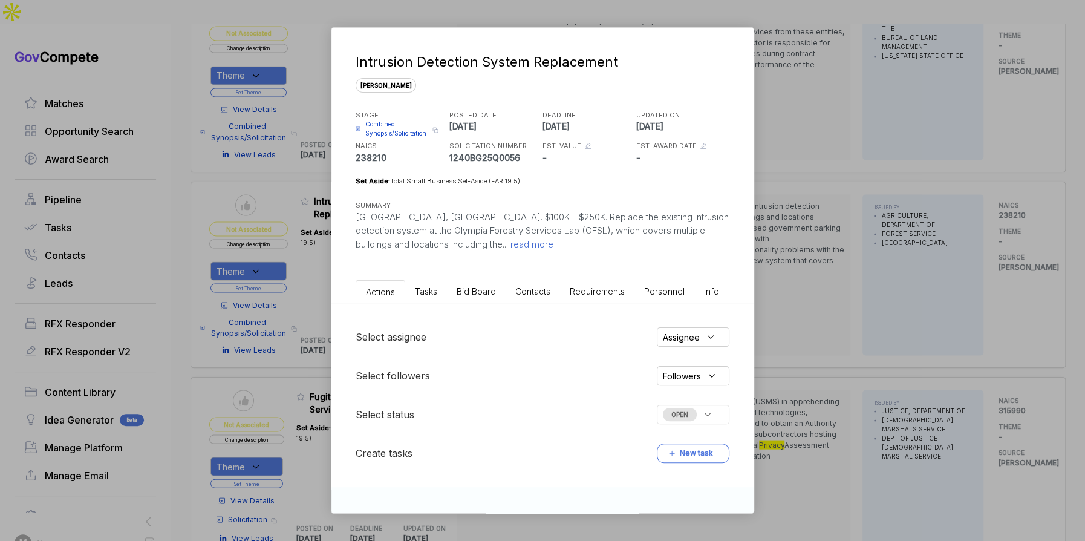
click at [487, 290] on span "Bid Board" at bounding box center [476, 291] width 39 height 10
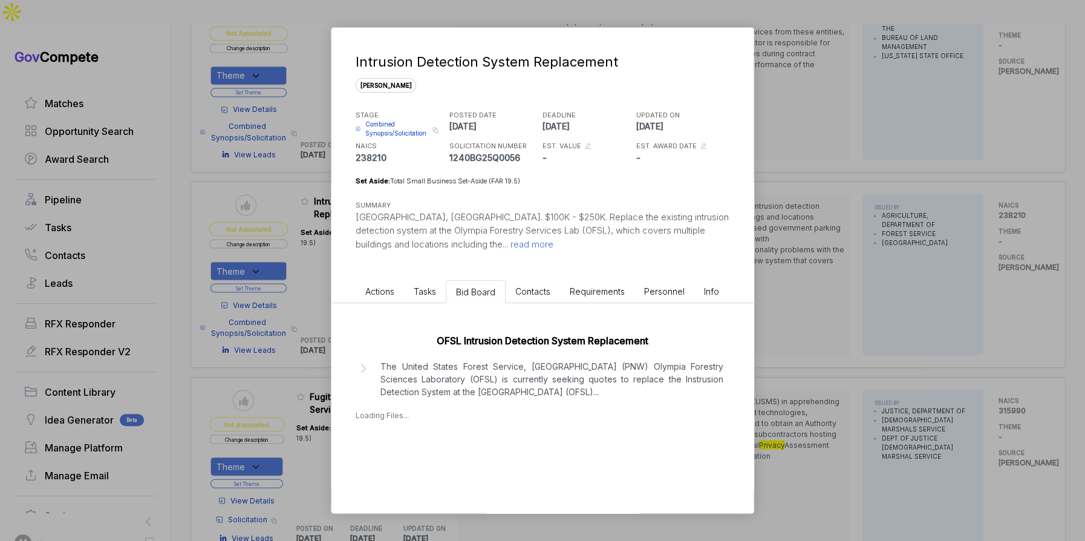
click at [477, 399] on div "OFSL Intrusion Detection System Replacement The United States Forest Service, P…" at bounding box center [542, 374] width 422 height 142
click at [486, 385] on p "The United States Forest Service, Pacific Northwest Research Station (PNW) Olym…" at bounding box center [551, 379] width 343 height 38
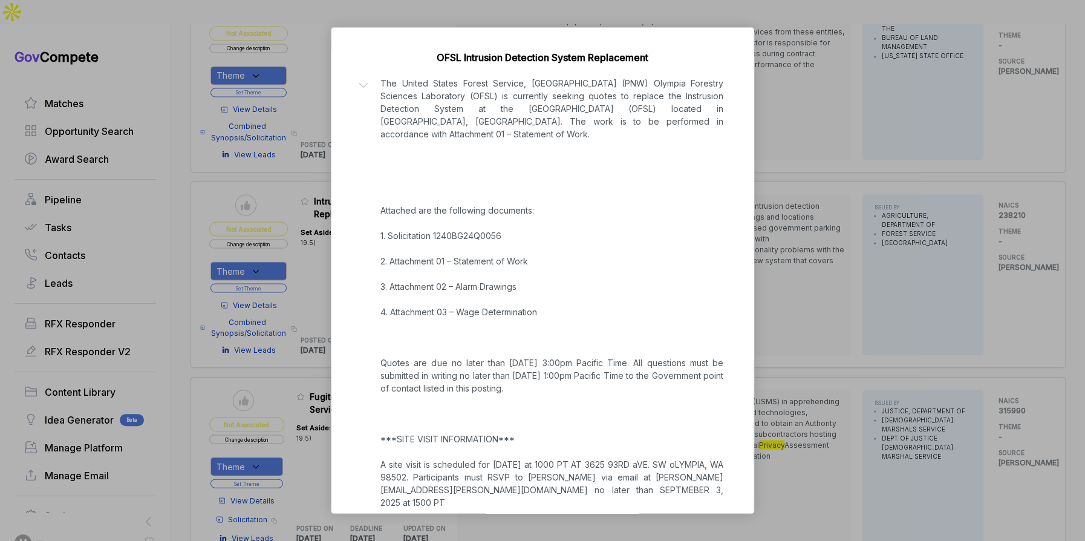
scroll to position [352, 0]
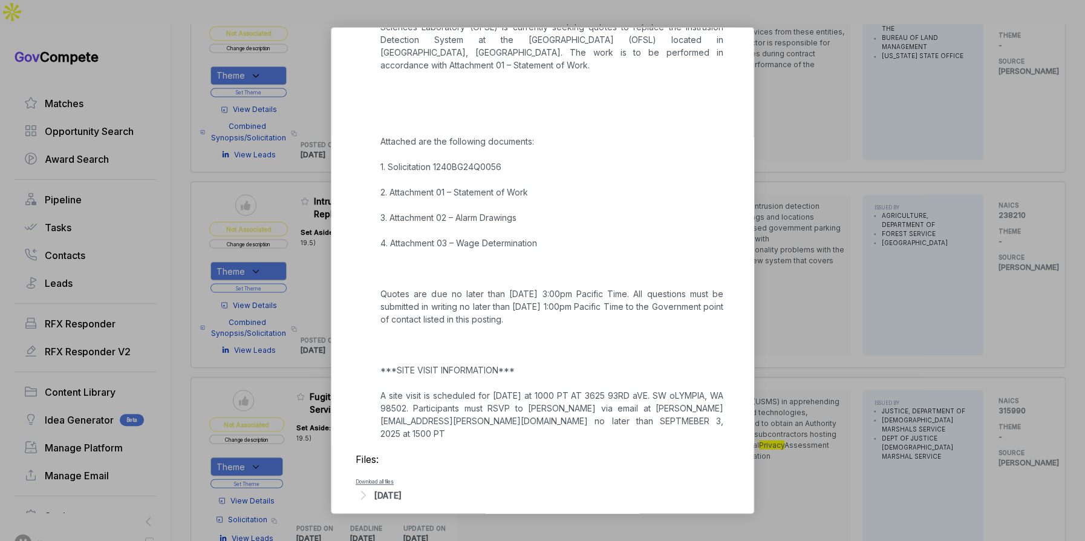
drag, startPoint x: 790, startPoint y: 318, endPoint x: 393, endPoint y: 272, distance: 399.9
click at [787, 316] on div "Intrusion Detection System Replacement sam STAGE Combined Synopsis/Solicitation…" at bounding box center [542, 270] width 1085 height 541
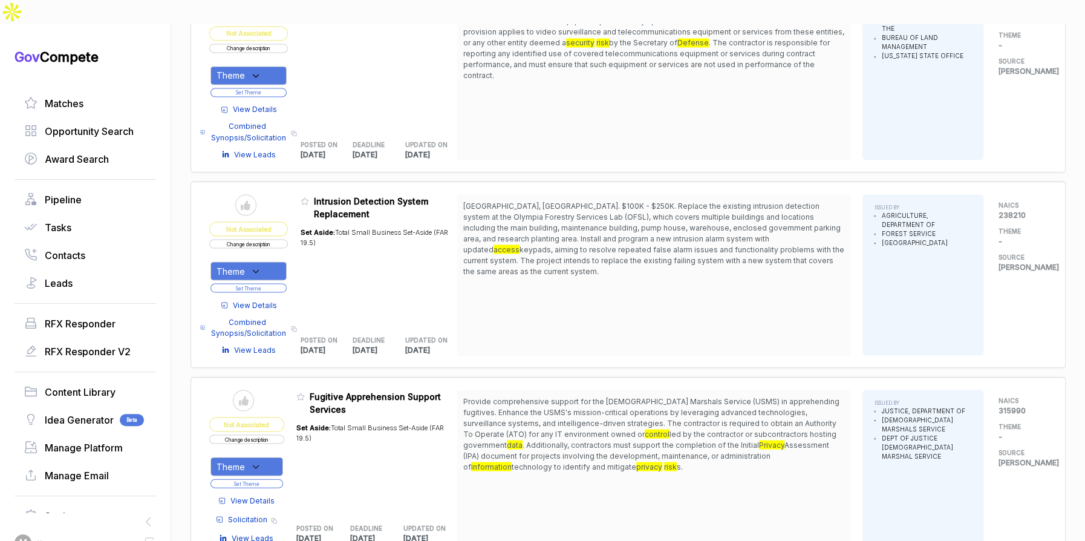
click at [278, 261] on div "Theme" at bounding box center [248, 270] width 76 height 19
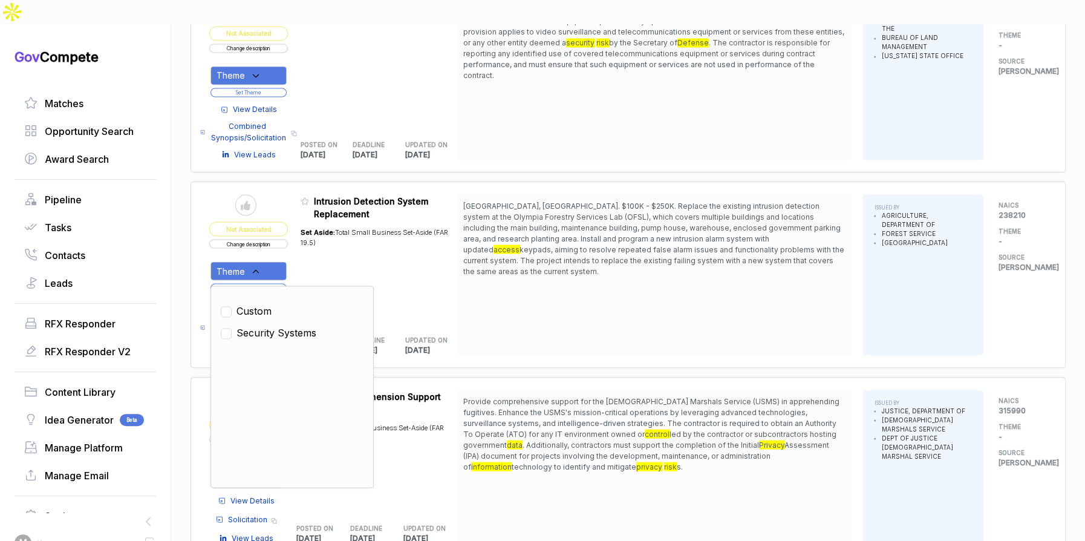
drag, startPoint x: 273, startPoint y: 300, endPoint x: 298, endPoint y: 267, distance: 41.0
click at [277, 325] on span "Security Systems" at bounding box center [276, 332] width 80 height 15
checkbox input "true"
drag, startPoint x: 308, startPoint y: 241, endPoint x: 288, endPoint y: 250, distance: 22.7
click at [304, 244] on table "Send to Pipeline Not Associated Change description Theme Clear Custom Security …" at bounding box center [333, 274] width 248 height 161
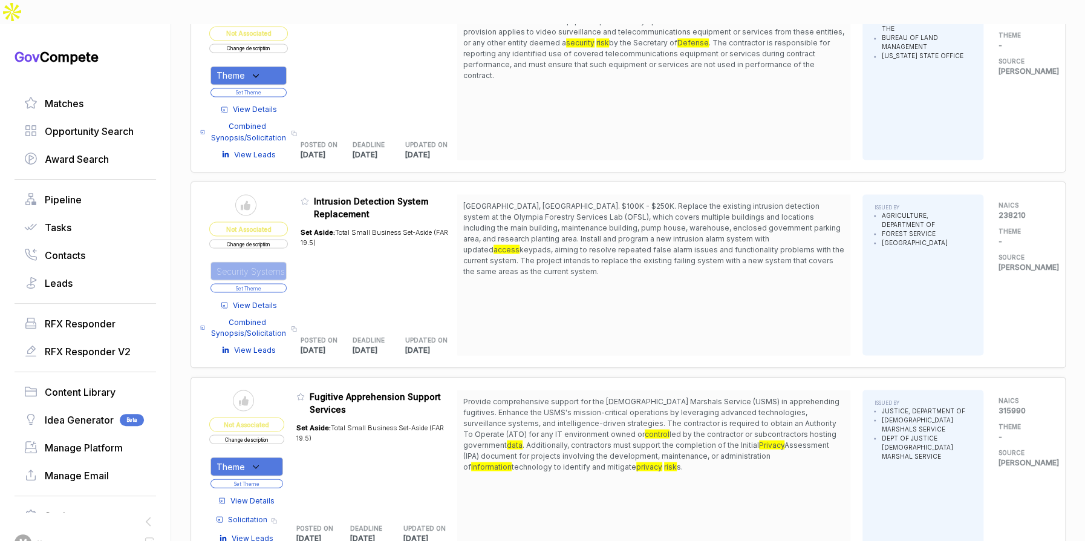
click at [284, 283] on button "Set Theme" at bounding box center [248, 287] width 76 height 9
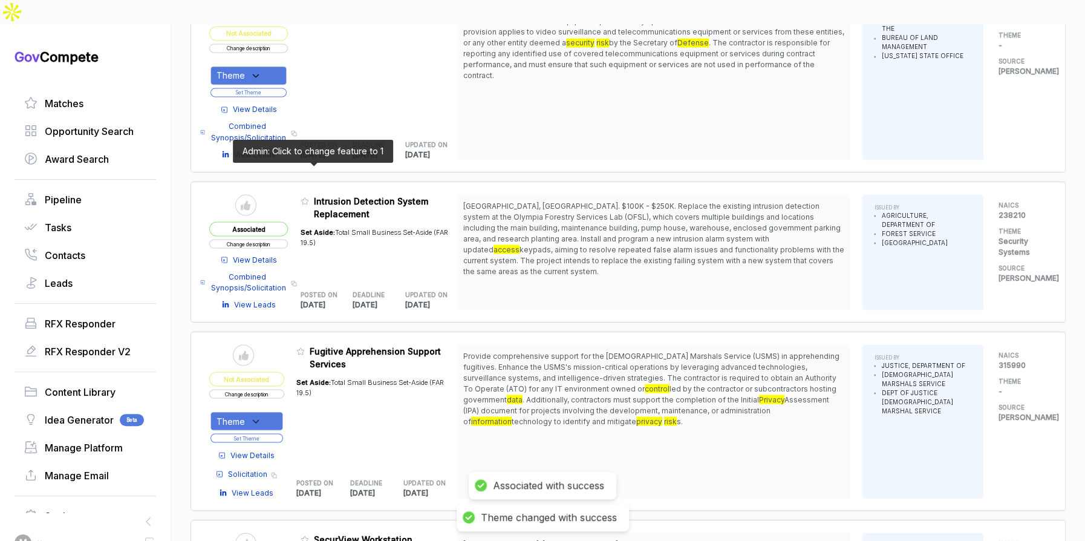
click at [309, 197] on icon at bounding box center [305, 201] width 8 height 8
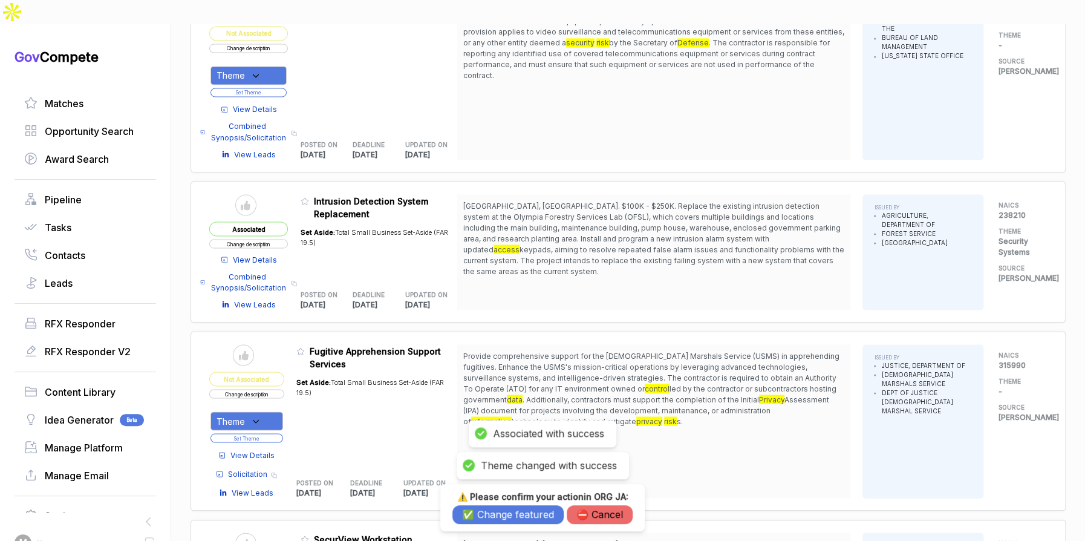
click at [518, 515] on button "✅ Change featured" at bounding box center [507, 514] width 111 height 19
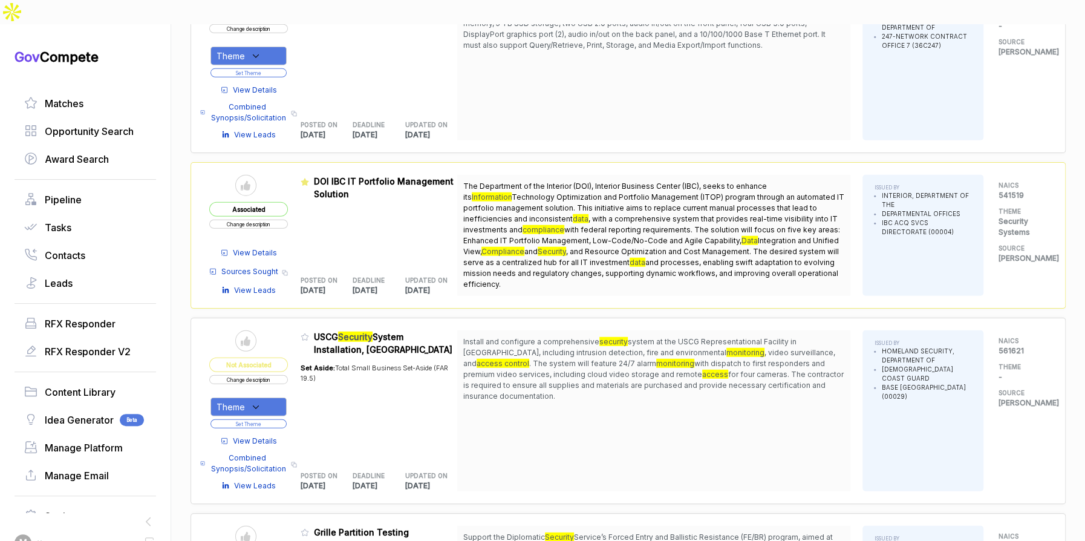
scroll to position [1800, 0]
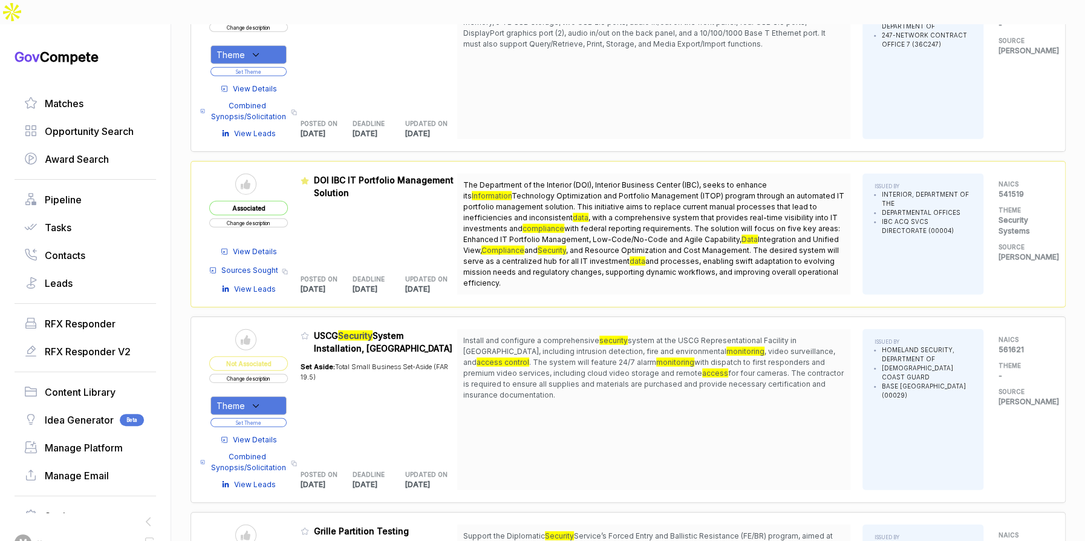
drag, startPoint x: 559, startPoint y: 316, endPoint x: 531, endPoint y: 383, distance: 72.1
click at [582, 360] on span "Install and configure a comprehensive security system at the USCG Representatio…" at bounding box center [653, 367] width 381 height 65
click at [253, 434] on span "View Details" at bounding box center [255, 439] width 44 height 11
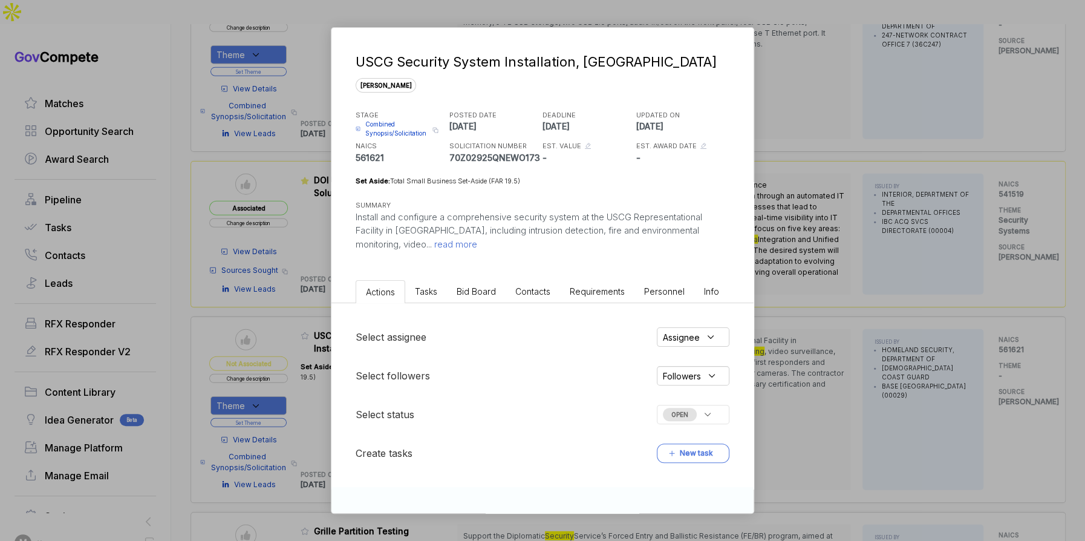
click at [478, 287] on span "Bid Board" at bounding box center [476, 291] width 39 height 10
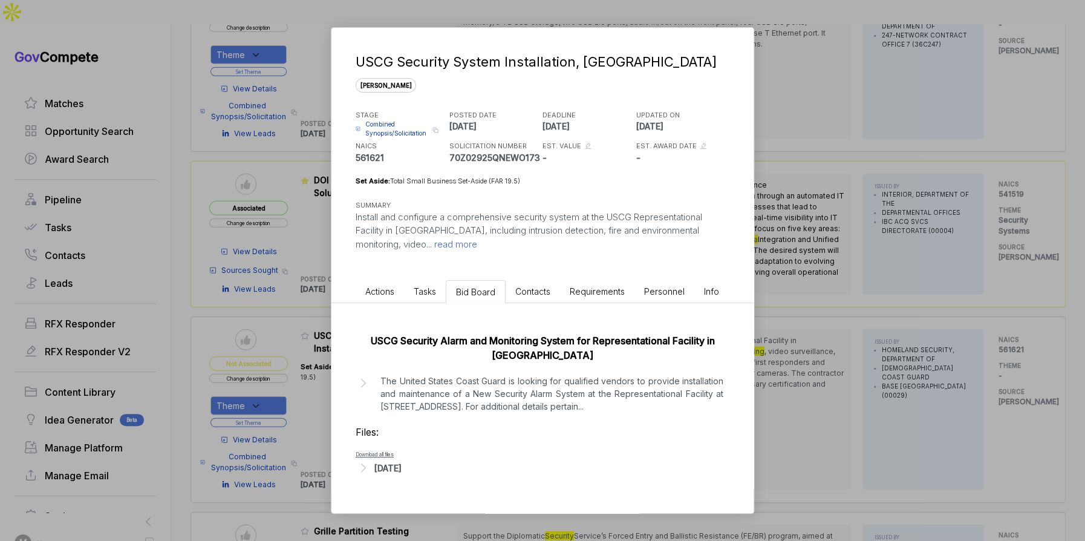
click at [454, 396] on p "The United States Coast Guard is looking for qualified vendors to provide insta…" at bounding box center [551, 393] width 343 height 38
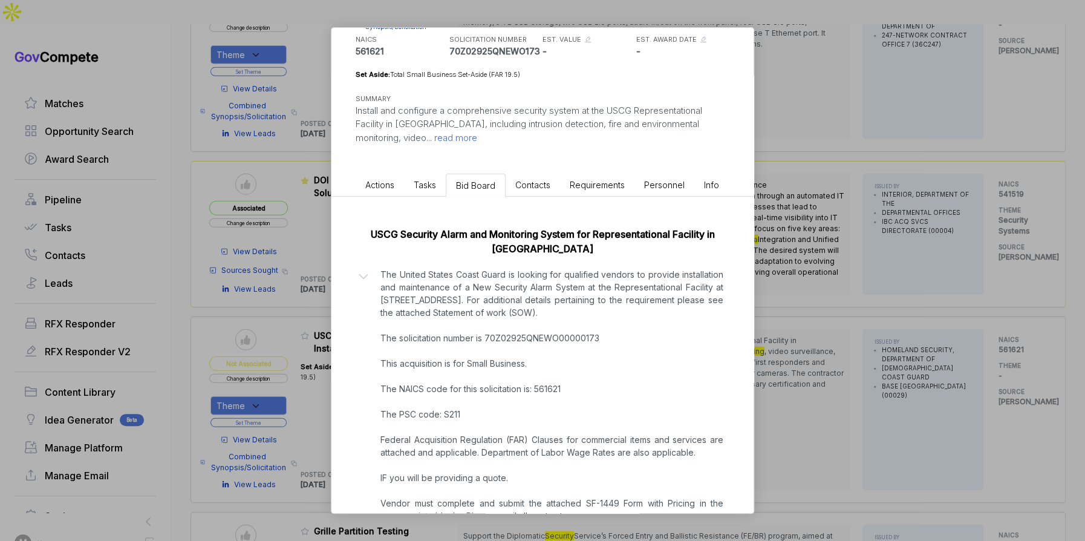
scroll to position [252, 0]
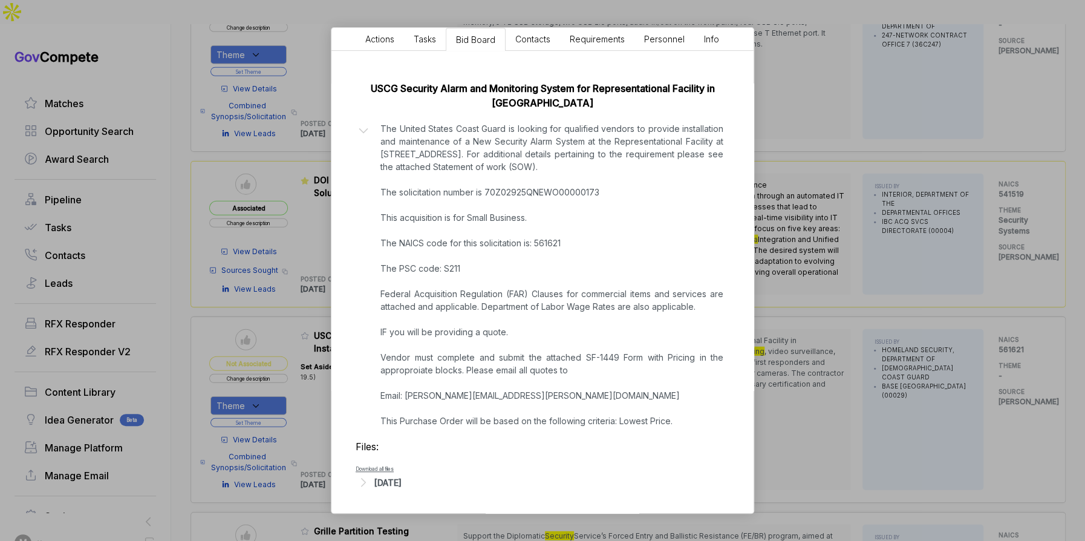
click at [427, 471] on div "Files: Download all files Aug 28, 2025" at bounding box center [543, 464] width 374 height 51
click at [402, 477] on div "Aug 28, 2025" at bounding box center [387, 482] width 27 height 13
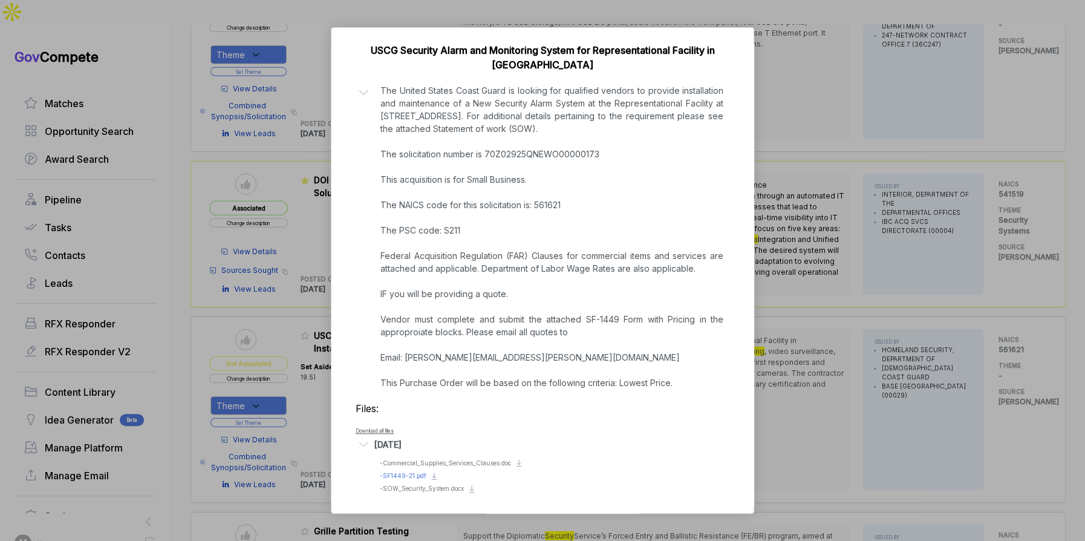
scroll to position [293, 0]
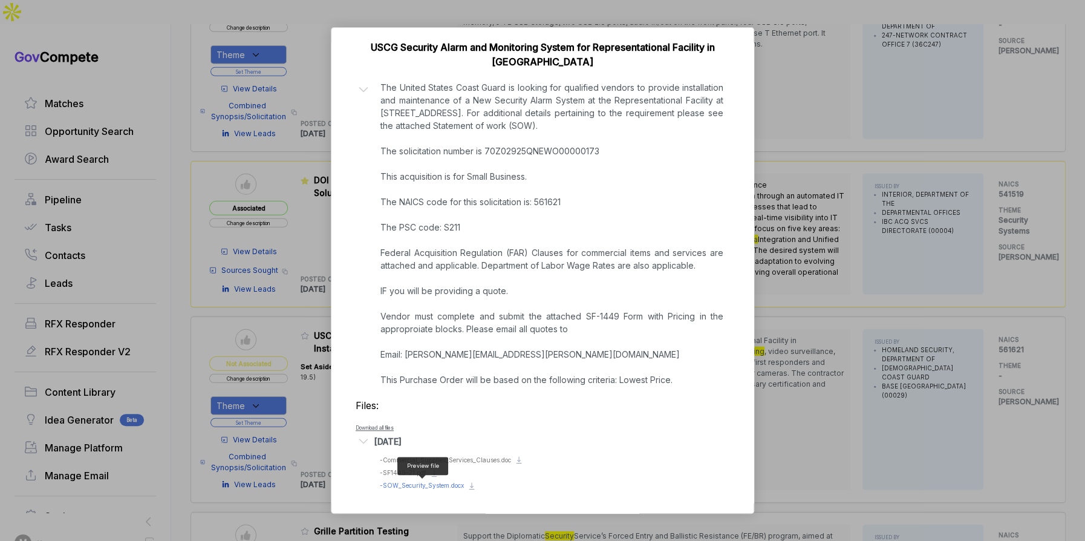
click at [442, 481] on span "- SOW_Security_System.docx" at bounding box center [422, 484] width 84 height 7
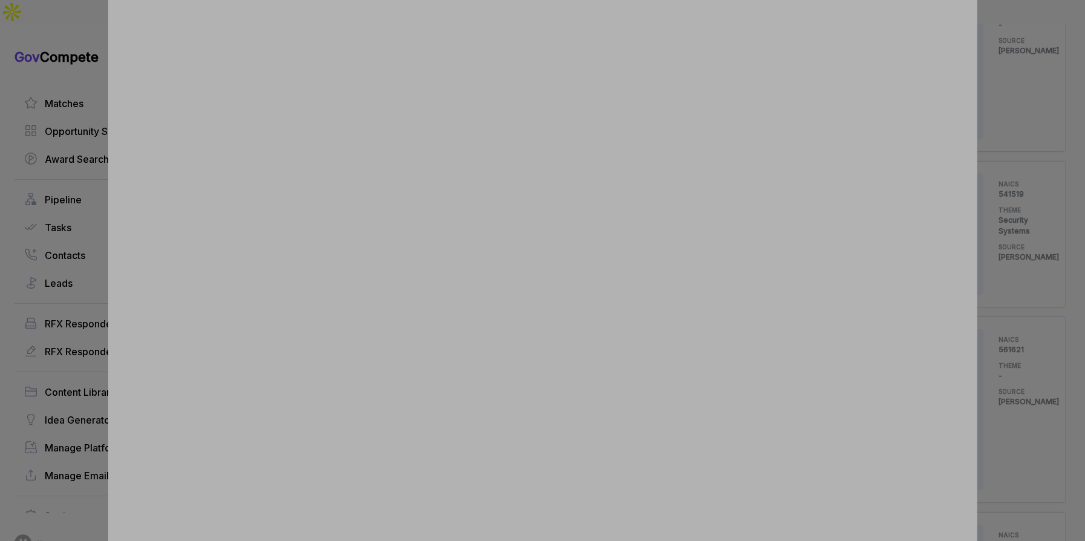
click at [1011, 196] on div at bounding box center [542, 270] width 1085 height 541
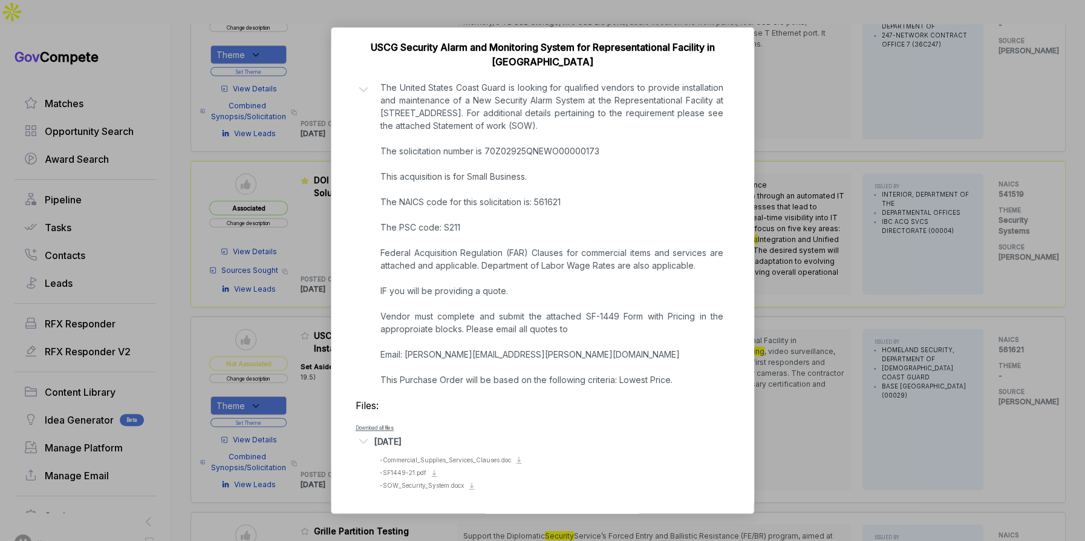
drag, startPoint x: 1009, startPoint y: 196, endPoint x: 992, endPoint y: 203, distance: 18.2
click at [1008, 197] on div "USCG Security System Installation, New Orleans sam STAGE Combined Synopsis/Soli…" at bounding box center [542, 270] width 1085 height 541
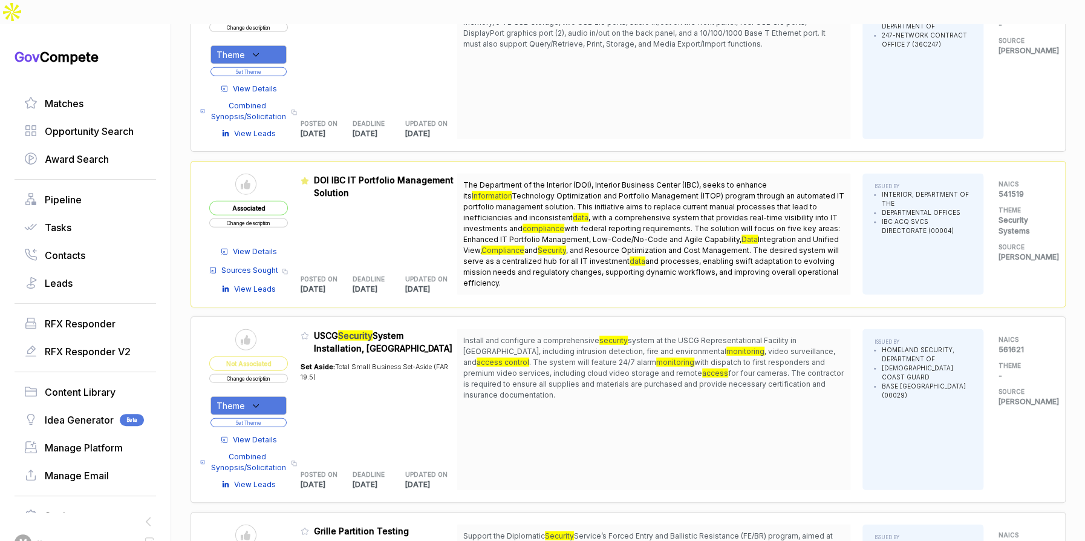
click at [279, 374] on button "Change description" at bounding box center [248, 378] width 79 height 9
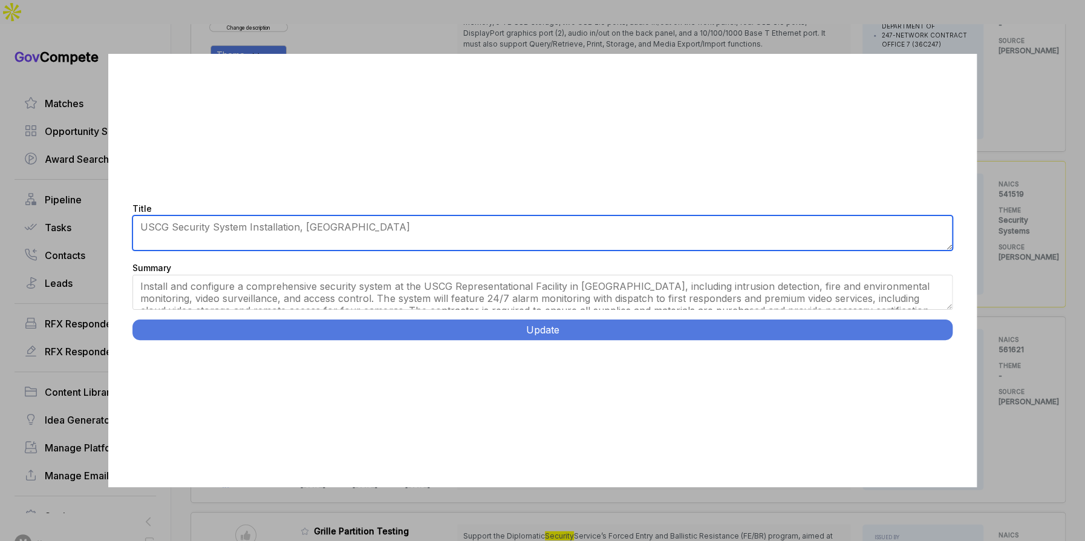
click at [233, 225] on textarea "USCG Security System Installation, New Orleans" at bounding box center [541, 232] width 819 height 35
drag, startPoint x: 273, startPoint y: 227, endPoint x: 295, endPoint y: 226, distance: 21.8
click at [275, 227] on textarea "USCG Security System Installation, New Orleans" at bounding box center [541, 232] width 819 height 35
drag, startPoint x: 298, startPoint y: 227, endPoint x: 381, endPoint y: 227, distance: 83.5
click at [381, 227] on textarea "USCG Security System Installation, New Orleans" at bounding box center [541, 232] width 819 height 35
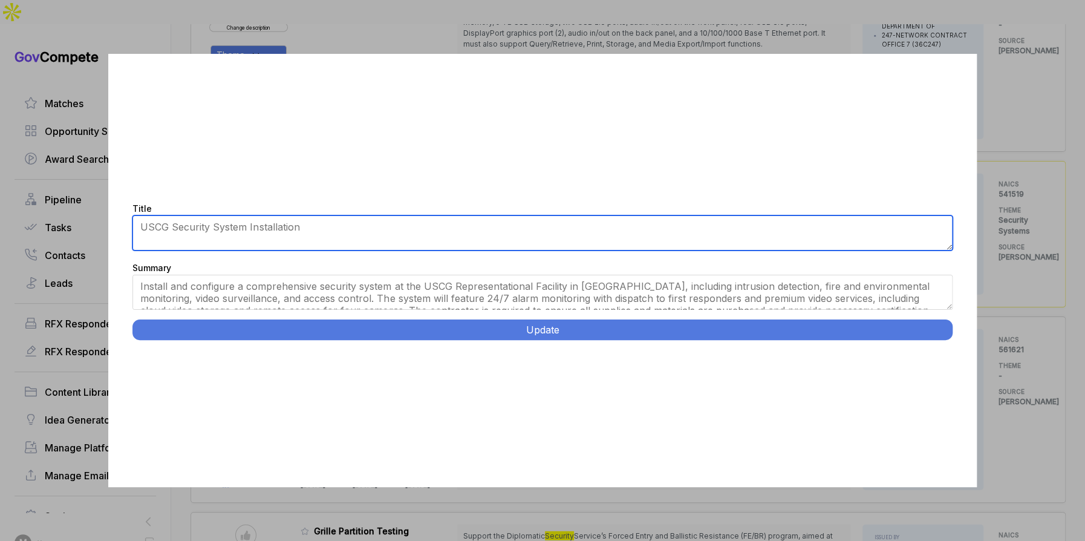
type textarea "USCG Security System Installation"
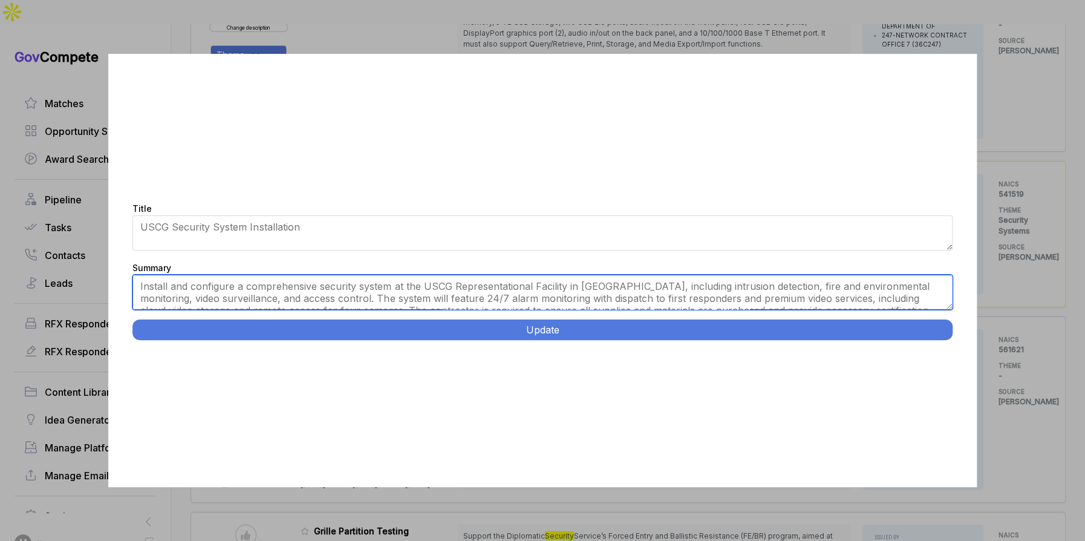
click at [454, 302] on textarea "Install and configure a comprehensive security system at the USCG Representatio…" at bounding box center [541, 292] width 819 height 35
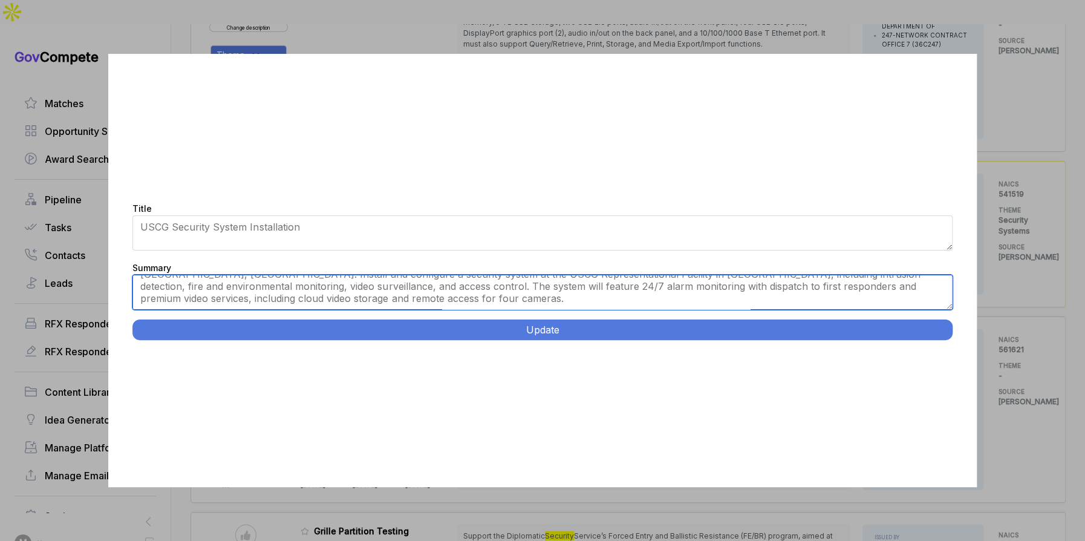
scroll to position [12, 0]
type textarea "[GEOGRAPHIC_DATA], [GEOGRAPHIC_DATA]. Install and configure a security system a…"
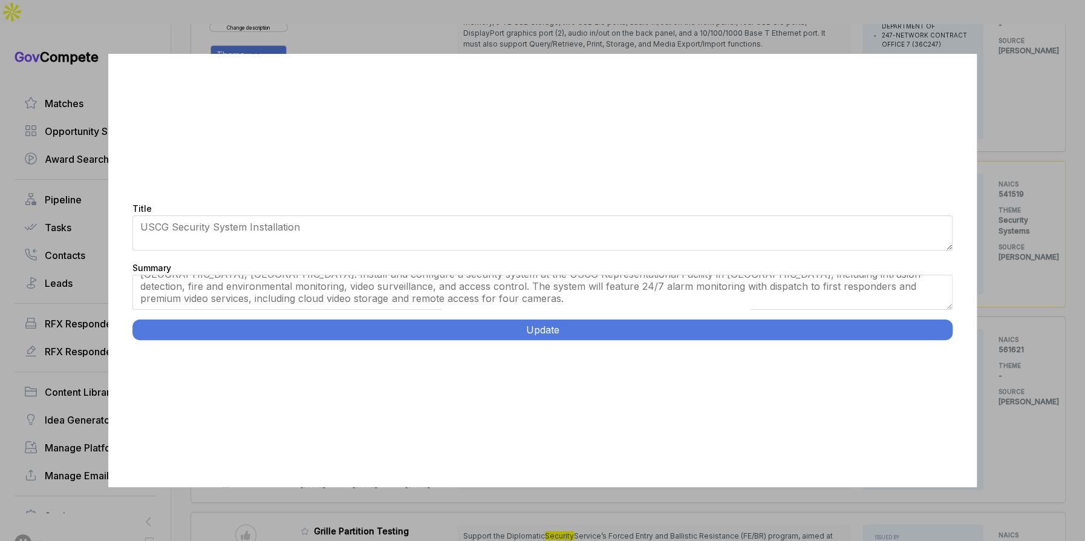
click at [493, 328] on button "Update" at bounding box center [541, 329] width 819 height 21
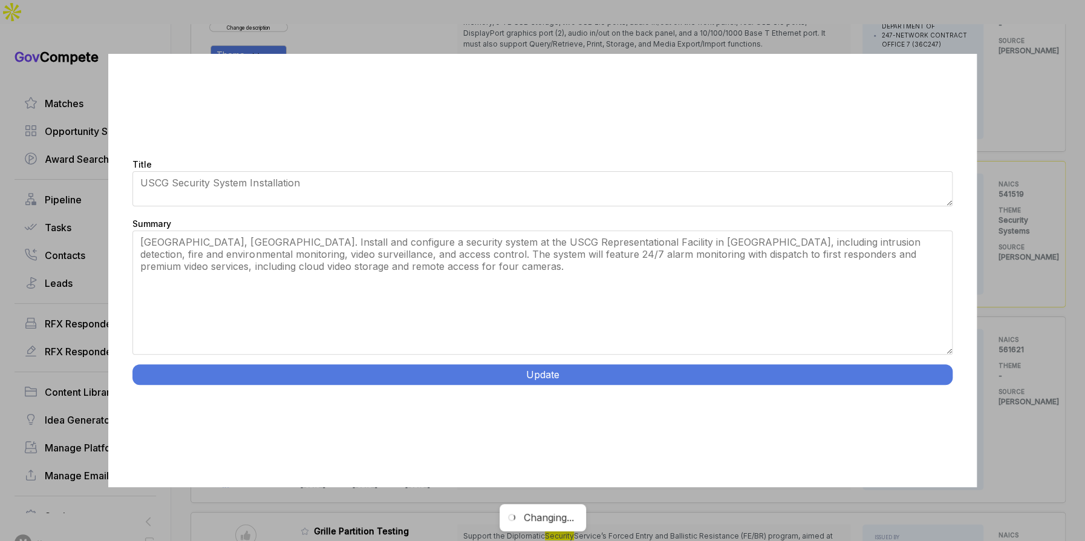
drag, startPoint x: 948, startPoint y: 305, endPoint x: 954, endPoint y: 394, distance: 89.7
click at [954, 394] on div "Title USCG Security System Installation, New Orleans Summary Install and config…" at bounding box center [542, 270] width 868 height 432
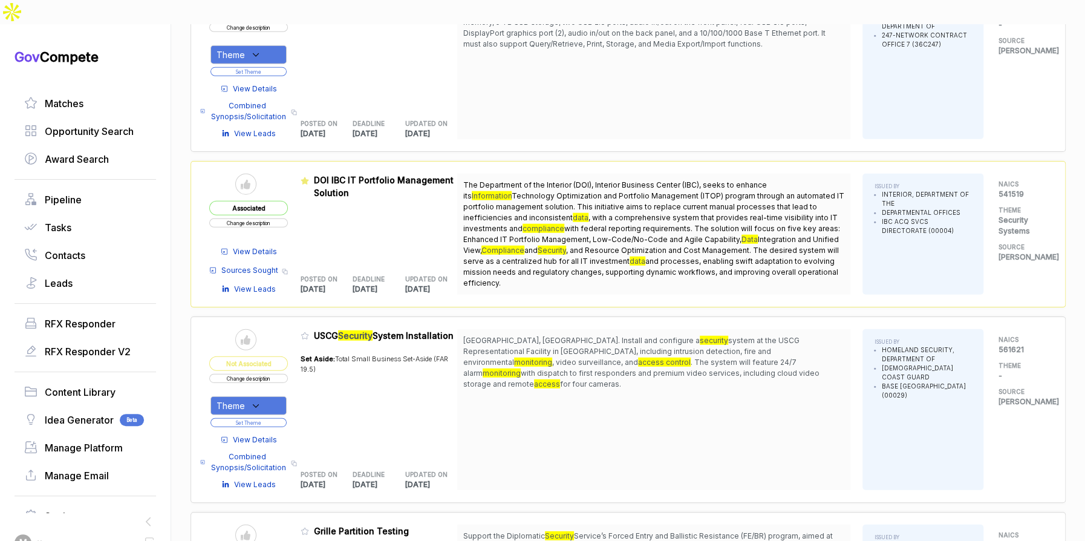
click at [279, 396] on div "Theme" at bounding box center [248, 405] width 76 height 19
drag, startPoint x: 276, startPoint y: 435, endPoint x: 282, endPoint y: 422, distance: 14.6
click at [278, 460] on span "Security Systems" at bounding box center [276, 467] width 80 height 15
checkbox input "true"
drag, startPoint x: 307, startPoint y: 368, endPoint x: 298, endPoint y: 375, distance: 11.2
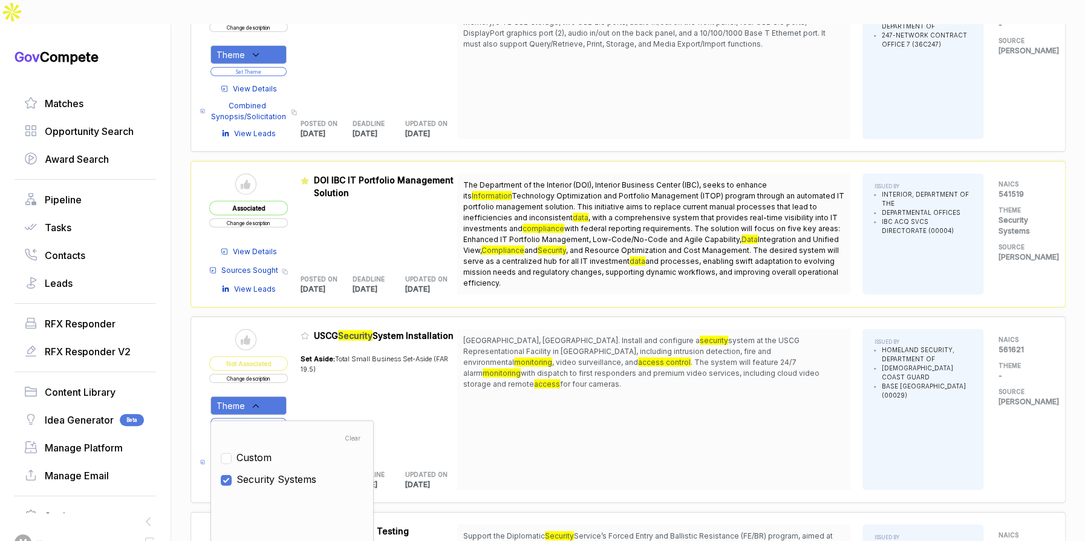
click at [299, 374] on table "Send to Pipeline Not Associated Change description Theme Clear Custom Security …" at bounding box center [333, 409] width 248 height 161
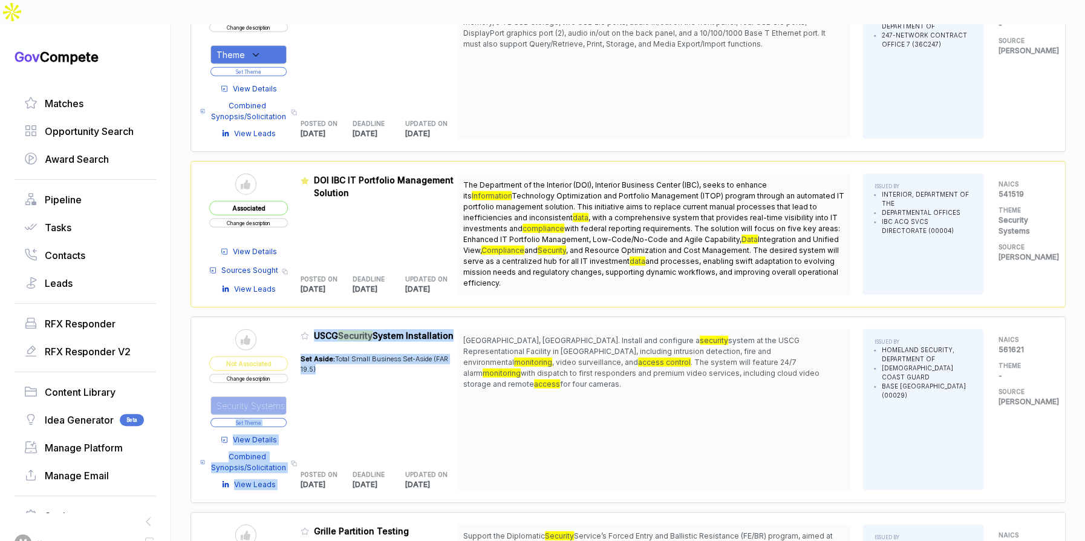
drag, startPoint x: 283, startPoint y: 391, endPoint x: 300, endPoint y: 334, distance: 59.3
click at [283, 418] on button "Set Theme" at bounding box center [248, 422] width 76 height 9
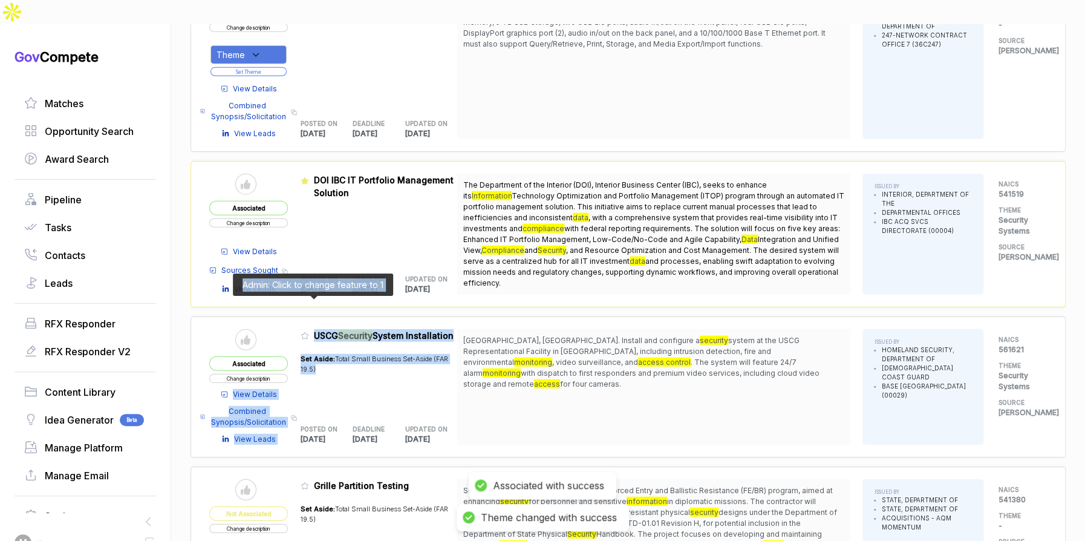
click at [308, 333] on icon at bounding box center [304, 336] width 7 height 7
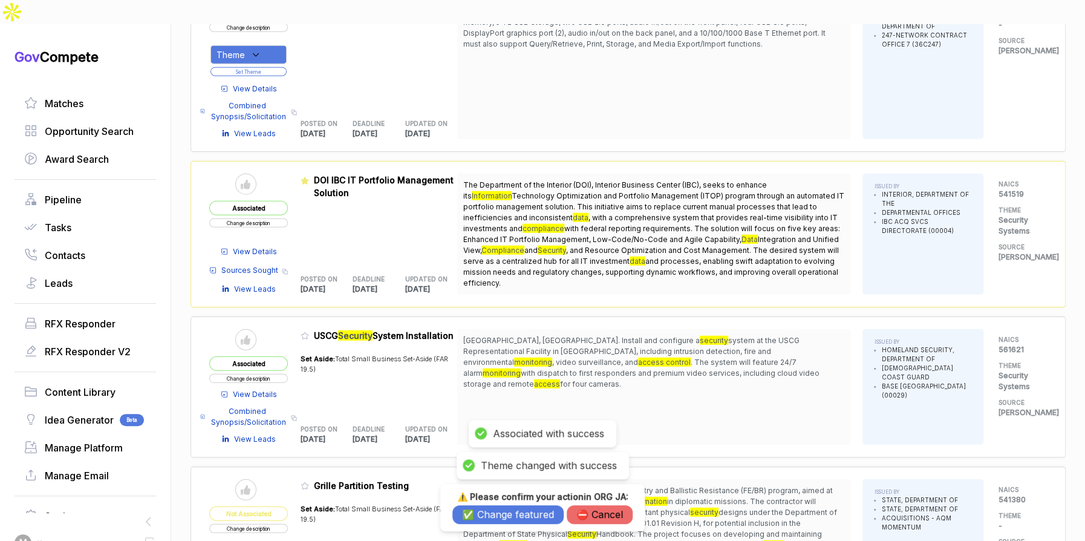
click at [510, 518] on button "✅ Change featured" at bounding box center [507, 514] width 111 height 19
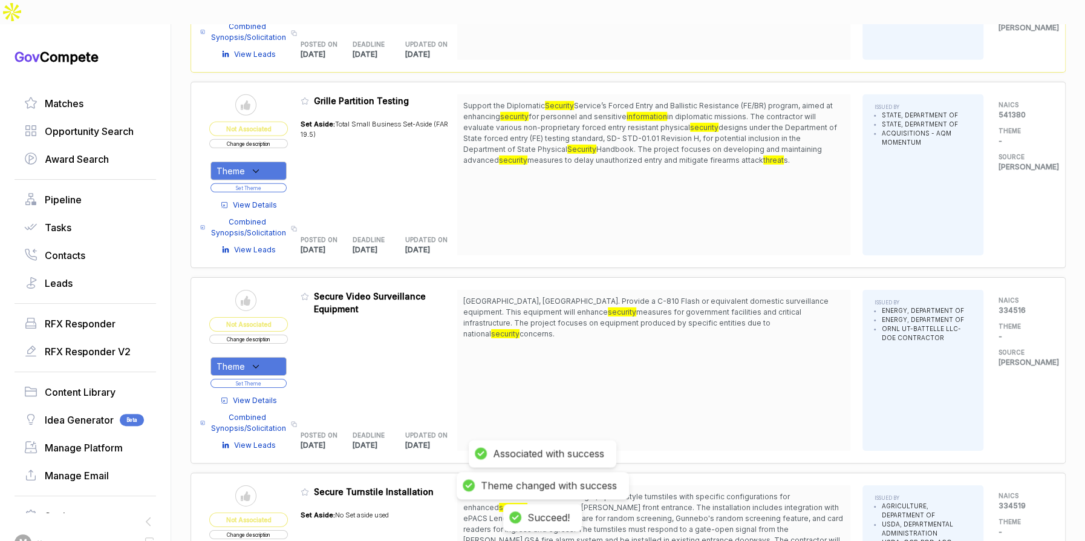
scroll to position [2185, 0]
click at [258, 394] on span "View Details" at bounding box center [255, 399] width 44 height 11
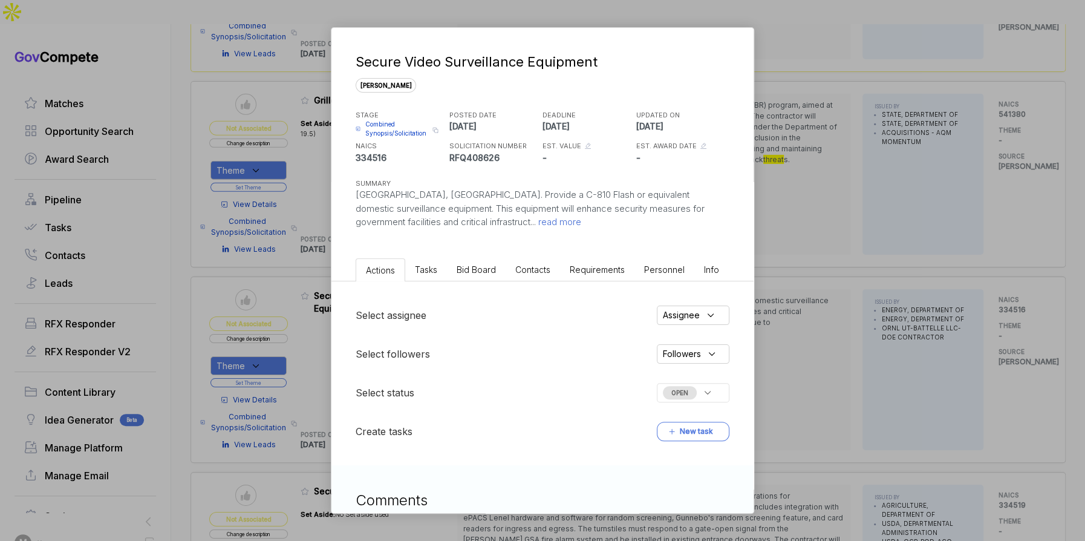
click at [483, 264] on span "Bid Board" at bounding box center [476, 269] width 39 height 10
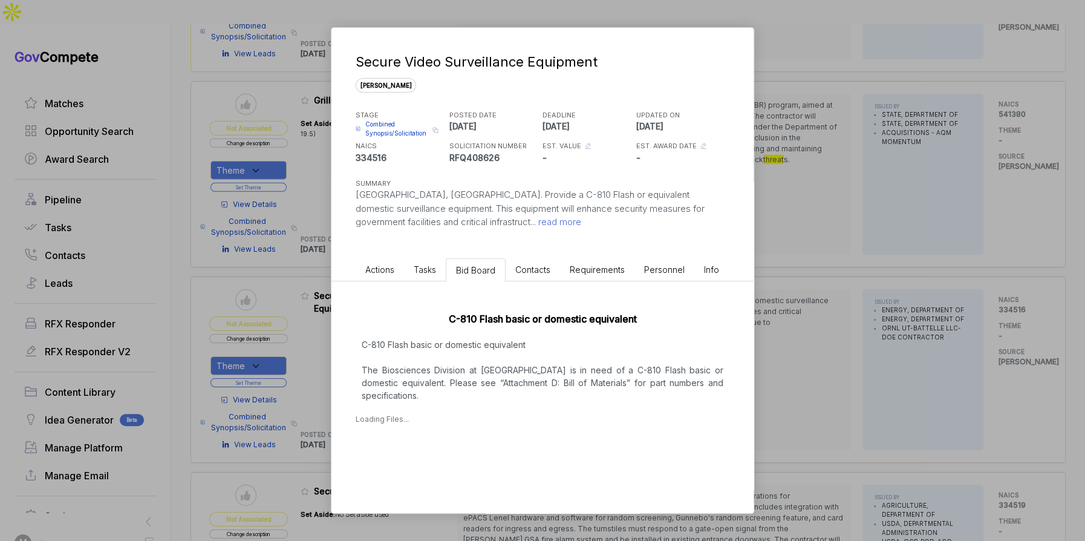
drag, startPoint x: 833, startPoint y: 334, endPoint x: 832, endPoint y: 350, distance: 15.8
click at [833, 334] on div "Secure Video Surveillance Equipment sam STAGE Combined Synopsis/Solicitation Co…" at bounding box center [542, 270] width 1085 height 541
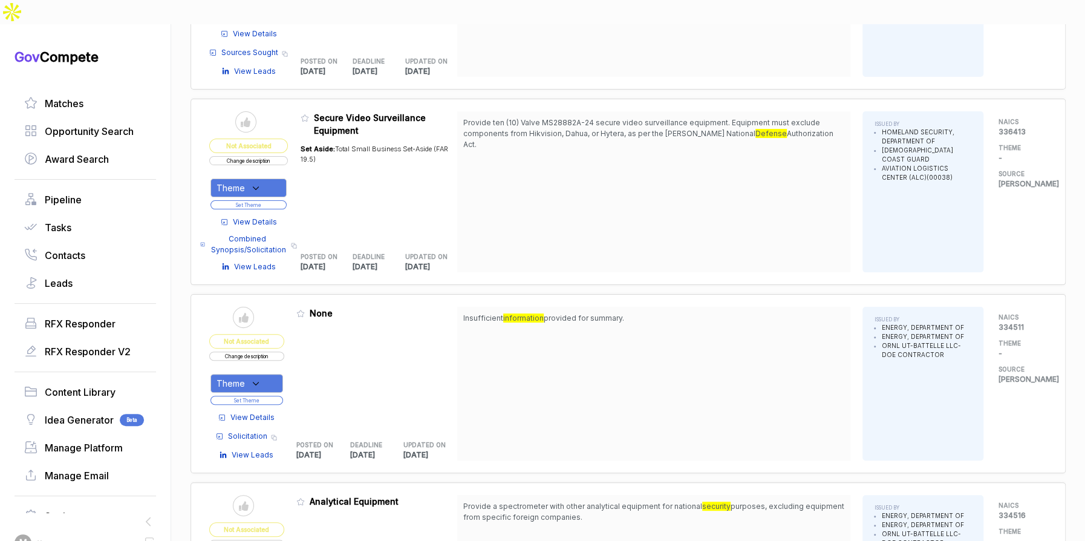
scroll to position [2748, 0]
click at [257, 215] on span "View Details" at bounding box center [255, 220] width 44 height 11
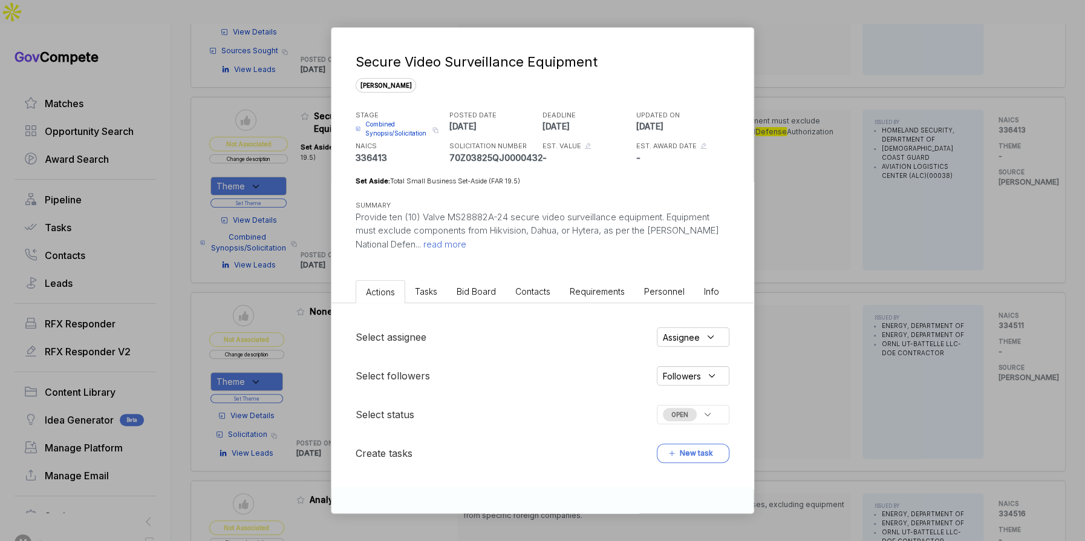
click at [477, 290] on span "Bid Board" at bounding box center [476, 291] width 39 height 10
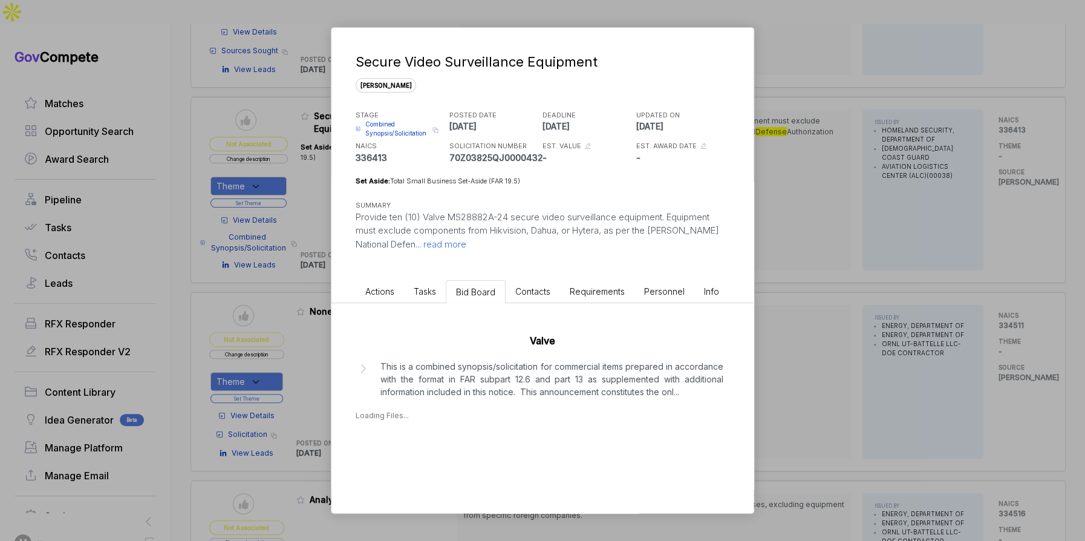
click at [494, 379] on p "This is a combined synopsis/solicitation for commercial items prepared in accor…" at bounding box center [551, 379] width 343 height 38
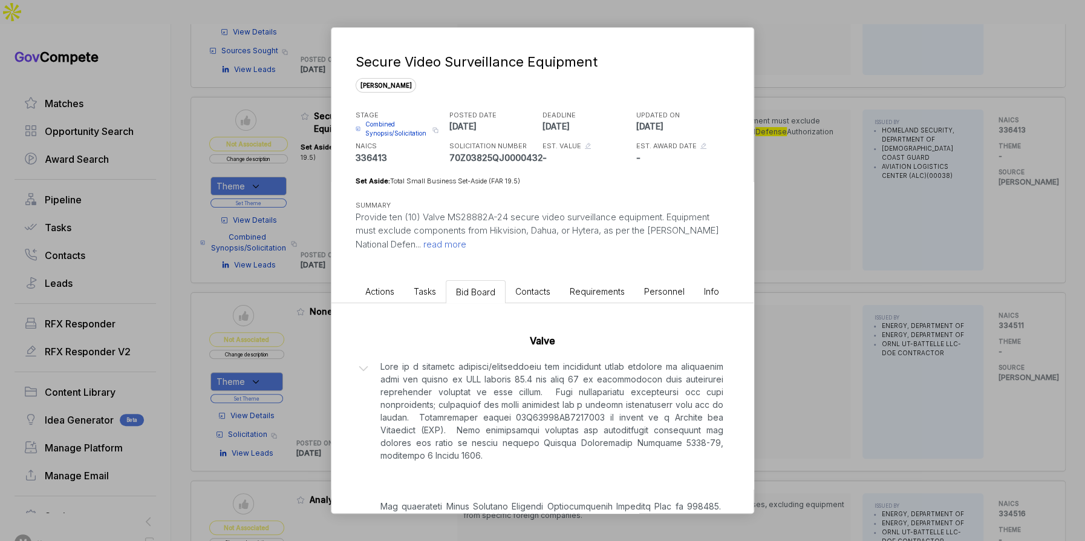
click at [836, 358] on div "Secure Video Surveillance Equipment sam STAGE Combined Synopsis/Solicitation Co…" at bounding box center [542, 270] width 1085 height 541
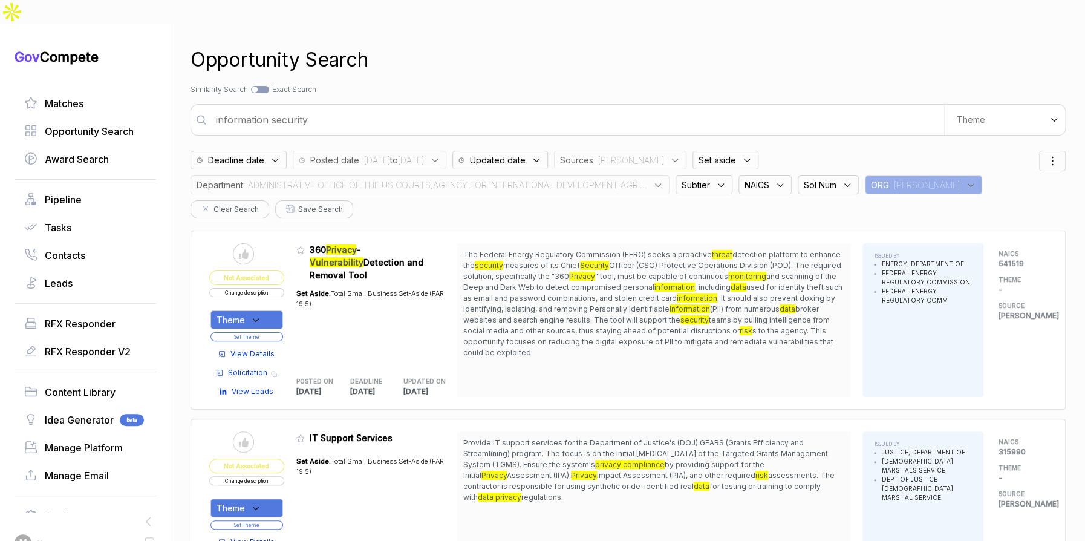
click at [327, 108] on input "information security" at bounding box center [576, 120] width 735 height 24
type input "icam ficam zero trust"
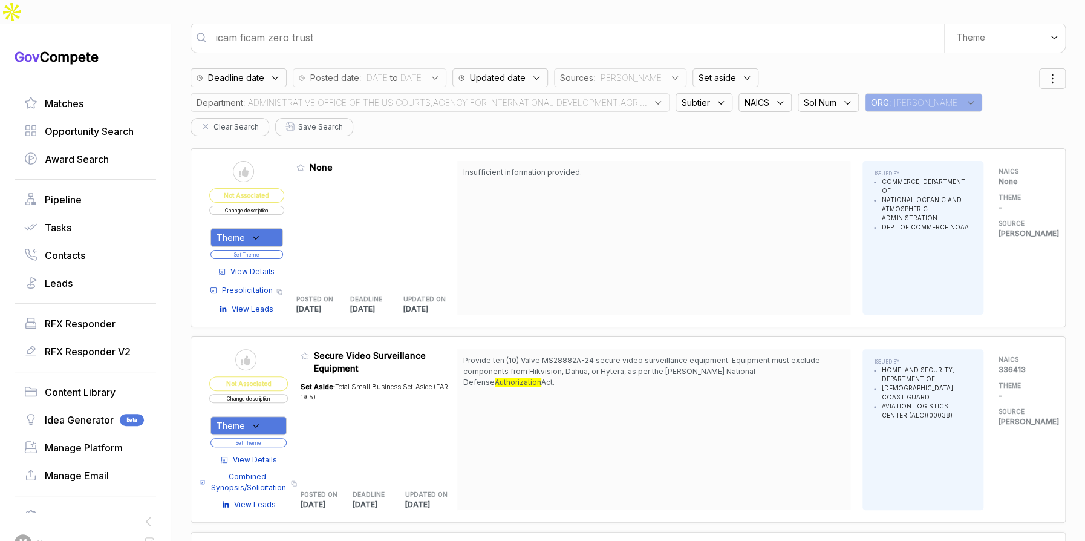
scroll to position [82, 0]
click at [264, 454] on span "View Details" at bounding box center [255, 459] width 44 height 11
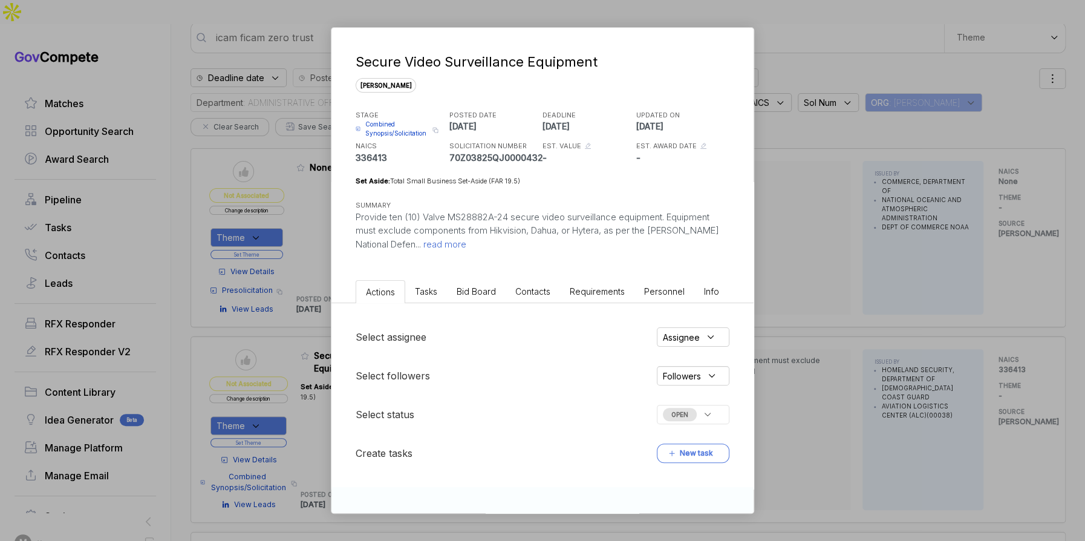
click at [490, 295] on span "Bid Board" at bounding box center [476, 291] width 39 height 10
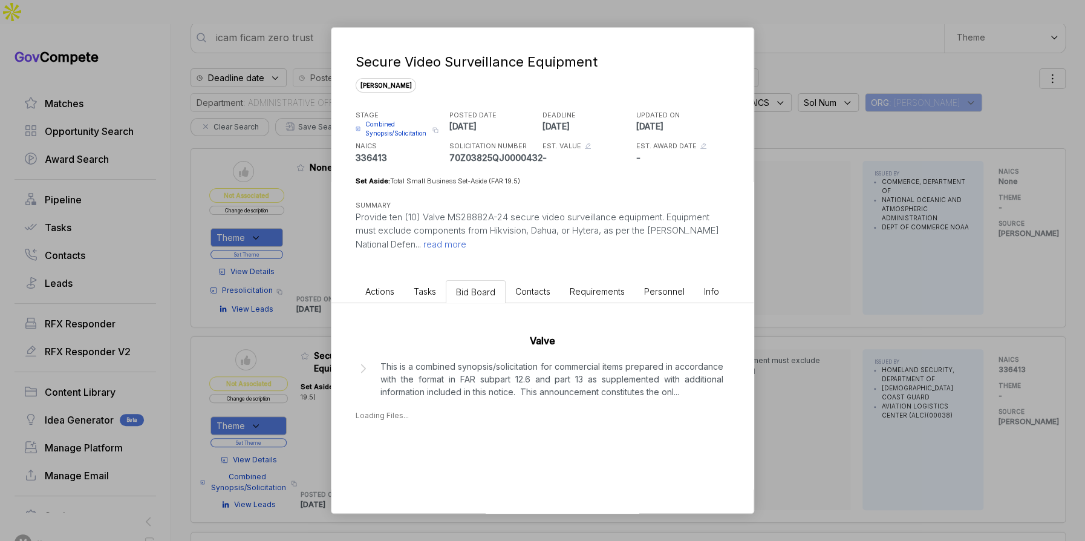
click at [828, 321] on div "Secure Video Surveillance Equipment sam STAGE Combined Synopsis/Solicitation Co…" at bounding box center [542, 270] width 1085 height 541
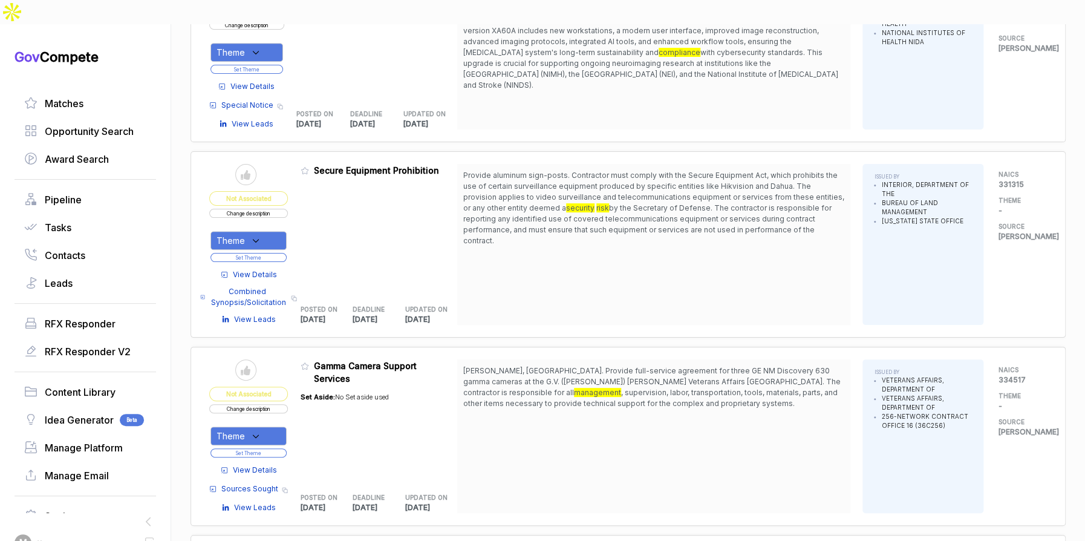
scroll to position [3093, 0]
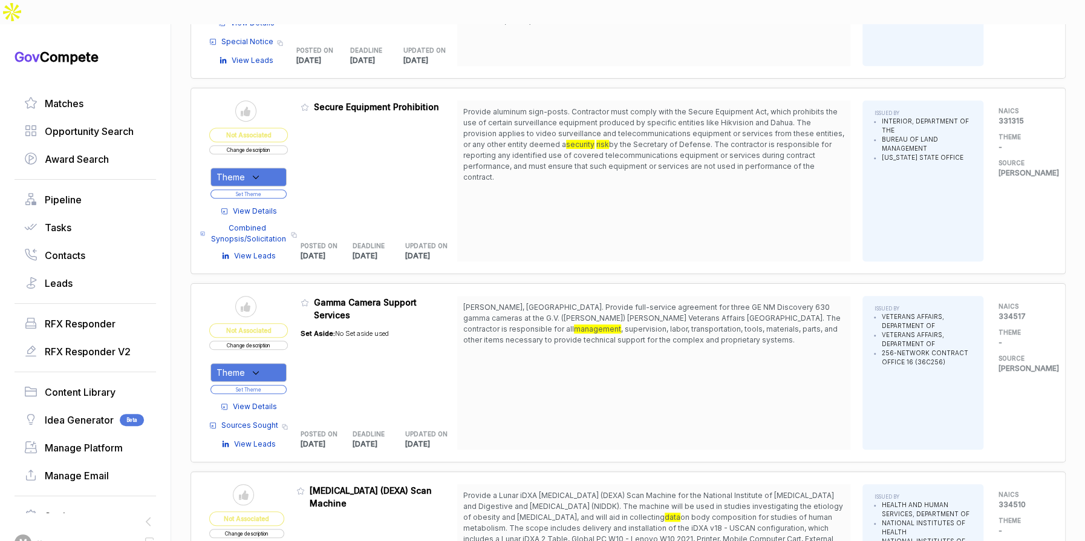
scroll to position [3425, 0]
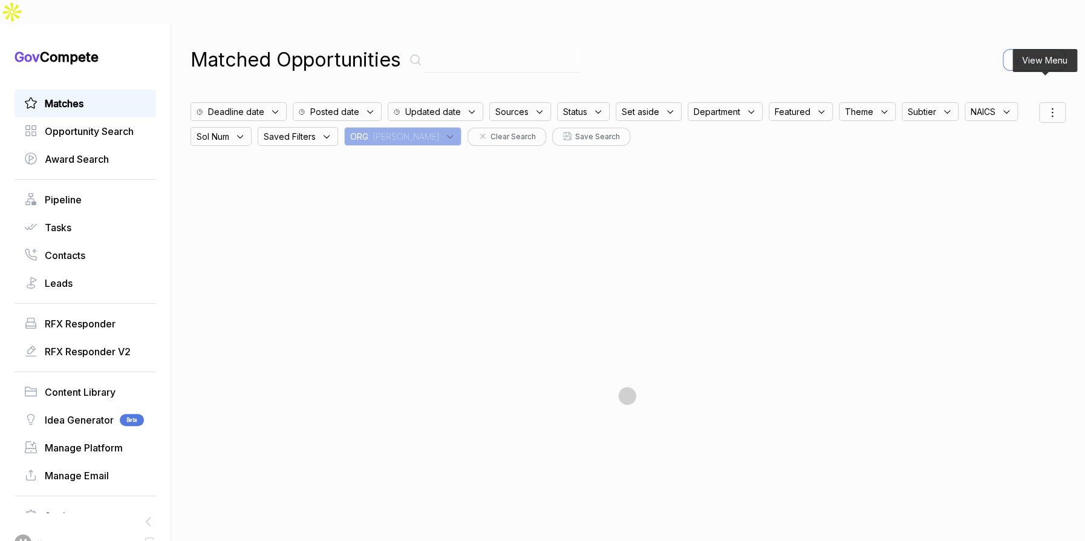
click at [1043, 102] on div at bounding box center [1052, 112] width 27 height 21
click at [1012, 155] on span "Sorting" at bounding box center [1011, 161] width 28 height 13
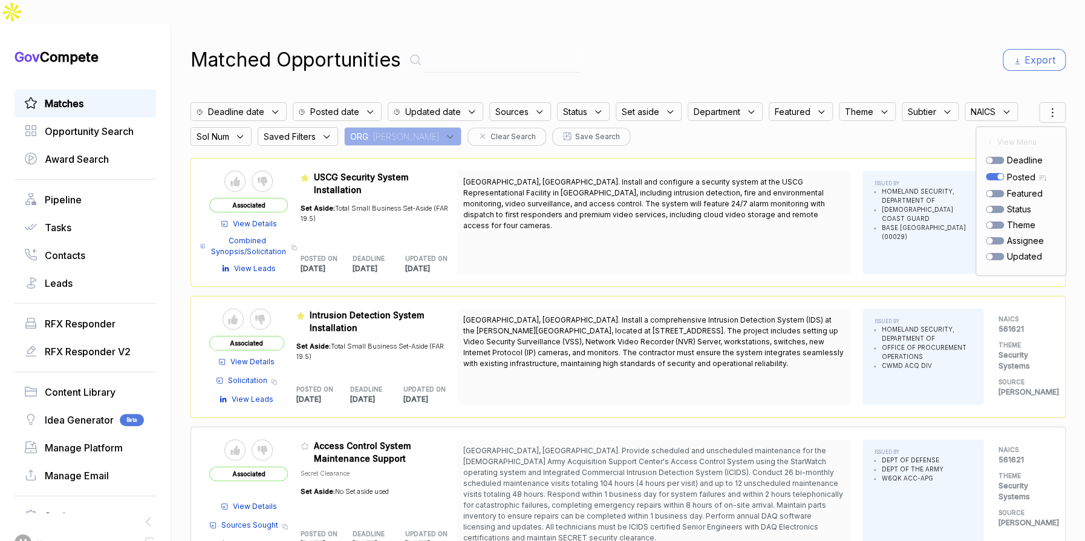
click at [891, 45] on div "Matched Opportunities Export" at bounding box center [628, 59] width 875 height 29
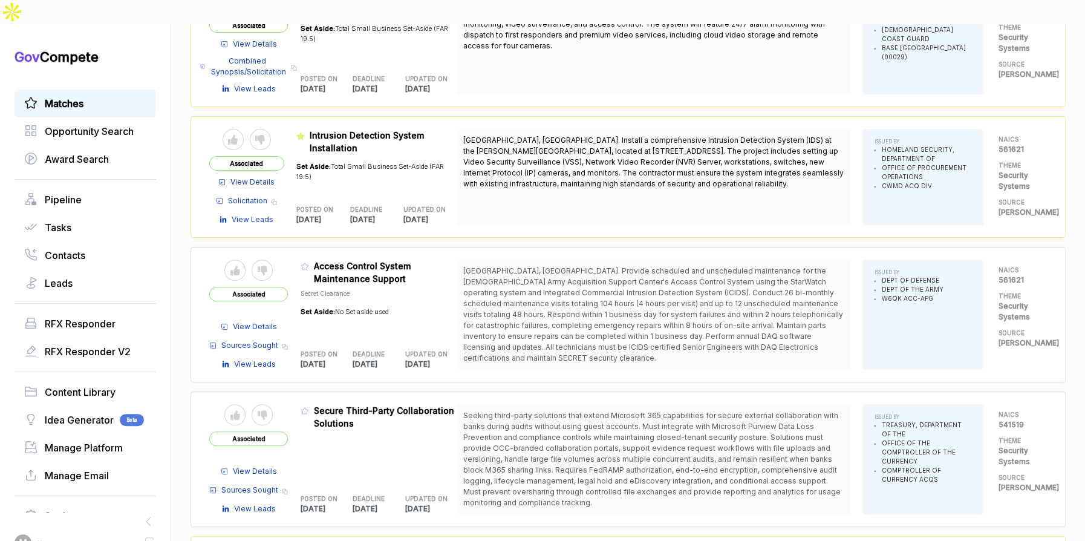
scroll to position [181, 0]
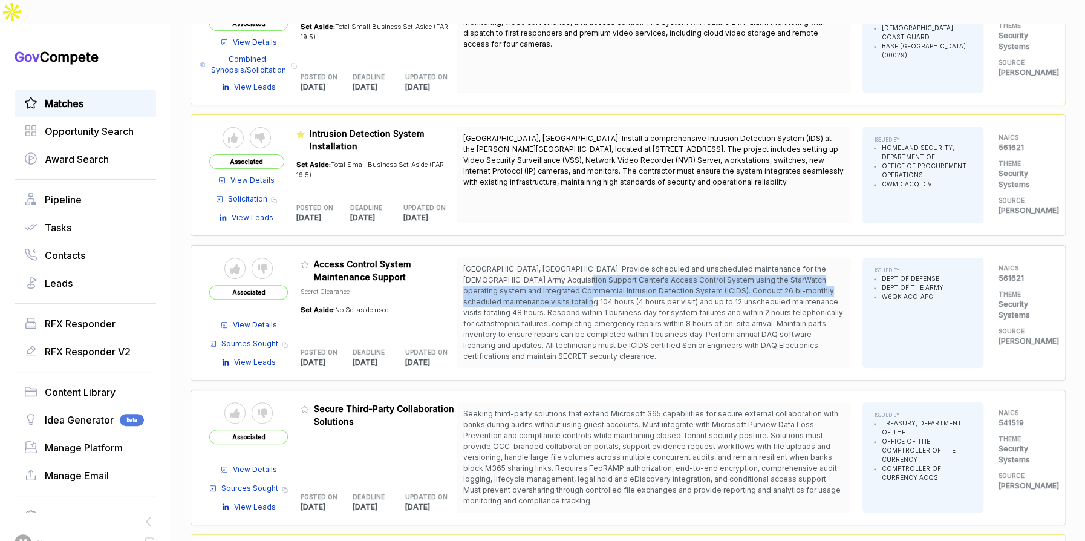
drag, startPoint x: 552, startPoint y: 250, endPoint x: 567, endPoint y: 279, distance: 33.3
click at [567, 279] on span "[GEOGRAPHIC_DATA], [GEOGRAPHIC_DATA]. Provide scheduled and unscheduled mainten…" at bounding box center [653, 313] width 381 height 98
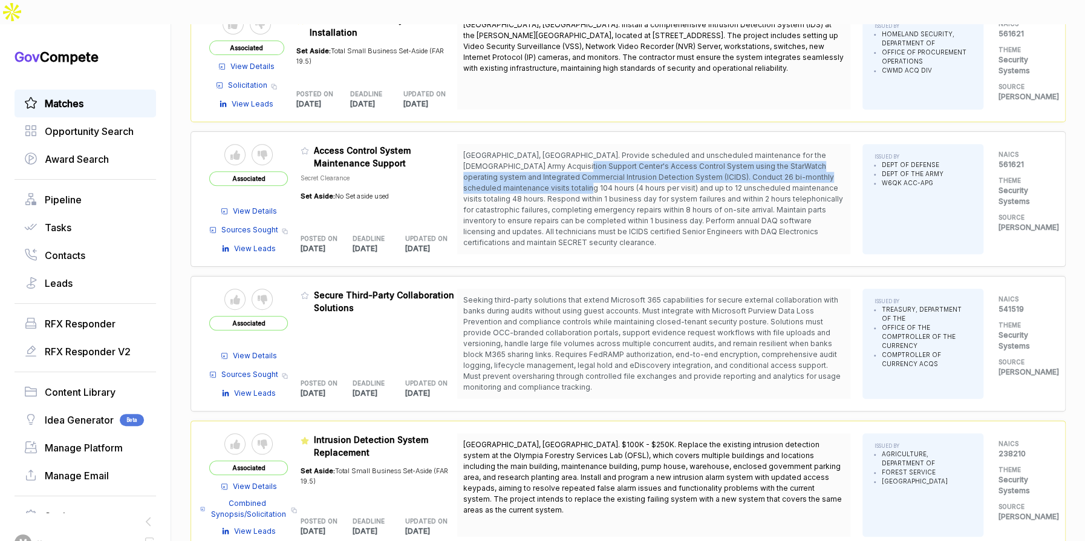
scroll to position [339, 0]
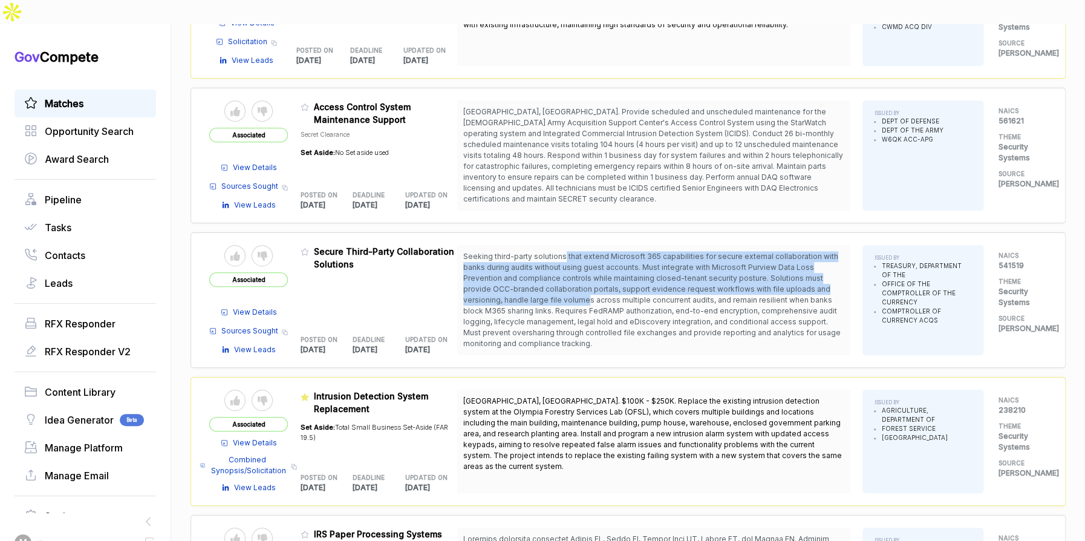
drag, startPoint x: 567, startPoint y: 229, endPoint x: 586, endPoint y: 274, distance: 49.1
click at [586, 274] on span "Seeking third-party solutions that extend Microsoft 365 capabilities for secure…" at bounding box center [651, 300] width 377 height 96
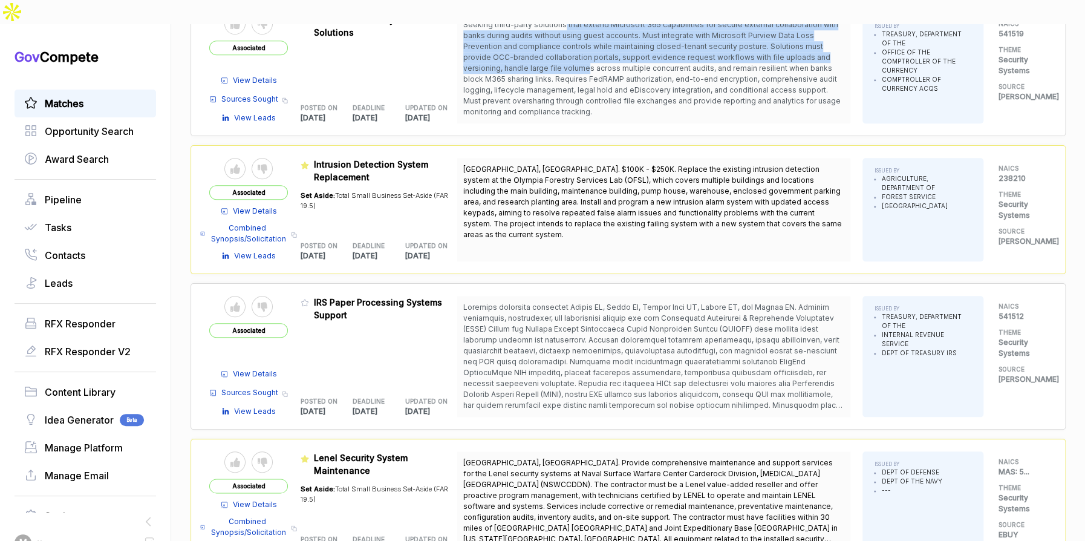
scroll to position [610, 0]
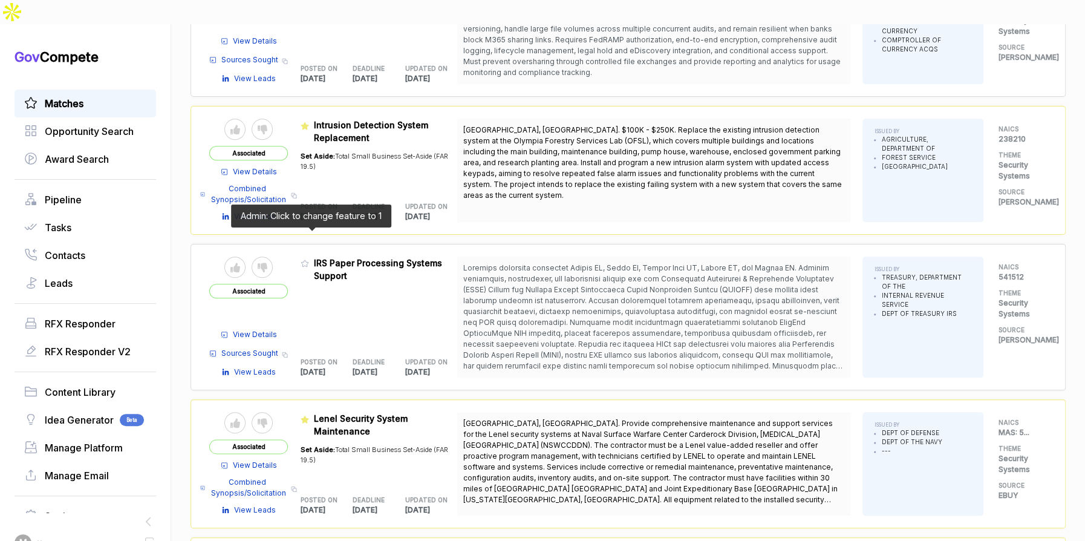
click at [309, 259] on icon at bounding box center [305, 263] width 8 height 8
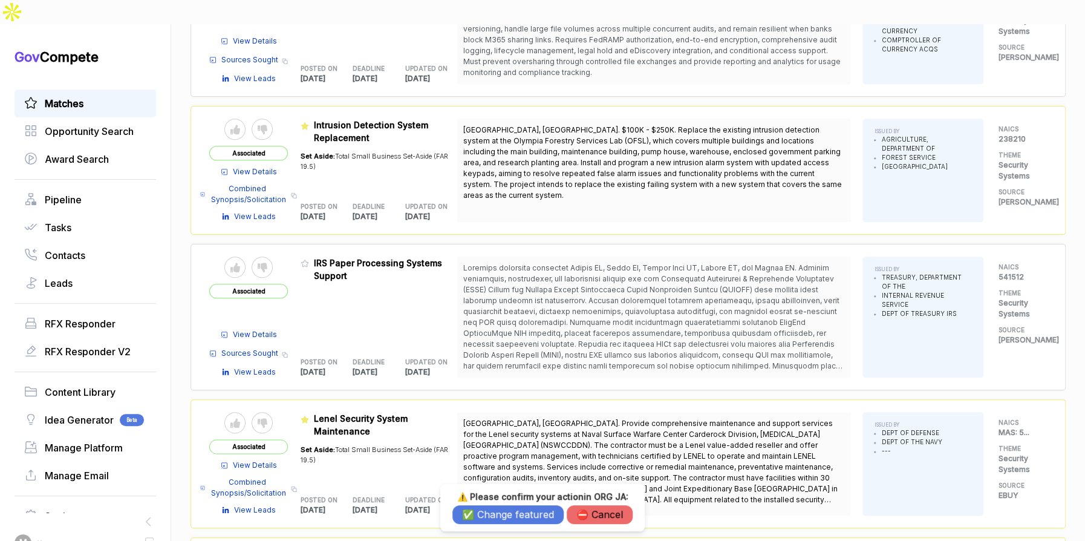
click at [520, 515] on button "✅ Change featured" at bounding box center [507, 514] width 111 height 19
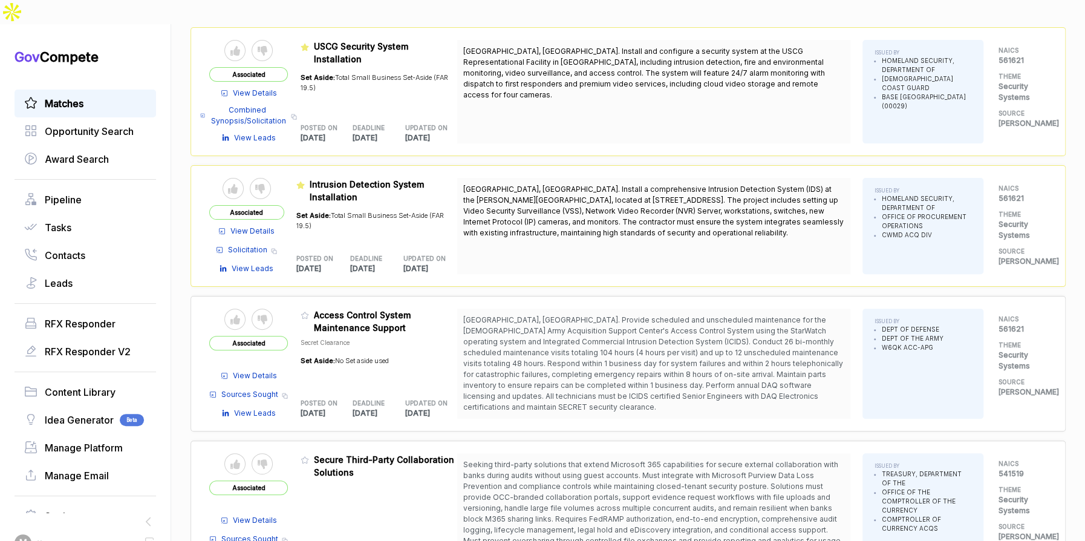
scroll to position [0, 0]
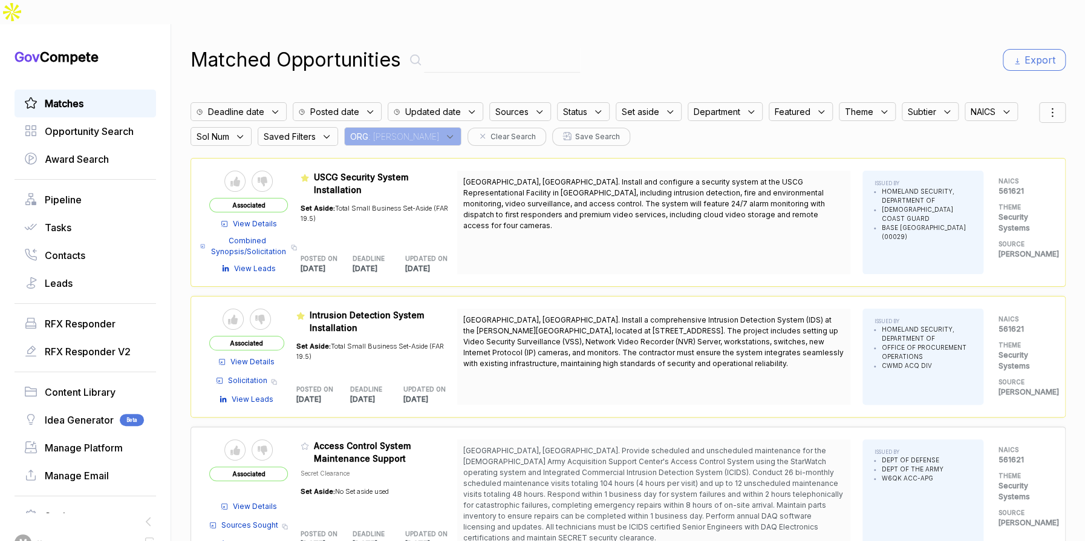
drag, startPoint x: 396, startPoint y: 106, endPoint x: 402, endPoint y: 119, distance: 14.1
click at [445, 131] on icon at bounding box center [450, 136] width 11 height 11
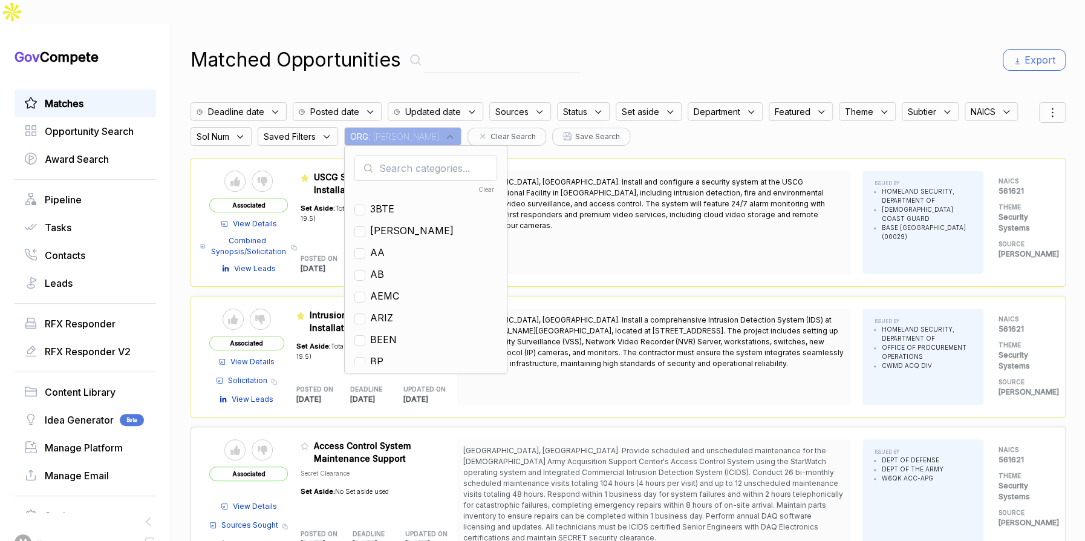
click at [407, 155] on input "text" at bounding box center [425, 167] width 143 height 25
type input "mh"
drag, startPoint x: 393, startPoint y: 181, endPoint x: 446, endPoint y: 104, distance: 93.9
click at [393, 201] on div "MH" at bounding box center [425, 208] width 143 height 15
drag, startPoint x: 387, startPoint y: 184, endPoint x: 408, endPoint y: 170, distance: 25.2
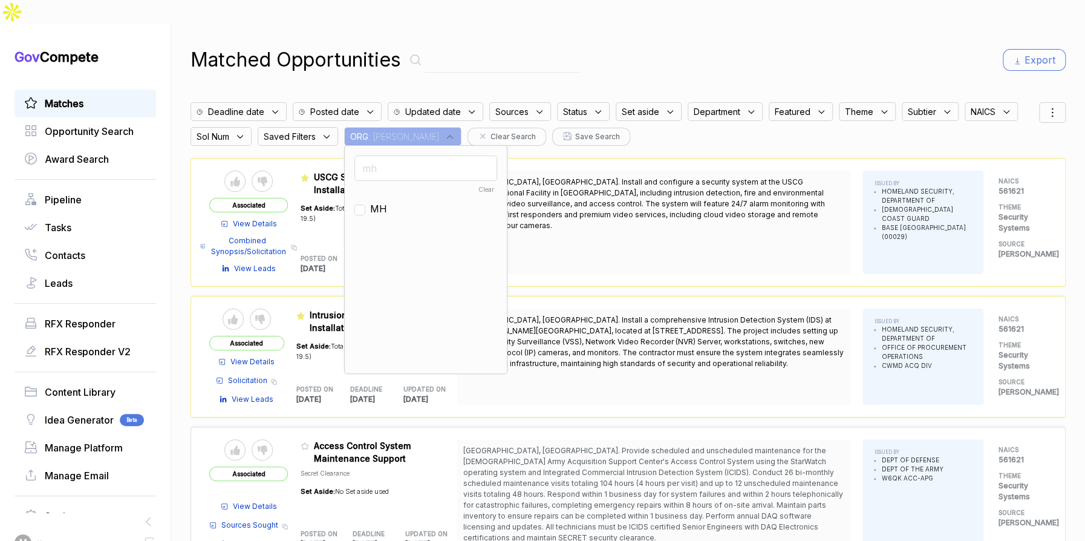
click at [387, 201] on span "MH" at bounding box center [378, 208] width 17 height 15
checkbox input "true"
drag, startPoint x: 604, startPoint y: 37, endPoint x: 617, endPoint y: 37, distance: 13.3
click at [605, 45] on div "Matched Opportunities Export" at bounding box center [628, 59] width 875 height 29
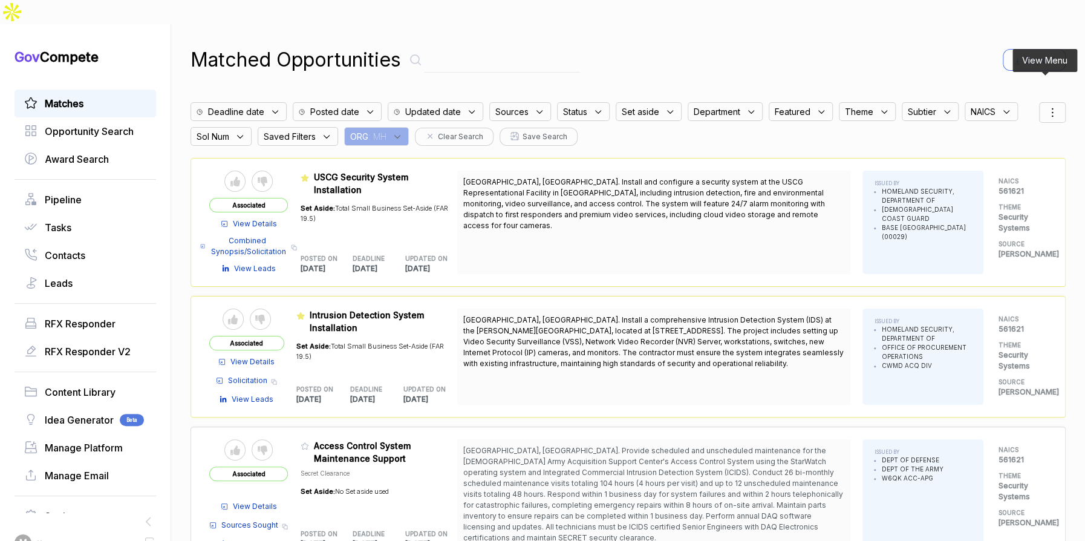
click at [1049, 105] on icon at bounding box center [1052, 112] width 15 height 15
click at [989, 172] on div at bounding box center [995, 175] width 18 height 7
checkbox input "true"
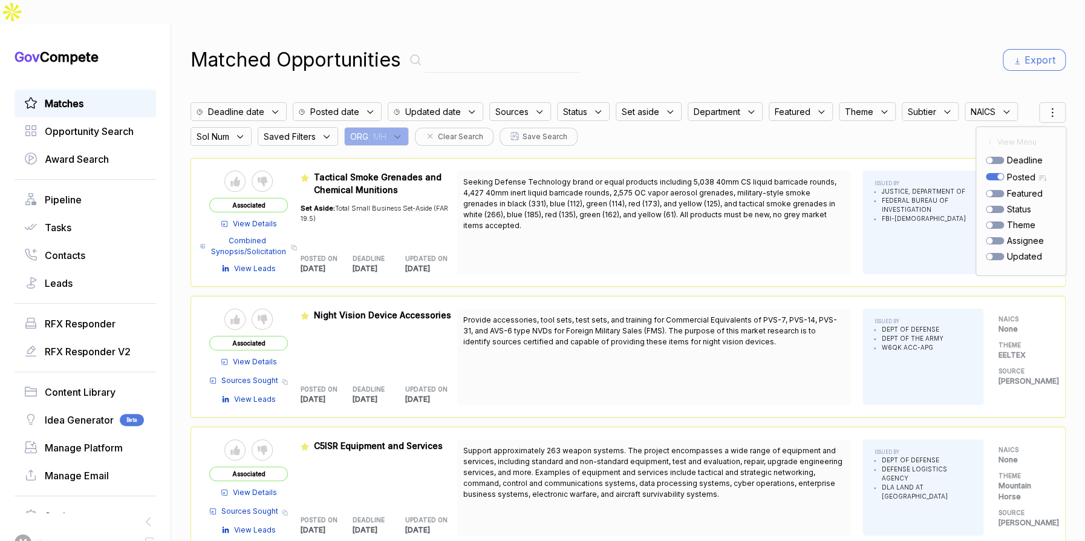
click at [764, 45] on div "Matched Opportunities Export" at bounding box center [628, 59] width 875 height 29
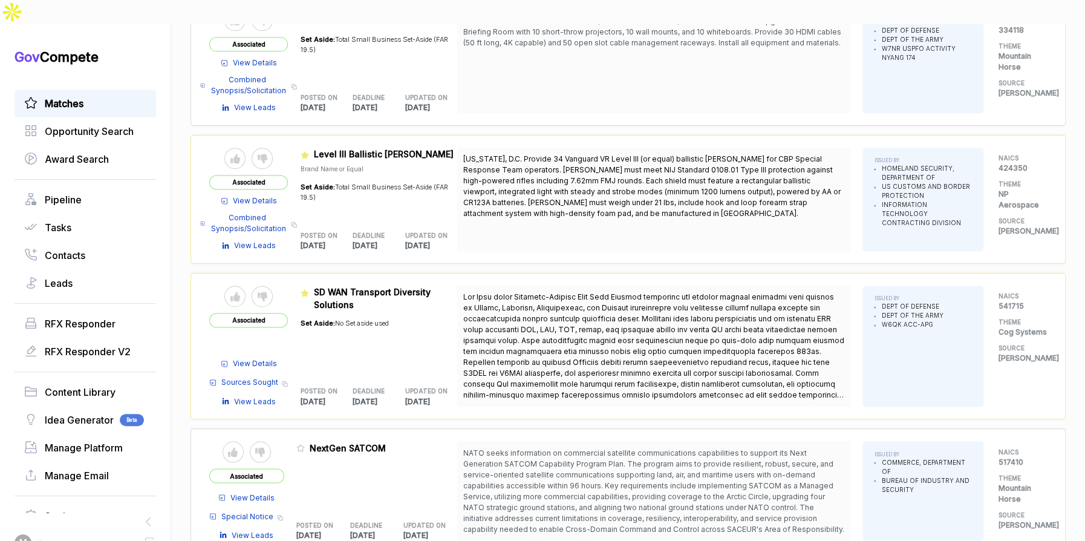
scroll to position [985, 0]
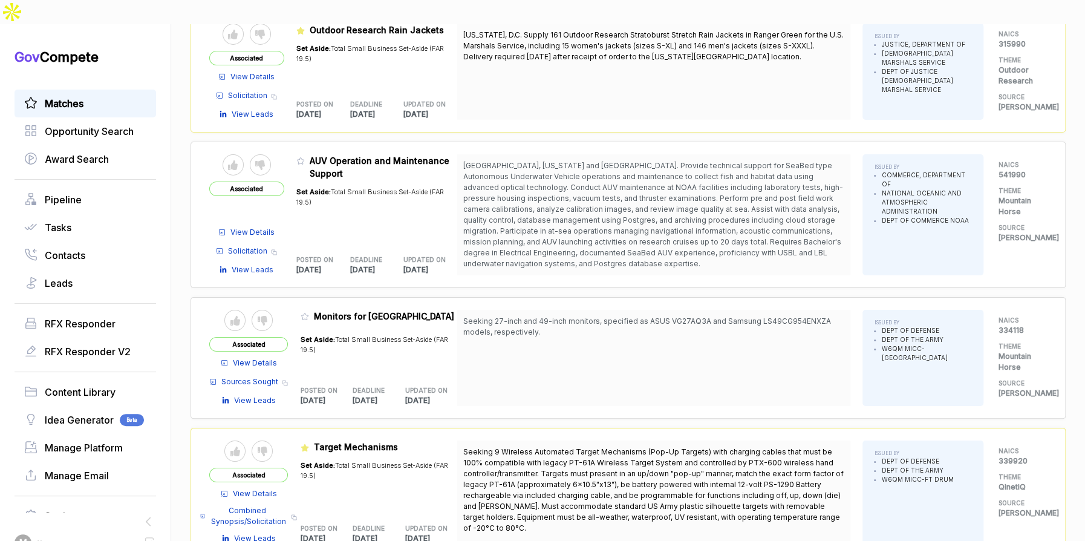
scroll to position [2390, 0]
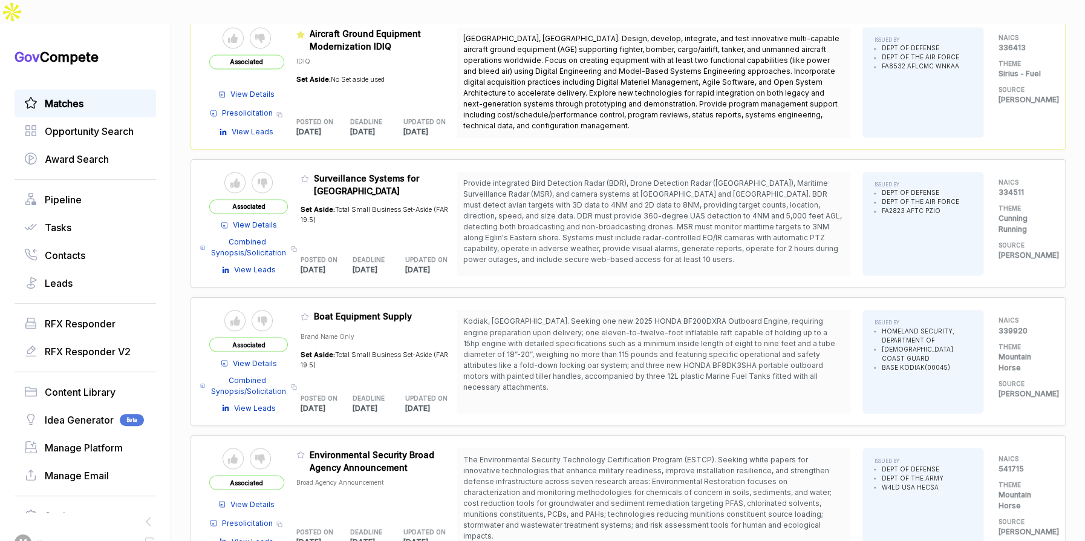
scroll to position [3770, 0]
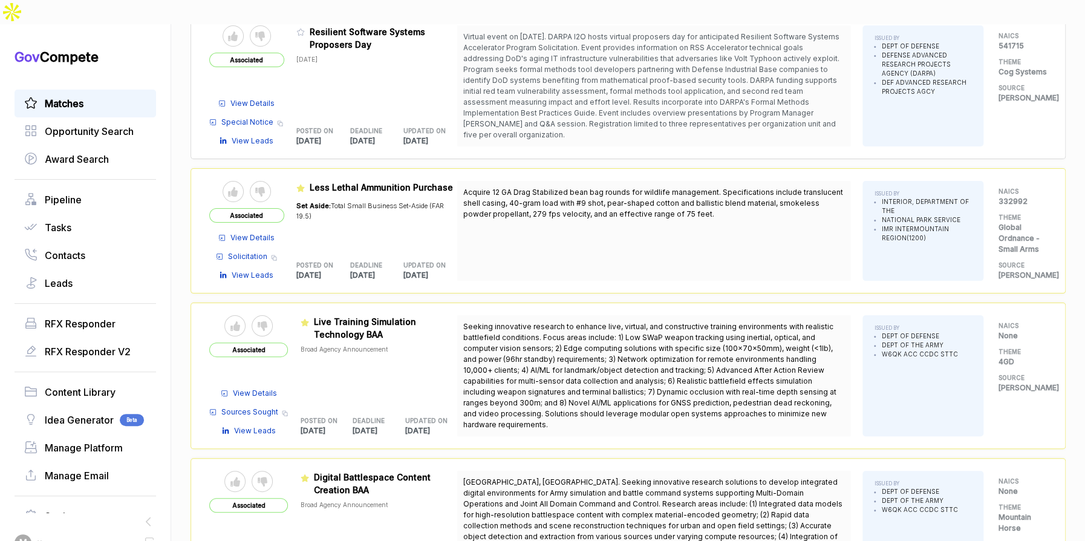
scroll to position [5240, 0]
